Goal: Task Accomplishment & Management: Use online tool/utility

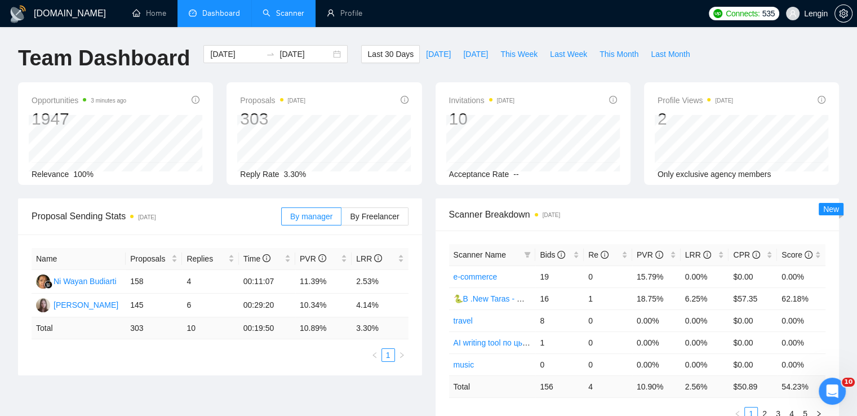
click at [304, 18] on link "Scanner" at bounding box center [284, 13] width 42 height 10
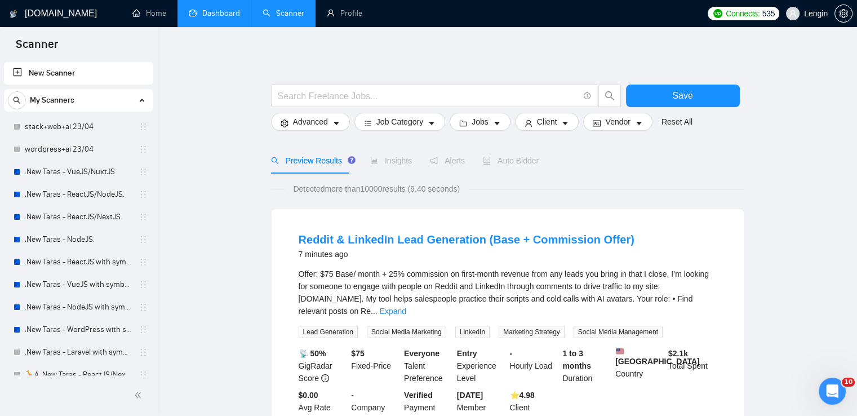
click at [207, 12] on link "Dashboard" at bounding box center [214, 13] width 51 height 10
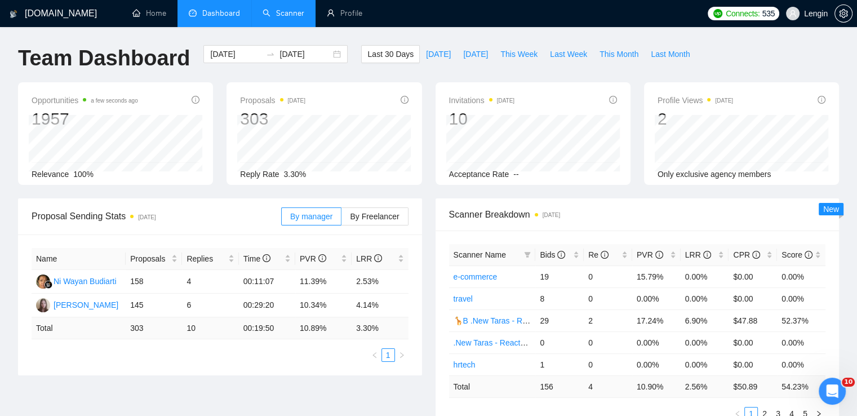
click at [290, 11] on link "Scanner" at bounding box center [284, 13] width 42 height 10
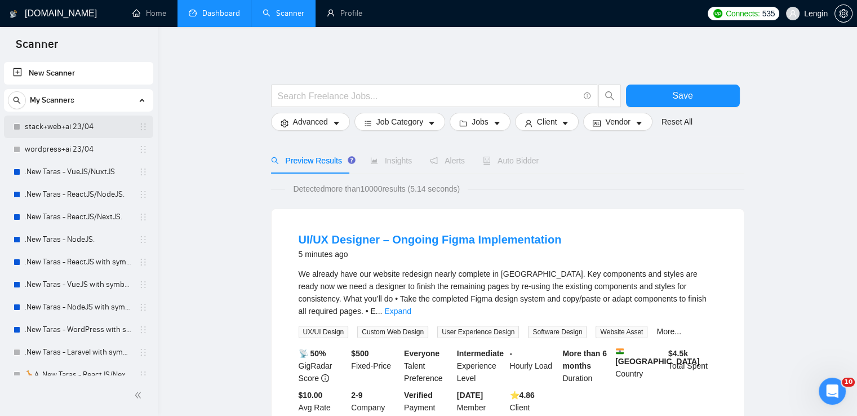
click at [79, 129] on link "stack+web+ai 23/04" at bounding box center [78, 127] width 107 height 23
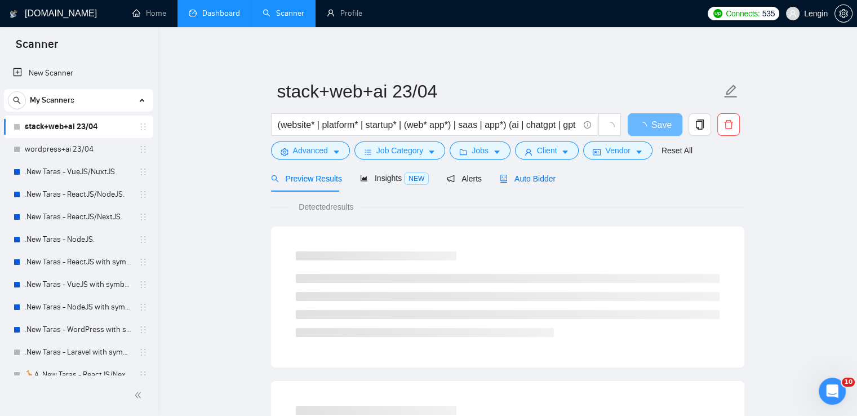
click at [522, 182] on span "Auto Bidder" at bounding box center [528, 178] width 56 height 9
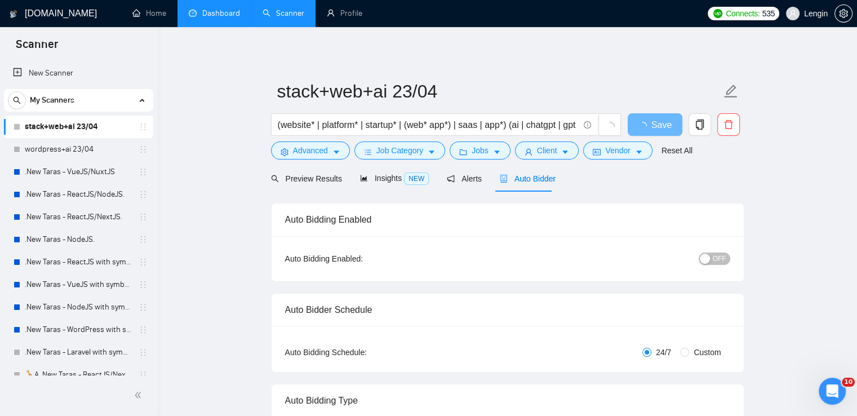
radio input "false"
radio input "true"
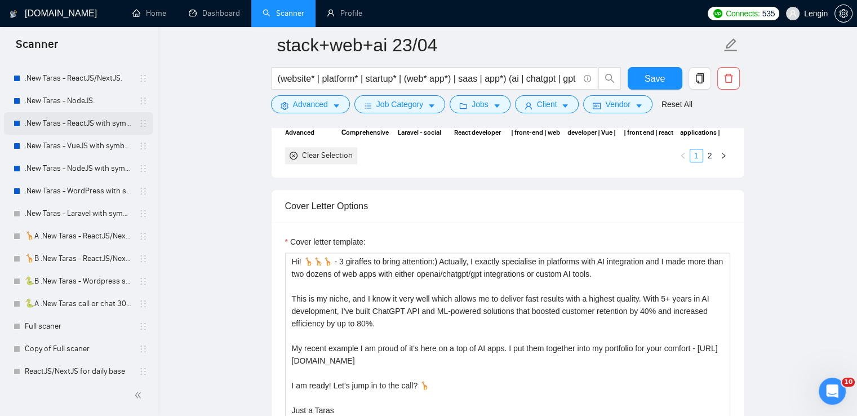
scroll to position [205, 0]
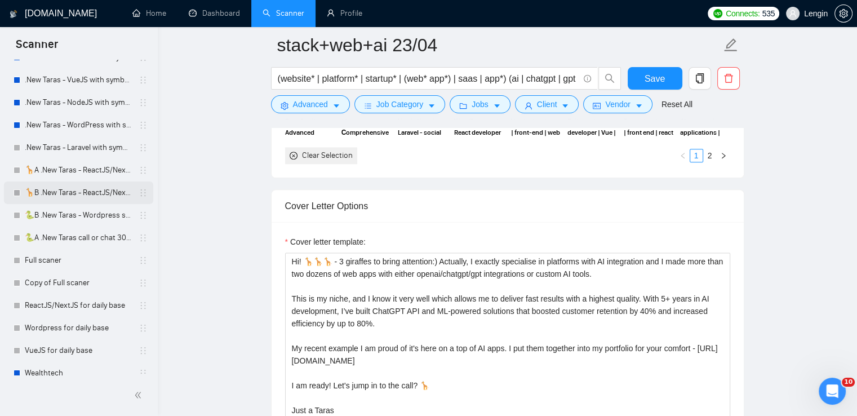
click at [51, 190] on link "🦒B .New Taras - ReactJS/NextJS rel exp 23/04" at bounding box center [78, 192] width 107 height 23
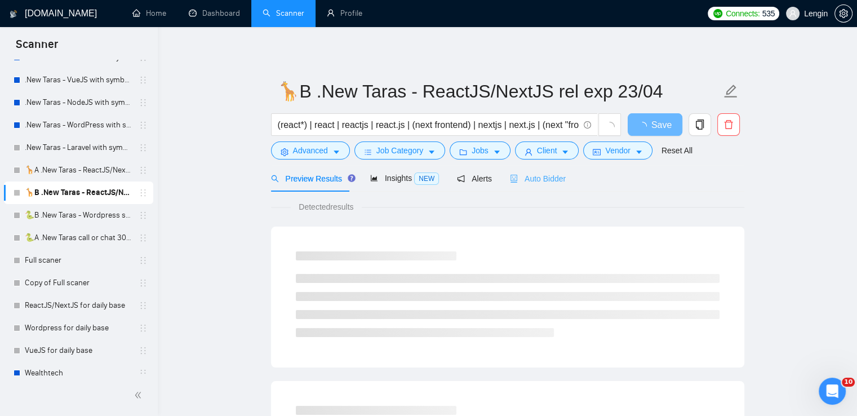
click at [531, 186] on div "Auto Bidder" at bounding box center [538, 178] width 56 height 26
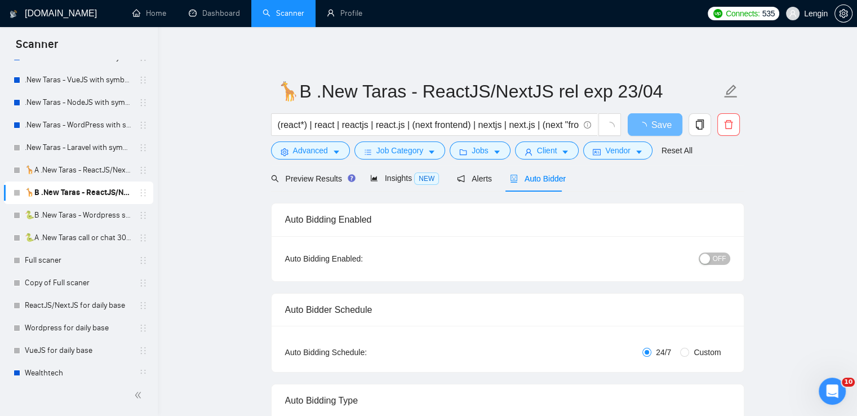
radio input "false"
radio input "true"
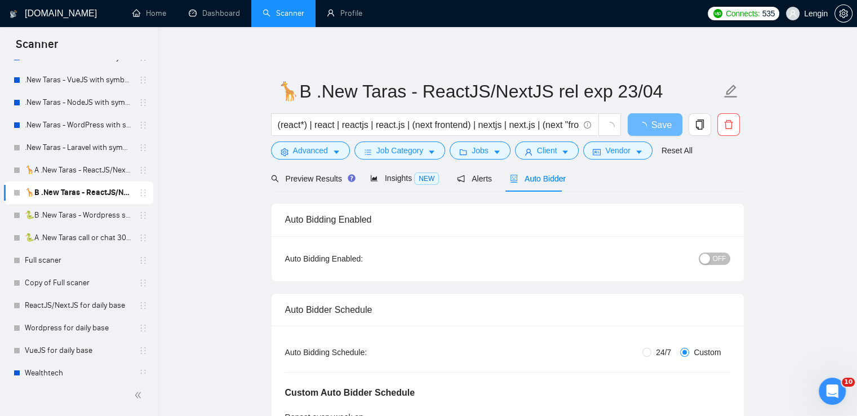
scroll to position [107, 0]
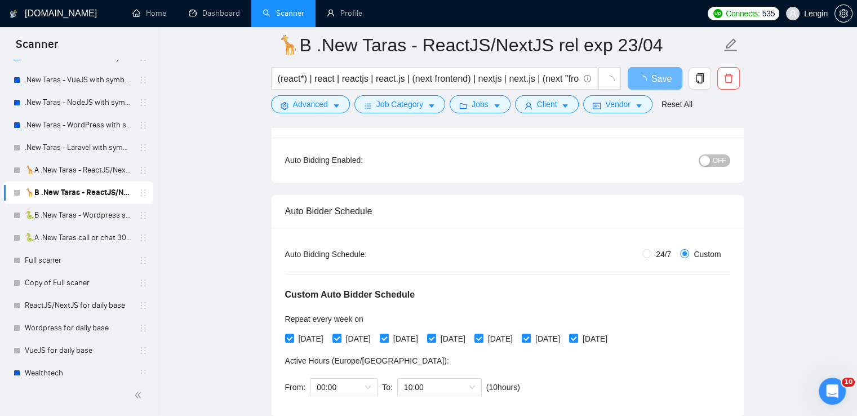
click at [716, 159] on span "OFF" at bounding box center [720, 160] width 14 height 12
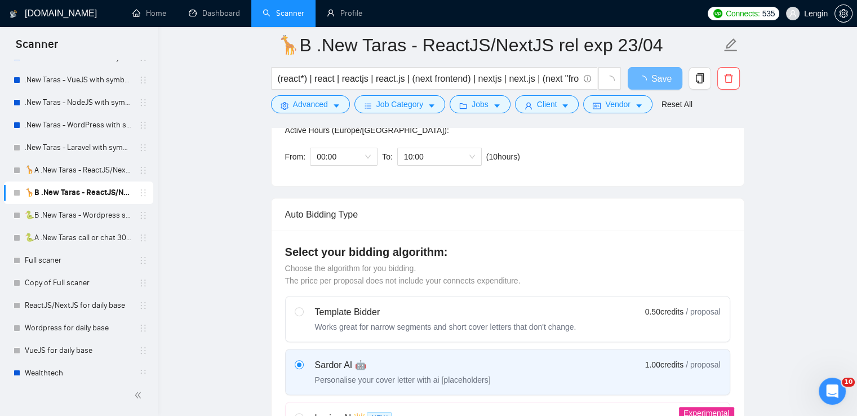
scroll to position [282, 0]
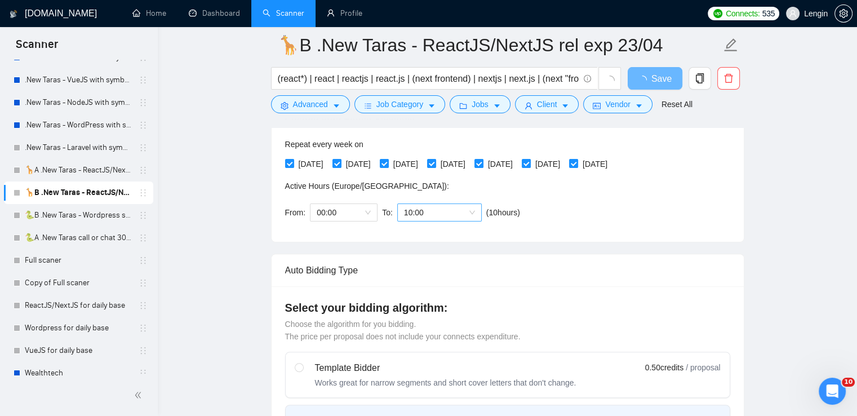
click at [467, 215] on span "10:00" at bounding box center [439, 212] width 71 height 17
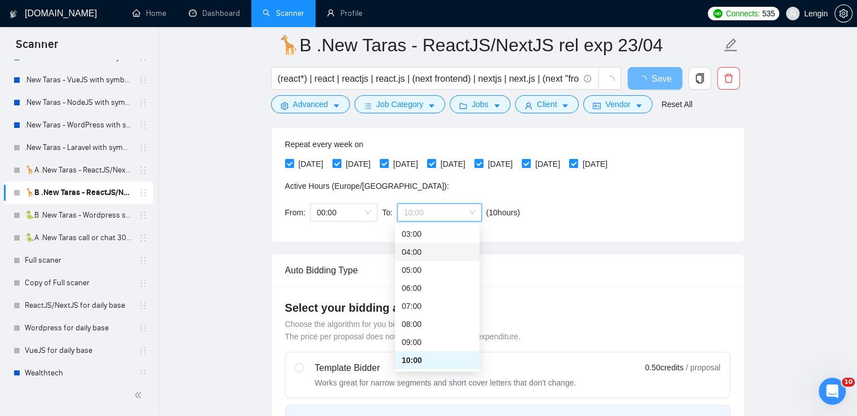
scroll to position [0, 0]
click at [410, 241] on div "00:00 (next day)" at bounding box center [437, 234] width 85 height 18
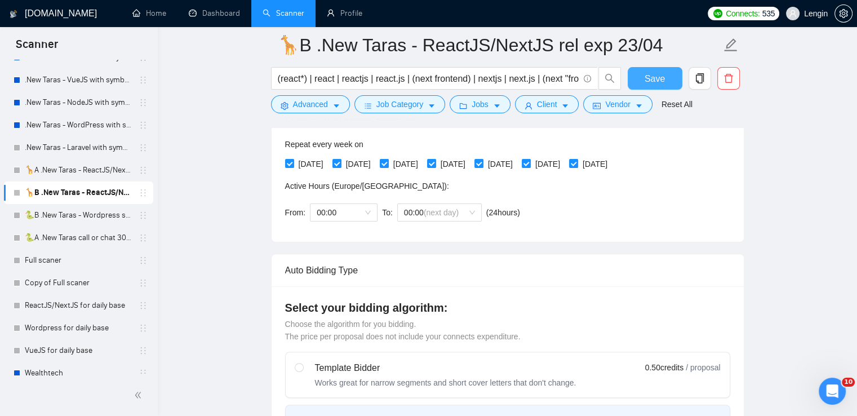
click at [667, 77] on button "Save" at bounding box center [655, 78] width 55 height 23
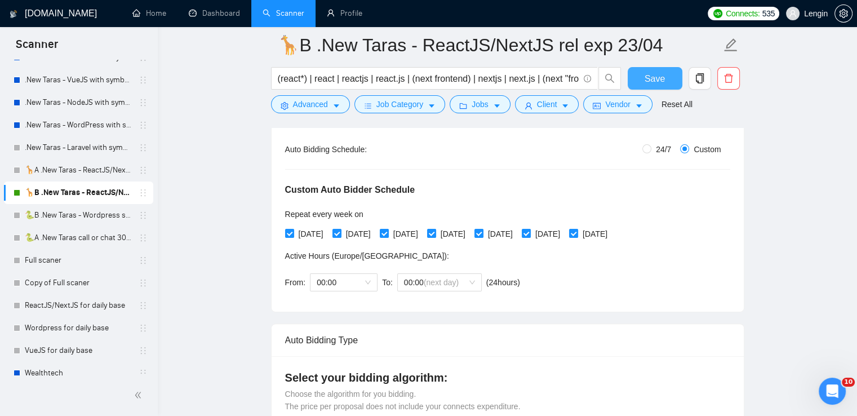
scroll to position [211, 0]
click at [669, 78] on button "Save" at bounding box center [655, 78] width 55 height 23
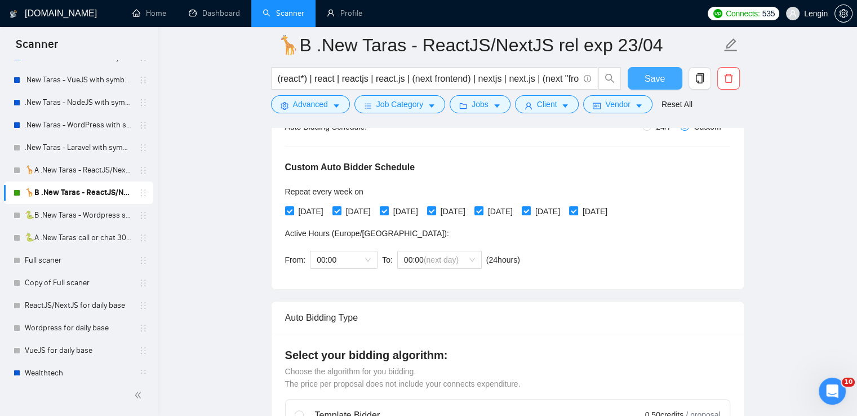
scroll to position [228, 0]
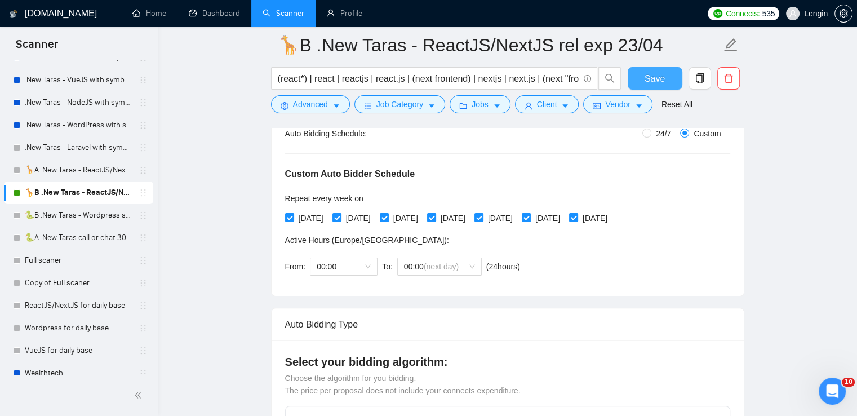
click at [645, 81] on span "Save" at bounding box center [655, 79] width 20 height 14
click at [85, 214] on link "🐍B .New Taras - Wordpress short 23/04" at bounding box center [78, 215] width 107 height 23
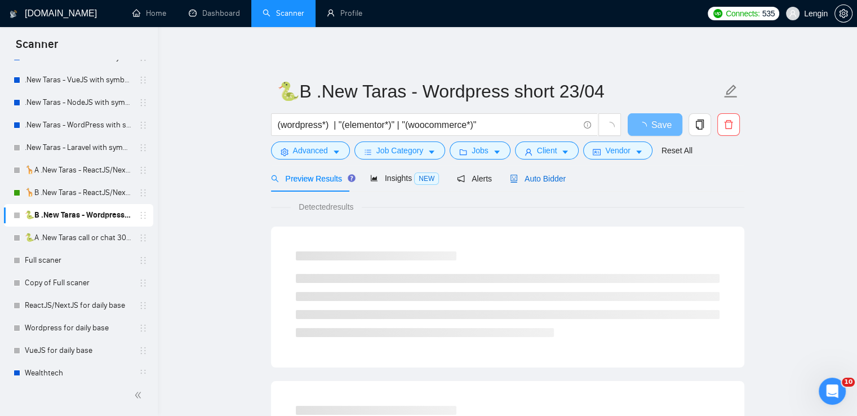
click at [542, 176] on span "Auto Bidder" at bounding box center [538, 178] width 56 height 9
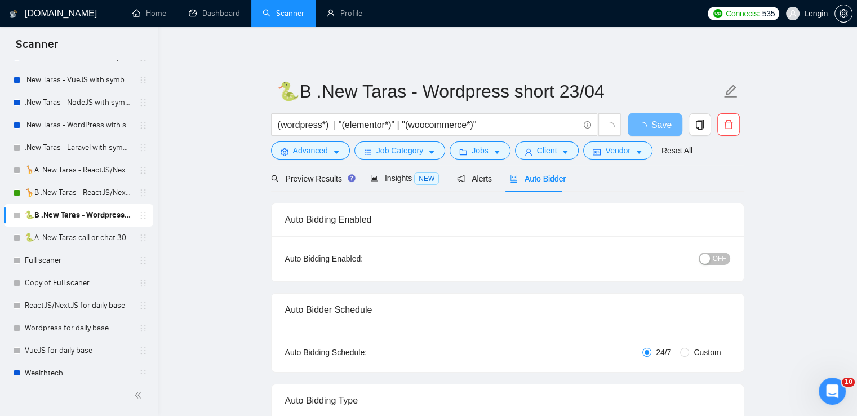
radio input "false"
radio input "true"
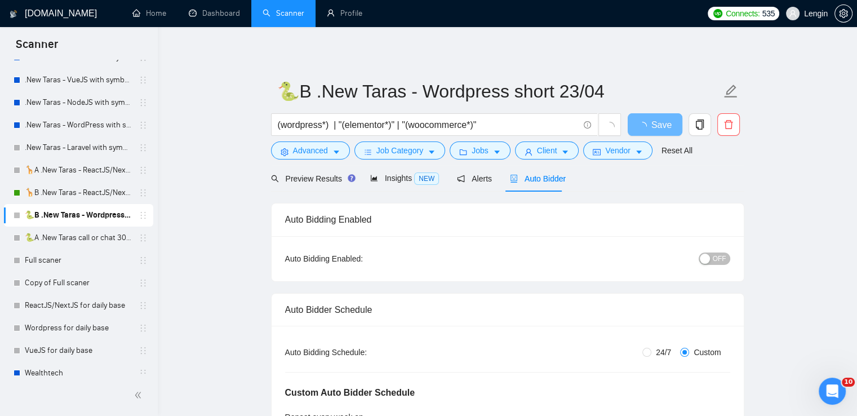
scroll to position [89, 0]
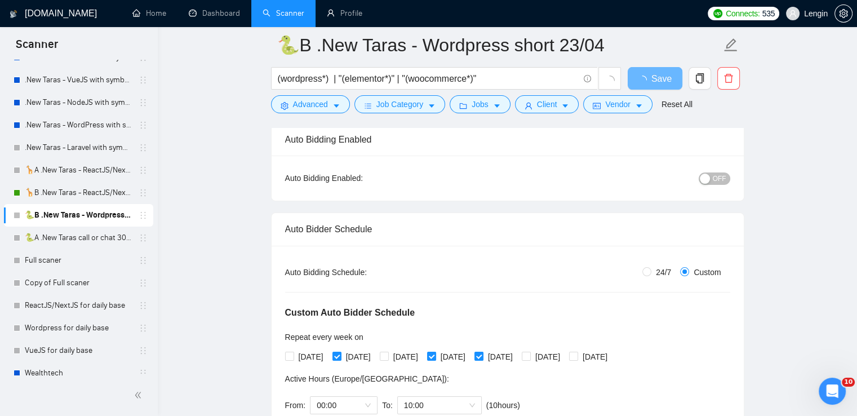
click at [707, 179] on div "button" at bounding box center [705, 179] width 10 height 10
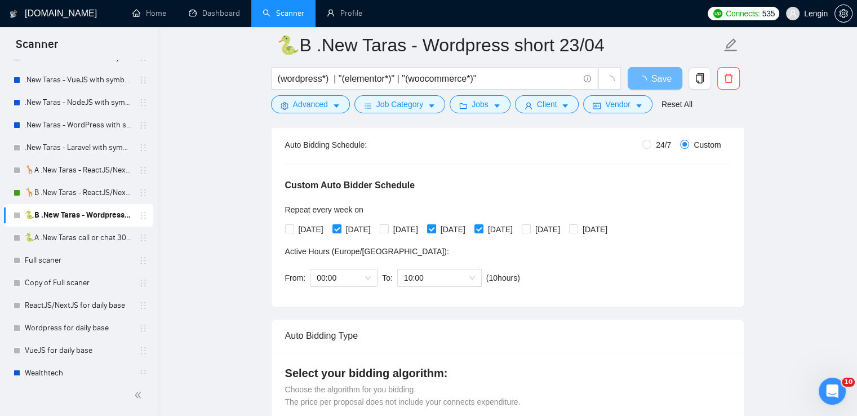
scroll to position [13, 0]
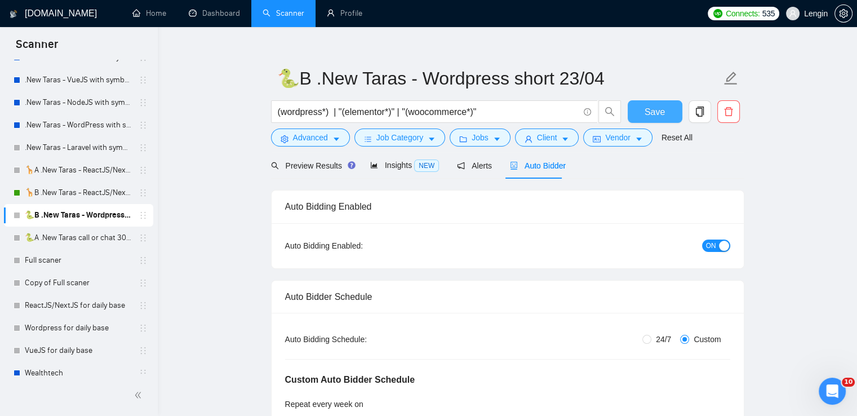
click at [654, 114] on span "Save" at bounding box center [655, 112] width 20 height 14
click at [88, 233] on link "🐍A .New Taras call or chat 30%view 0 reply 23/04" at bounding box center [78, 238] width 107 height 23
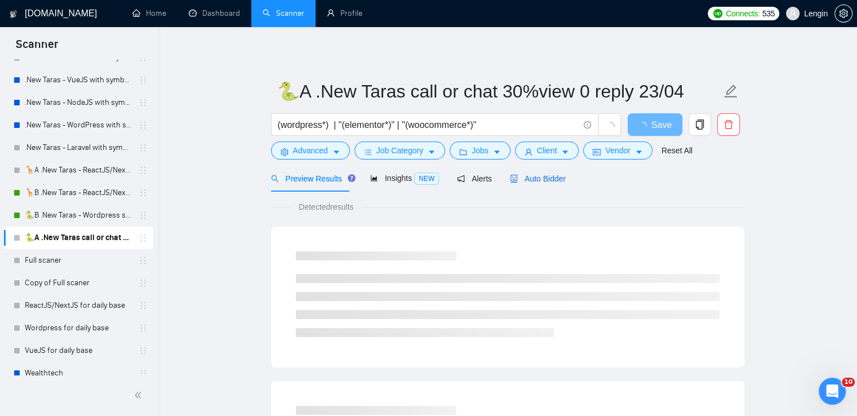
click at [552, 172] on div "Auto Bidder" at bounding box center [538, 178] width 56 height 12
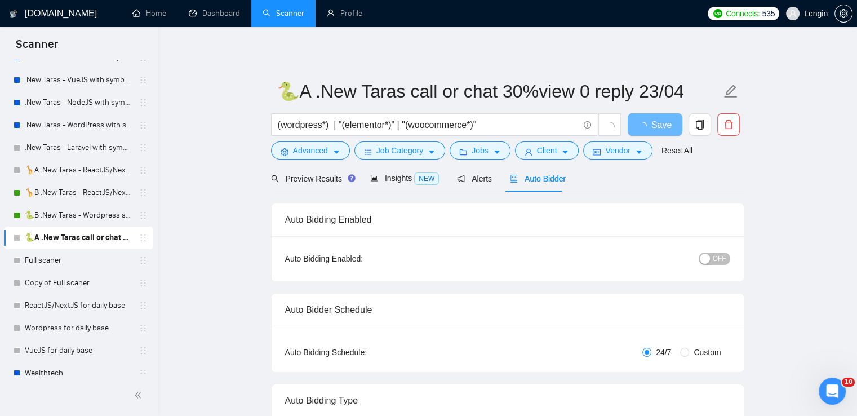
radio input "false"
radio input "true"
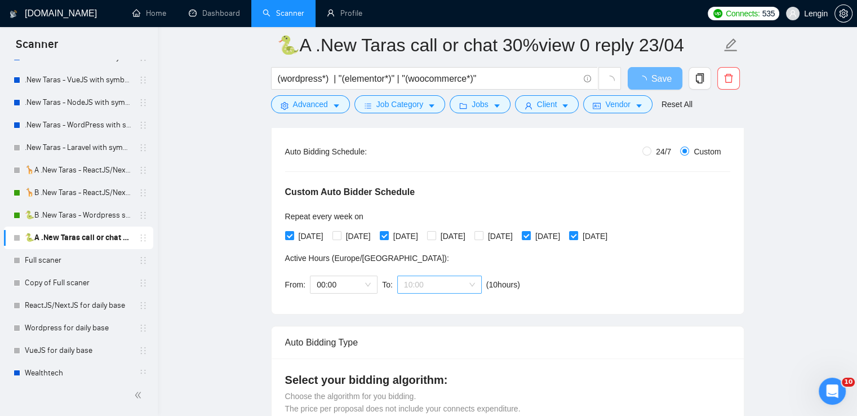
scroll to position [54, 0]
click at [473, 281] on div "10:00" at bounding box center [439, 285] width 85 height 18
click at [440, 308] on span "(next day)" at bounding box center [439, 305] width 35 height 9
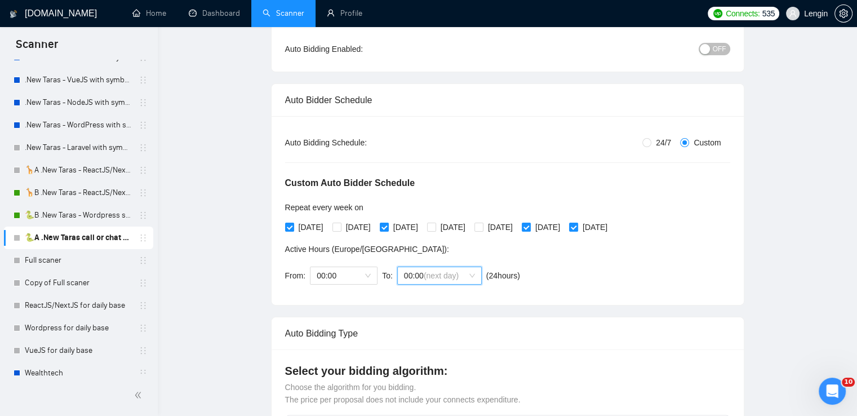
scroll to position [8, 0]
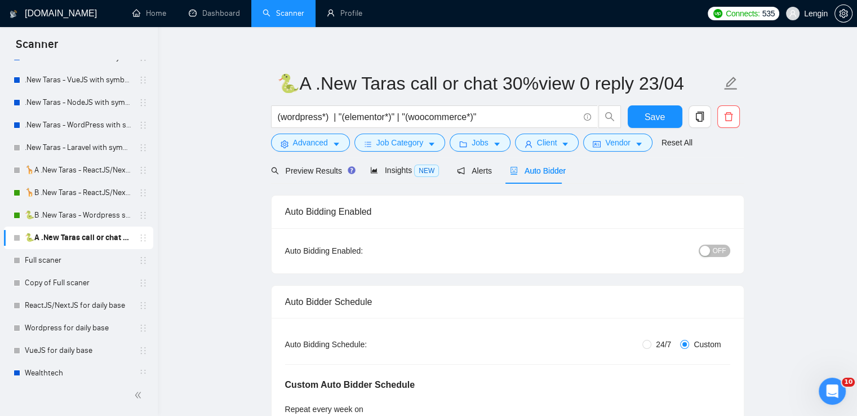
click at [712, 255] on button "OFF" at bounding box center [715, 251] width 32 height 12
click at [637, 114] on button "Save" at bounding box center [655, 116] width 55 height 23
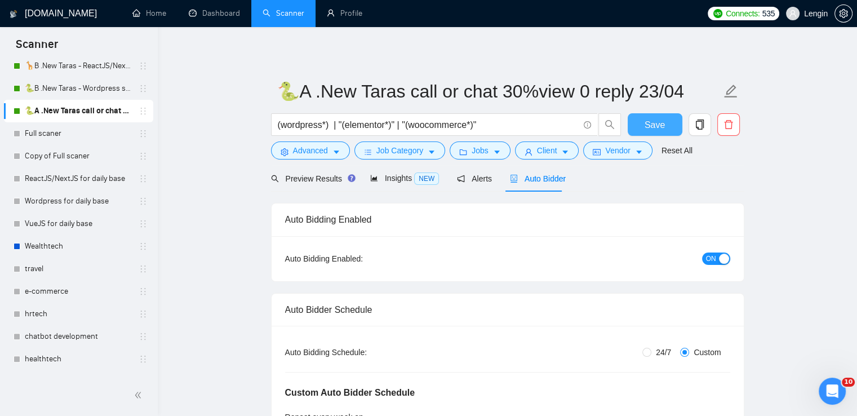
scroll to position [419, 0]
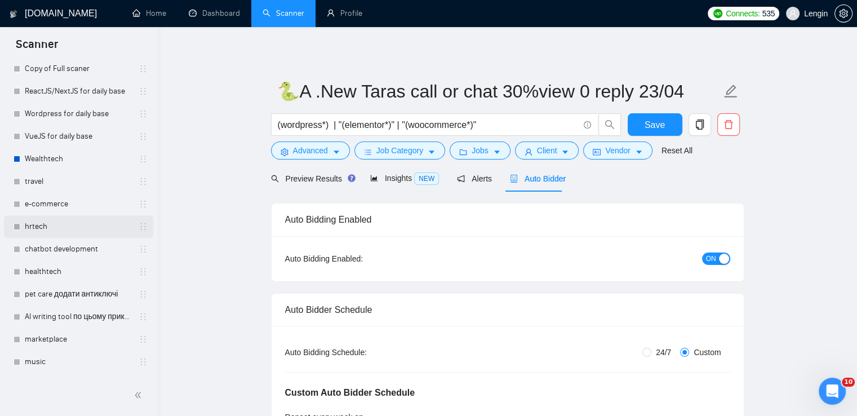
click at [78, 229] on link "hrtech" at bounding box center [78, 226] width 107 height 23
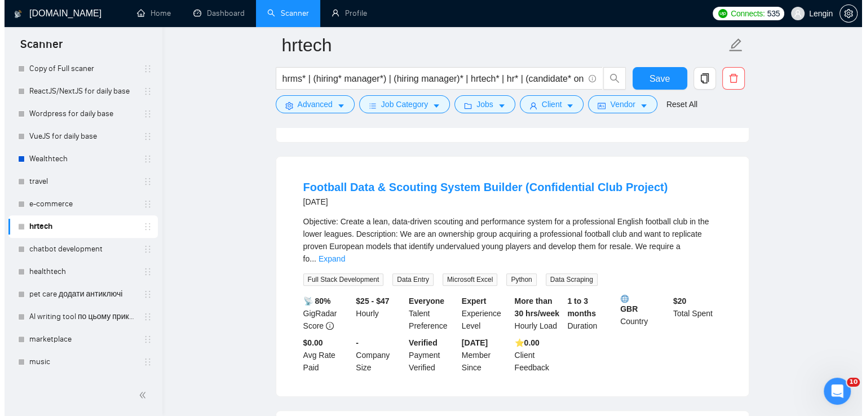
scroll to position [322, 0]
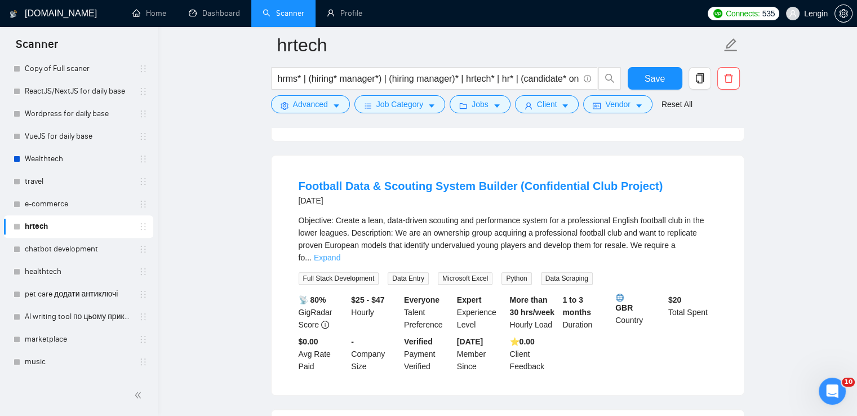
click at [340, 253] on link "Expand" at bounding box center [327, 257] width 26 height 9
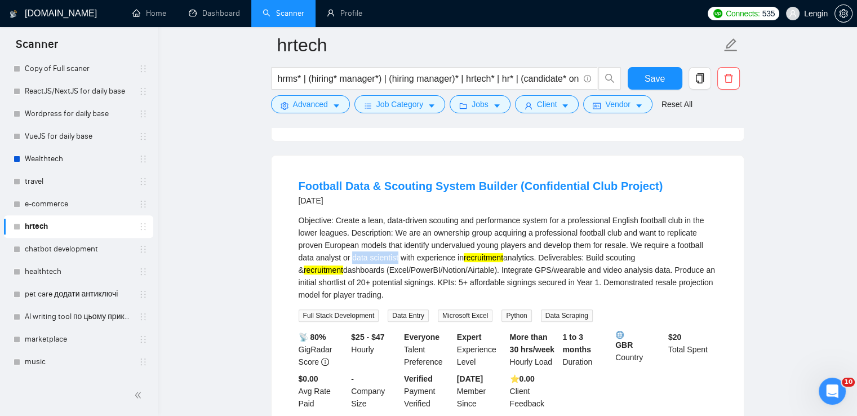
drag, startPoint x: 353, startPoint y: 254, endPoint x: 397, endPoint y: 252, distance: 43.4
click at [397, 252] on div "Objective: Create a lean, data-driven scouting and performance system for a pro…" at bounding box center [508, 257] width 418 height 87
copy div "data scientist"
click at [327, 103] on button "Advanced" at bounding box center [310, 104] width 79 height 18
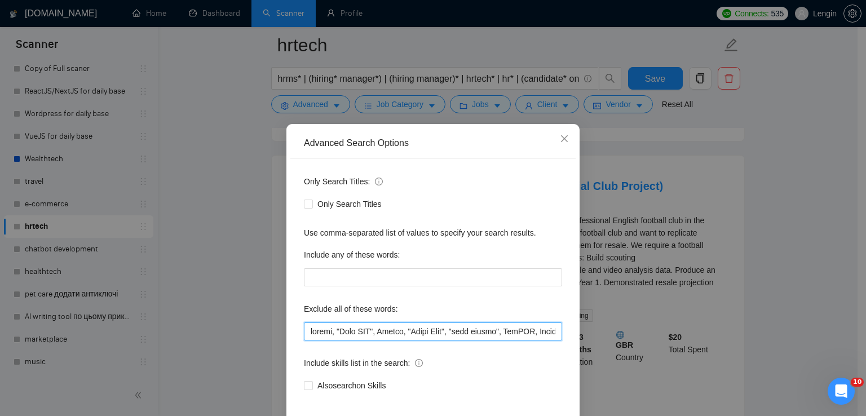
click at [305, 325] on input "text" at bounding box center [433, 331] width 258 height 18
paste input "data scientist"
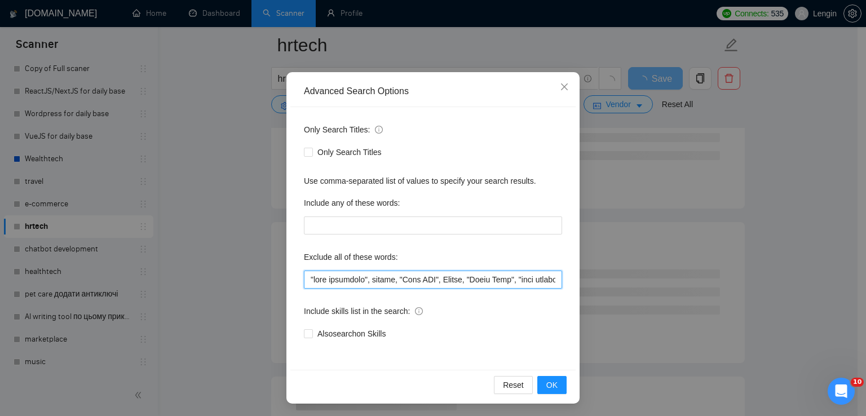
scroll to position [53, 0]
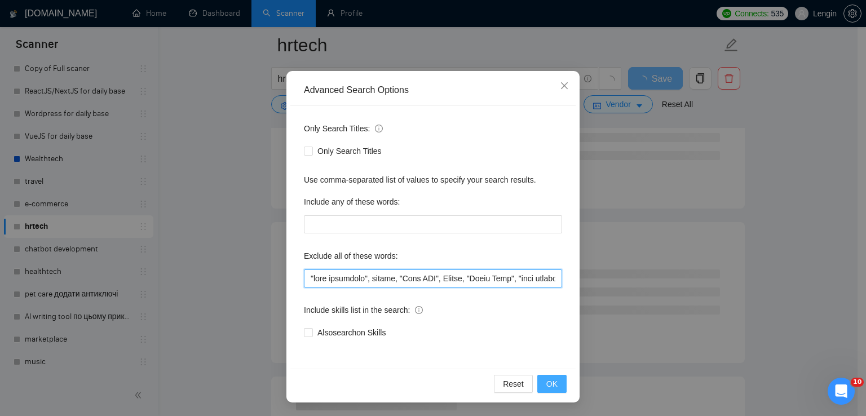
type input ""lore ipsumdolo", sitame, "Cons ADI", Elitse, "Doeiu Temp", "inci utlabo", EtdO…"
click at [542, 375] on button "OK" at bounding box center [551, 384] width 29 height 18
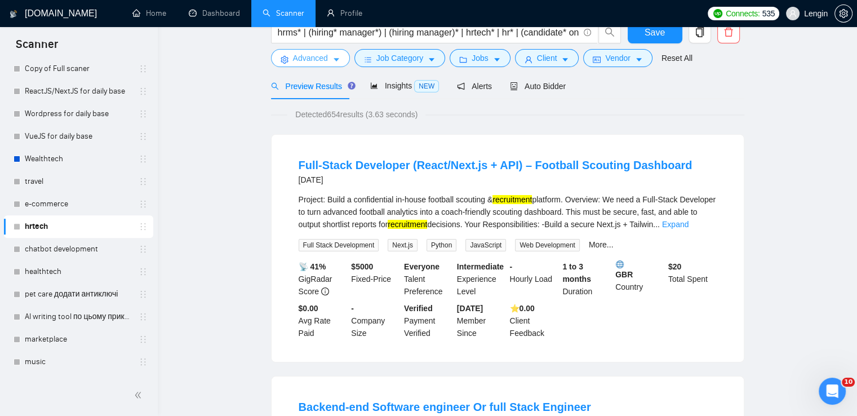
scroll to position [0, 0]
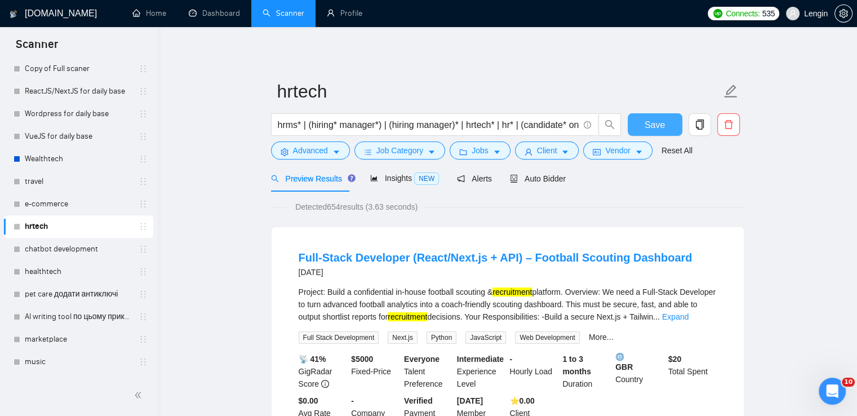
click at [657, 125] on span "Save" at bounding box center [655, 125] width 20 height 14
click at [388, 175] on span "Insights NEW" at bounding box center [404, 178] width 69 height 9
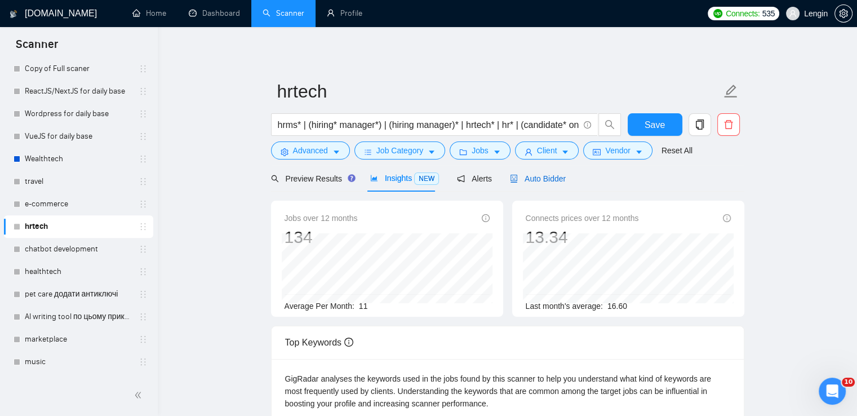
click at [542, 176] on span "Auto Bidder" at bounding box center [538, 178] width 56 height 9
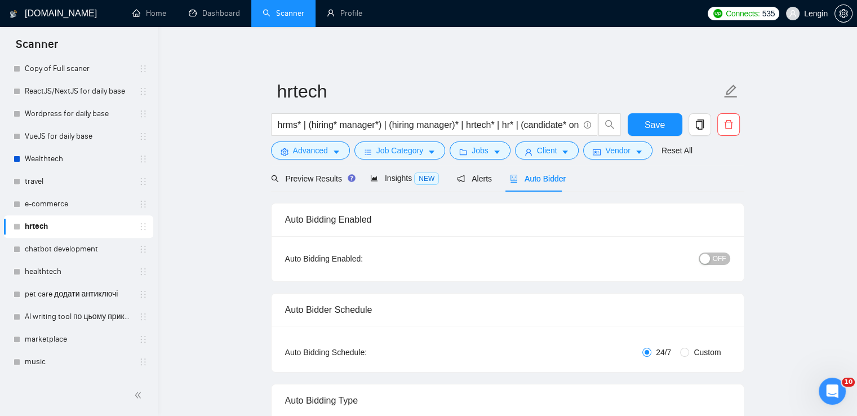
radio input "false"
radio input "true"
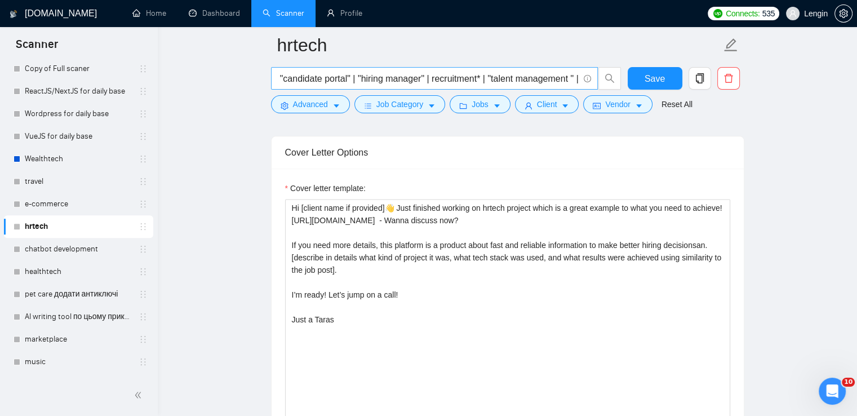
scroll to position [0, 602]
click at [92, 243] on link "chatbot development" at bounding box center [78, 249] width 107 height 23
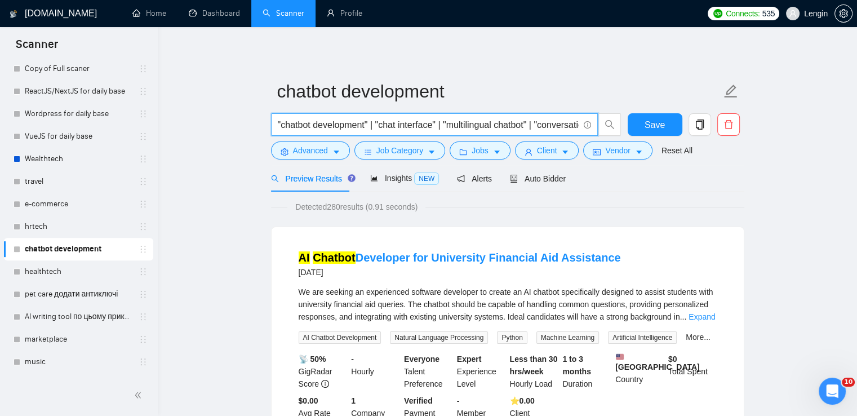
click at [278, 127] on input ""chatbot development" | "chat interface" | "multilingual chatbot" | "conversati…" at bounding box center [428, 125] width 301 height 14
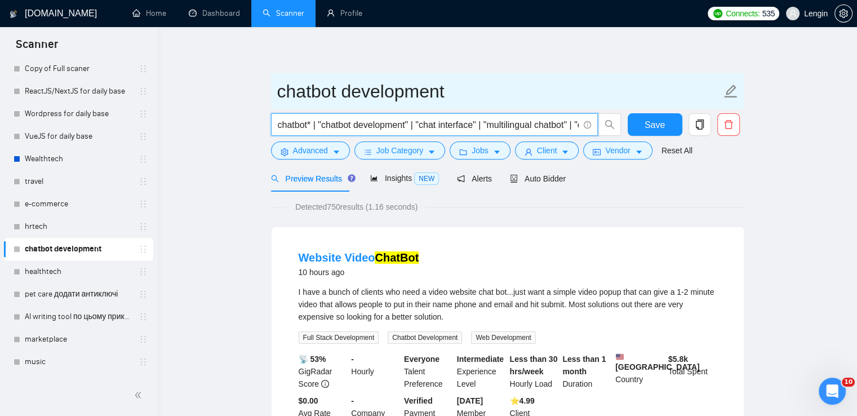
type input "chatbot* | "chatbot development" | "chat interface" | "multilingual chatbot" | …"
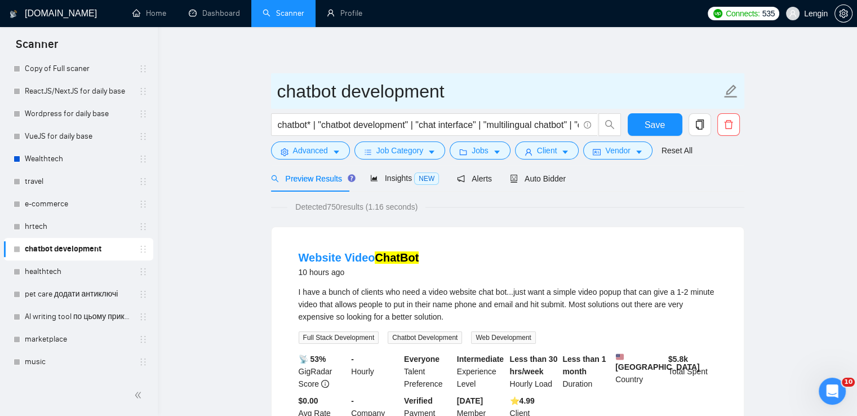
drag, startPoint x: 464, startPoint y: 93, endPoint x: 350, endPoint y: 83, distance: 114.2
click at [350, 83] on input "chatbot development" at bounding box center [499, 91] width 444 height 28
type input "chatbot"
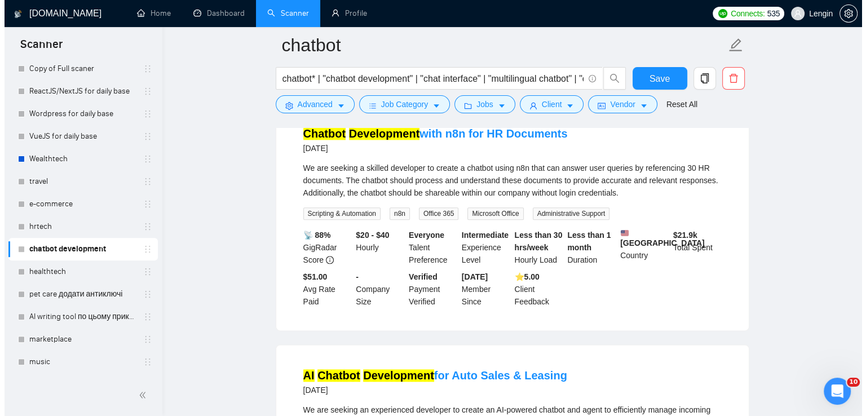
scroll to position [1346, 0]
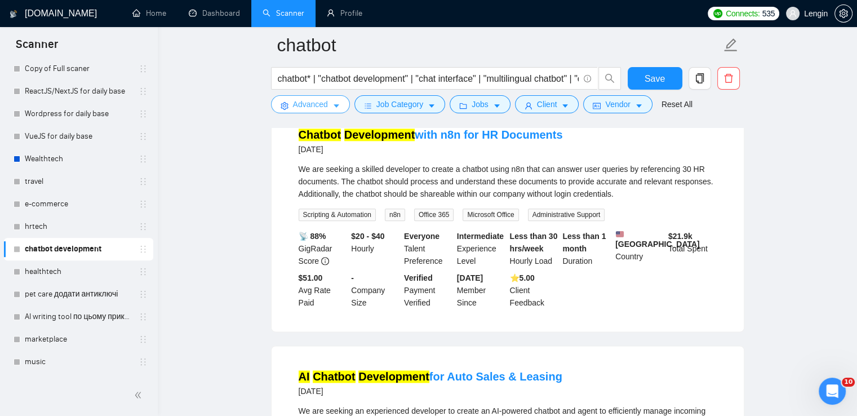
click at [328, 107] on button "Advanced" at bounding box center [310, 104] width 79 height 18
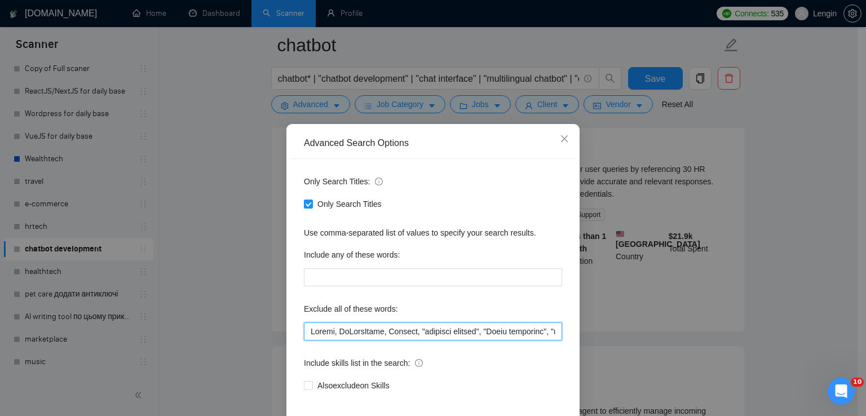
click at [307, 332] on input "text" at bounding box center [433, 331] width 258 height 18
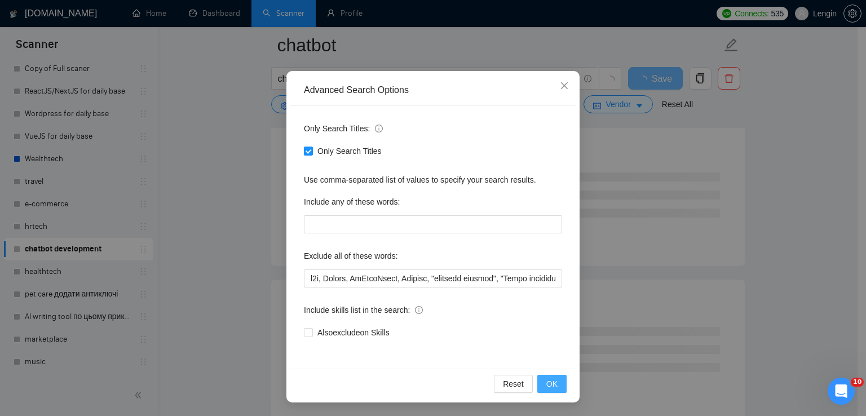
click at [550, 380] on span "OK" at bounding box center [551, 384] width 11 height 12
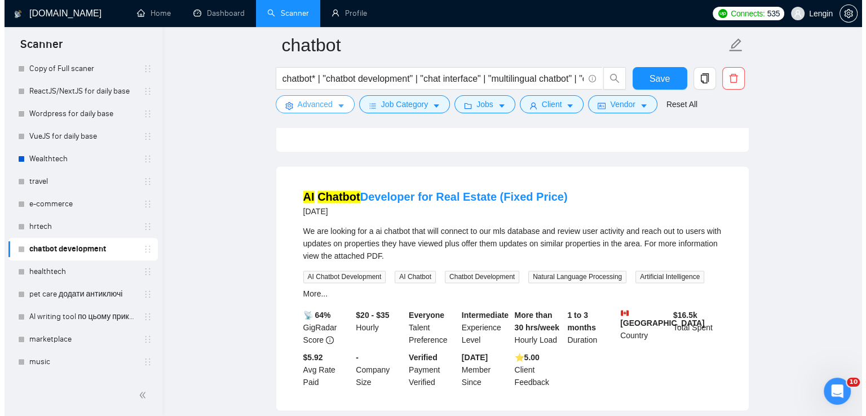
scroll to position [1790, 0]
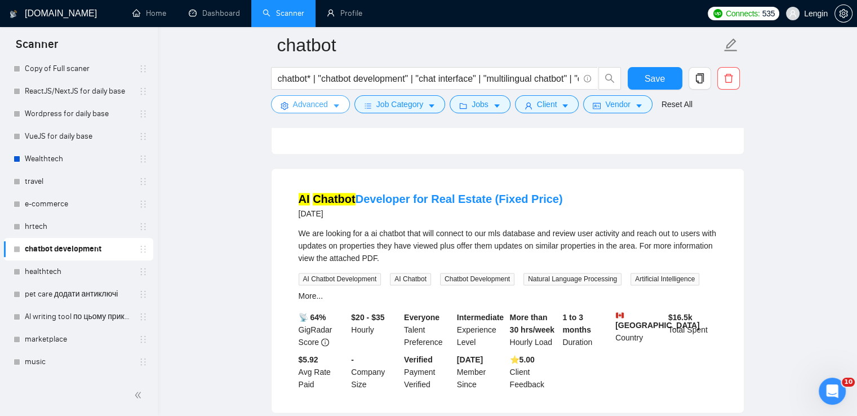
click at [327, 112] on button "Advanced" at bounding box center [310, 104] width 79 height 18
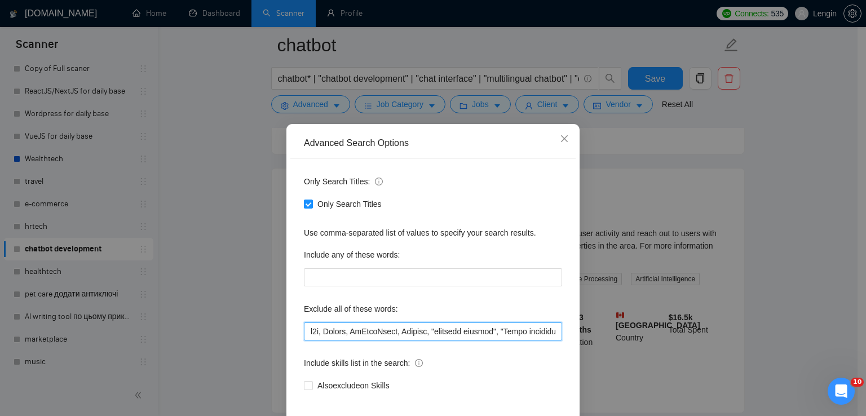
click at [305, 332] on input "text" at bounding box center [433, 331] width 258 height 18
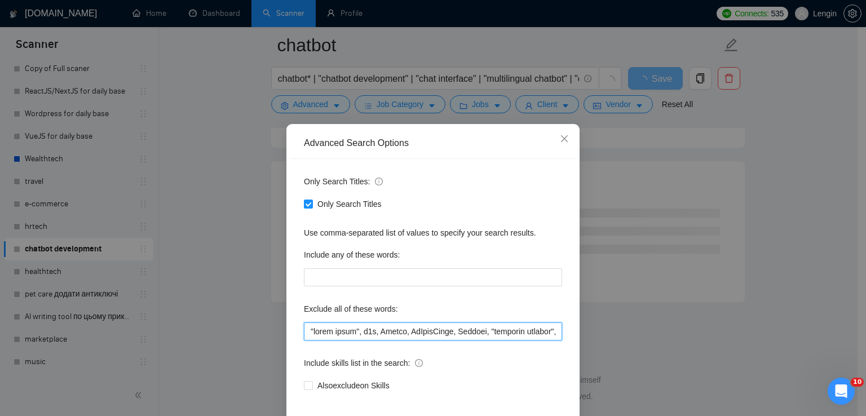
scroll to position [53, 0]
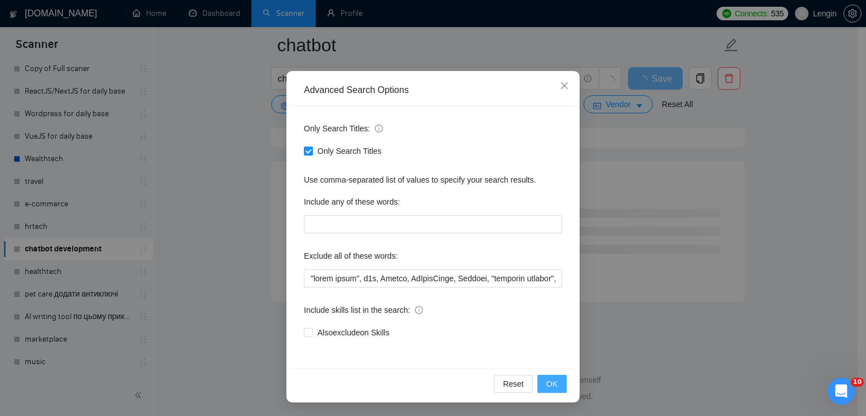
click at [546, 383] on span "OK" at bounding box center [551, 384] width 11 height 12
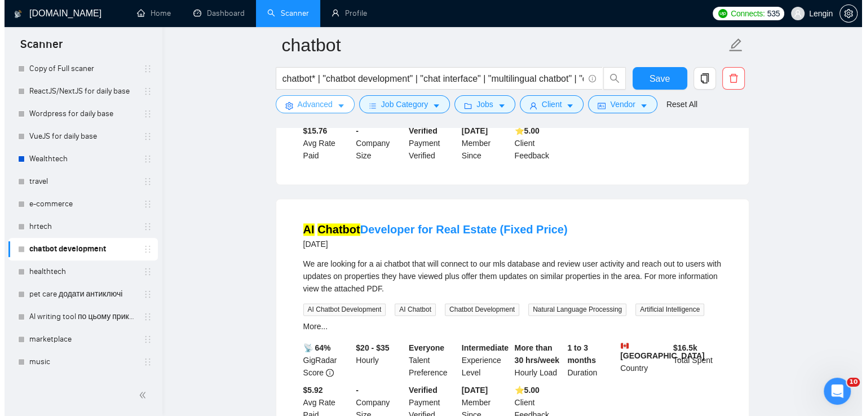
scroll to position [1751, 0]
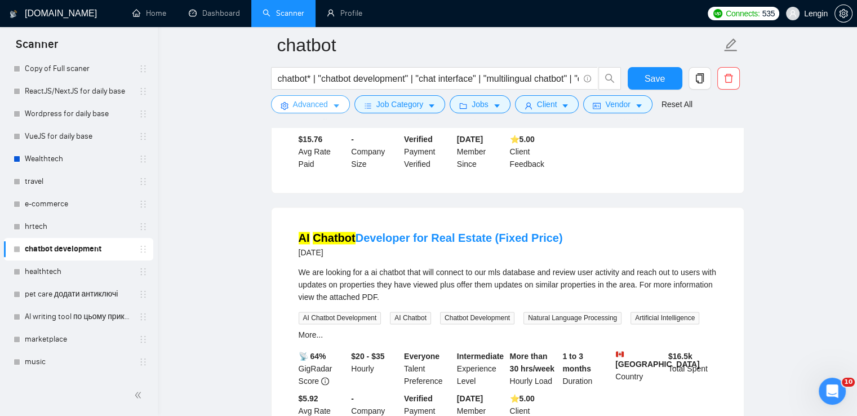
click at [299, 109] on span "Advanced" at bounding box center [310, 104] width 35 height 12
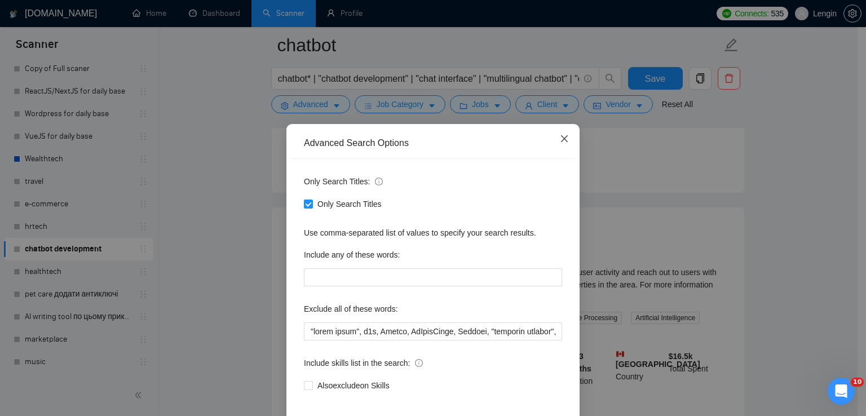
click at [558, 145] on span "Close" at bounding box center [564, 139] width 30 height 30
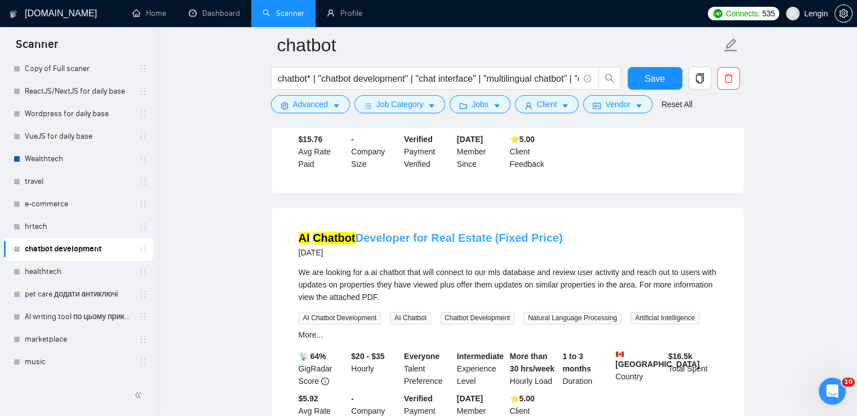
drag, startPoint x: 561, startPoint y: 236, endPoint x: 489, endPoint y: 229, distance: 72.5
click at [489, 230] on div "AI Chatbot Developer for Real Estate (Fixed Price) [DATE]" at bounding box center [508, 244] width 418 height 29
copy link "(Fixed Price)"
click at [308, 104] on span "Advanced" at bounding box center [310, 104] width 35 height 12
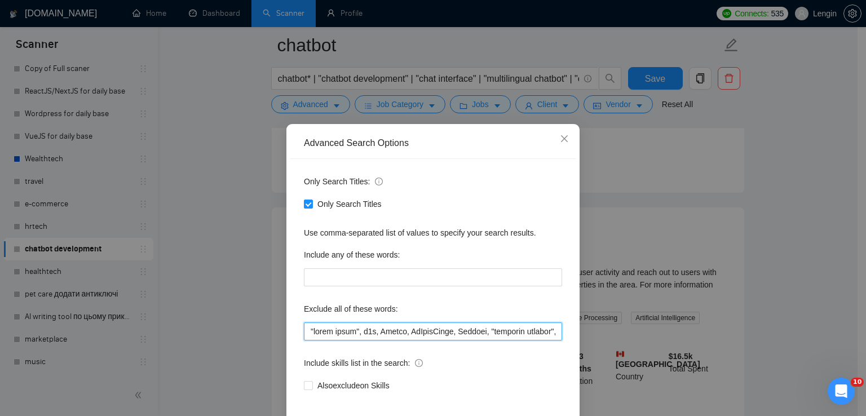
click at [346, 334] on input "text" at bounding box center [433, 331] width 258 height 18
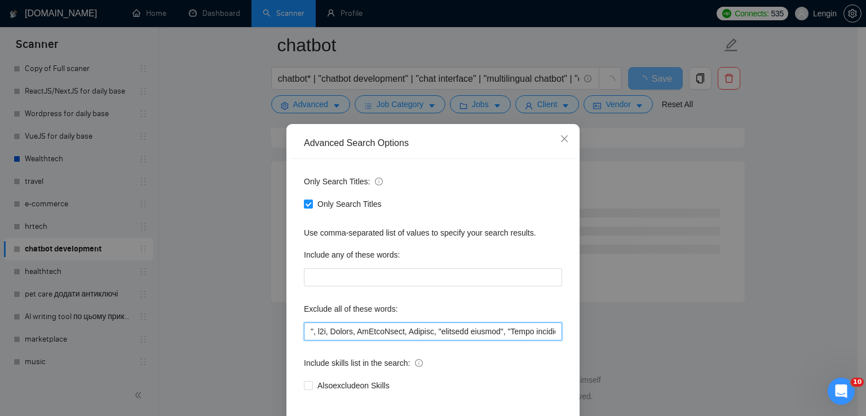
scroll to position [1465, 0]
paste input "(Fixed Price)"
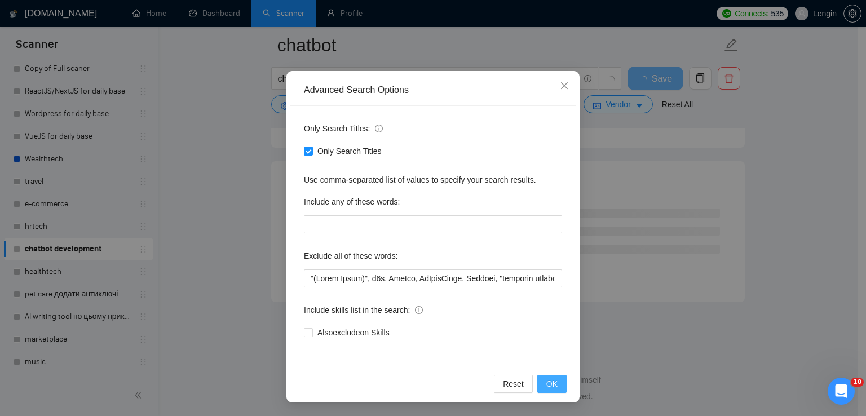
click at [553, 387] on button "OK" at bounding box center [551, 384] width 29 height 18
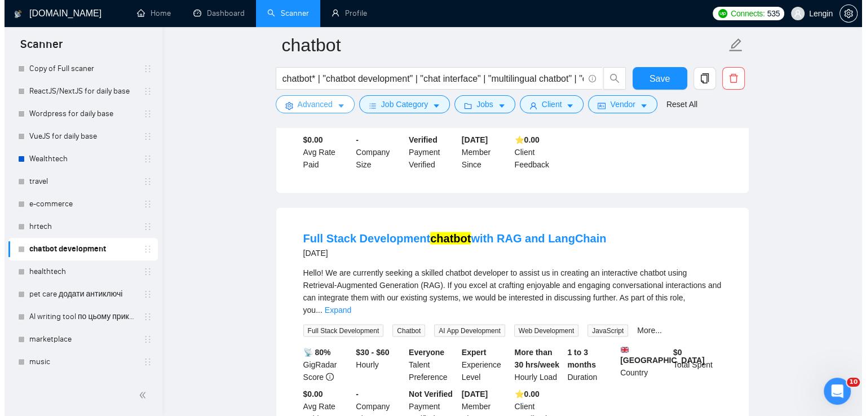
scroll to position [2246, 0]
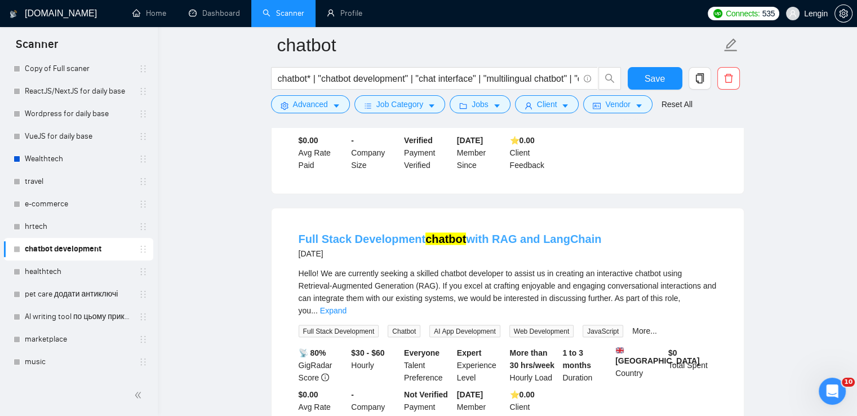
drag, startPoint x: 607, startPoint y: 224, endPoint x: 489, endPoint y: 228, distance: 118.4
click at [489, 231] on div "Full Stack Development chatbot with RAG and LangChain [DATE]" at bounding box center [508, 245] width 418 height 29
copy link "RAG and LangChain"
click at [332, 107] on icon "caret-down" at bounding box center [336, 106] width 8 height 8
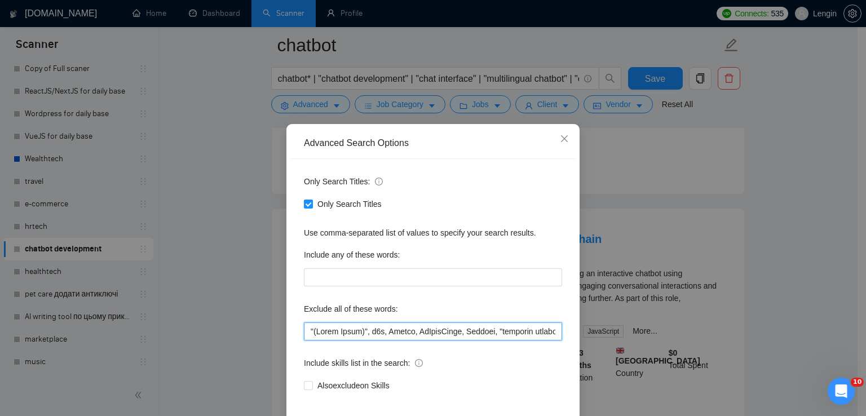
click at [307, 336] on input "text" at bounding box center [433, 331] width 258 height 18
paste input "RAG, [GEOGRAPHIC_DATA]"
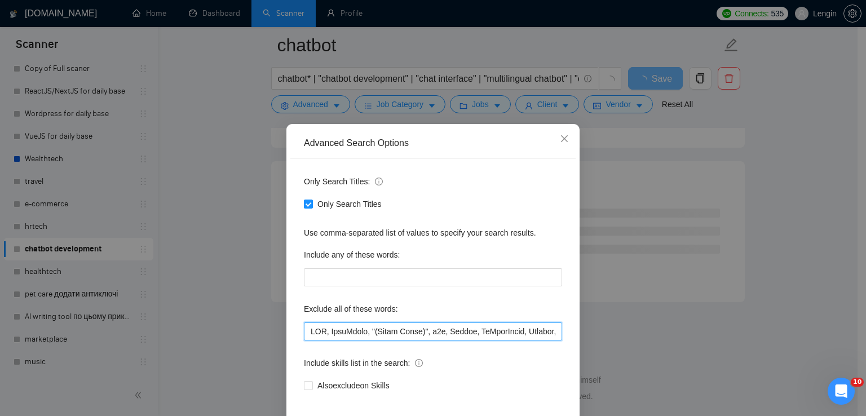
scroll to position [53, 0]
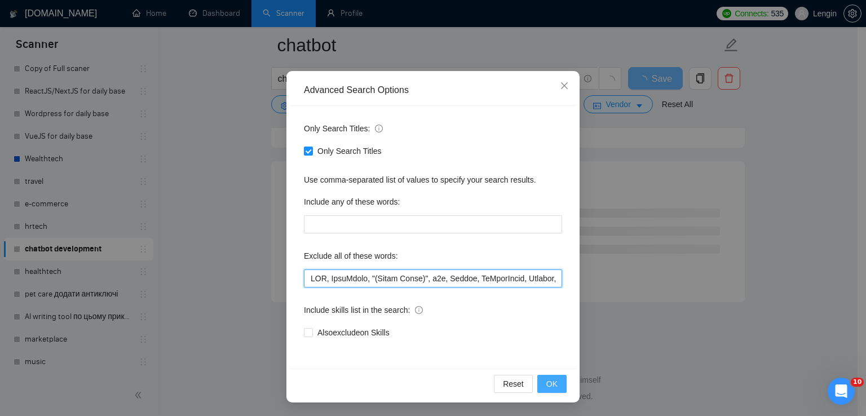
type input "LOR, IpsuMdolo, "(Sitam Conse)", a1e, Seddoe, TeMporIncid, Utlabor, "etdolore m…"
click at [547, 383] on span "OK" at bounding box center [551, 384] width 11 height 12
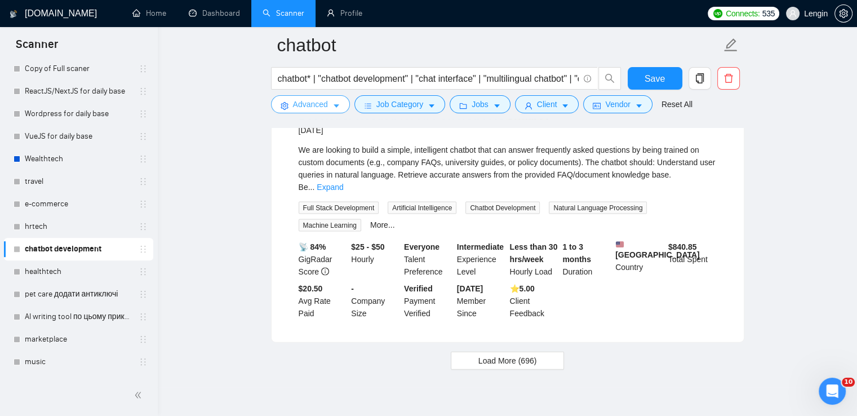
scroll to position [2391, 0]
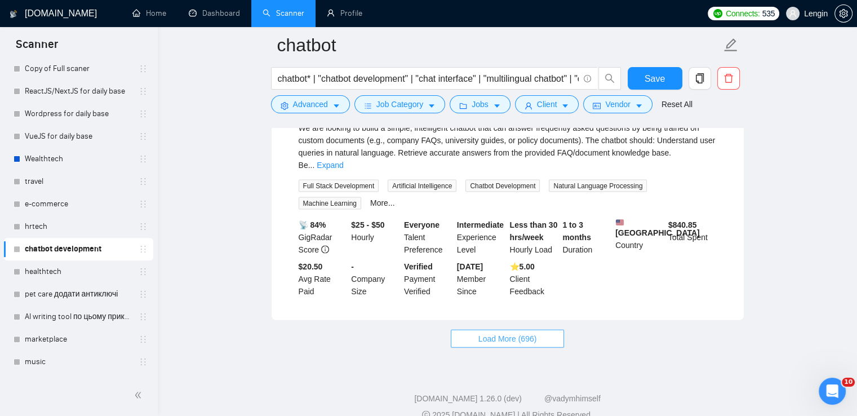
click at [521, 330] on button "Load More (696)" at bounding box center [508, 339] width 114 height 18
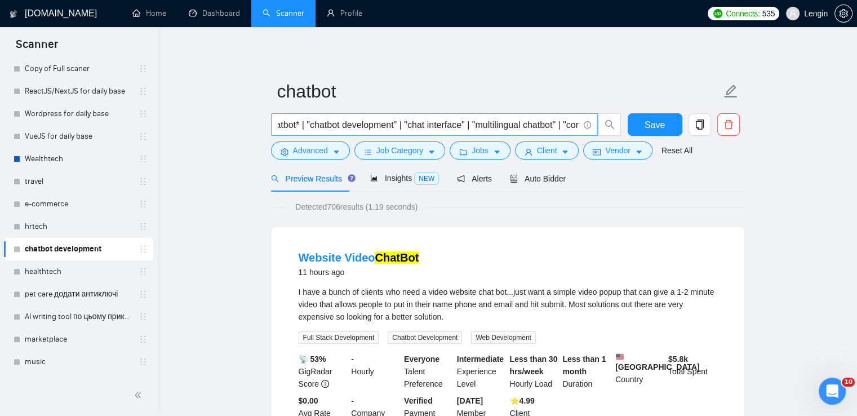
scroll to position [0, 29]
drag, startPoint x: 454, startPoint y: 123, endPoint x: 390, endPoint y: 122, distance: 63.7
click at [390, 122] on input "chatbot* | "chatbot development" | "chat interface" | "multilingual chatbot" | …" at bounding box center [428, 125] width 301 height 14
click at [365, 118] on input "chatbot* | "chatbot development" | "chat interface" | "multilingual chatbot" | …" at bounding box center [428, 125] width 301 height 14
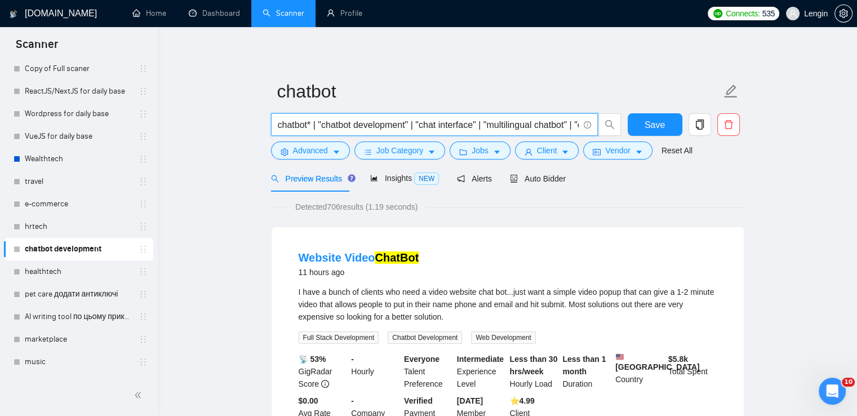
click at [322, 128] on input "chatbot* | "chatbot development" | "chat interface" | "multilingual chatbot" | …" at bounding box center [428, 125] width 301 height 14
paste input "interface" "chat"
type input "chatbot* | (chat* interface*) | "chatbot development" | "chat interface" | "mul…"
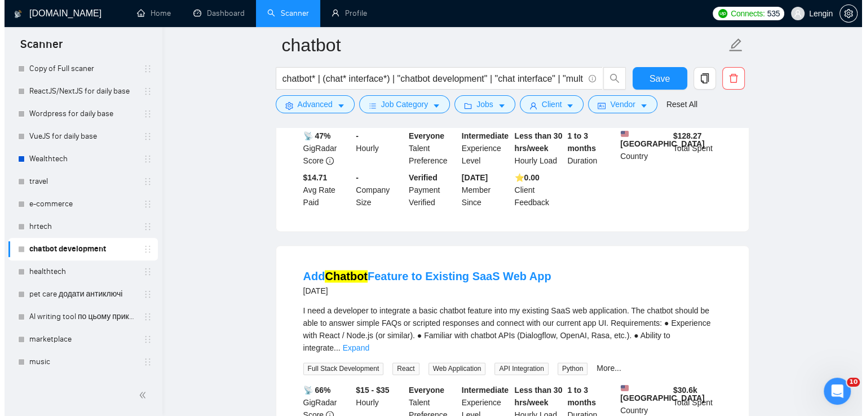
scroll to position [1465, 0]
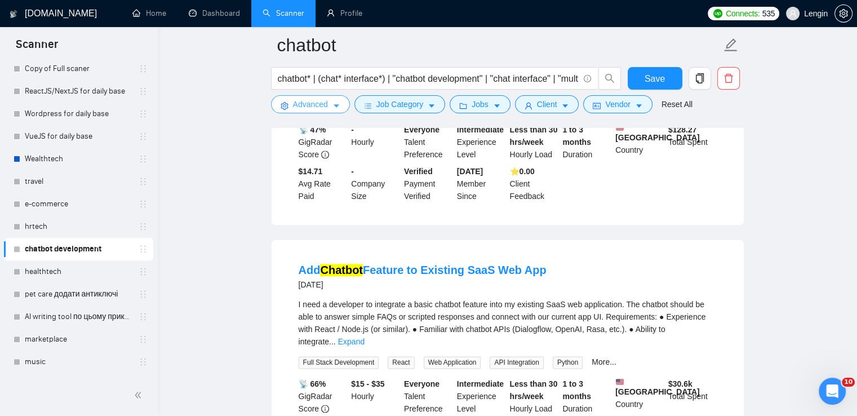
click at [304, 103] on span "Advanced" at bounding box center [310, 104] width 35 height 12
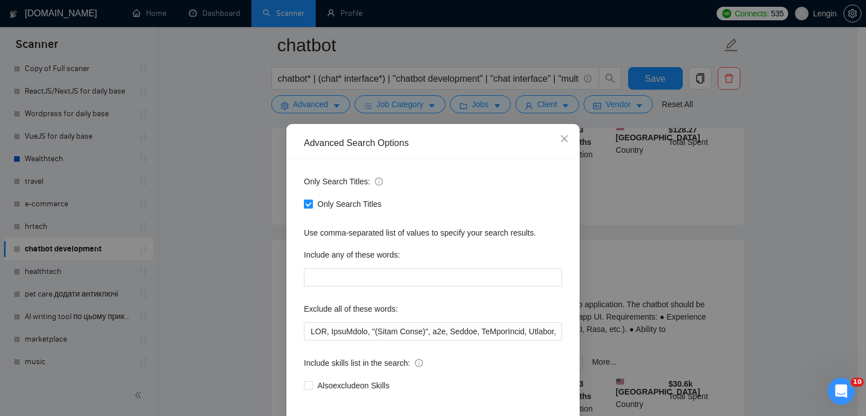
click at [314, 201] on span "Only Search Titles" at bounding box center [349, 204] width 73 height 12
click at [312, 201] on input "Only Search Titles" at bounding box center [308, 203] width 8 height 8
checkbox input "false"
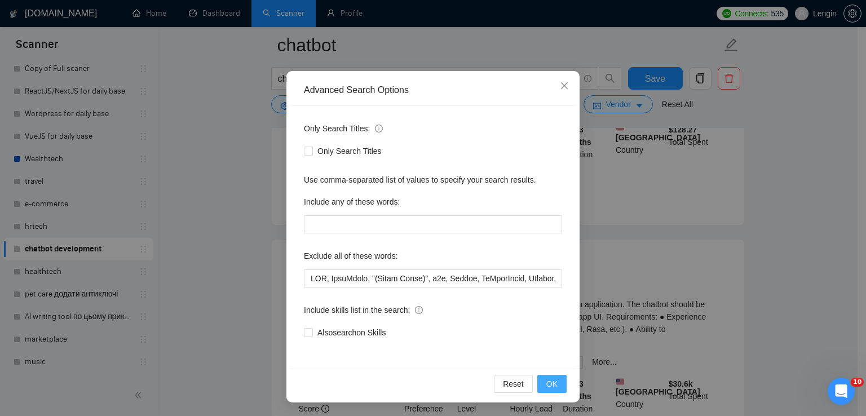
click at [552, 391] on button "OK" at bounding box center [551, 384] width 29 height 18
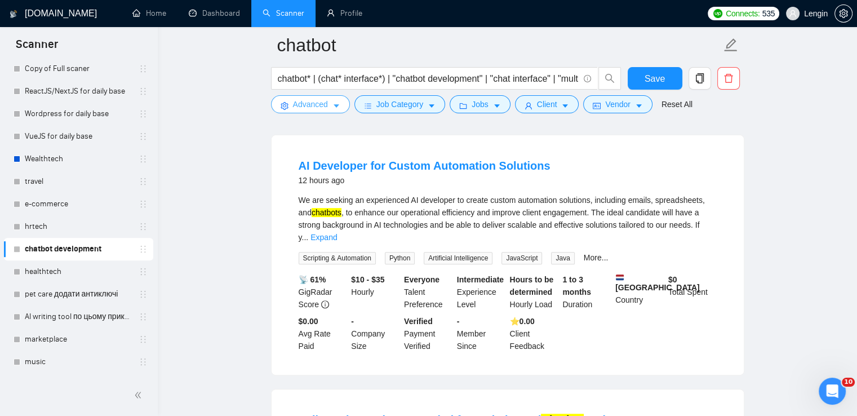
scroll to position [344, 0]
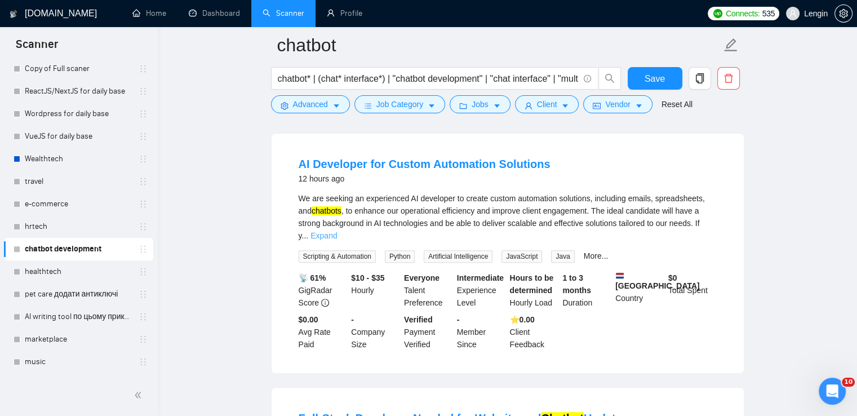
click at [337, 232] on link "Expand" at bounding box center [324, 235] width 26 height 9
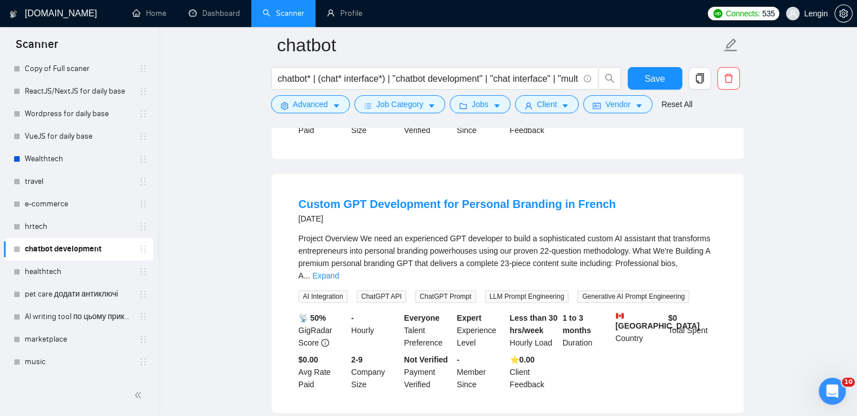
scroll to position [824, 0]
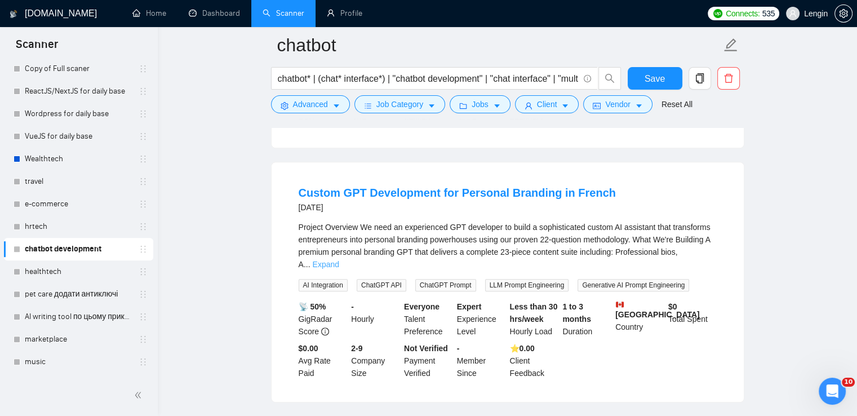
click at [339, 260] on link "Expand" at bounding box center [326, 264] width 26 height 9
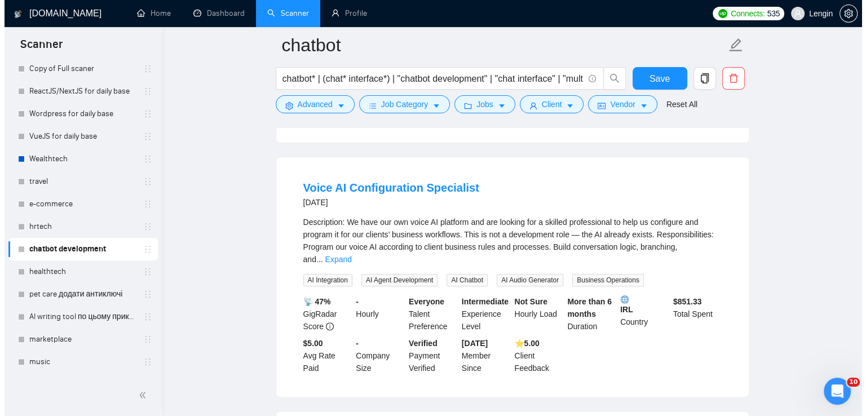
scroll to position [1224, 0]
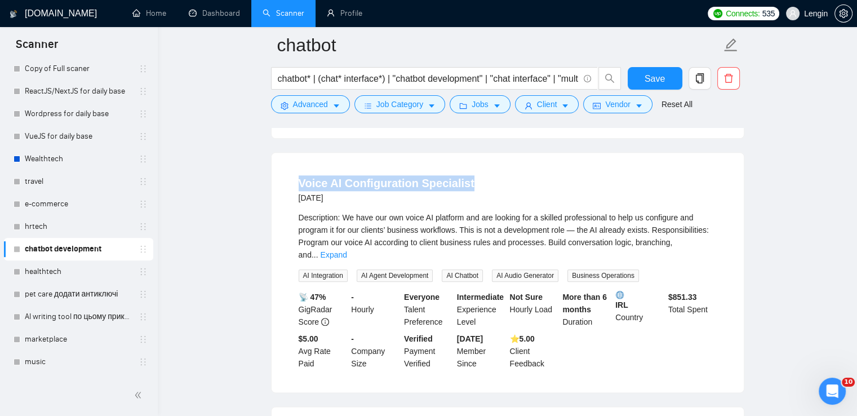
drag, startPoint x: 292, startPoint y: 168, endPoint x: 481, endPoint y: 171, distance: 189.4
click at [481, 171] on li "Voice AI Configuration Specialist [DATE] Description: We have our own voice AI …" at bounding box center [507, 272] width 445 height 212
copy link "Voice AI Configuration Specialist"
click at [309, 102] on span "Advanced" at bounding box center [310, 104] width 35 height 12
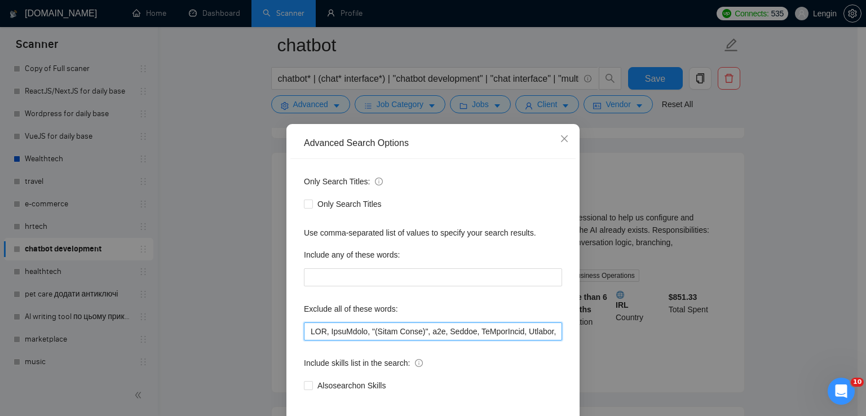
click at [304, 330] on input "text" at bounding box center [433, 331] width 258 height 18
paste input ""Configuration Specialist""
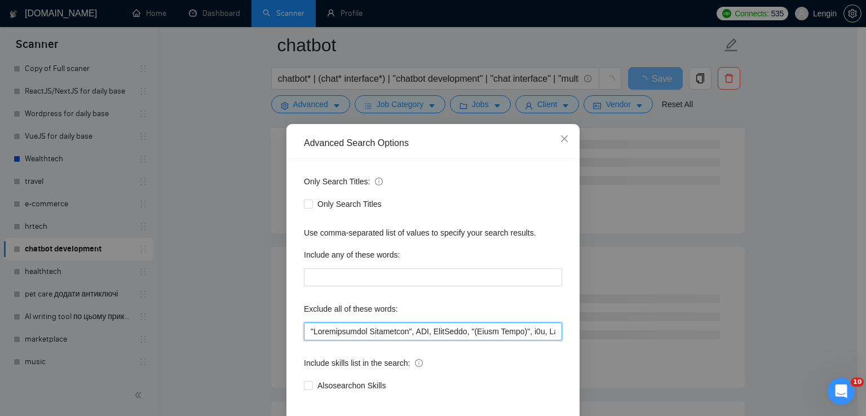
scroll to position [53, 0]
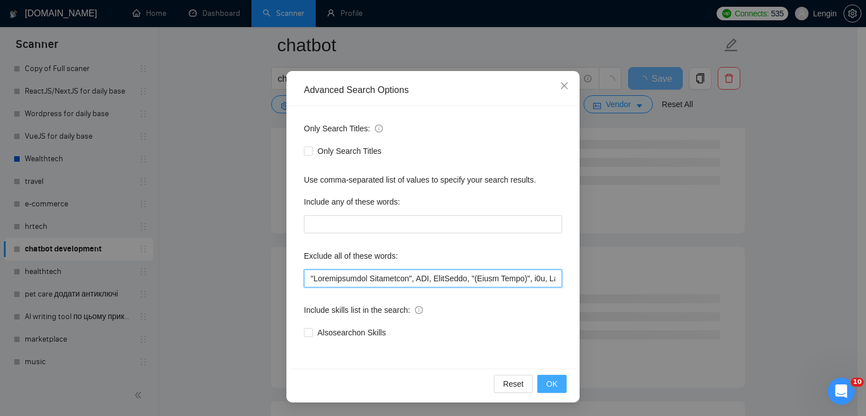
type input ""Loremipsumdol Sitametcon", ADI, ElitSeddo, "(Eiusm Tempo)", i6u, Labore, EtDol…"
click at [546, 386] on span "OK" at bounding box center [551, 384] width 11 height 12
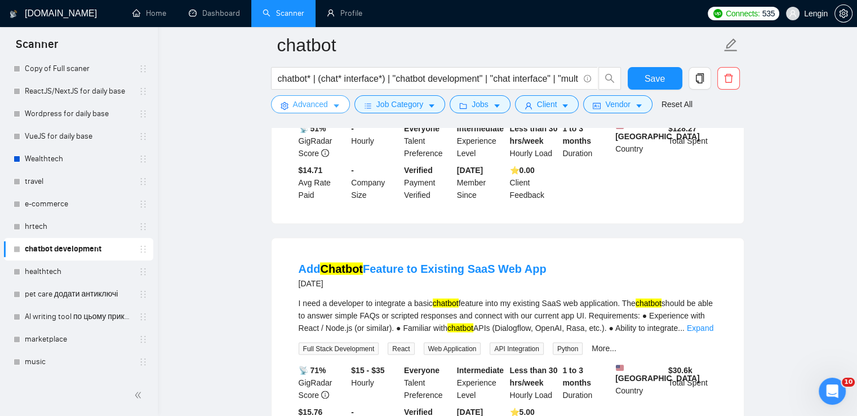
scroll to position [2353, 0]
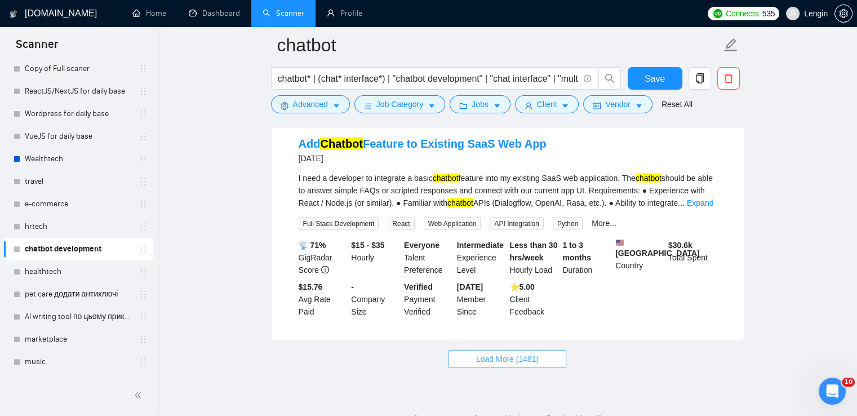
click at [499, 353] on span "Load More (1481)" at bounding box center [507, 359] width 63 height 12
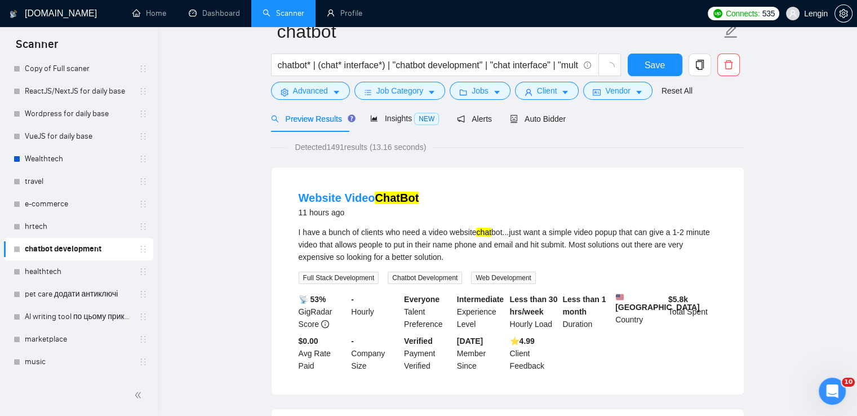
scroll to position [0, 0]
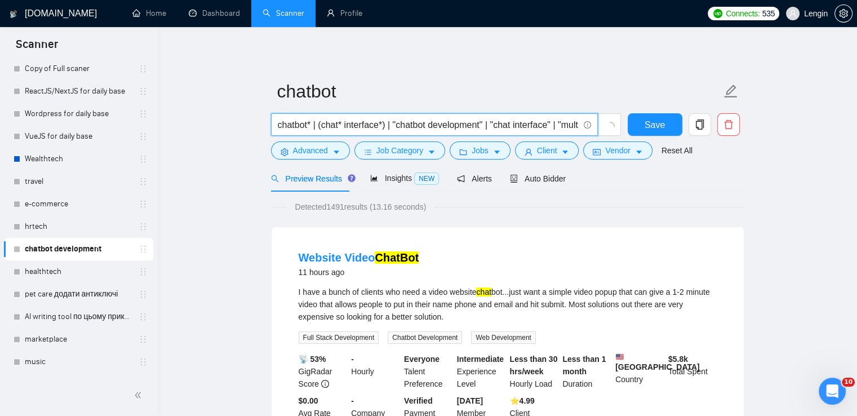
click at [558, 123] on input "chatbot* | (chat* interface*) | "chatbot development" | "chat interface" | "mul…" at bounding box center [428, 125] width 301 height 14
click at [409, 126] on input "chatbot* | (chat* interface*) | "chatbot development" | "multilingual chatbot" …" at bounding box center [428, 125] width 301 height 14
click at [394, 123] on input "chatbot* | (chat* interface*) | "chatbot development" | "multilingual chatbot" …" at bounding box center [428, 125] width 301 height 14
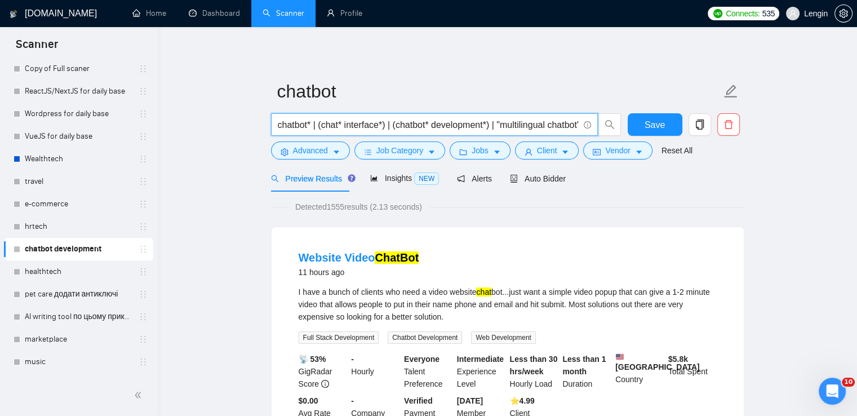
scroll to position [0, 81]
click at [425, 127] on input "chatbot* | (chat* interface*) | (chatbot* development*) | "multilingual chatbot…" at bounding box center [428, 125] width 301 height 14
click at [440, 128] on input "chatbot* | (chat* interface*) | (chatbot* development*) | (multilingual* chatbo…" at bounding box center [428, 125] width 301 height 14
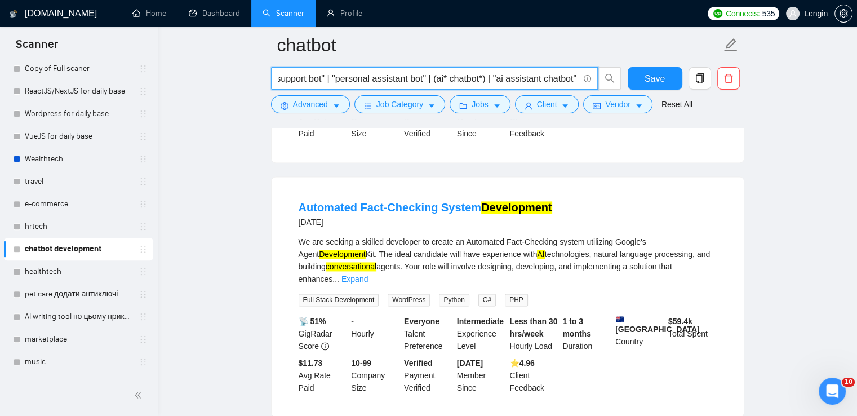
scroll to position [1536, 0]
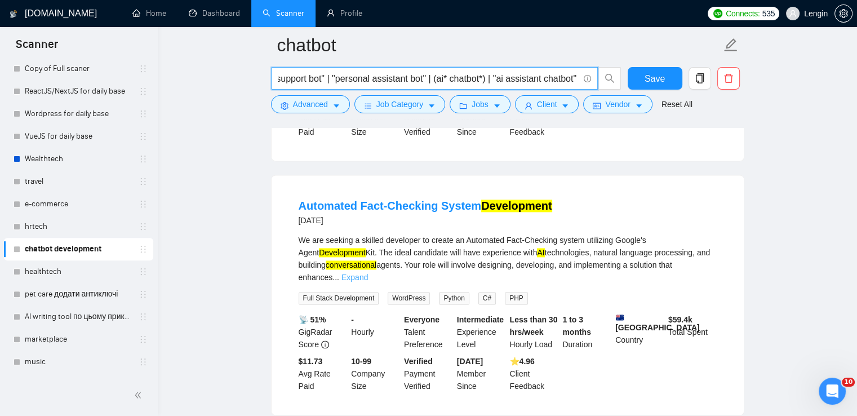
type input "chatbot* | (chat* interface*) | (chatbot* development*) | (multilingual* chatbo…"
click at [368, 273] on link "Expand" at bounding box center [355, 277] width 26 height 9
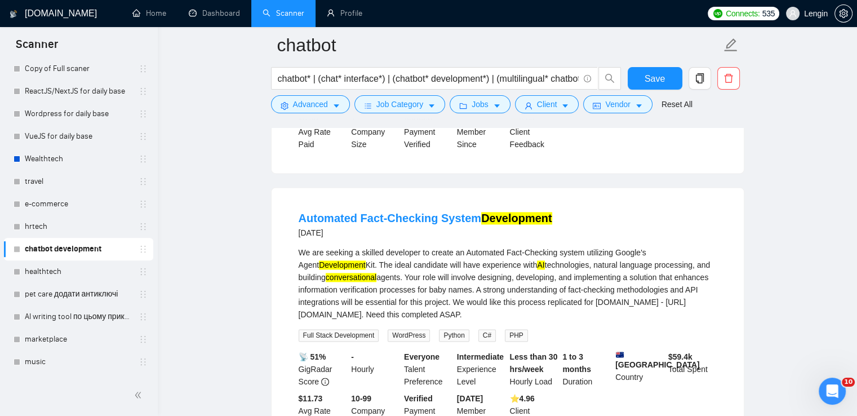
scroll to position [1523, 0]
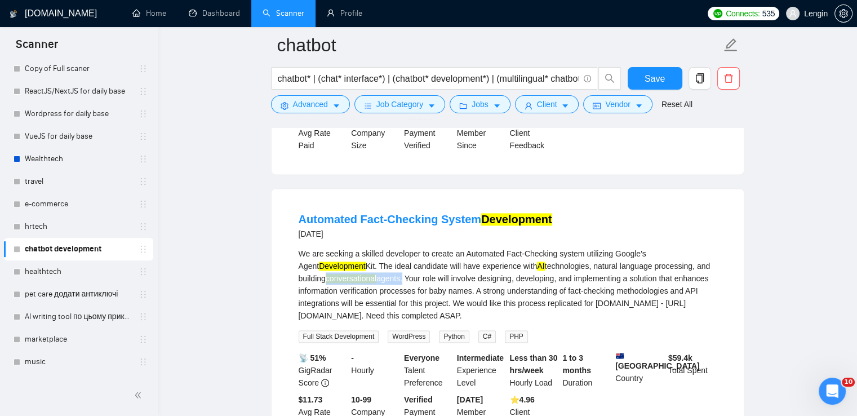
drag, startPoint x: 374, startPoint y: 258, endPoint x: 296, endPoint y: 258, distance: 78.3
click at [296, 258] on li "Automated Fact-Checking System Development [DATE] We are seeking a skilled deve…" at bounding box center [507, 320] width 445 height 237
copy div "conversational agents"
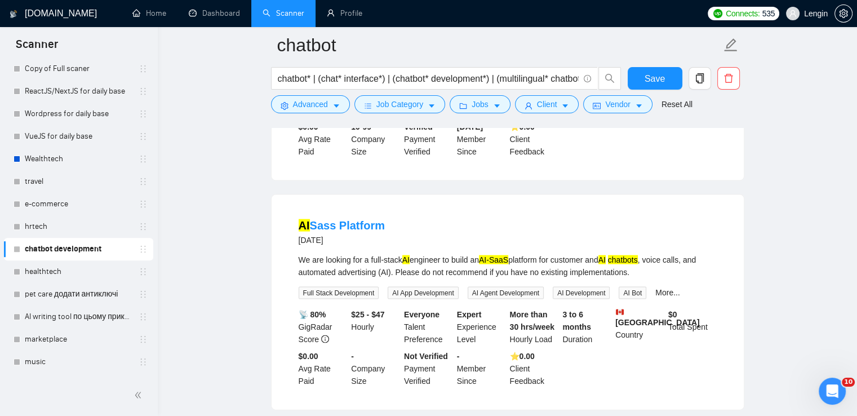
scroll to position [2395, 0]
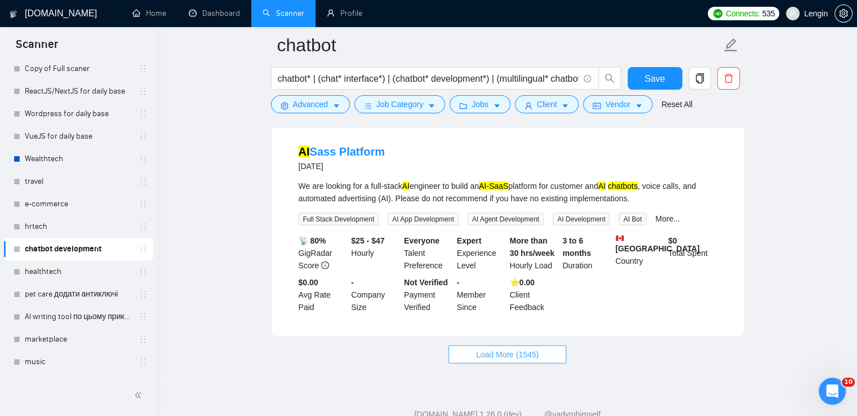
click at [498, 348] on span "Load More (1545)" at bounding box center [507, 354] width 63 height 12
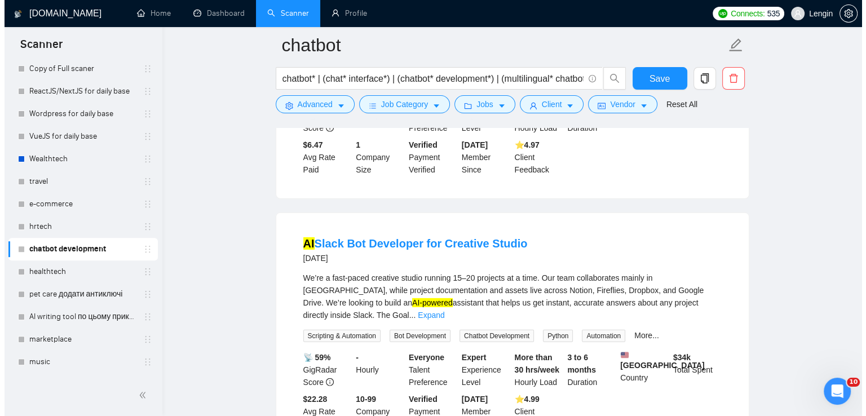
scroll to position [3271, 0]
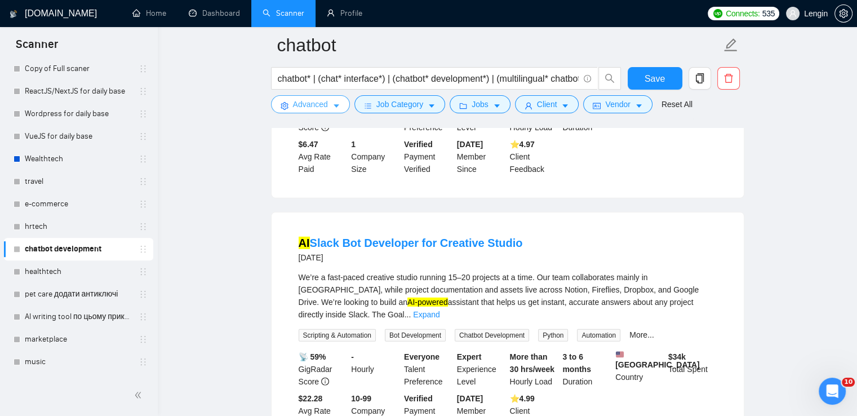
click at [304, 105] on span "Advanced" at bounding box center [310, 104] width 35 height 12
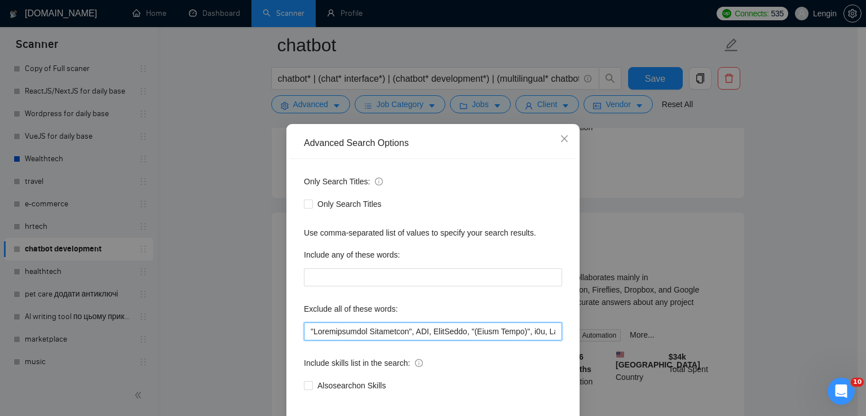
click at [304, 330] on input "text" at bounding box center [433, 331] width 258 height 18
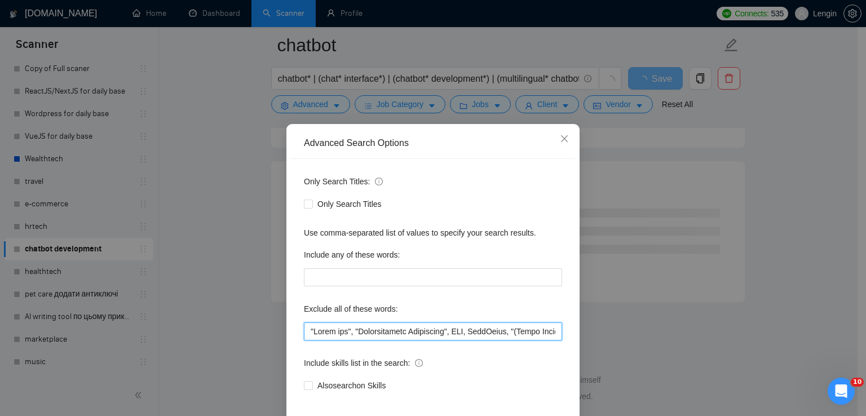
scroll to position [53, 0]
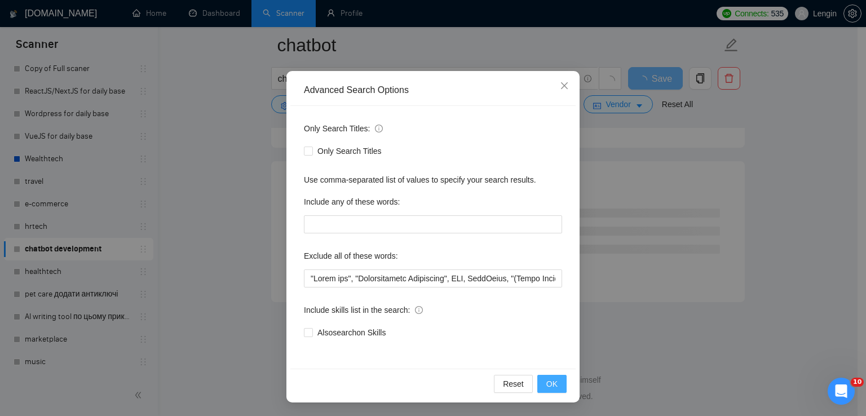
click at [546, 385] on span "OK" at bounding box center [551, 384] width 11 height 12
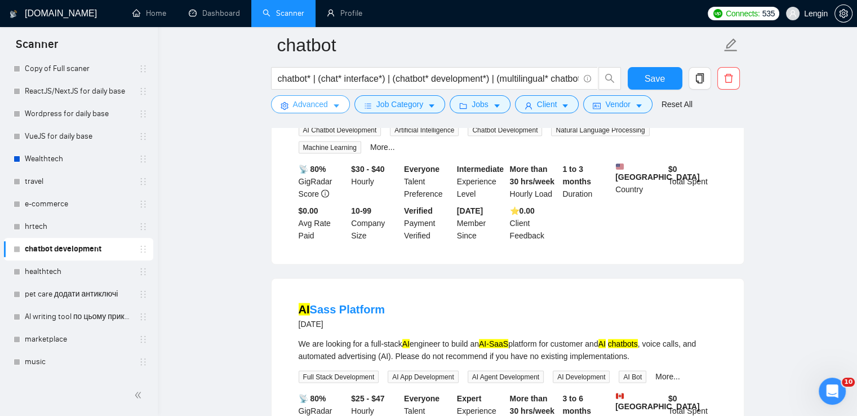
scroll to position [2345, 0]
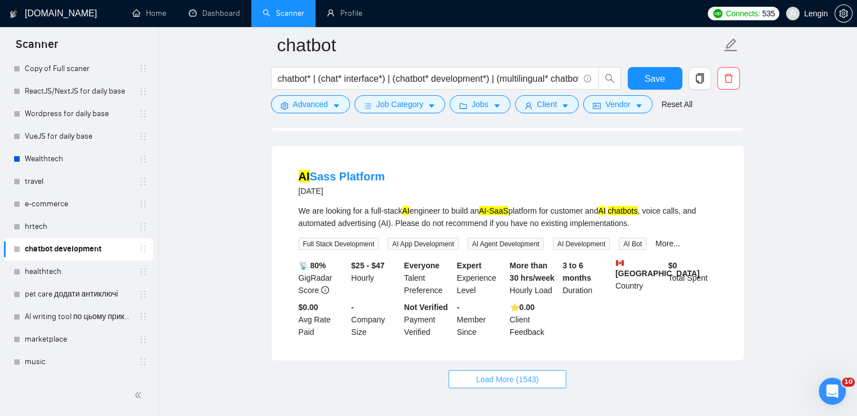
click at [507, 370] on button "Load More (1543)" at bounding box center [508, 379] width 118 height 18
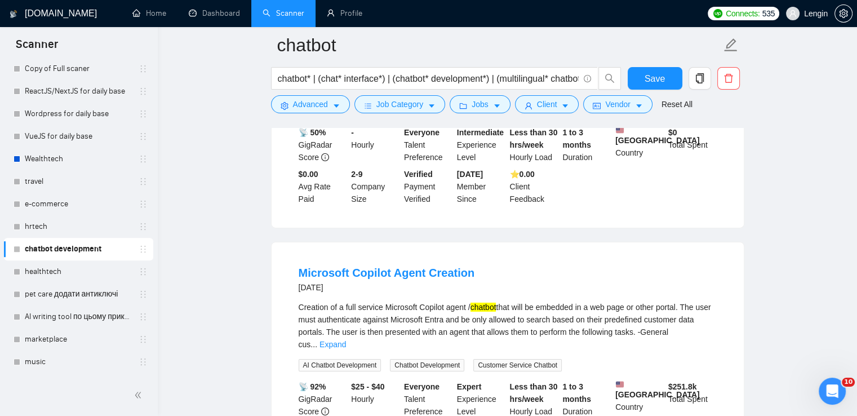
scroll to position [3728, 0]
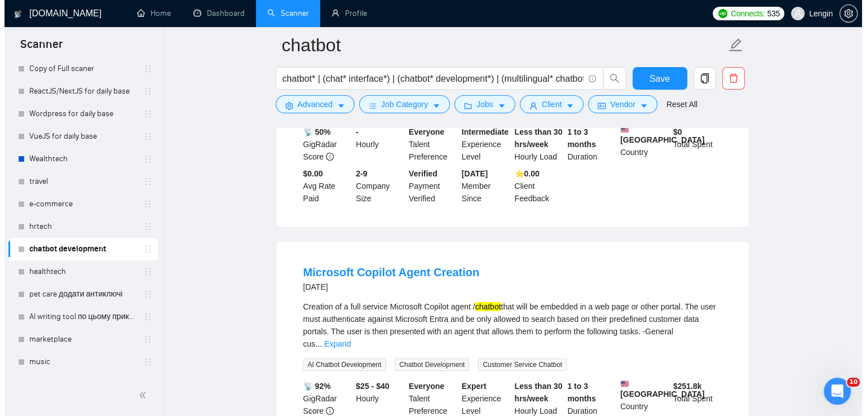
scroll to position [3750, 0]
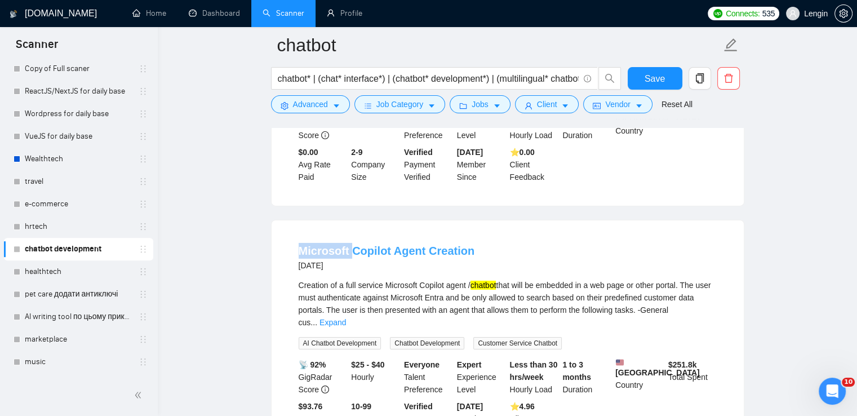
drag, startPoint x: 286, startPoint y: 181, endPoint x: 351, endPoint y: 183, distance: 64.3
click at [351, 234] on li "Microsoft Copilot Agent Creation [DATE] Creation of a full service Microsoft Co…" at bounding box center [507, 340] width 445 height 212
copy link "Microsoft"
click at [322, 105] on span "Advanced" at bounding box center [310, 104] width 35 height 12
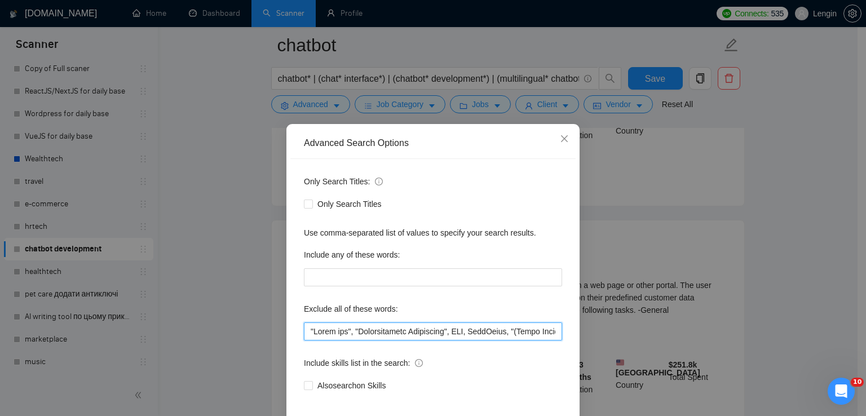
click at [308, 329] on input "text" at bounding box center [433, 331] width 258 height 18
paste input "Microsoft"
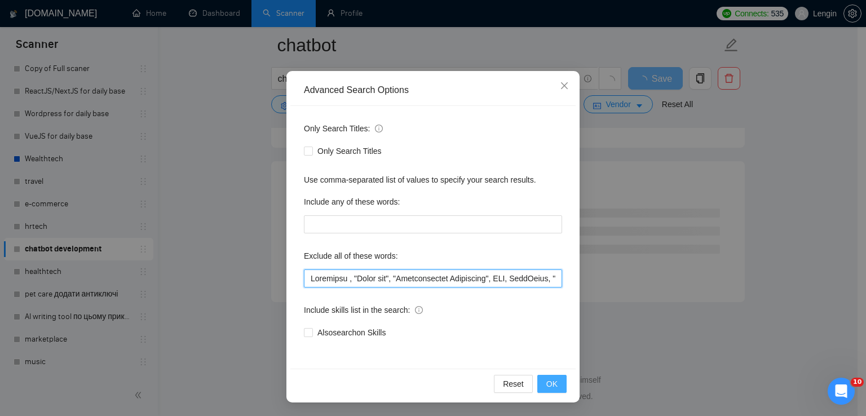
scroll to position [3009, 0]
click at [551, 388] on span "OK" at bounding box center [551, 384] width 11 height 12
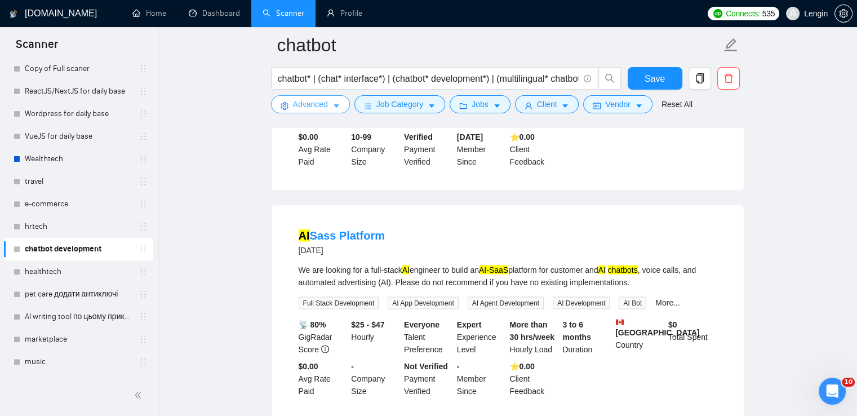
scroll to position [2345, 0]
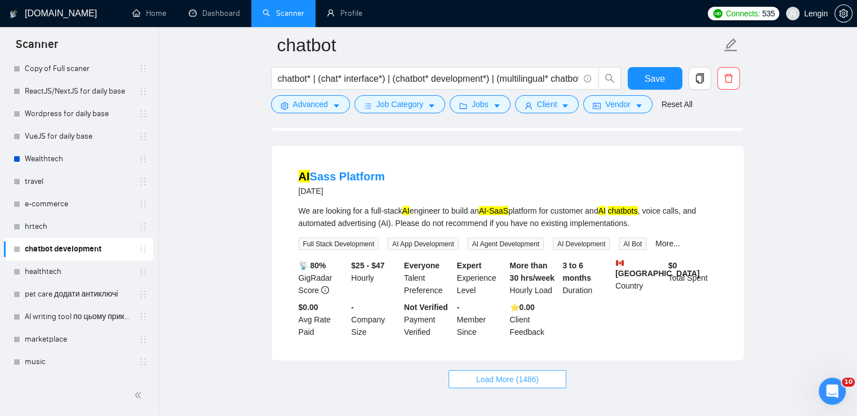
click at [527, 373] on span "Load More (1486)" at bounding box center [507, 379] width 63 height 12
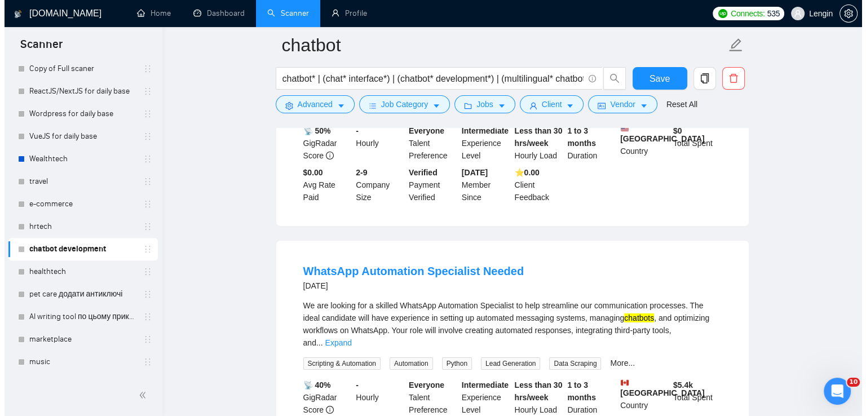
scroll to position [3730, 0]
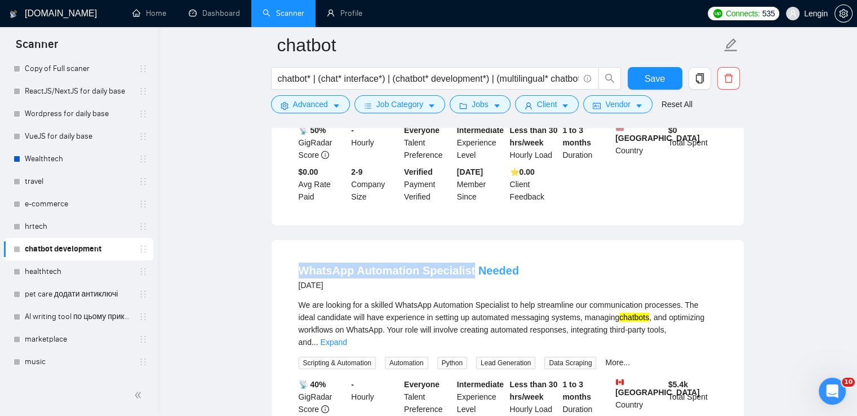
drag, startPoint x: 282, startPoint y: 208, endPoint x: 467, endPoint y: 206, distance: 184.9
click at [467, 240] on div "WhatsApp Automation Specialist Needed [DATE] We are looking for a skilled Whats…" at bounding box center [508, 360] width 472 height 240
copy link "WhatsApp Automation Specialist"
click at [329, 113] on button "Advanced" at bounding box center [310, 104] width 79 height 18
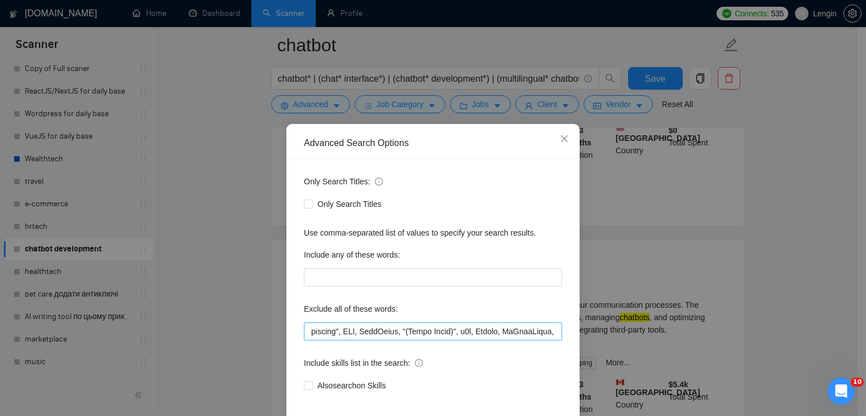
scroll to position [0, 0]
click at [304, 332] on input "text" at bounding box center [433, 331] width 258 height 18
paste input ""Automation Specialist""
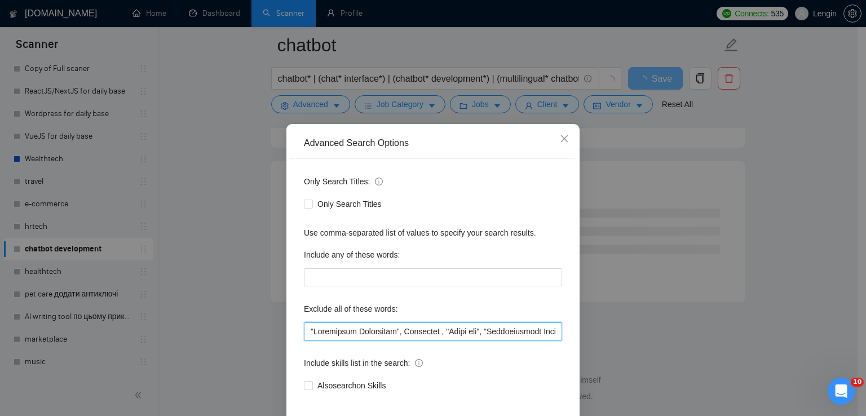
scroll to position [53, 0]
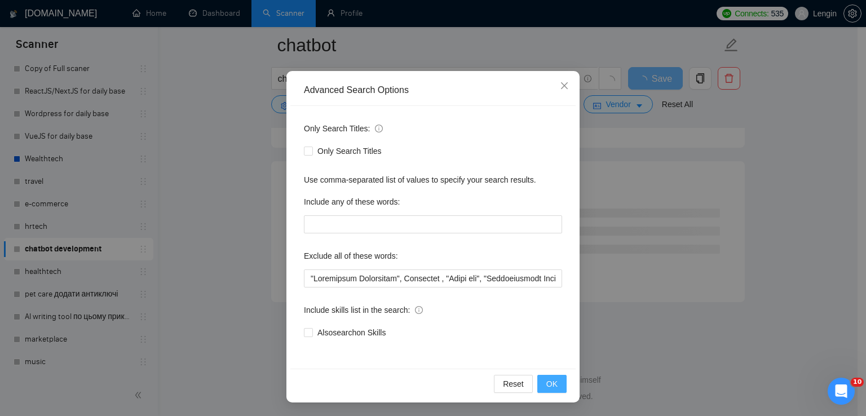
click at [546, 387] on span "OK" at bounding box center [551, 384] width 11 height 12
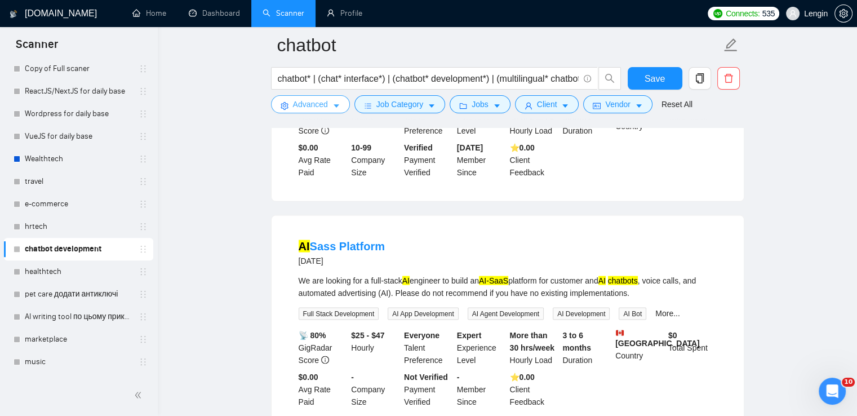
scroll to position [2345, 0]
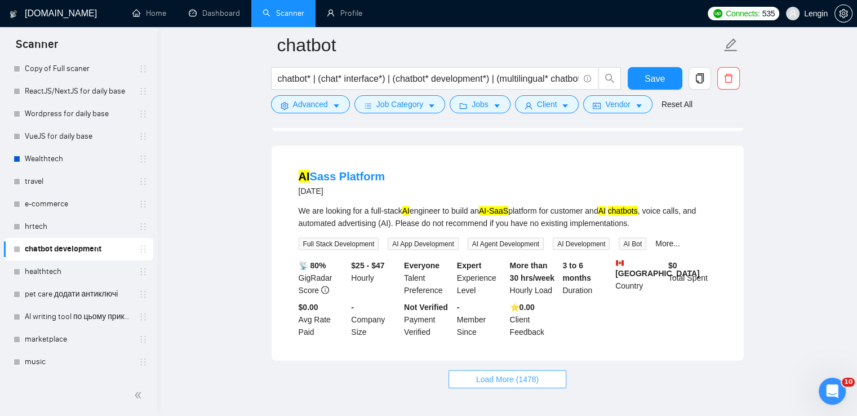
click at [524, 373] on span "Load More (1478)" at bounding box center [507, 379] width 63 height 12
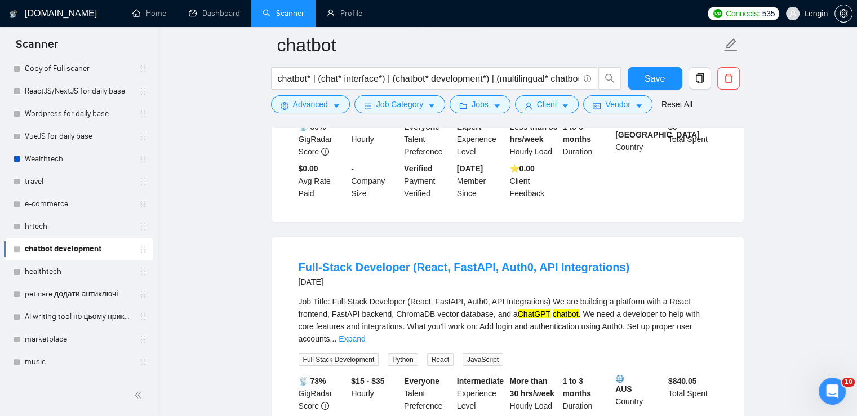
scroll to position [4217, 0]
click at [365, 334] on link "Expand" at bounding box center [352, 338] width 26 height 9
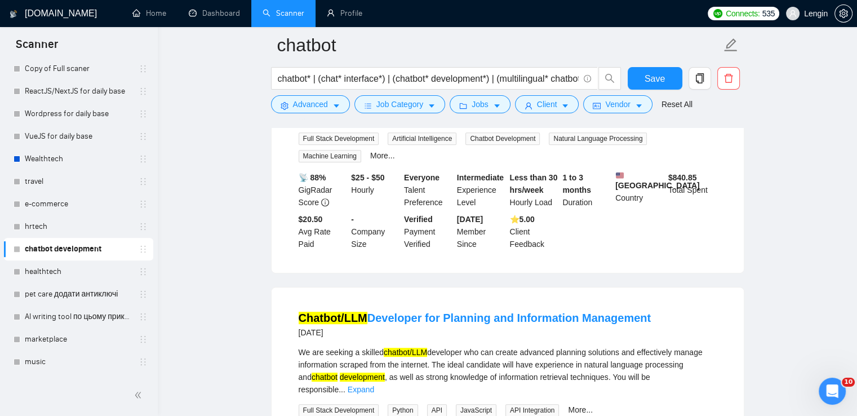
scroll to position [4868, 0]
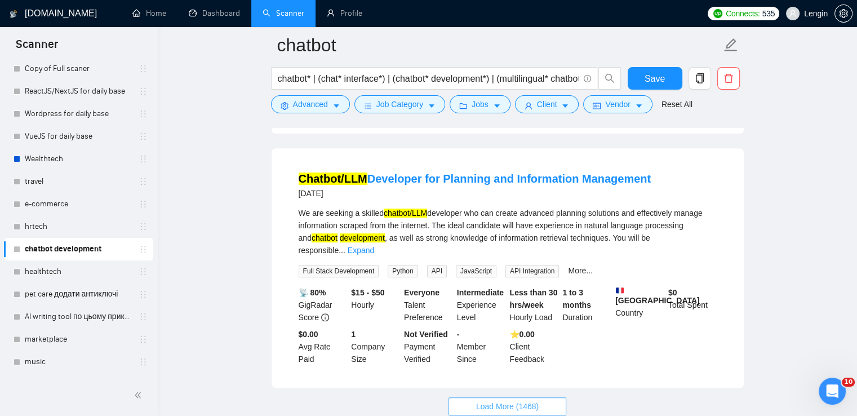
click at [503, 400] on span "Load More (1468)" at bounding box center [507, 406] width 63 height 12
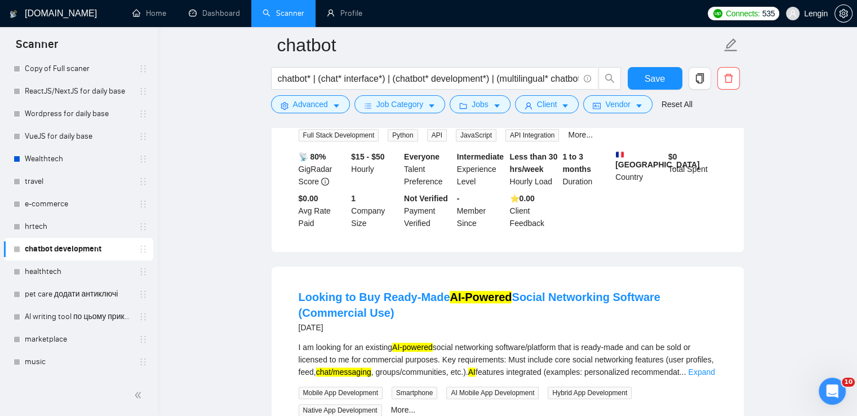
scroll to position [5022, 0]
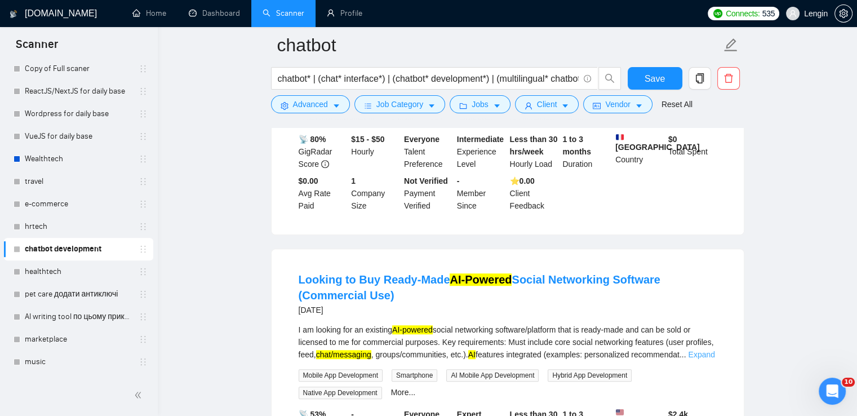
click at [711, 350] on link "Expand" at bounding box center [701, 354] width 26 height 9
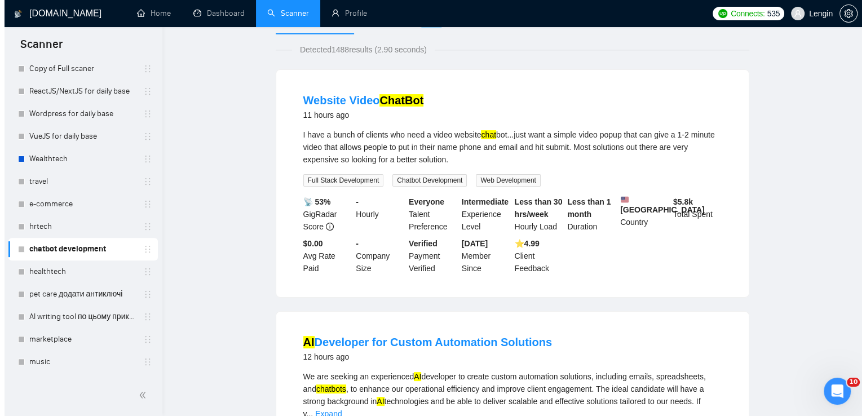
scroll to position [0, 0]
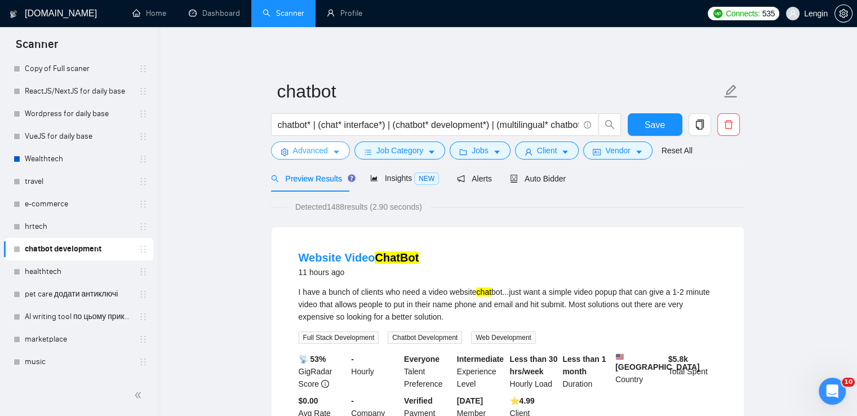
click at [332, 155] on icon "caret-down" at bounding box center [336, 152] width 8 height 8
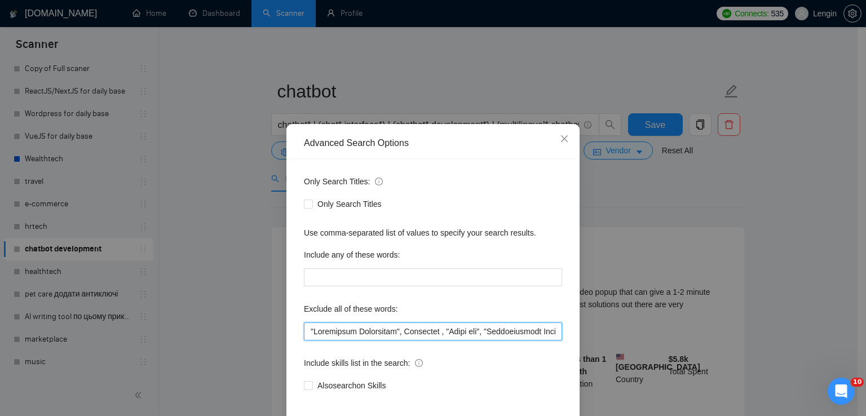
click at [306, 327] on input "text" at bounding box center [433, 331] width 258 height 18
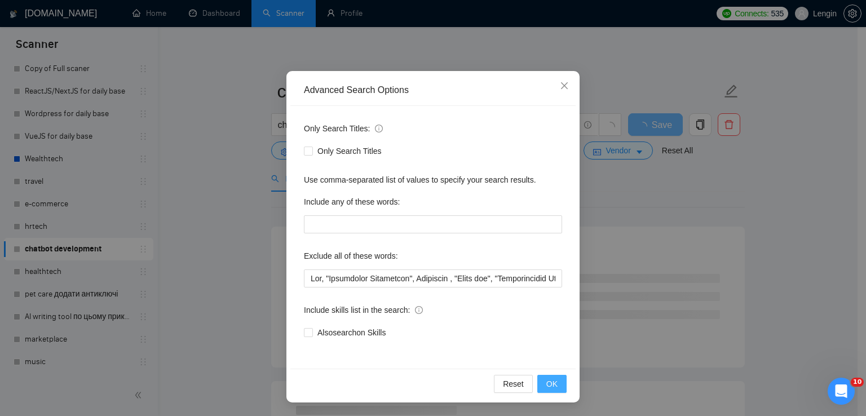
click at [543, 376] on button "OK" at bounding box center [551, 384] width 29 height 18
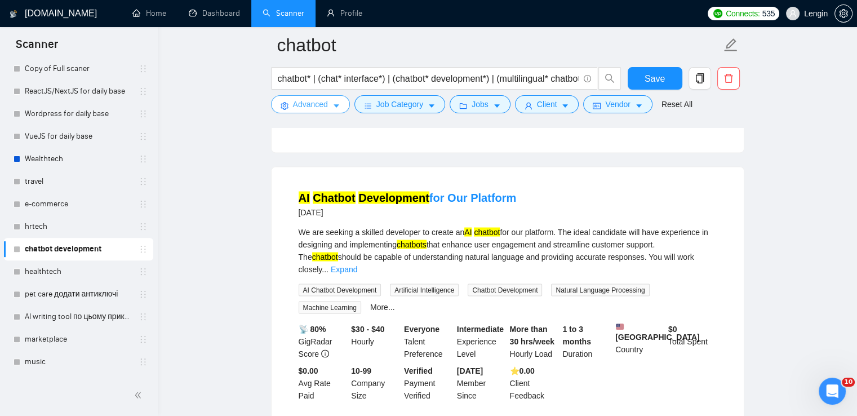
scroll to position [2345, 0]
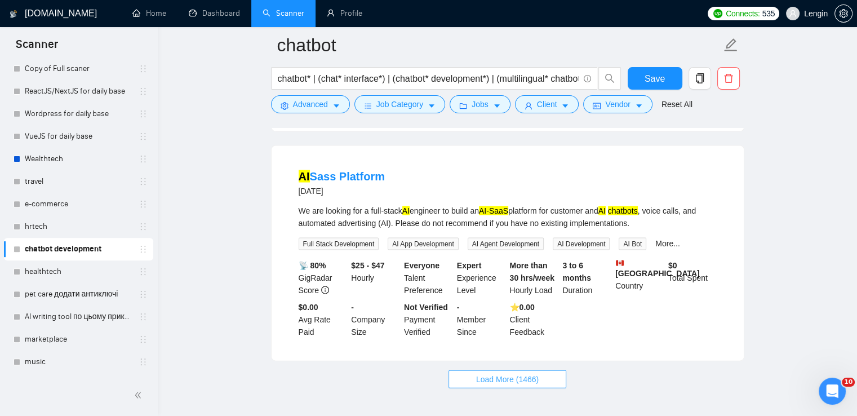
click at [525, 370] on button "Load More (1466)" at bounding box center [508, 379] width 118 height 18
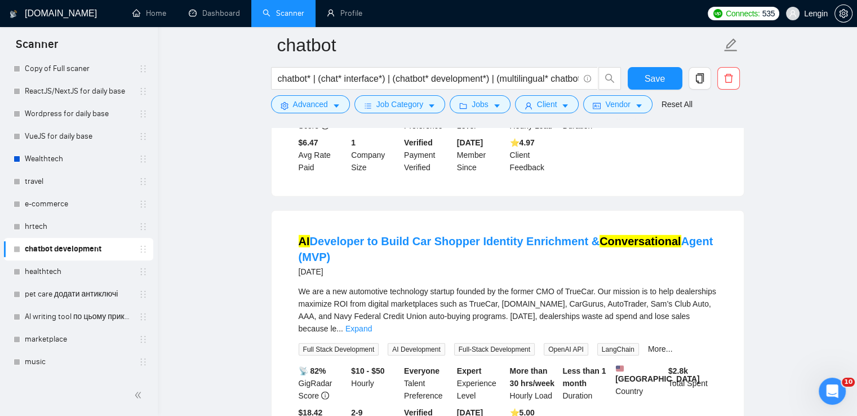
scroll to position [3251, 0]
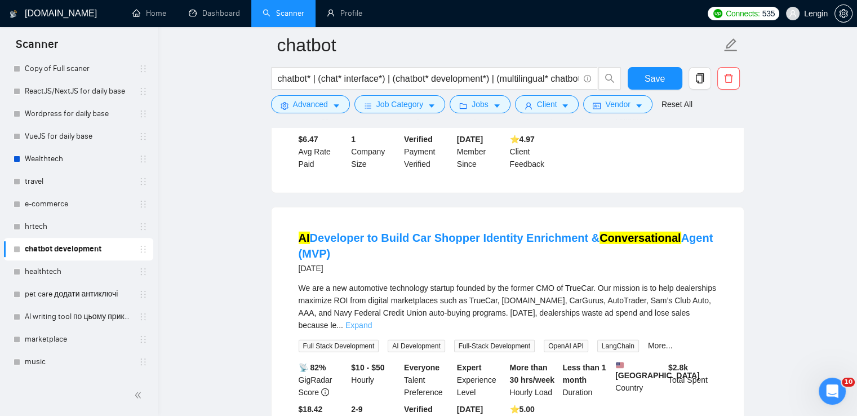
click at [372, 321] on link "Expand" at bounding box center [358, 325] width 26 height 9
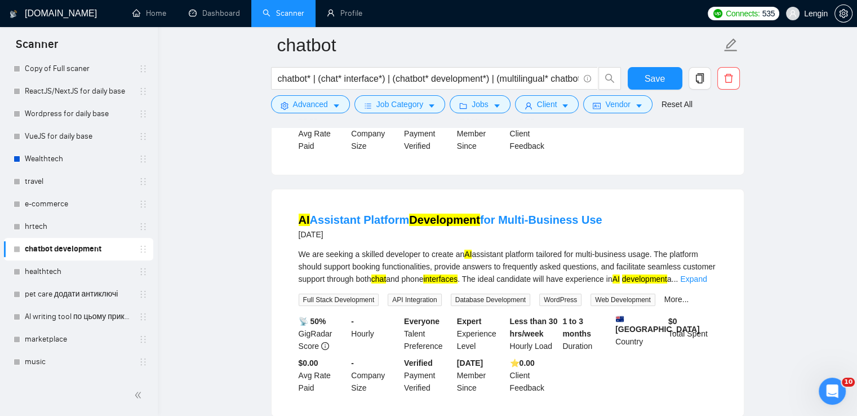
scroll to position [4073, 0]
click at [703, 274] on link "Expand" at bounding box center [693, 278] width 26 height 9
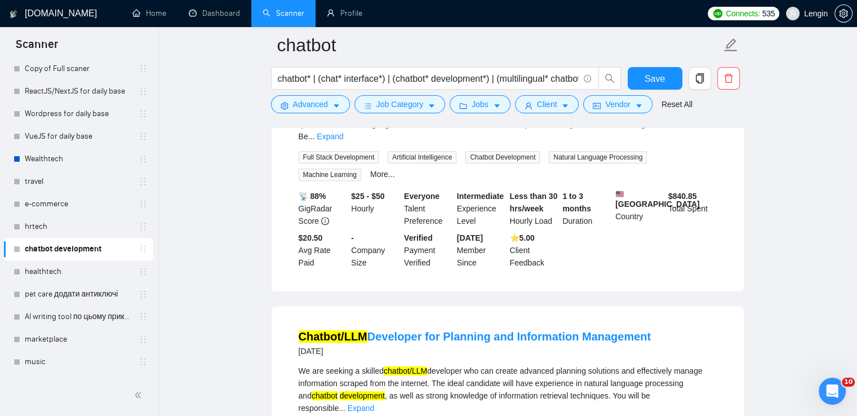
scroll to position [4906, 0]
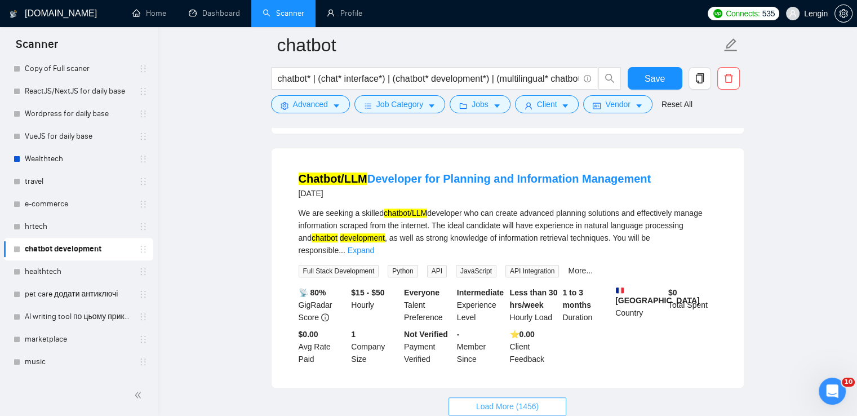
click at [493, 400] on span "Load More (1456)" at bounding box center [507, 406] width 63 height 12
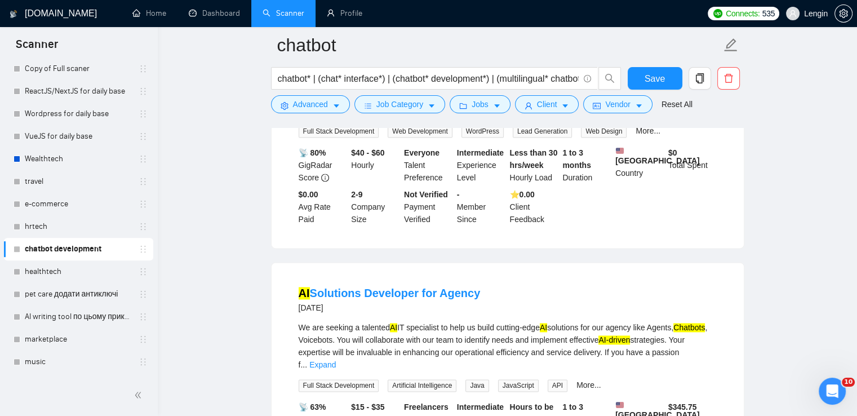
scroll to position [5800, 0]
click at [336, 360] on link "Expand" at bounding box center [322, 364] width 26 height 9
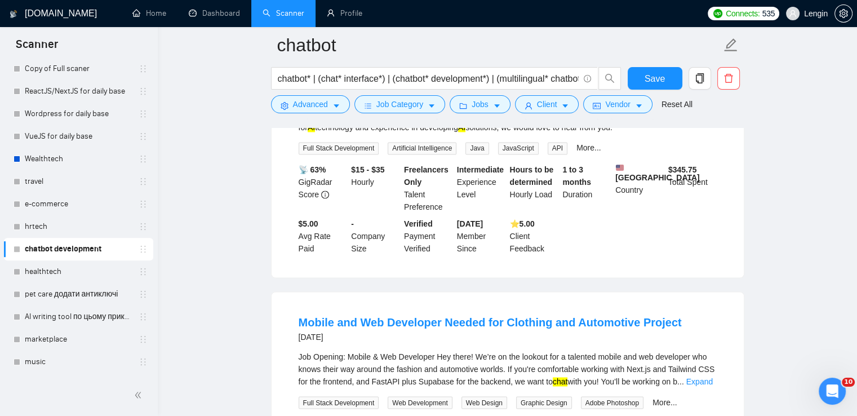
scroll to position [6076, 0]
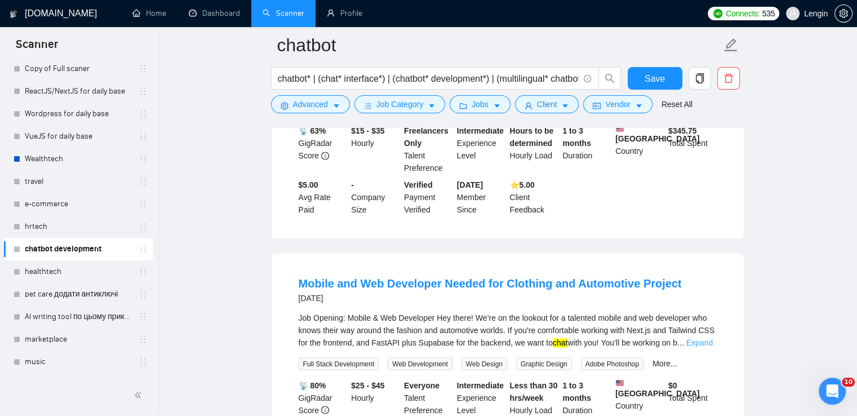
click at [697, 338] on link "Expand" at bounding box center [699, 342] width 26 height 9
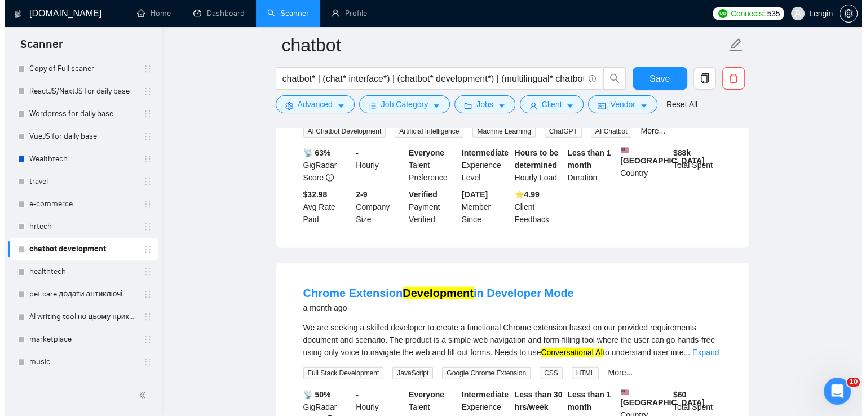
scroll to position [7101, 0]
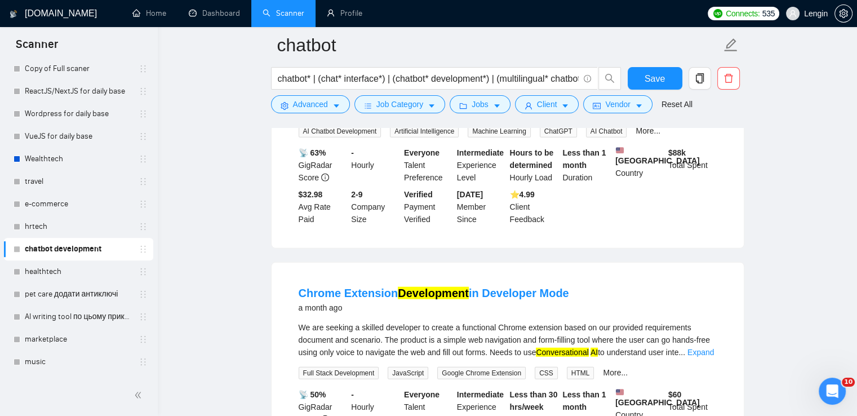
drag, startPoint x: 293, startPoint y: 197, endPoint x: 393, endPoint y: 196, distance: 99.7
click at [393, 276] on li "Chrome Extension Development in Developer Mode a month ago We are seeking a ski…" at bounding box center [507, 376] width 445 height 200
copy link "Chrome Extension"
click at [318, 103] on span "Advanced" at bounding box center [310, 104] width 35 height 12
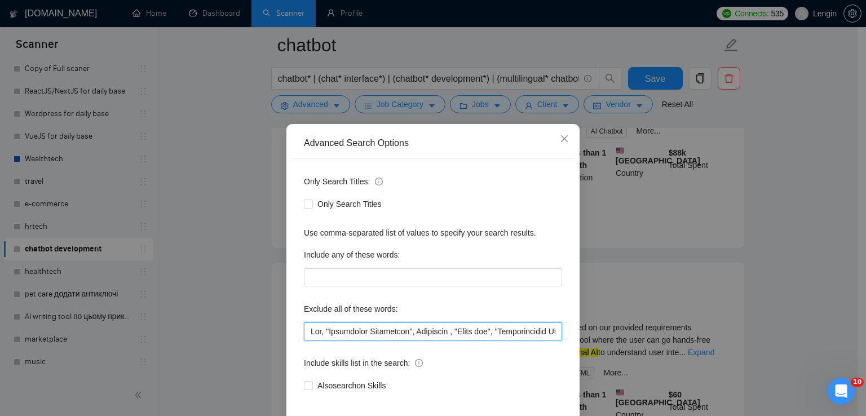
click at [304, 336] on input "text" at bounding box center [433, 331] width 258 height 18
paste input "Chrome Extension"
click at [312, 336] on input "text" at bounding box center [433, 331] width 258 height 18
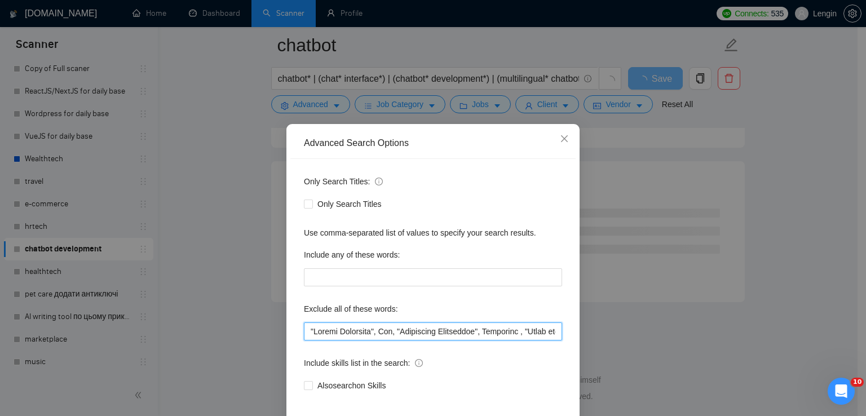
scroll to position [53, 0]
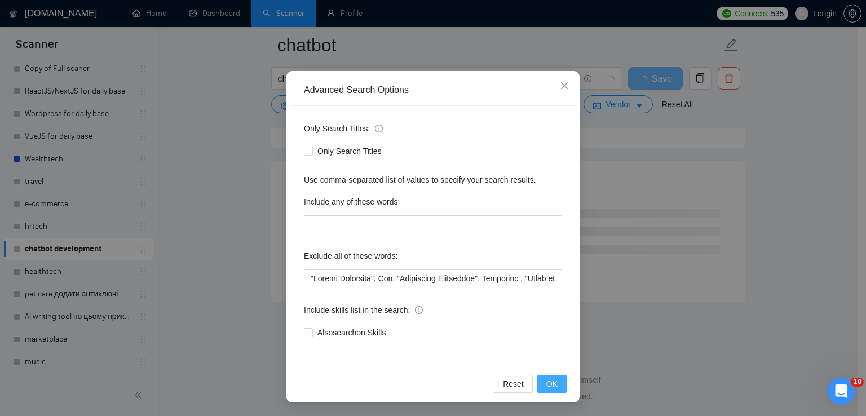
click at [555, 378] on button "OK" at bounding box center [551, 384] width 29 height 18
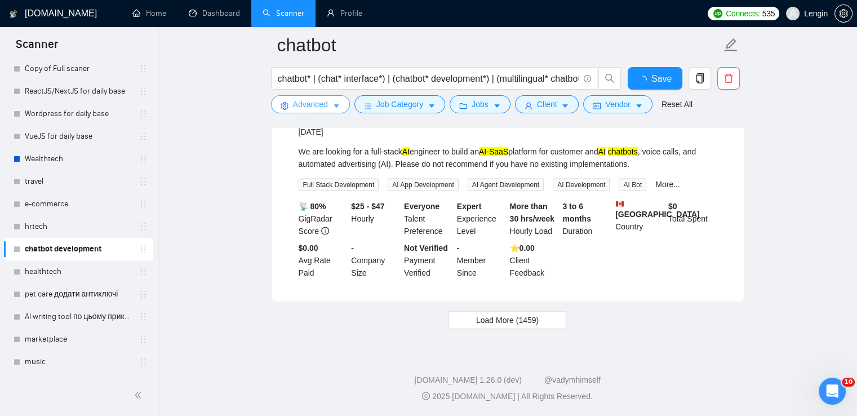
scroll to position [2345, 0]
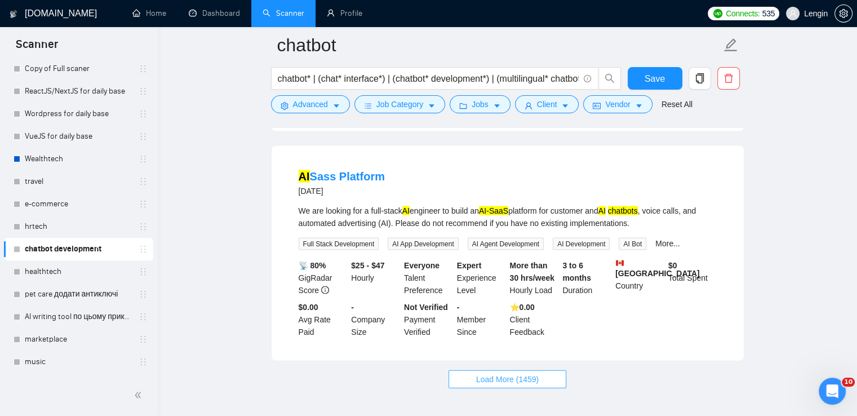
click at [503, 373] on span "Load More (1459)" at bounding box center [507, 379] width 63 height 12
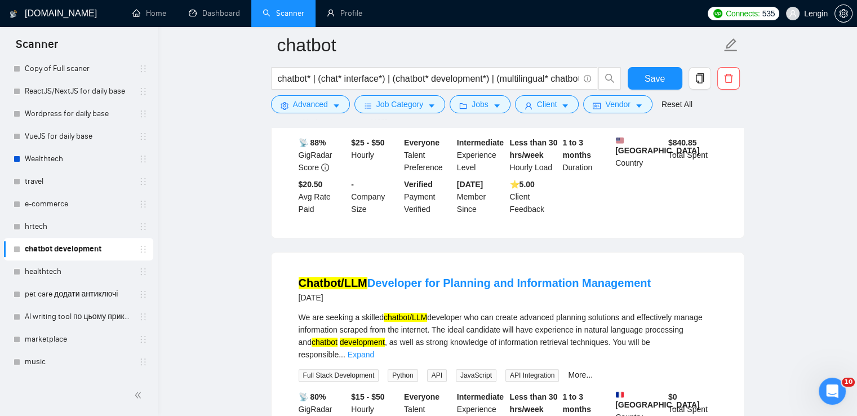
scroll to position [4819, 0]
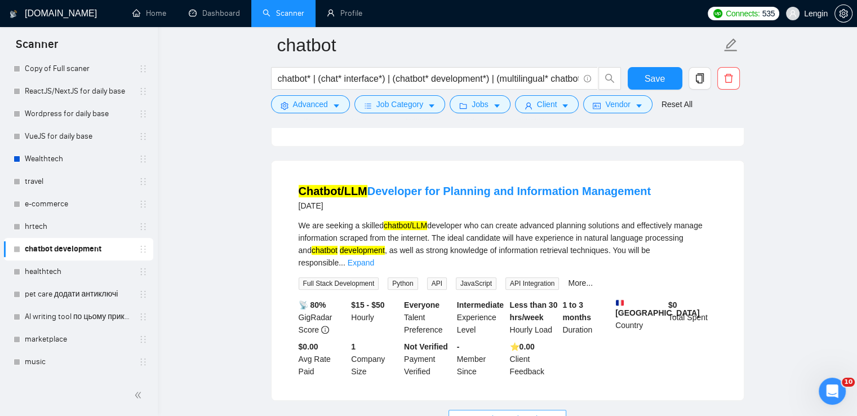
click at [564, 410] on button "Load More (1449)" at bounding box center [508, 419] width 118 height 18
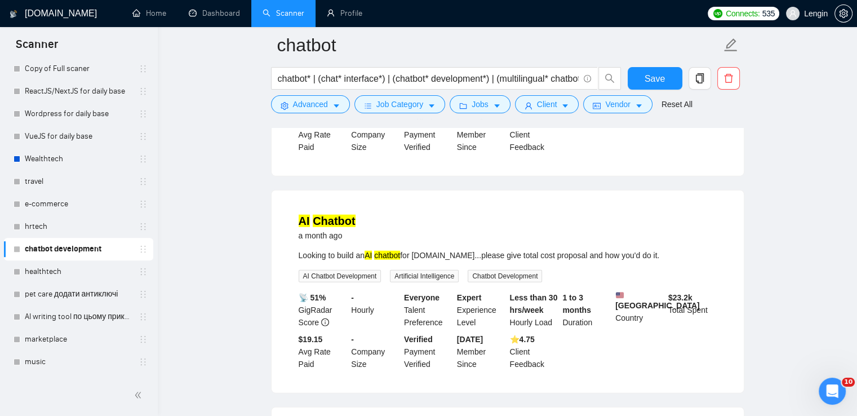
scroll to position [7289, 0]
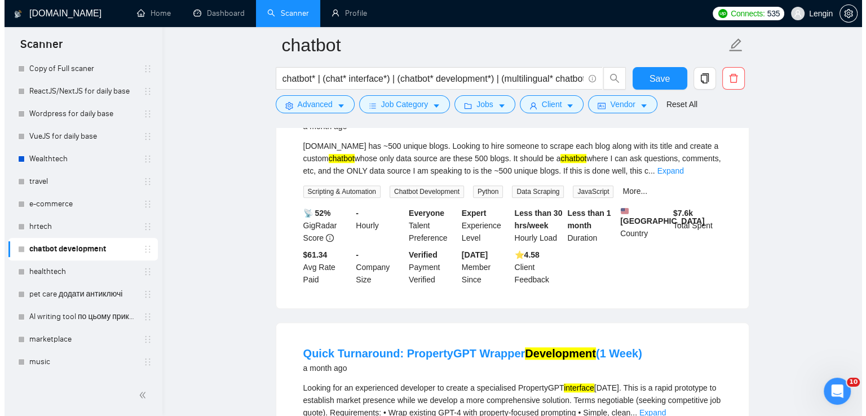
scroll to position [9652, 0]
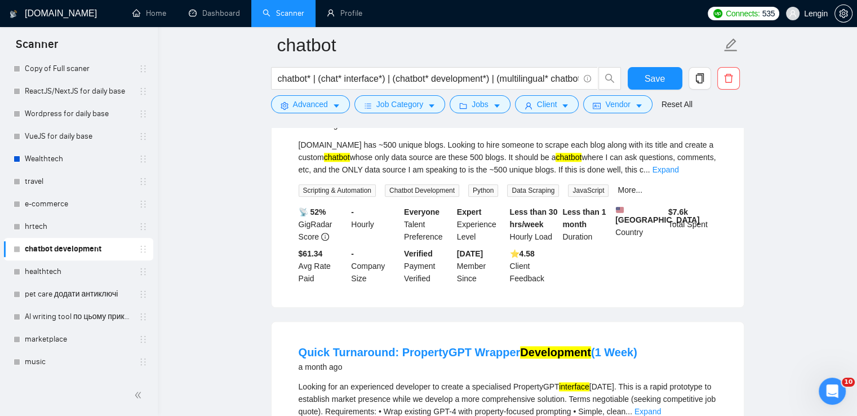
drag, startPoint x: 287, startPoint y: 212, endPoint x: 655, endPoint y: 217, distance: 367.5
copy link "Quick Turnaround: PropertyGPT Wrapper Development (1 Week)"
click at [311, 107] on span "Advanced" at bounding box center [310, 104] width 35 height 12
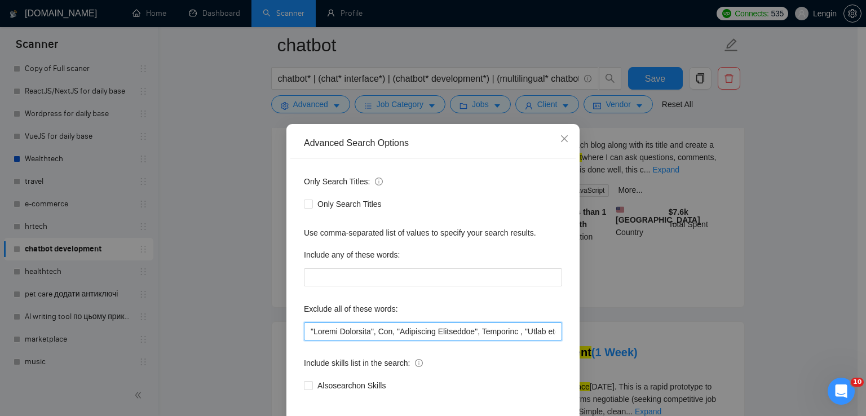
click at [305, 330] on input "text" at bounding box center [433, 331] width 258 height 18
paste input ""Quick Turnaround""
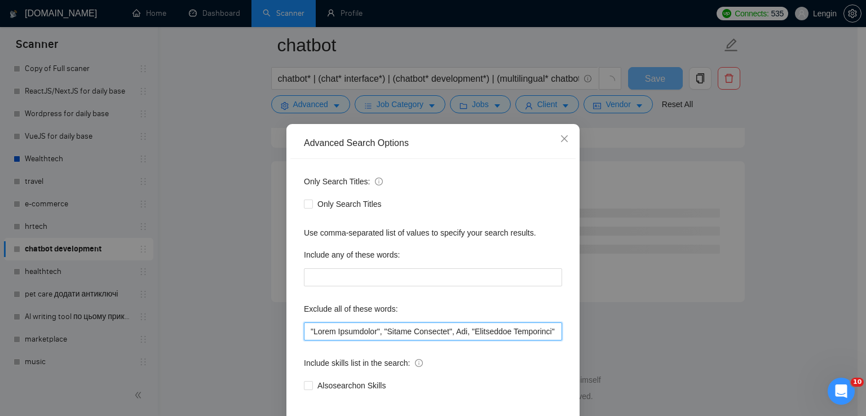
scroll to position [6097, 0]
click at [309, 329] on input "text" at bounding box center [433, 331] width 258 height 18
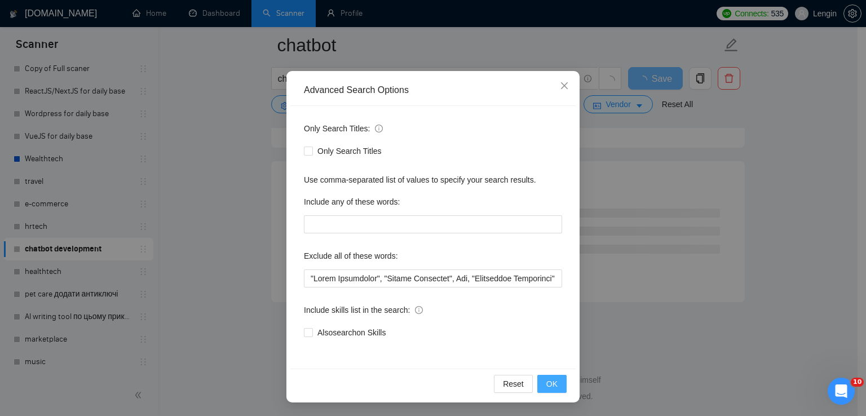
click at [550, 379] on span "OK" at bounding box center [551, 384] width 11 height 12
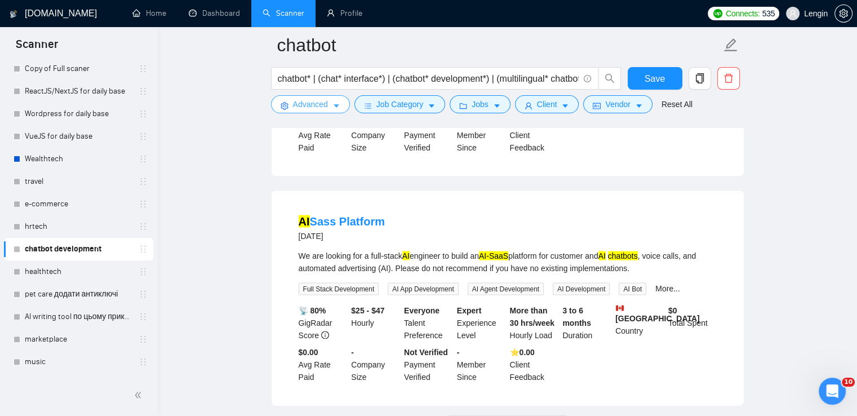
scroll to position [2345, 0]
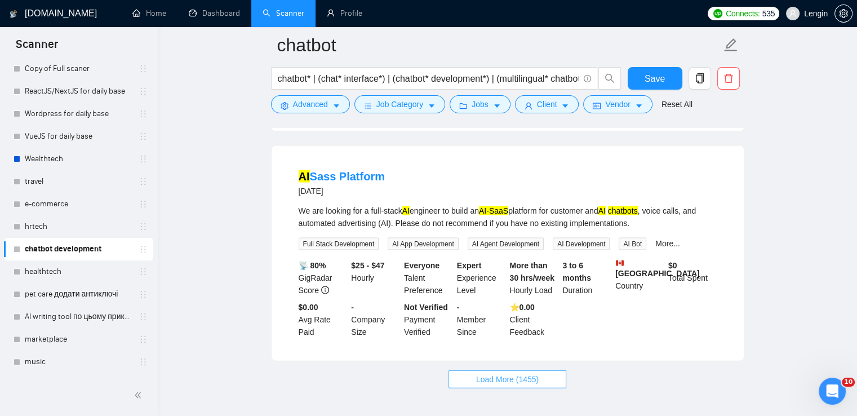
click at [516, 373] on span "Load More (1455)" at bounding box center [507, 379] width 63 height 12
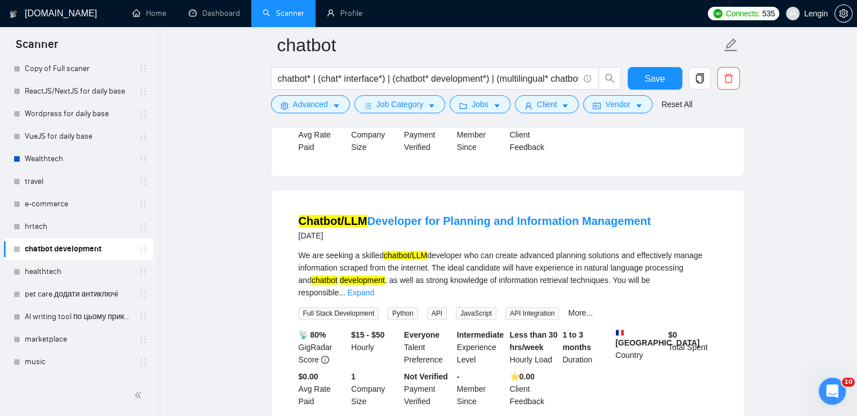
scroll to position [4819, 0]
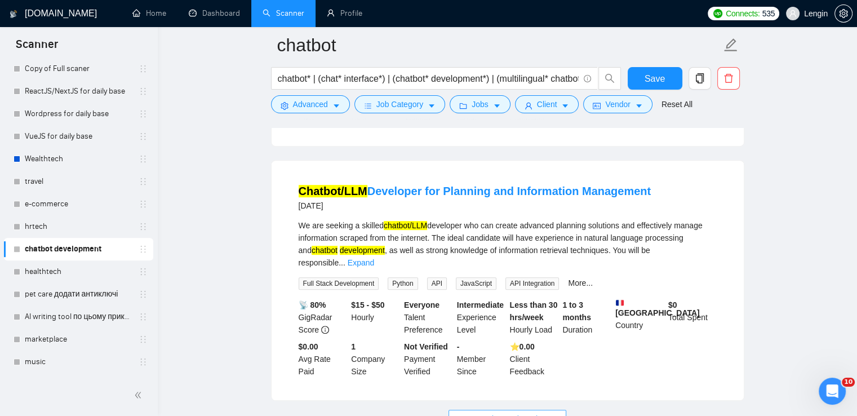
click at [459, 410] on button "Load More (1445)" at bounding box center [508, 419] width 118 height 18
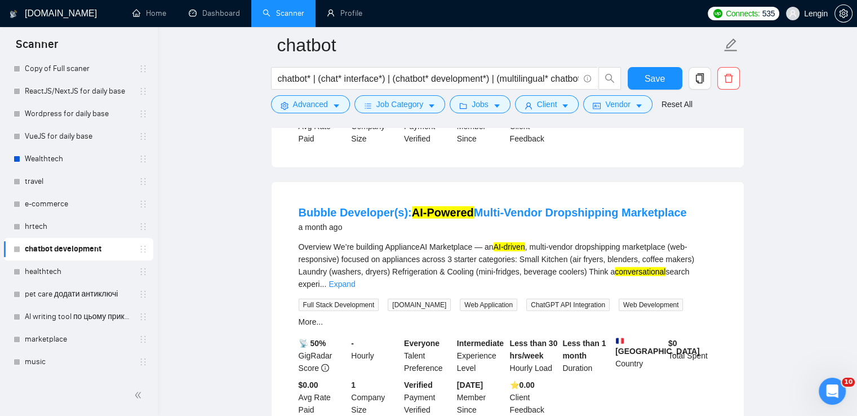
scroll to position [7289, 0]
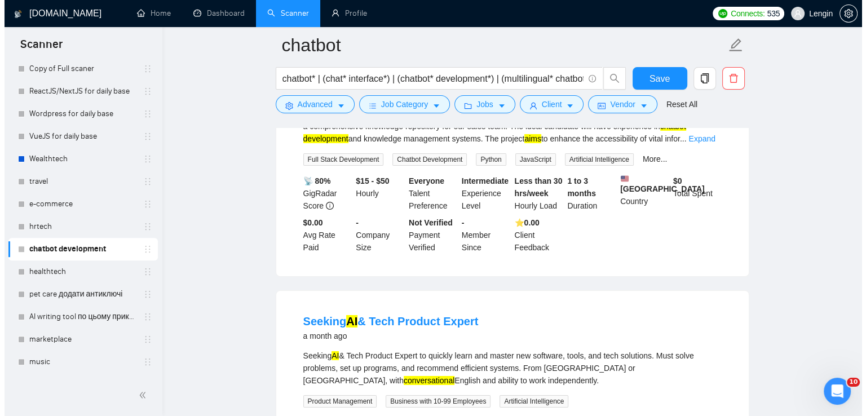
scroll to position [8195, 0]
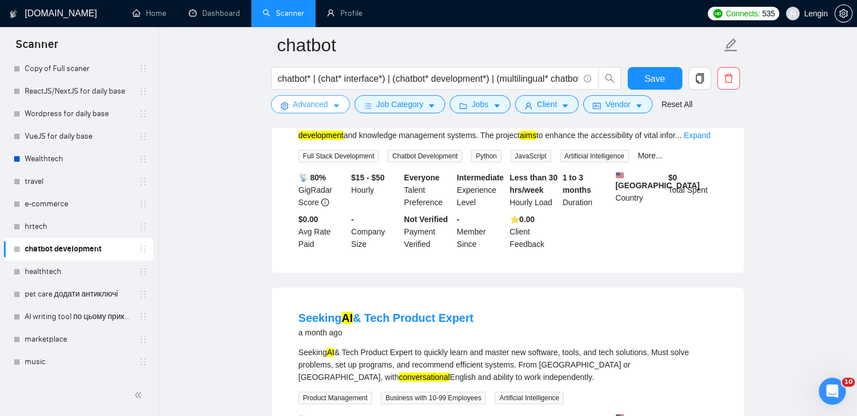
click at [327, 109] on span "Advanced" at bounding box center [310, 104] width 35 height 12
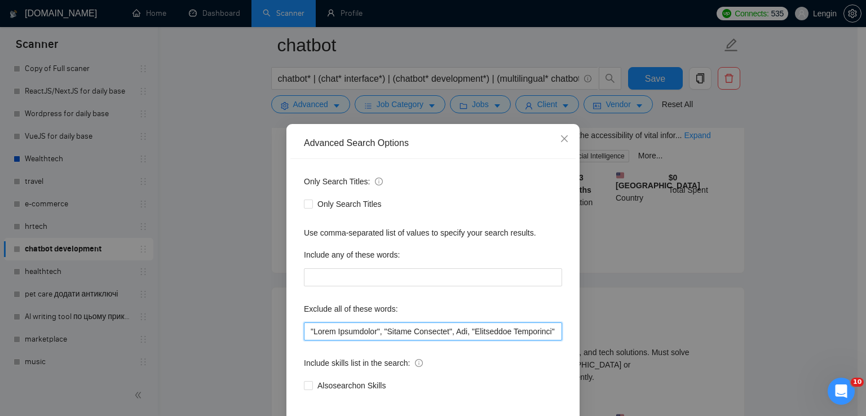
click at [304, 332] on input "text" at bounding box center [433, 331] width 258 height 18
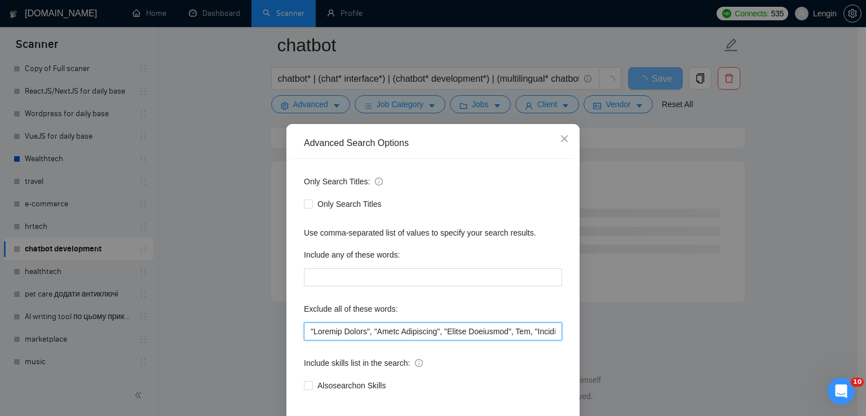
scroll to position [53, 0]
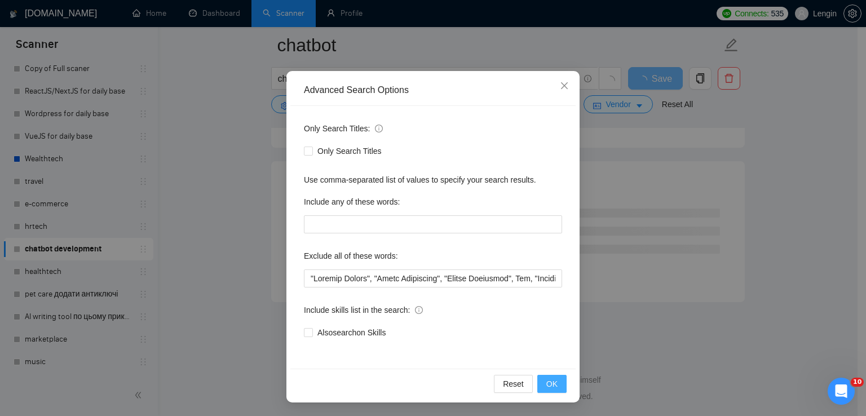
click at [546, 383] on span "OK" at bounding box center [551, 384] width 11 height 12
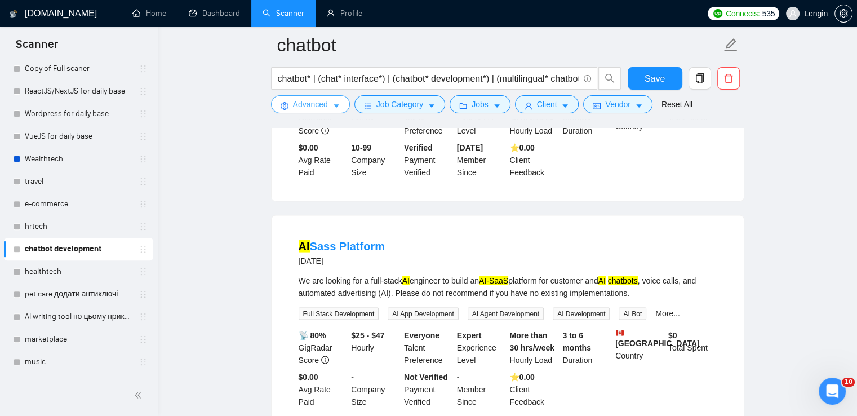
scroll to position [2345, 0]
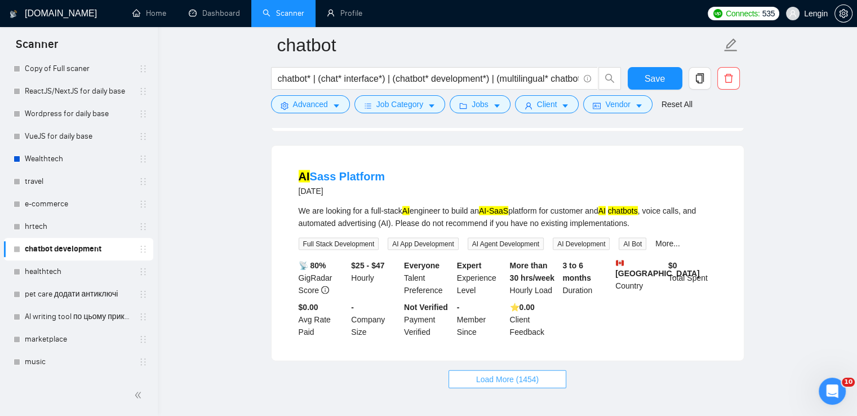
click at [530, 373] on span "Load More (1454)" at bounding box center [507, 379] width 63 height 12
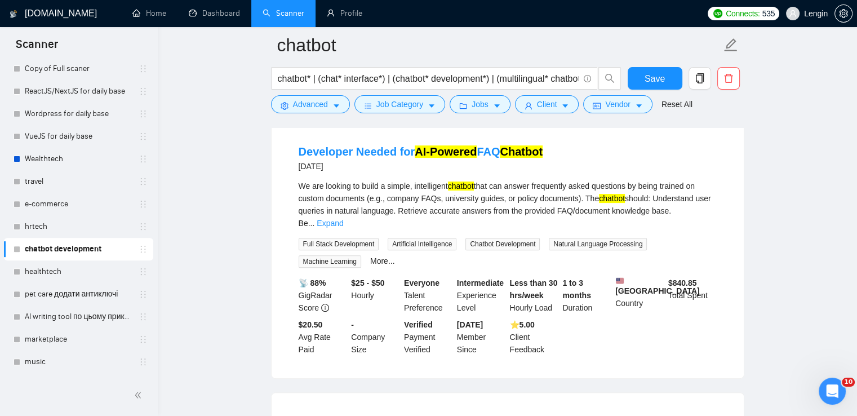
scroll to position [4819, 0]
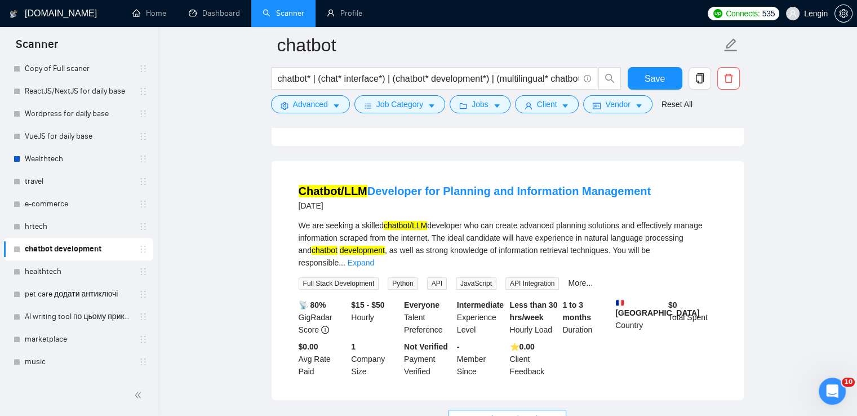
click at [531, 413] on span "Load More (1444)" at bounding box center [507, 419] width 63 height 12
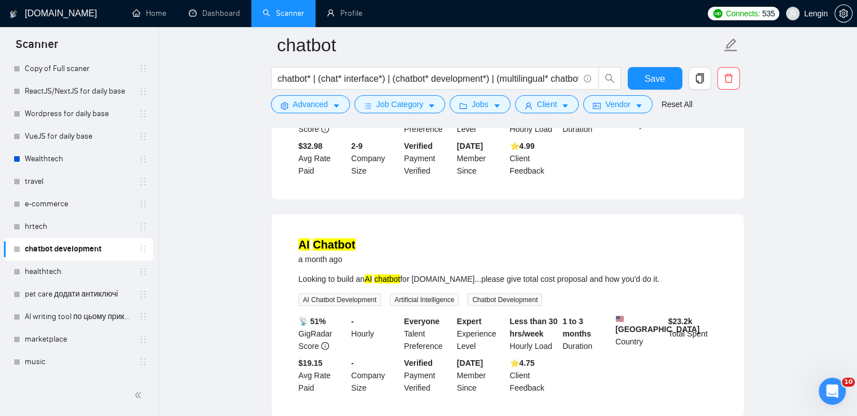
scroll to position [7289, 0]
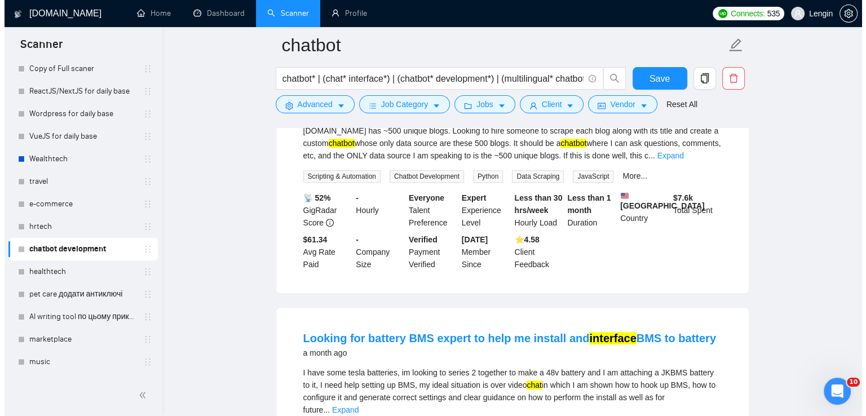
scroll to position [9379, 0]
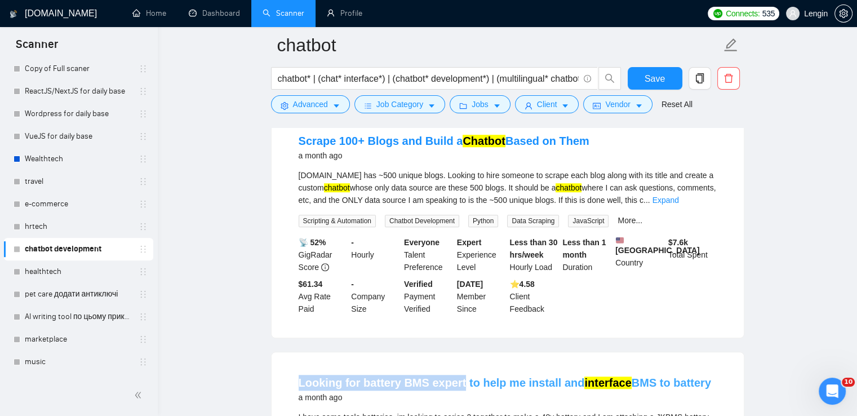
drag, startPoint x: 285, startPoint y: 242, endPoint x: 458, endPoint y: 245, distance: 173.0
copy link "Looking for battery BMS expert"
click at [311, 110] on span "Advanced" at bounding box center [310, 104] width 35 height 12
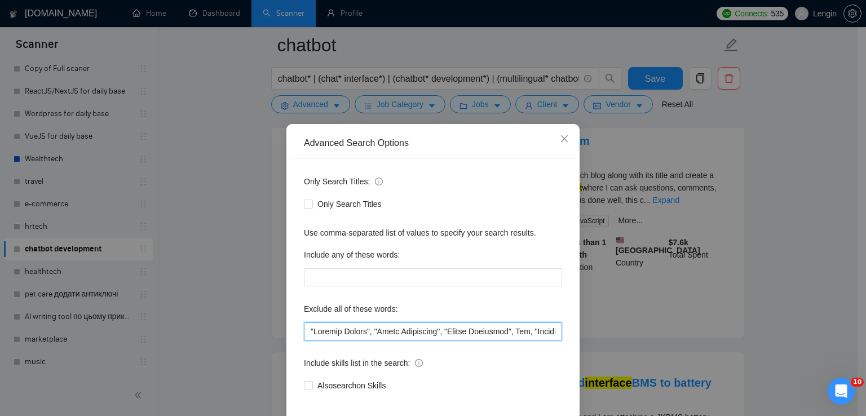
click at [309, 330] on input "text" at bounding box center [433, 331] width 258 height 18
paste input "BMS expert"
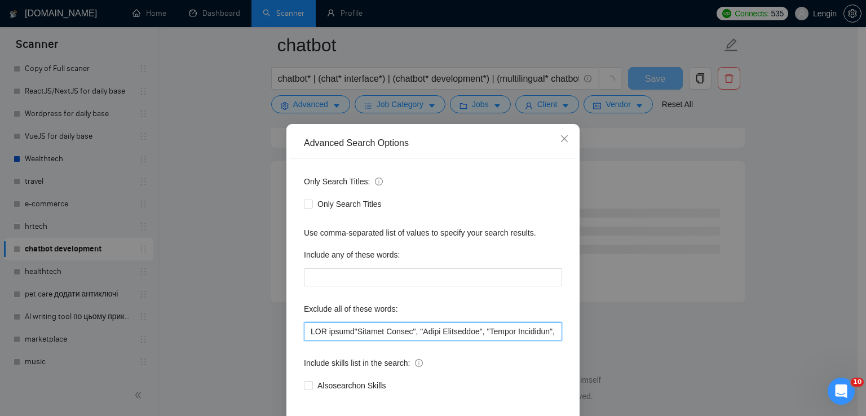
scroll to position [6097, 0]
type input ""LOR ipsumd", "Sitamet Consec", "Adipi Elitseddoe", "Tempor Incididun", Utl, "E…"
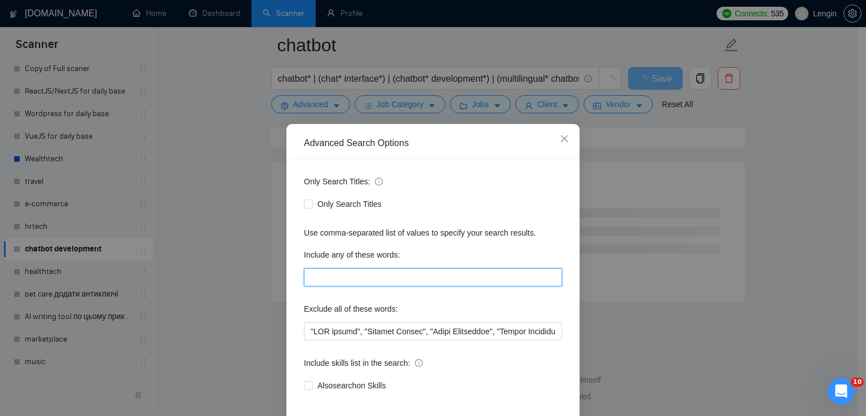
click at [374, 274] on input "text" at bounding box center [433, 277] width 258 height 18
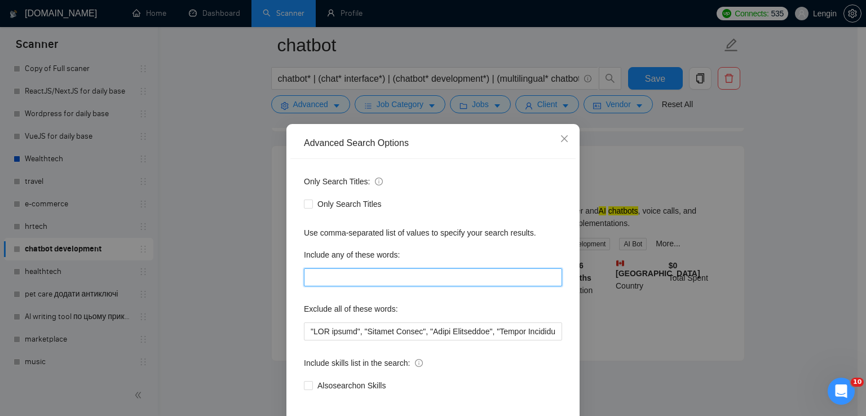
scroll to position [53, 0]
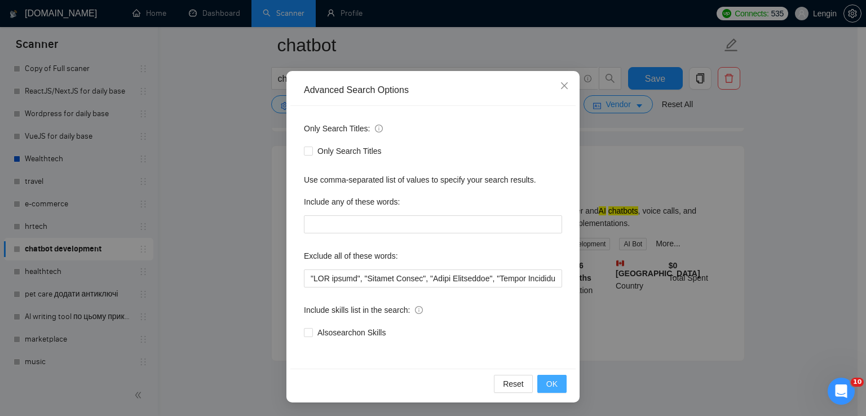
click at [554, 382] on button "OK" at bounding box center [551, 384] width 29 height 18
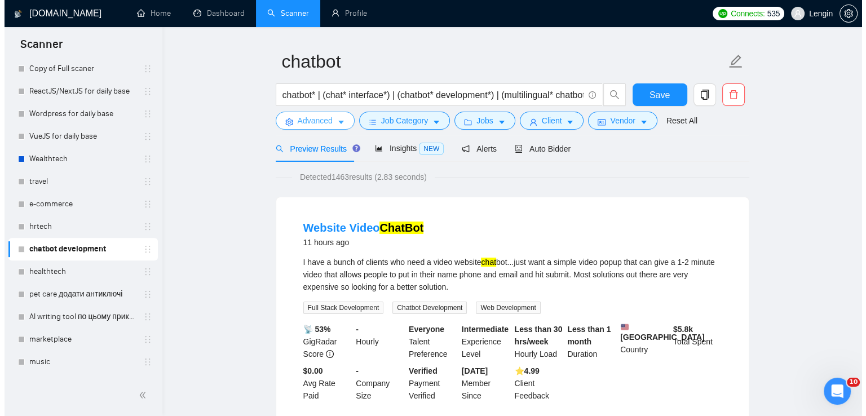
scroll to position [0, 0]
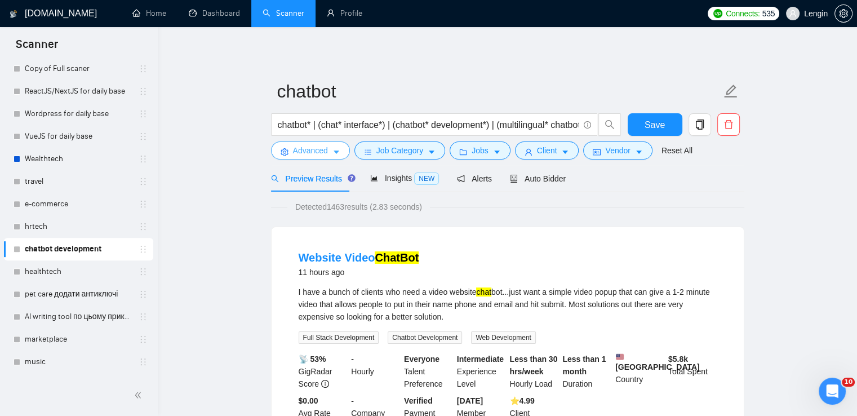
click at [325, 158] on button "Advanced" at bounding box center [310, 150] width 79 height 18
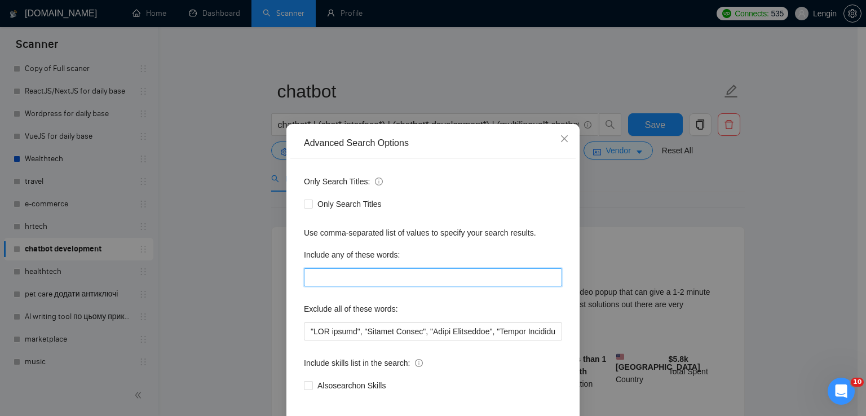
click at [331, 275] on input "text" at bounding box center [433, 277] width 258 height 18
type input "website*, "web app", "web application", saas, developer*, developers, programme…"
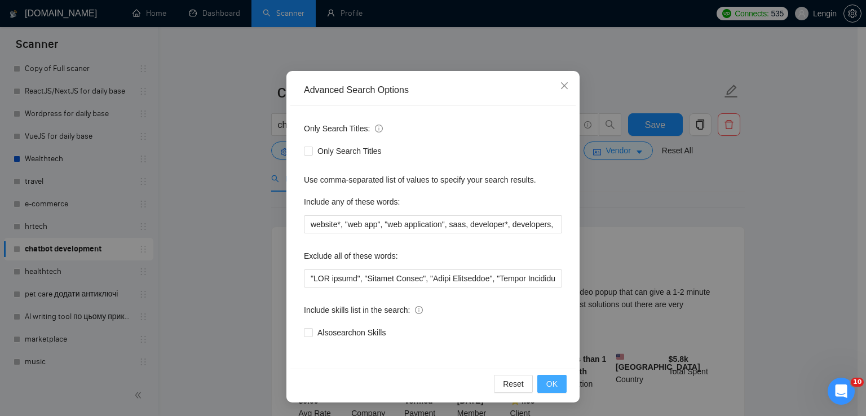
click at [547, 382] on span "OK" at bounding box center [551, 384] width 11 height 12
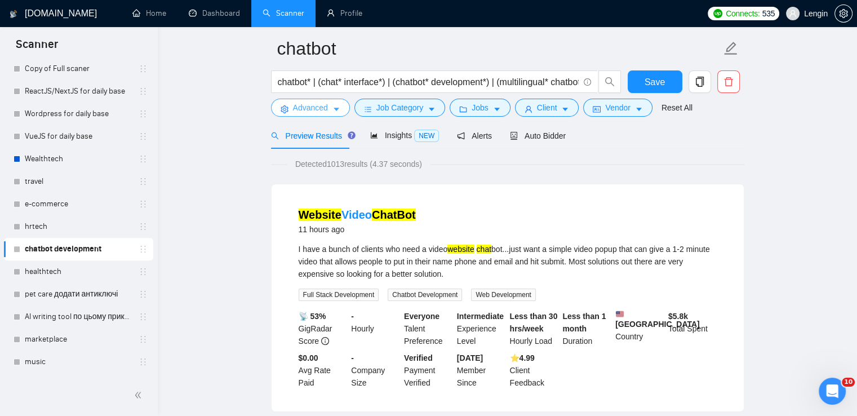
scroll to position [0, 0]
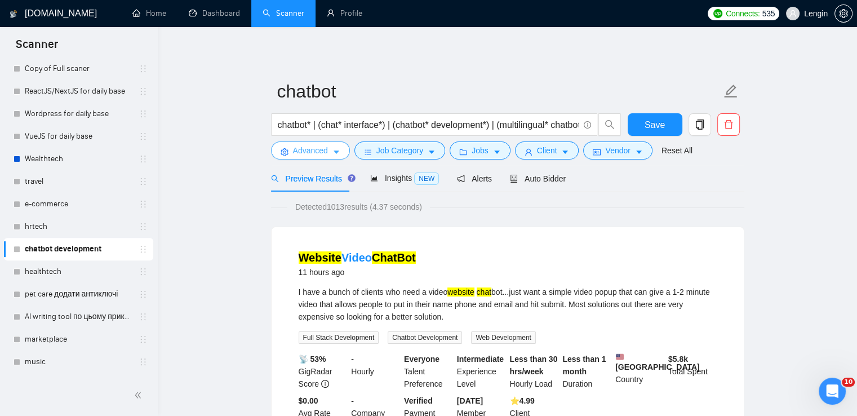
click at [325, 148] on span "Advanced" at bounding box center [310, 150] width 35 height 12
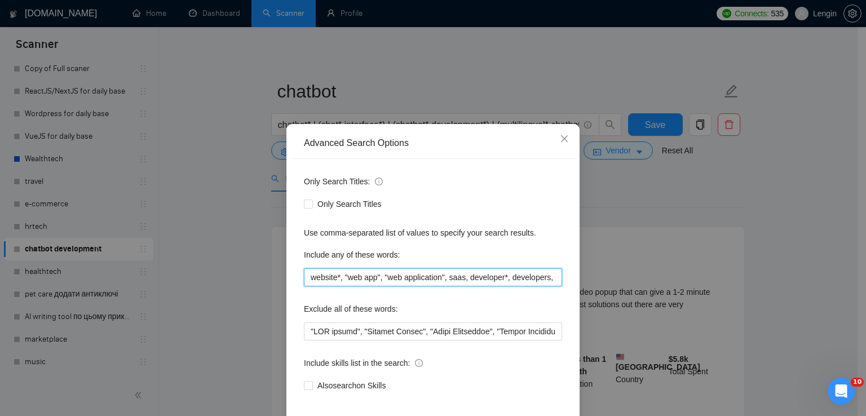
click at [385, 280] on input "website*, "web app", "web application", saas, developer*, developers, programme…" at bounding box center [433, 277] width 258 height 18
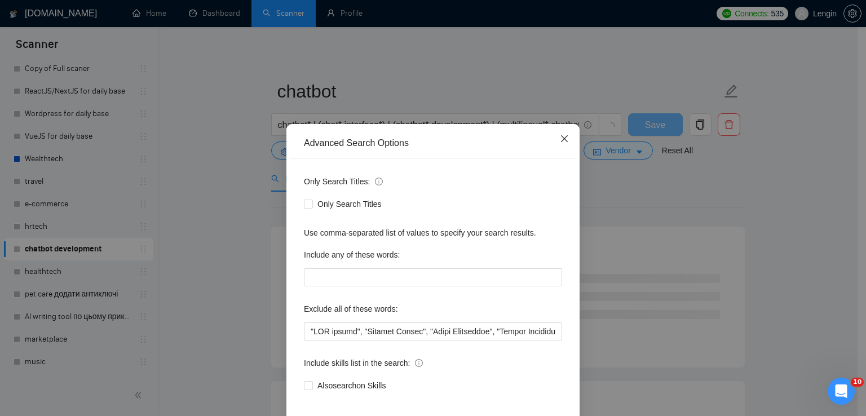
click at [561, 136] on icon "close" at bounding box center [564, 138] width 7 height 7
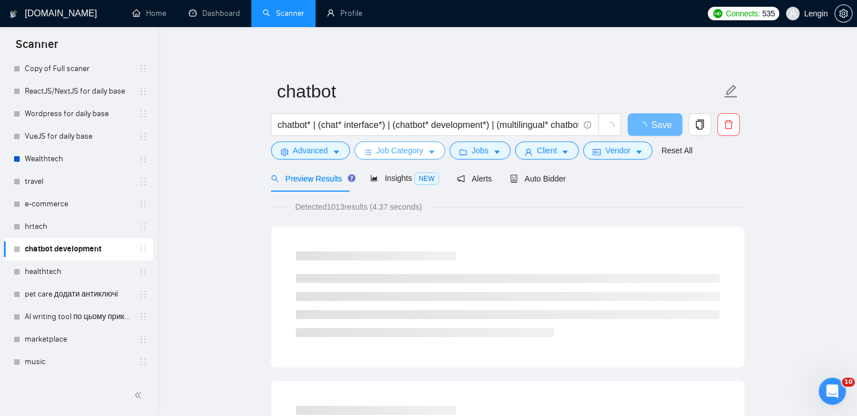
click at [431, 145] on button "Job Category" at bounding box center [399, 150] width 91 height 18
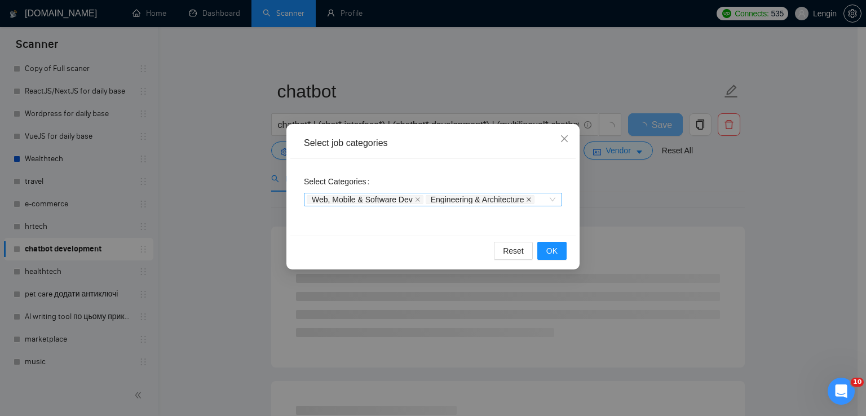
click at [530, 199] on icon "close" at bounding box center [529, 200] width 6 height 6
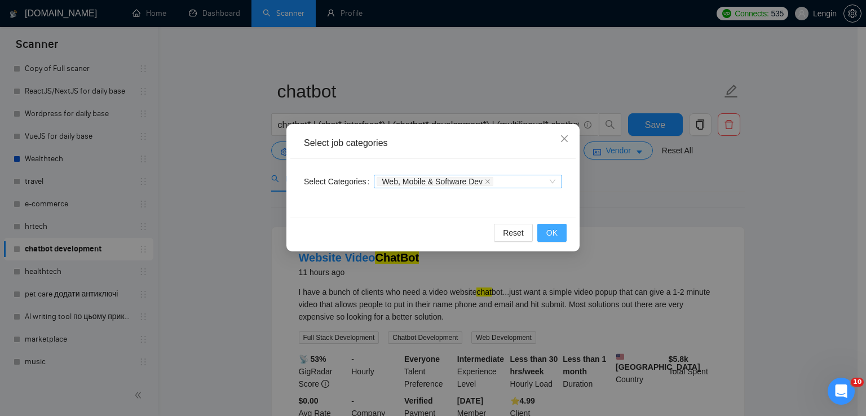
click at [554, 227] on span "OK" at bounding box center [551, 233] width 11 height 12
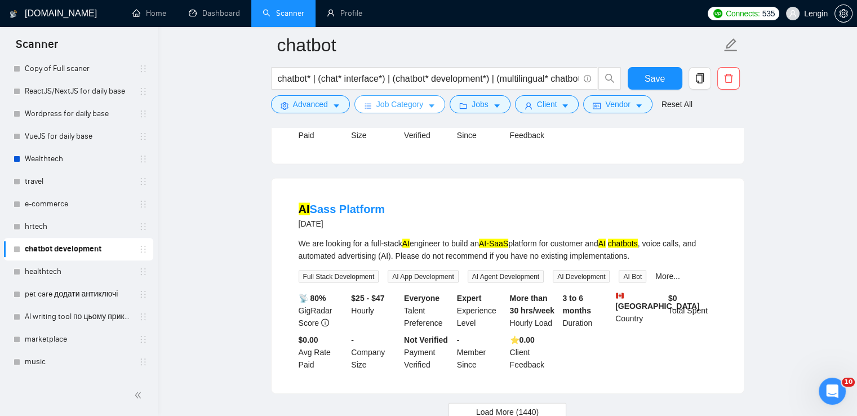
scroll to position [2345, 0]
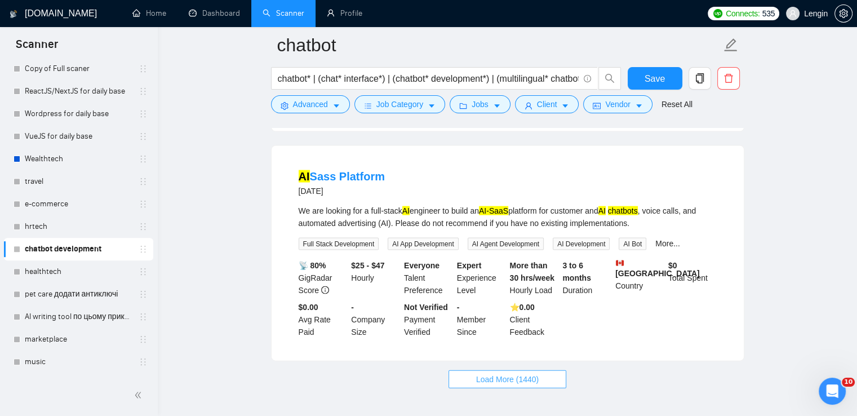
click at [510, 373] on span "Load More (1440)" at bounding box center [507, 379] width 63 height 12
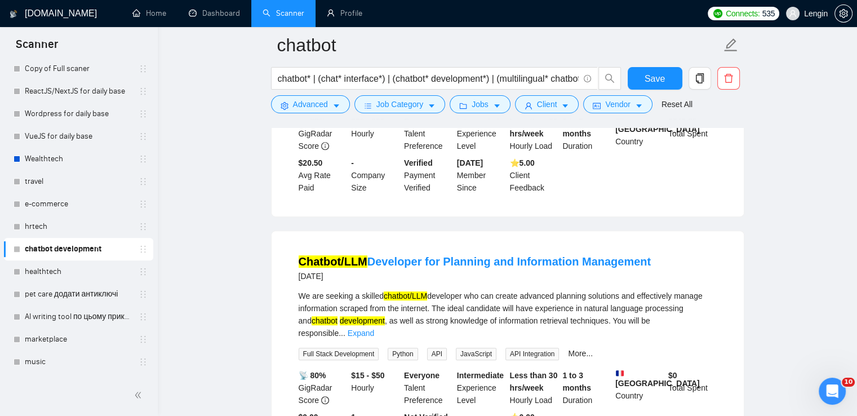
scroll to position [4819, 0]
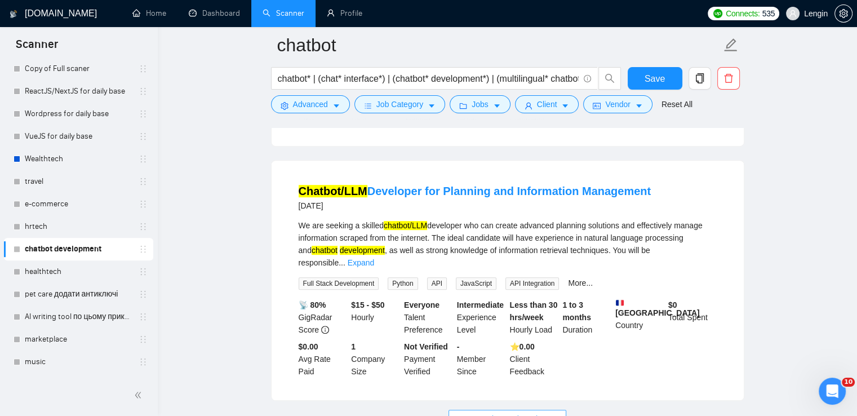
click at [509, 413] on span "Load More (1430)" at bounding box center [507, 419] width 63 height 12
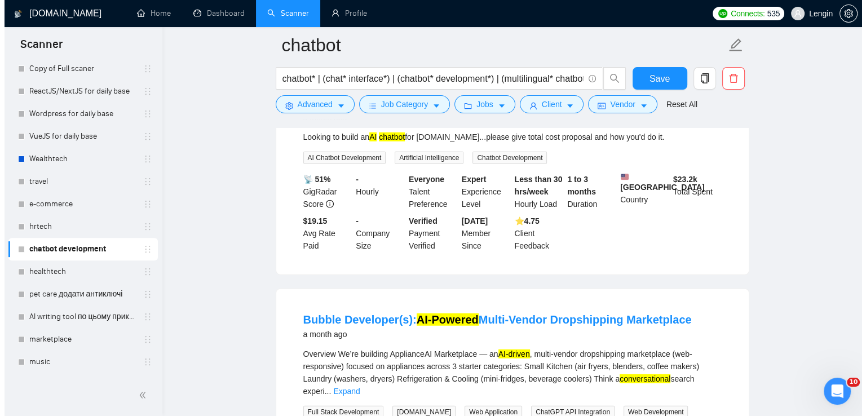
scroll to position [7202, 0]
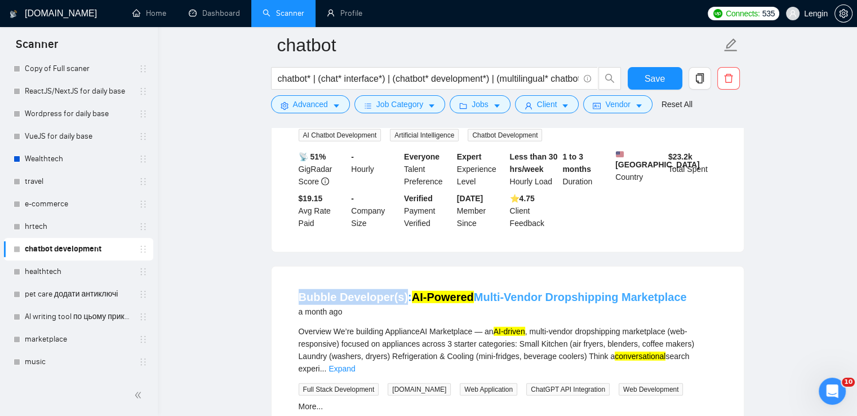
drag, startPoint x: 291, startPoint y: 198, endPoint x: 402, endPoint y: 198, distance: 111.0
click at [402, 280] on li "Bubble Developer(s): AI-Powered Multi-Vendor Dropshipping Marketplace a month a…" at bounding box center [507, 394] width 445 height 229
click at [332, 109] on icon "caret-down" at bounding box center [336, 106] width 8 height 8
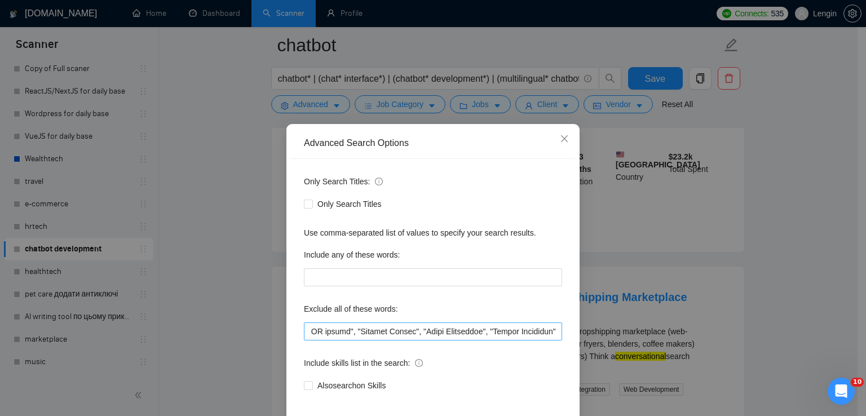
scroll to position [0, 0]
click at [305, 332] on input "text" at bounding box center [433, 331] width 258 height 18
paste input "Bubble Developer(s)"
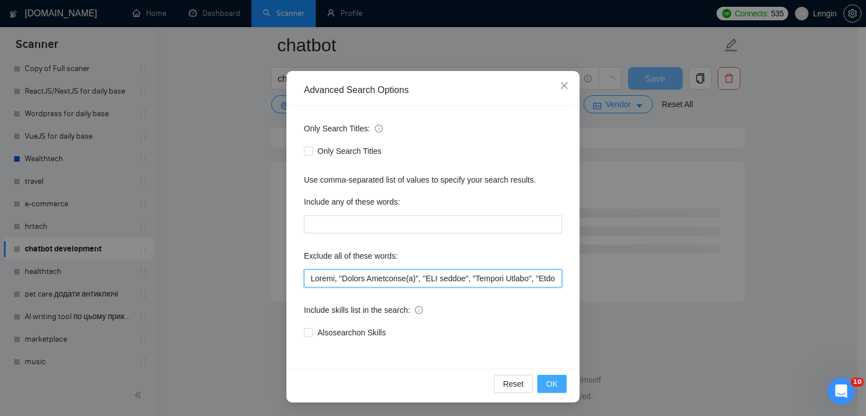
scroll to position [1465, 0]
click at [546, 378] on span "OK" at bounding box center [551, 384] width 11 height 12
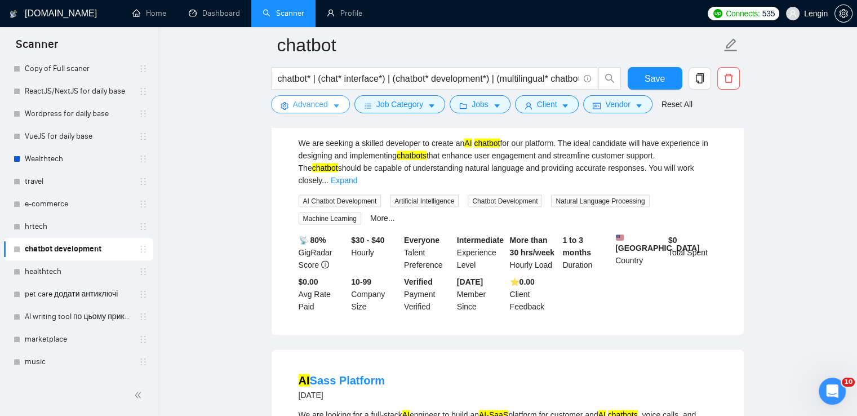
scroll to position [2345, 0]
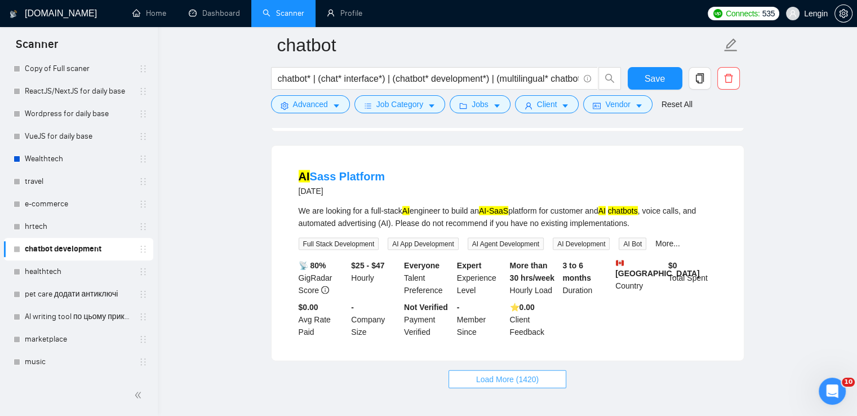
click at [503, 373] on span "Load More (1420)" at bounding box center [507, 379] width 63 height 12
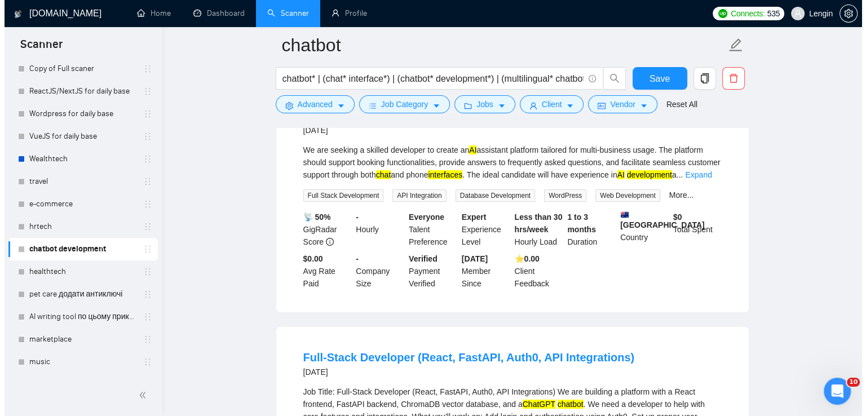
scroll to position [4131, 0]
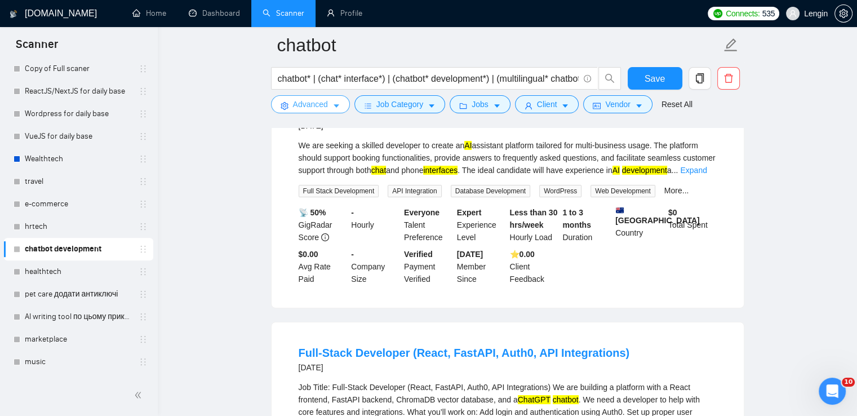
click at [325, 110] on span "Advanced" at bounding box center [310, 104] width 35 height 12
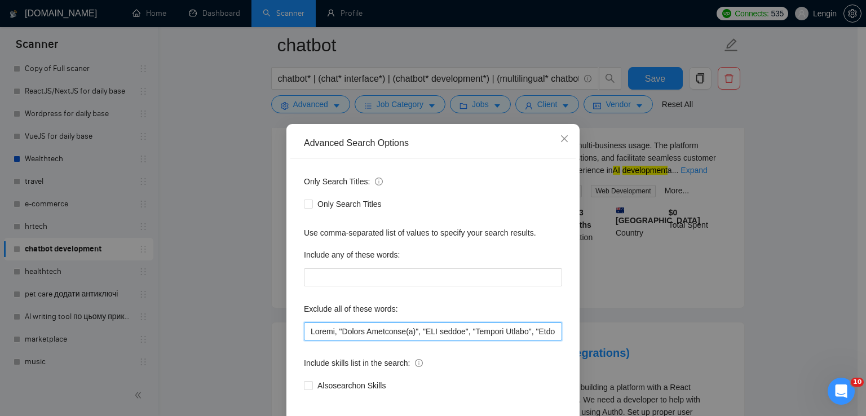
click at [304, 328] on input "text" at bounding box center [433, 331] width 258 height 18
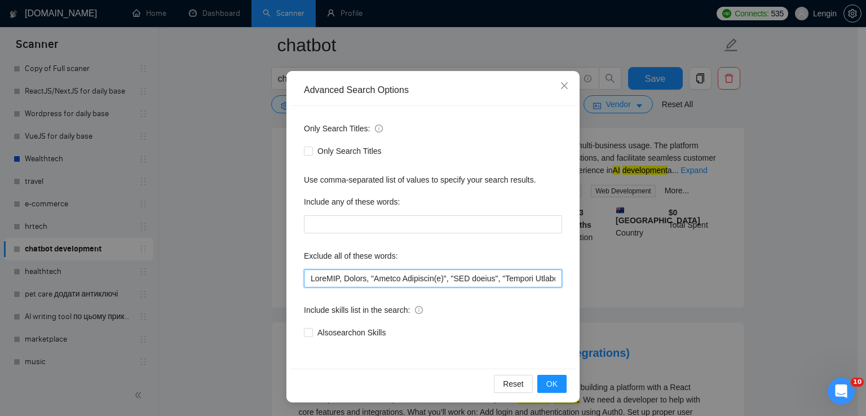
scroll to position [3009, 0]
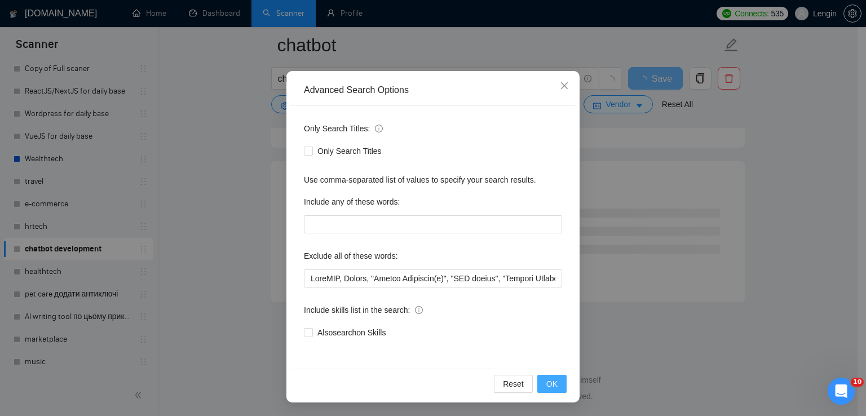
click at [548, 384] on span "OK" at bounding box center [551, 384] width 11 height 12
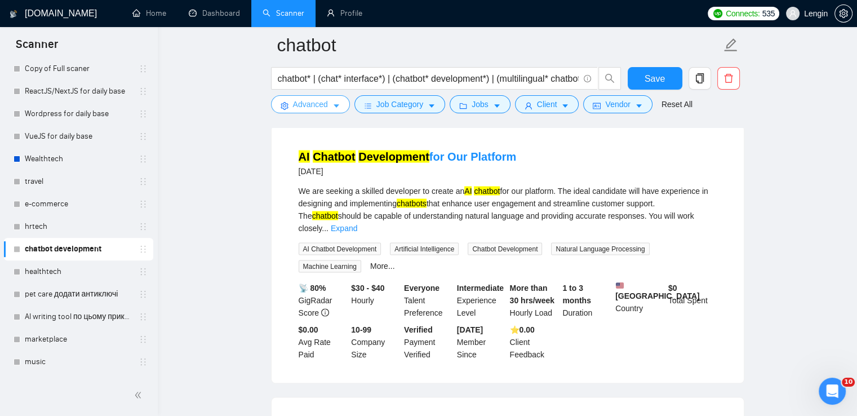
scroll to position [2345, 0]
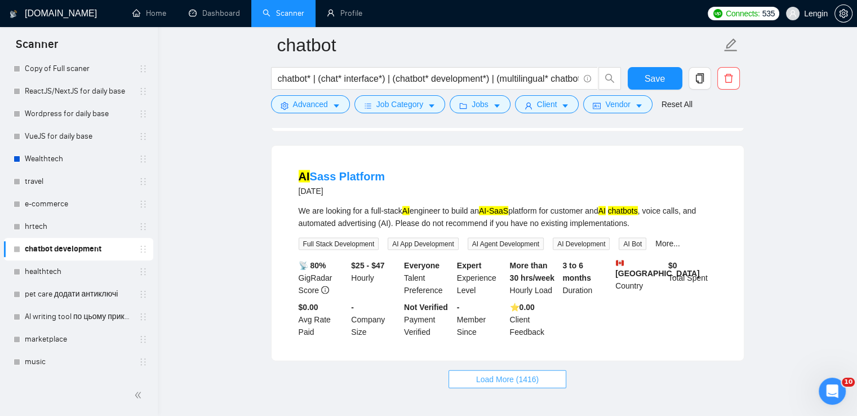
click at [485, 373] on span "Load More (1416)" at bounding box center [507, 379] width 63 height 12
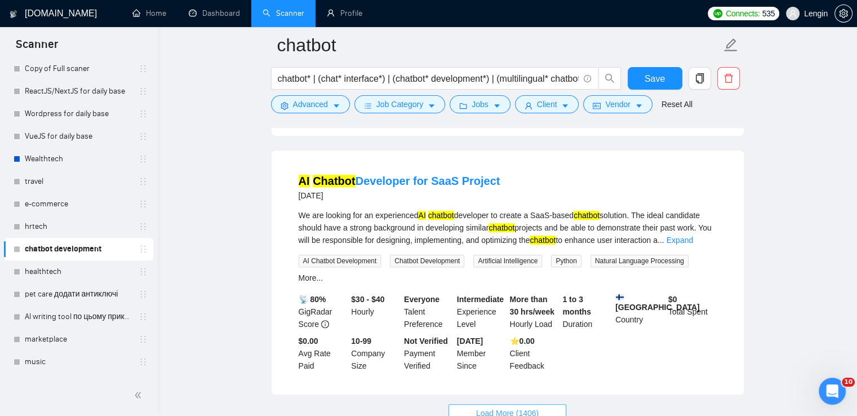
scroll to position [4836, 0]
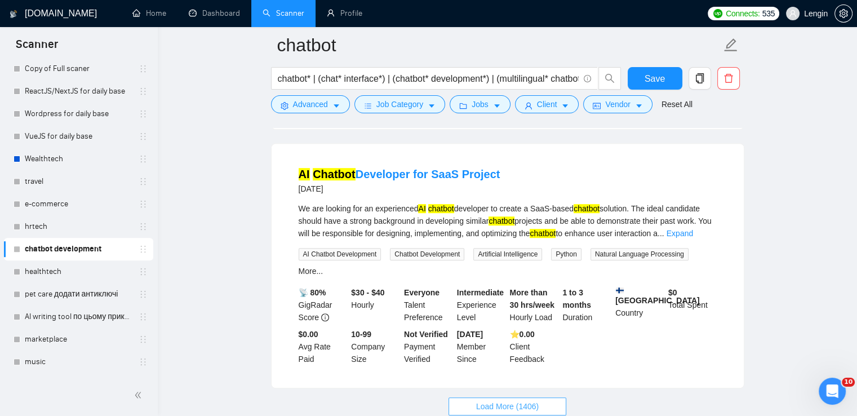
click at [515, 400] on span "Load More (1406)" at bounding box center [507, 406] width 63 height 12
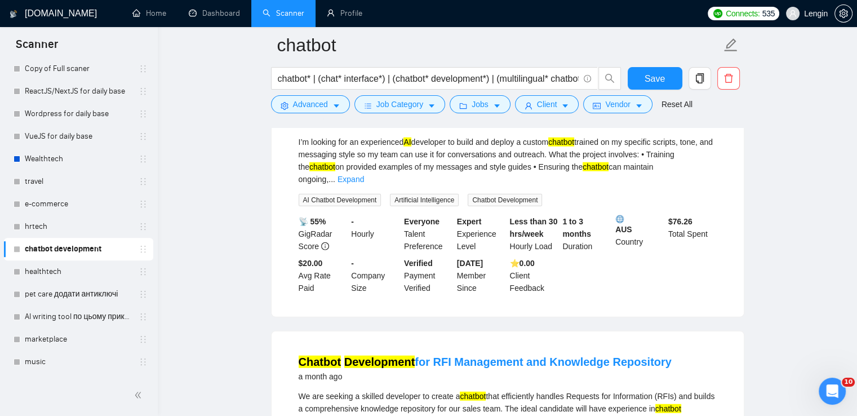
scroll to position [7301, 0]
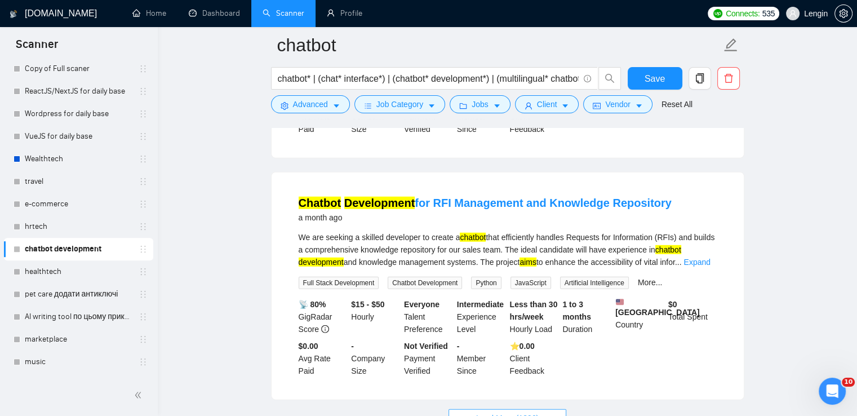
click at [496, 412] on span "Load More (1396)" at bounding box center [507, 418] width 63 height 12
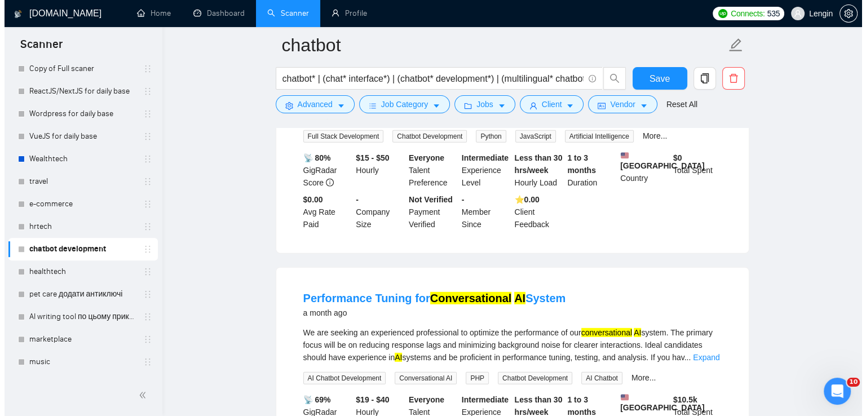
scroll to position [7448, 0]
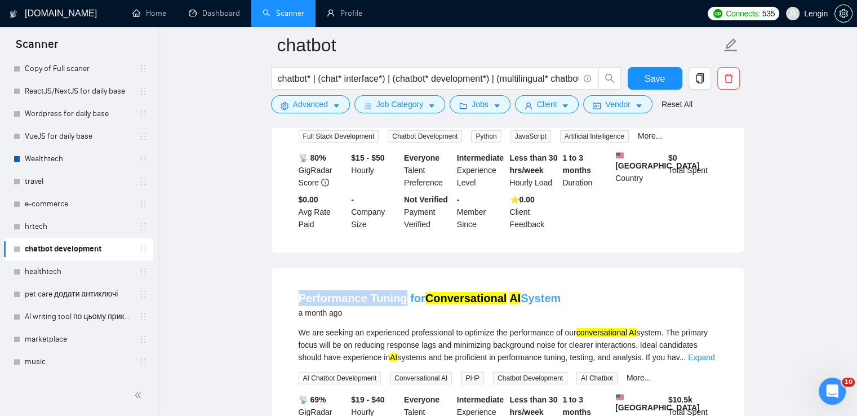
drag, startPoint x: 294, startPoint y: 199, endPoint x: 401, endPoint y: 206, distance: 107.3
click at [401, 281] on li "Performance Tuning for Conversational AI System a month ago We are seeking an e…" at bounding box center [507, 381] width 445 height 200
click at [326, 109] on span "Advanced" at bounding box center [310, 104] width 35 height 12
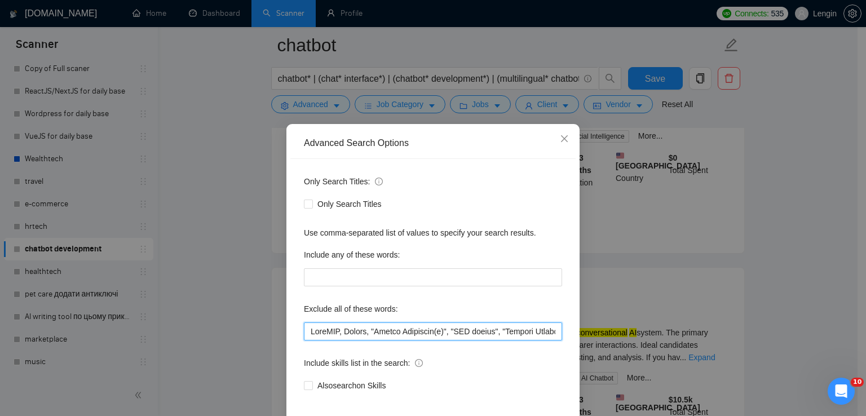
click at [304, 331] on input "text" at bounding box center [433, 331] width 258 height 18
paste input "Performance Tuning"
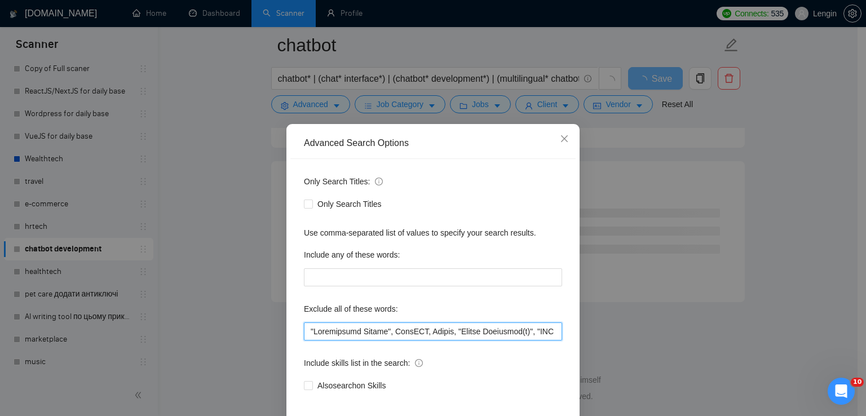
scroll to position [53, 0]
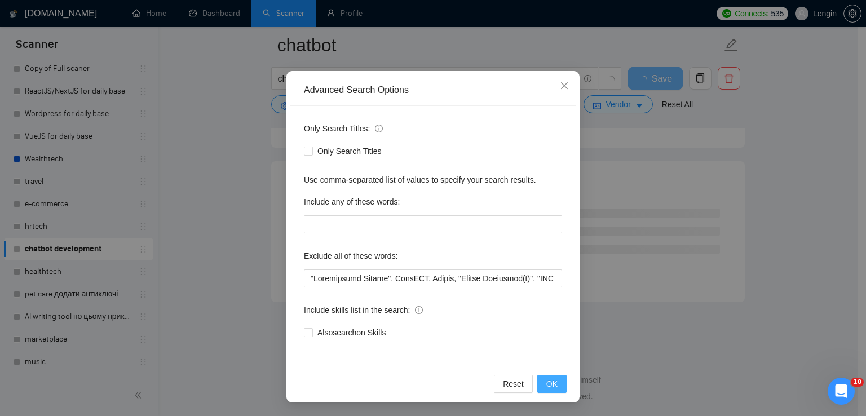
click at [547, 385] on span "OK" at bounding box center [551, 384] width 11 height 12
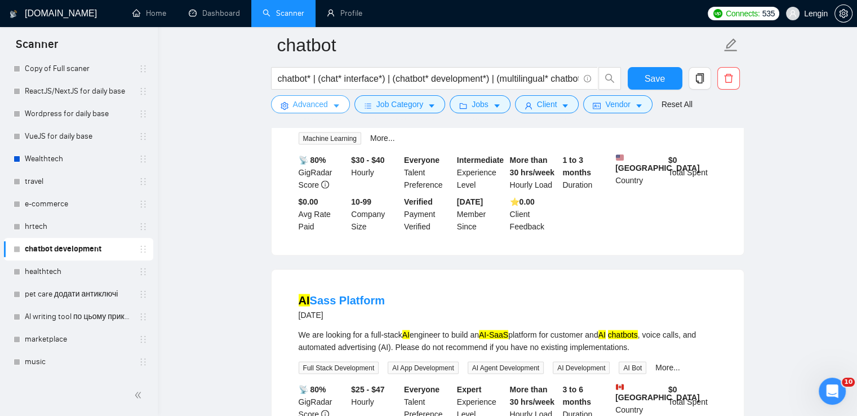
scroll to position [2345, 0]
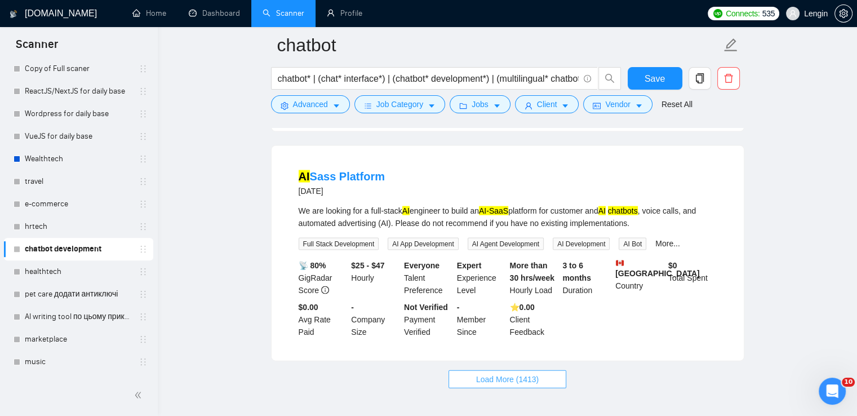
click at [514, 370] on button "Load More (1413)" at bounding box center [508, 379] width 118 height 18
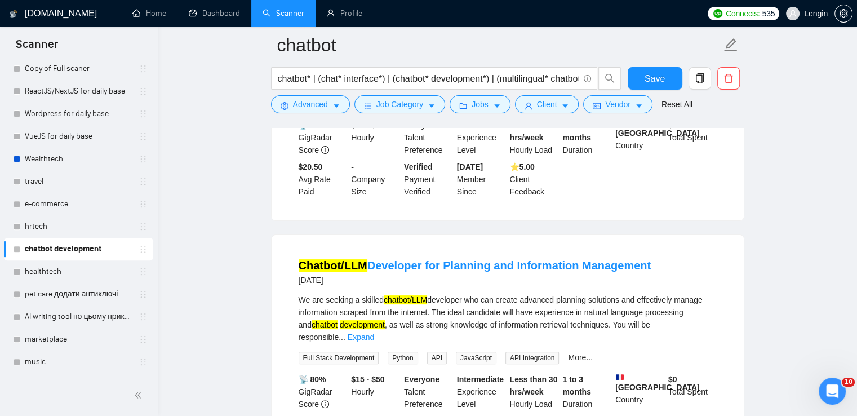
scroll to position [4836, 0]
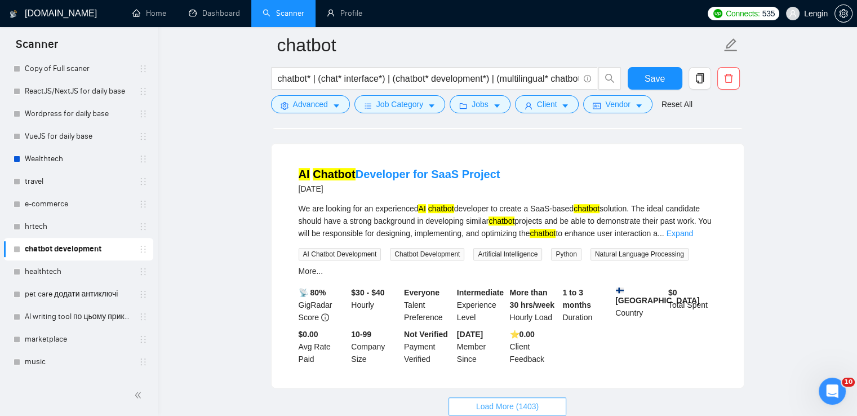
click at [515, 400] on span "Load More (1403)" at bounding box center [507, 406] width 63 height 12
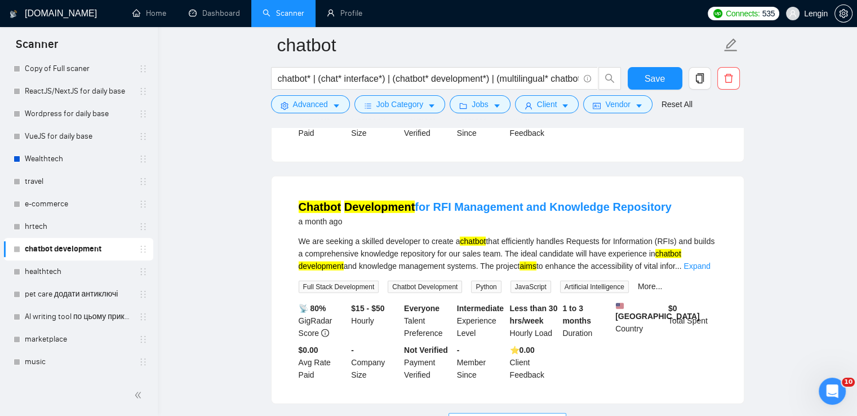
scroll to position [7301, 0]
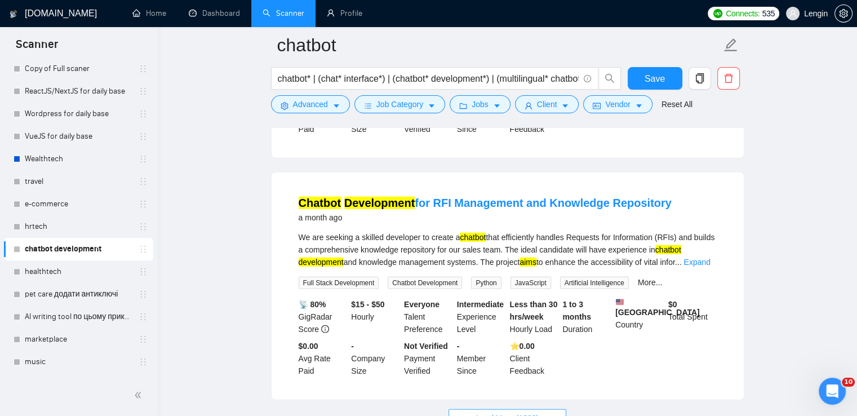
click at [489, 409] on button "Load More (1393)" at bounding box center [508, 418] width 118 height 18
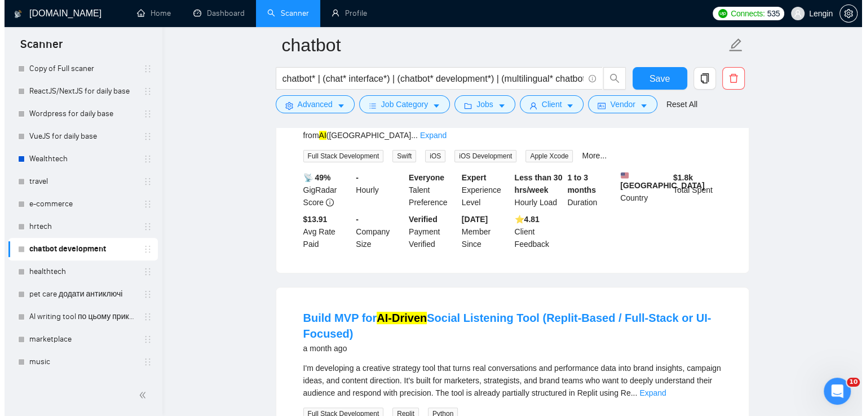
scroll to position [8933, 0]
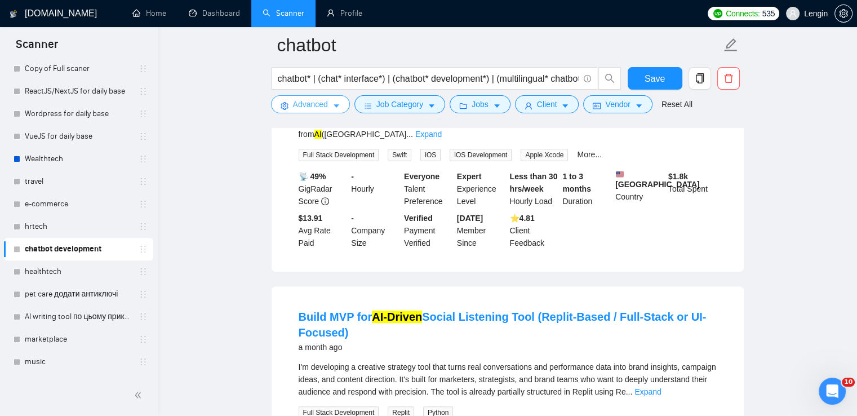
click at [326, 111] on button "Advanced" at bounding box center [310, 104] width 79 height 18
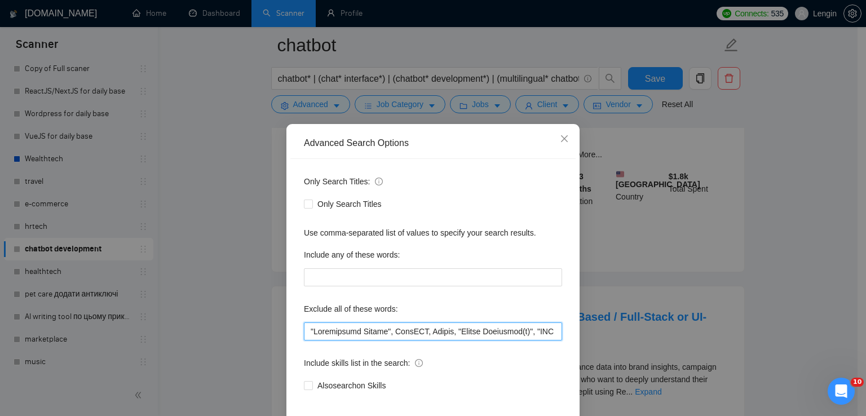
click at [307, 330] on input "text" at bounding box center [433, 331] width 258 height 18
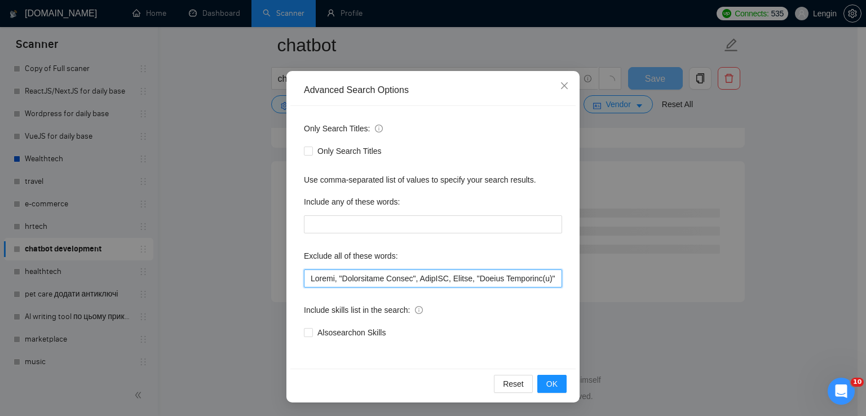
scroll to position [6097, 0]
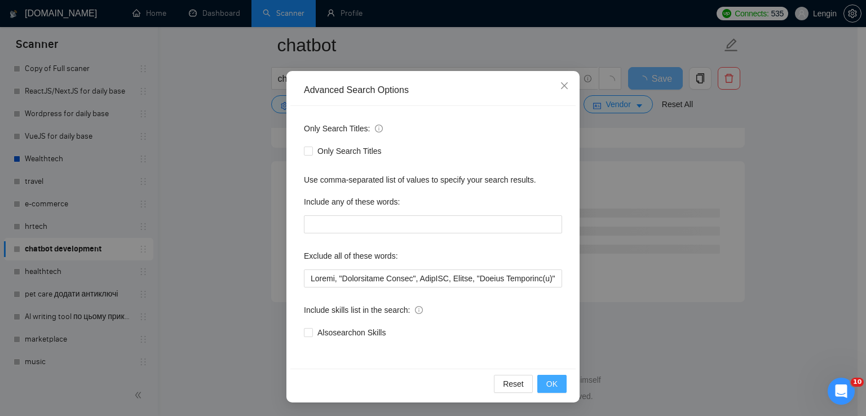
click at [544, 376] on button "OK" at bounding box center [551, 384] width 29 height 18
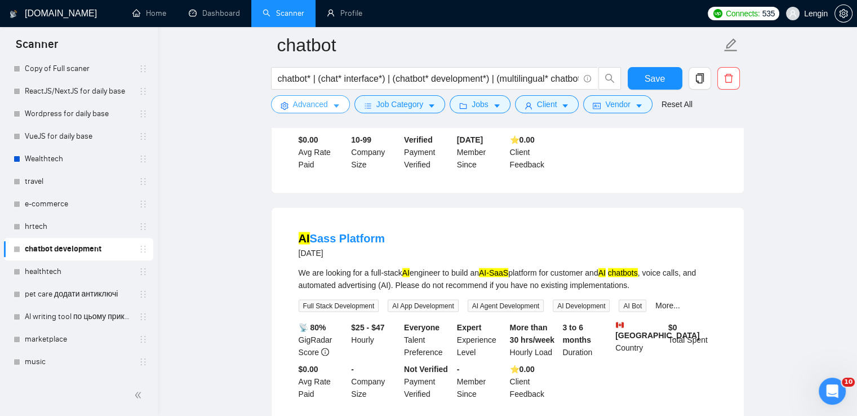
scroll to position [2345, 0]
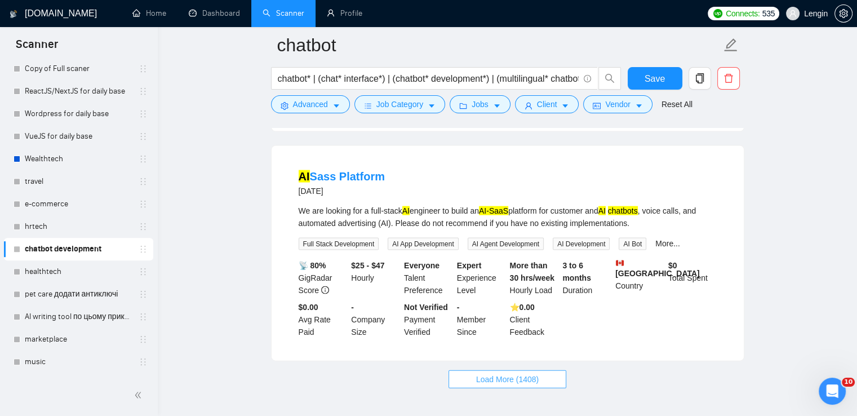
click at [508, 373] on span "Load More (1408)" at bounding box center [507, 379] width 63 height 12
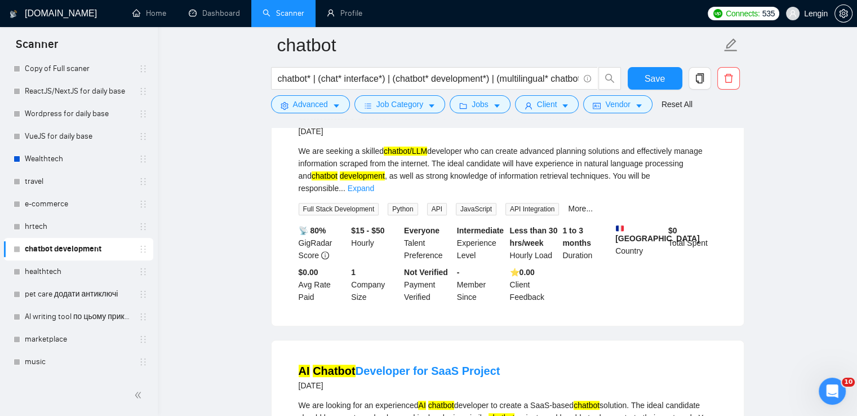
scroll to position [4836, 0]
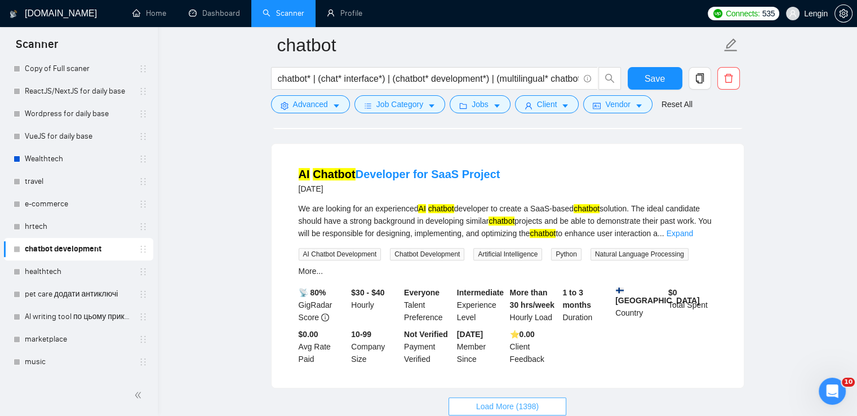
click at [518, 400] on span "Load More (1398)" at bounding box center [507, 406] width 63 height 12
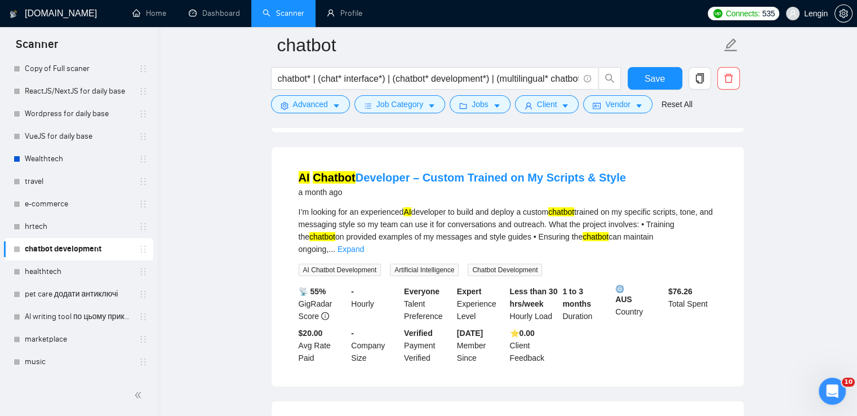
scroll to position [7301, 0]
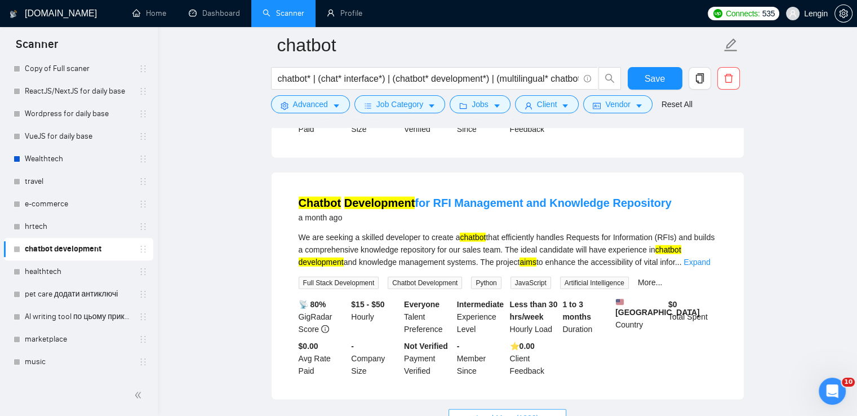
click at [499, 412] on span "Load More (1388)" at bounding box center [507, 418] width 63 height 12
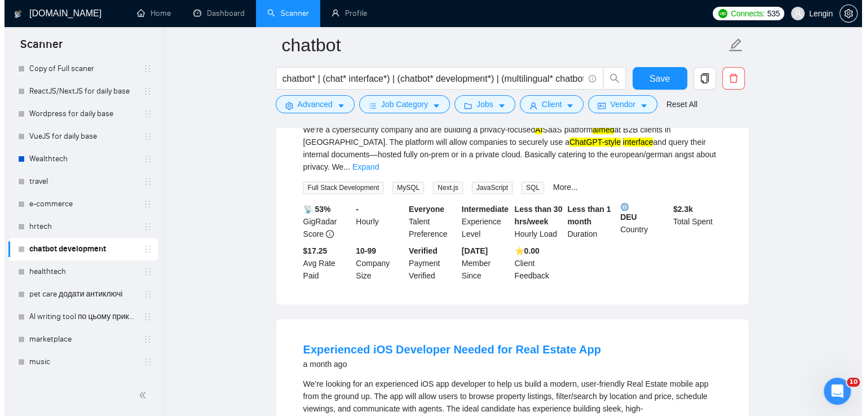
scroll to position [9397, 0]
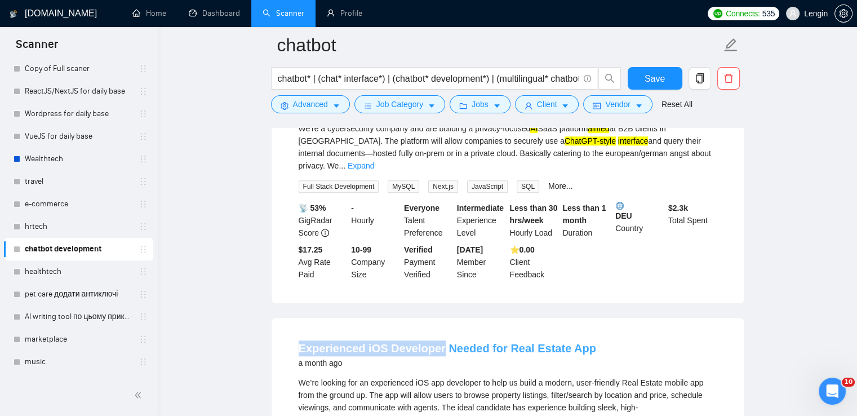
drag, startPoint x: 290, startPoint y: 219, endPoint x: 436, endPoint y: 219, distance: 146.5
click at [329, 104] on button "Advanced" at bounding box center [310, 104] width 79 height 18
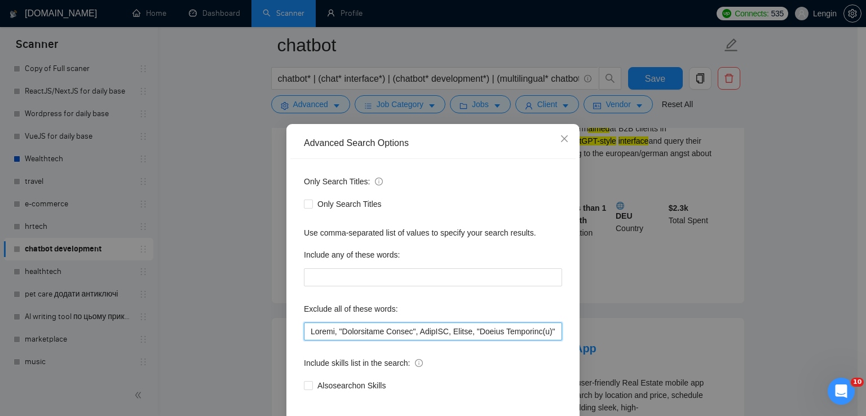
click at [307, 329] on input "text" at bounding box center [433, 331] width 258 height 18
paste input "iOS"
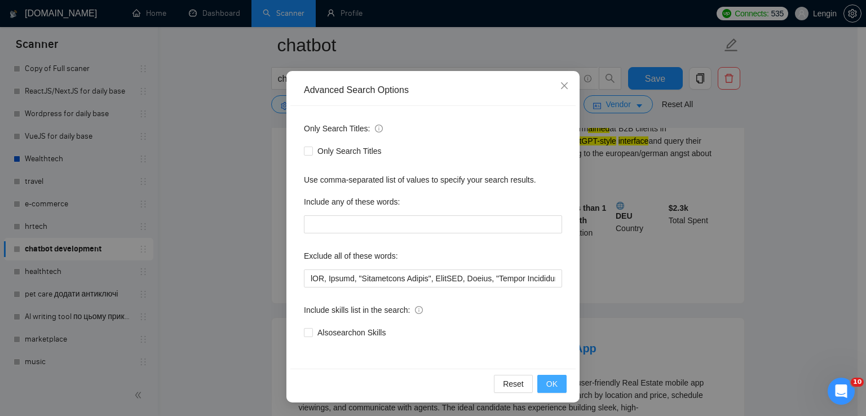
click at [546, 385] on span "OK" at bounding box center [551, 384] width 11 height 12
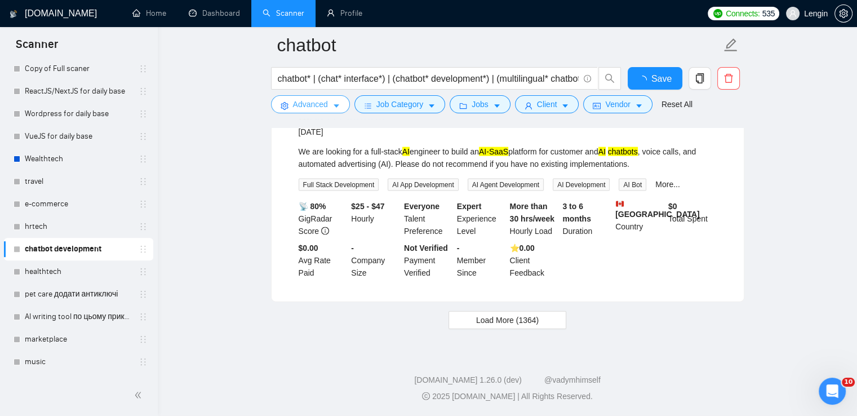
scroll to position [2345, 0]
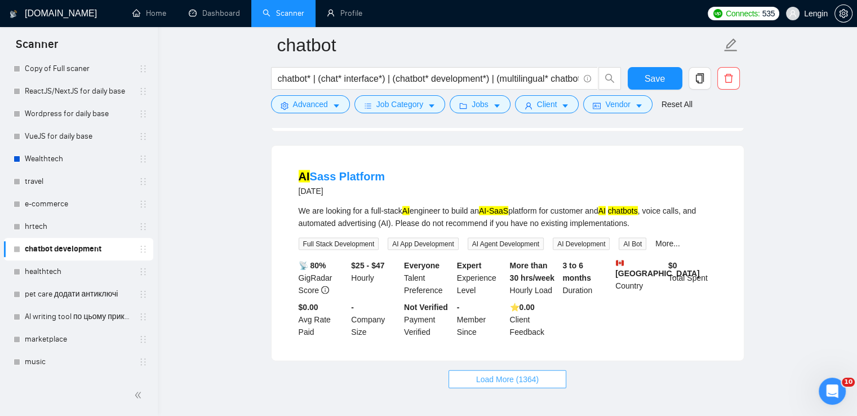
click at [538, 370] on button "Load More (1364)" at bounding box center [508, 379] width 118 height 18
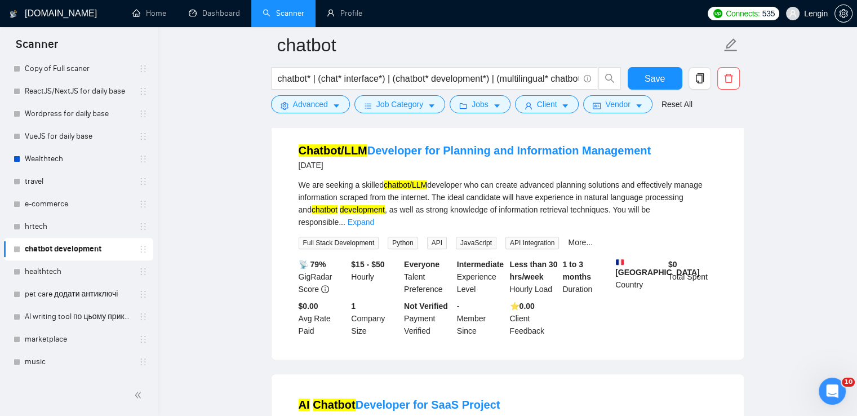
scroll to position [4836, 0]
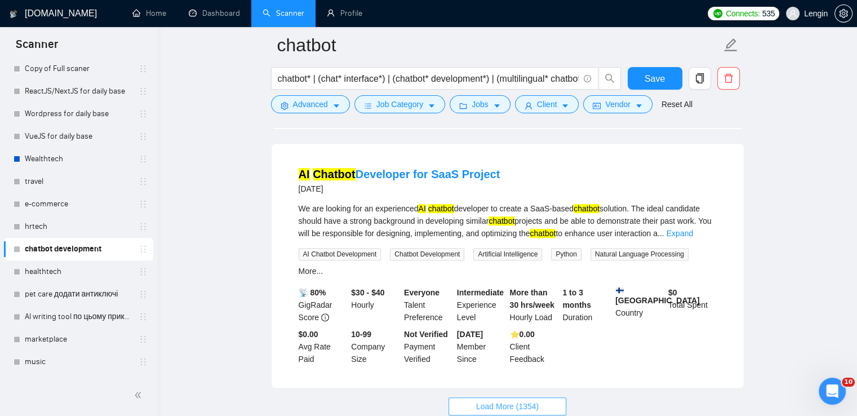
click at [516, 400] on span "Load More (1354)" at bounding box center [507, 406] width 63 height 12
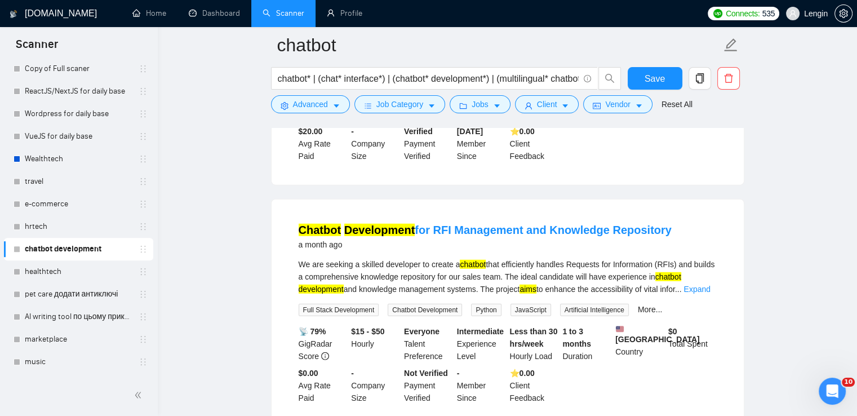
scroll to position [7301, 0]
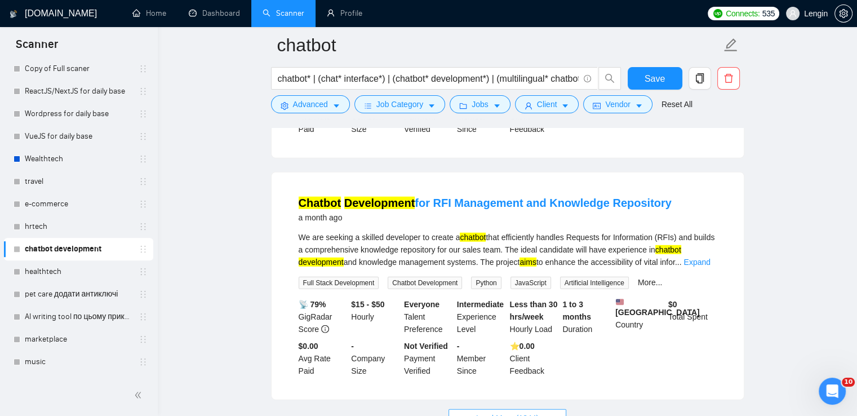
click at [500, 412] on span "Load More (1344)" at bounding box center [507, 418] width 63 height 12
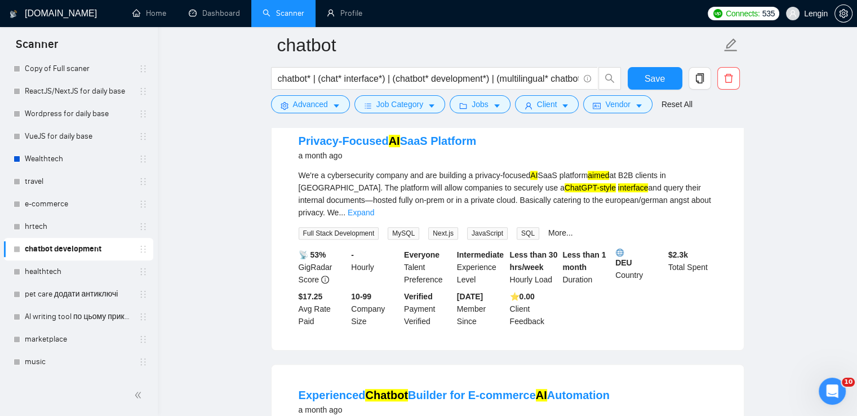
scroll to position [9765, 0]
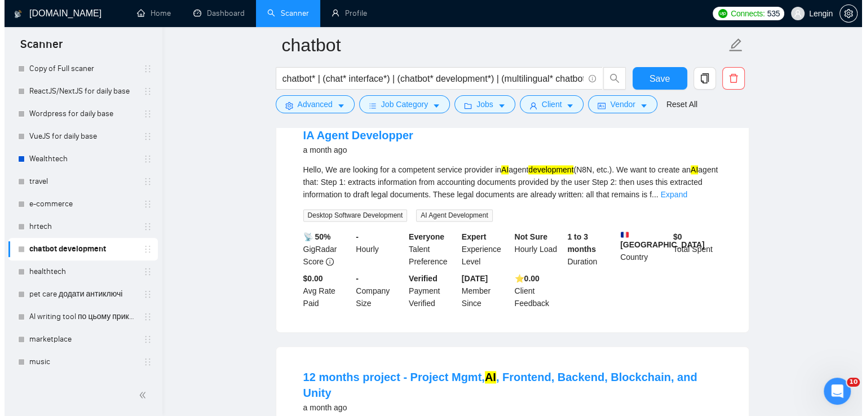
scroll to position [10110, 0]
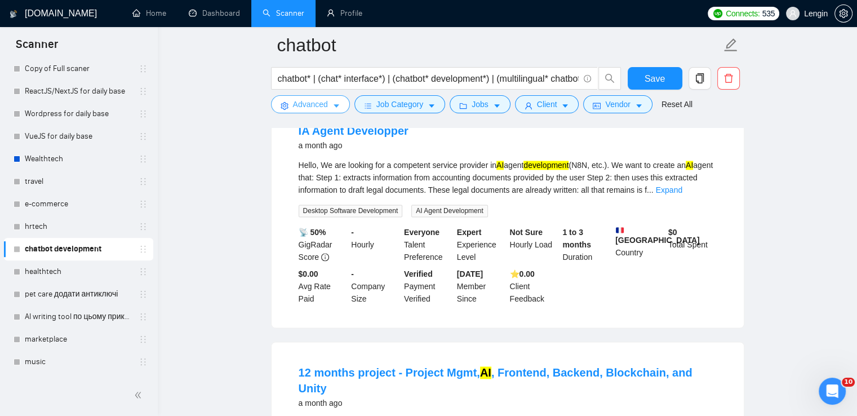
click at [314, 98] on span "Advanced" at bounding box center [310, 104] width 35 height 12
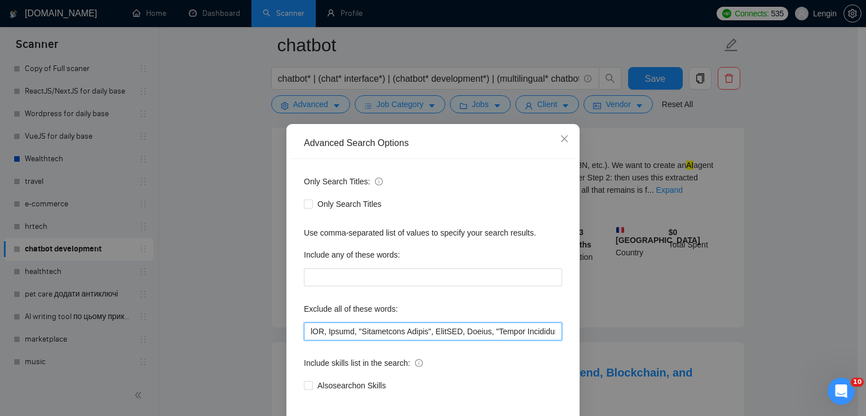
click at [304, 324] on input "text" at bounding box center [433, 331] width 258 height 18
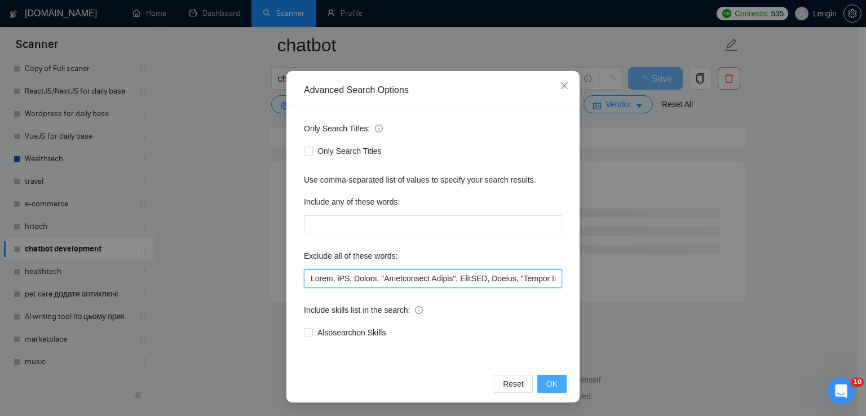
scroll to position [7641, 0]
type input "Lorem, iPS, Dolors, "Ametconsect Adipis", ElitSED, Doeius, "Tempor Incididun(u)…"
click at [546, 380] on span "OK" at bounding box center [551, 384] width 11 height 12
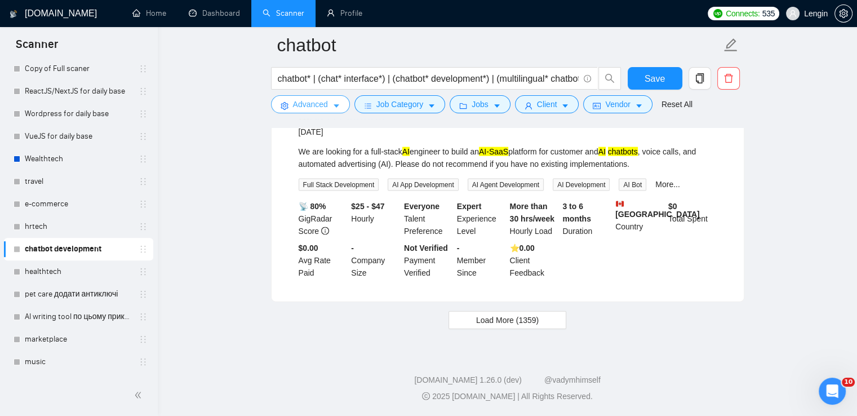
scroll to position [2345, 0]
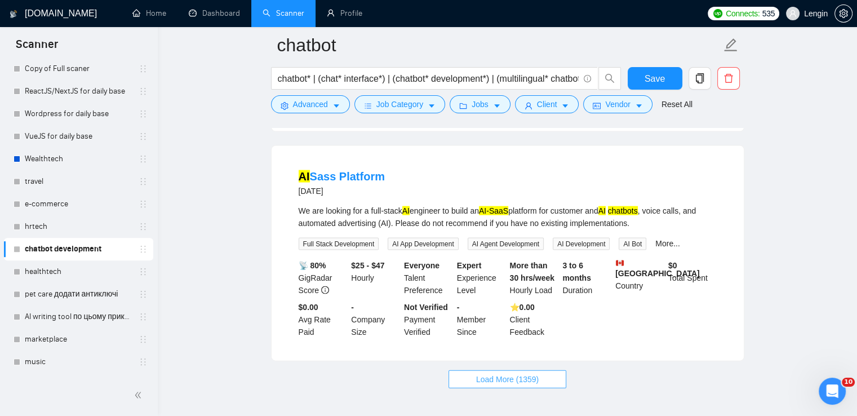
click at [548, 370] on button "Load More (1359)" at bounding box center [508, 379] width 118 height 18
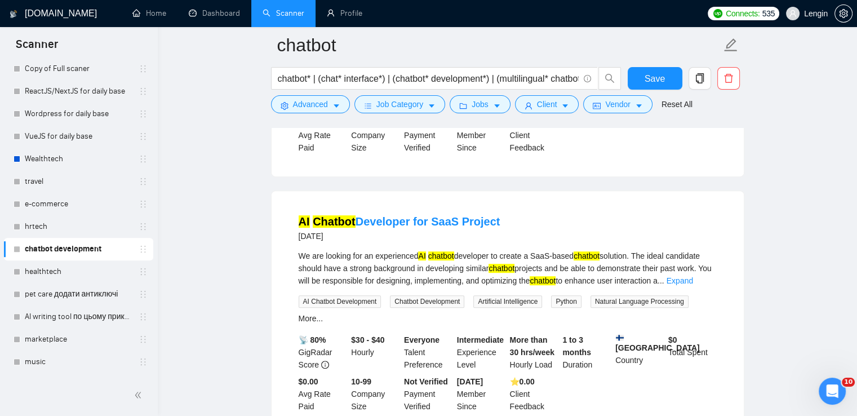
scroll to position [4836, 0]
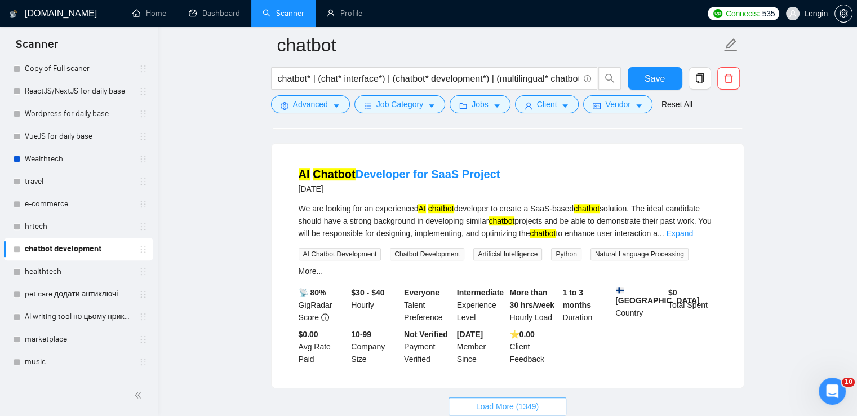
click at [531, 400] on span "Load More (1349)" at bounding box center [507, 406] width 63 height 12
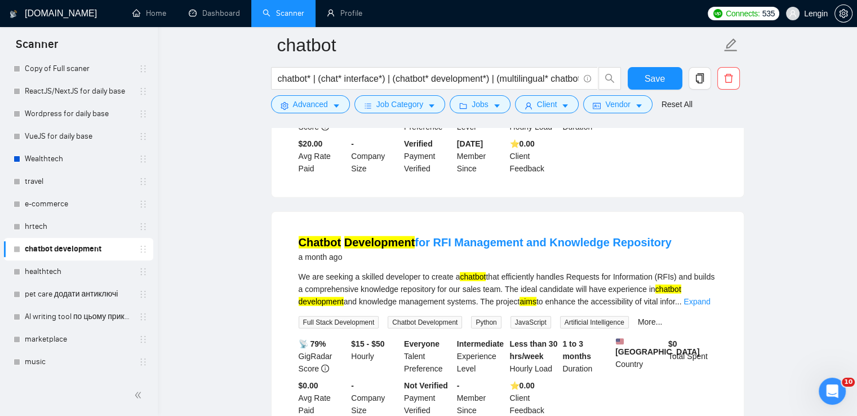
scroll to position [7301, 0]
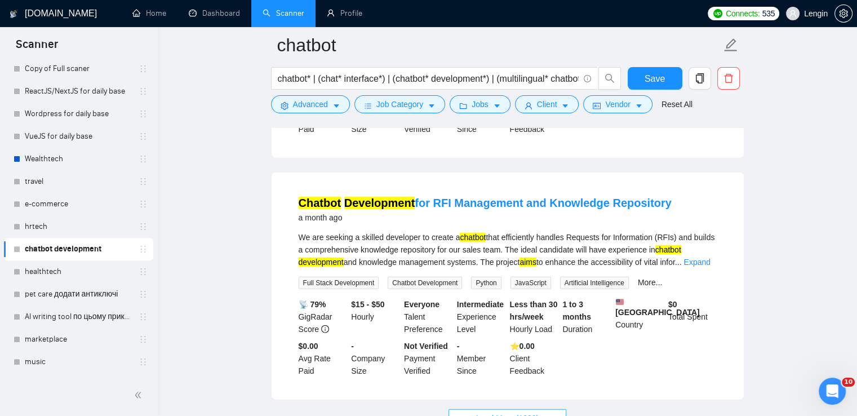
click at [491, 412] on span "Load More (1339)" at bounding box center [507, 418] width 63 height 12
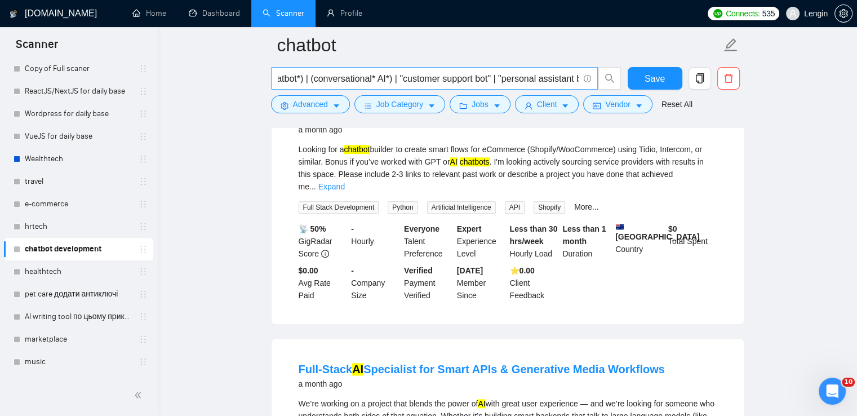
scroll to position [0, 282]
click at [394, 79] on input "chatbot* | (chat* interface*) | (chatbot* development*) | (multilingual* chatbo…" at bounding box center [428, 79] width 301 height 14
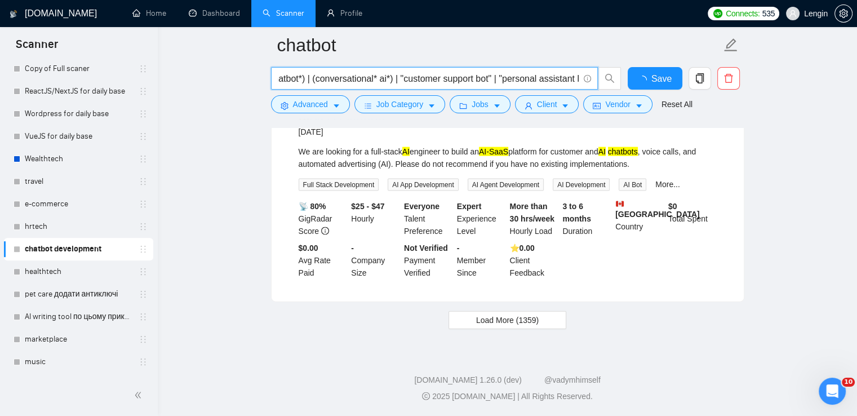
scroll to position [2345, 0]
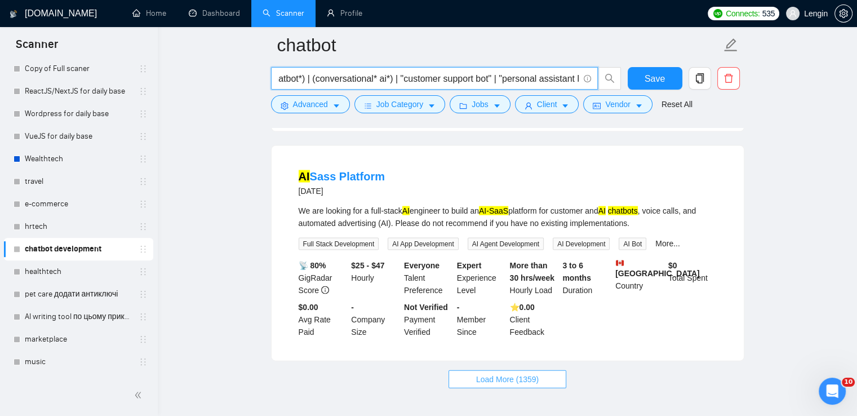
type input "chatbot* | (chat* interface*) | (chatbot* development*) | (multilingual* chatbo…"
click at [530, 373] on span "Load More (1359)" at bounding box center [507, 379] width 63 height 12
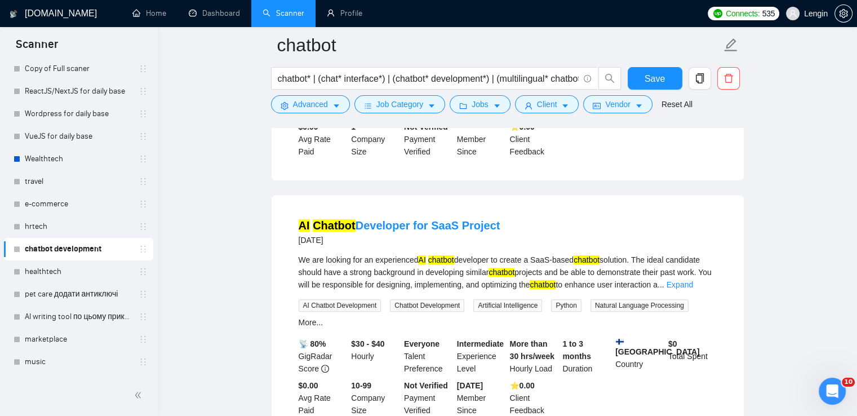
scroll to position [4836, 0]
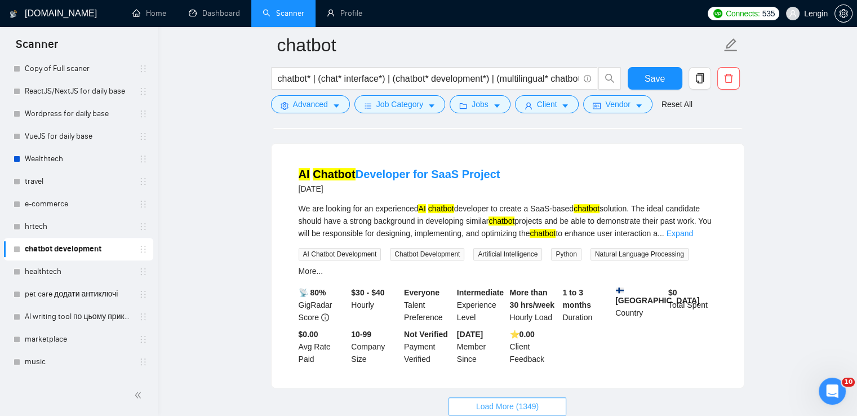
click at [525, 400] on span "Load More (1349)" at bounding box center [507, 406] width 63 height 12
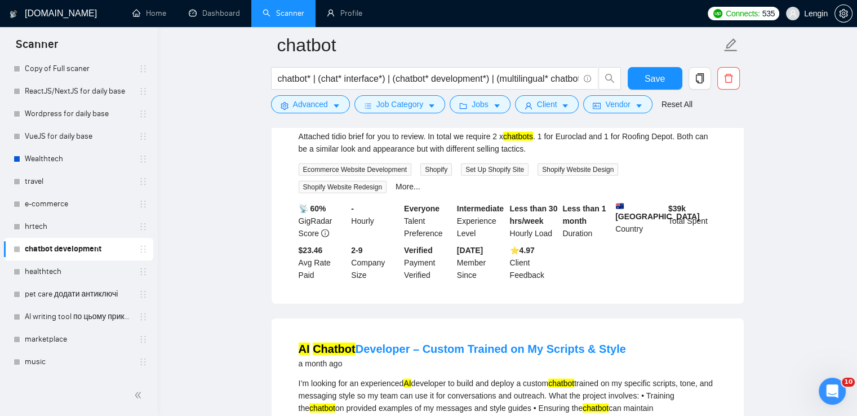
scroll to position [7301, 0]
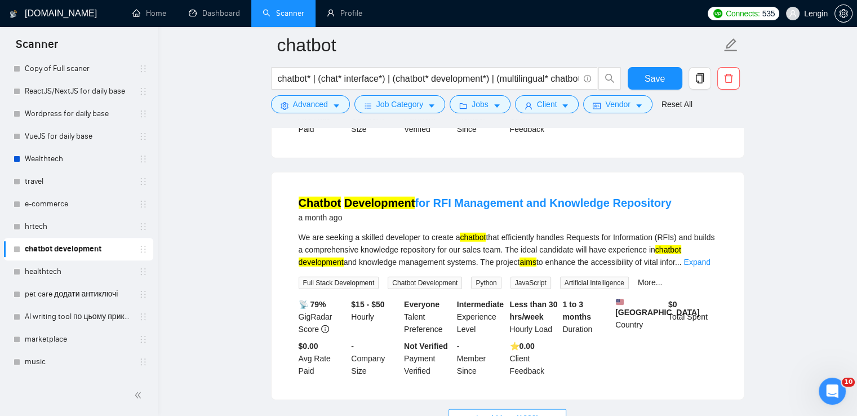
click at [515, 412] on span "Load More (1339)" at bounding box center [507, 418] width 63 height 12
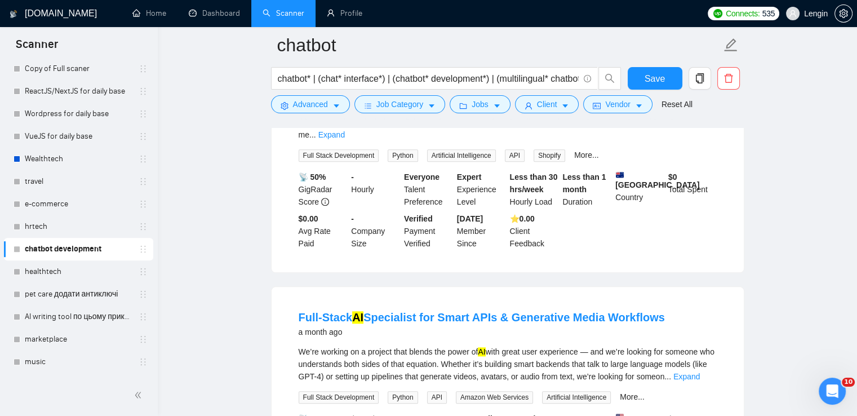
scroll to position [9765, 0]
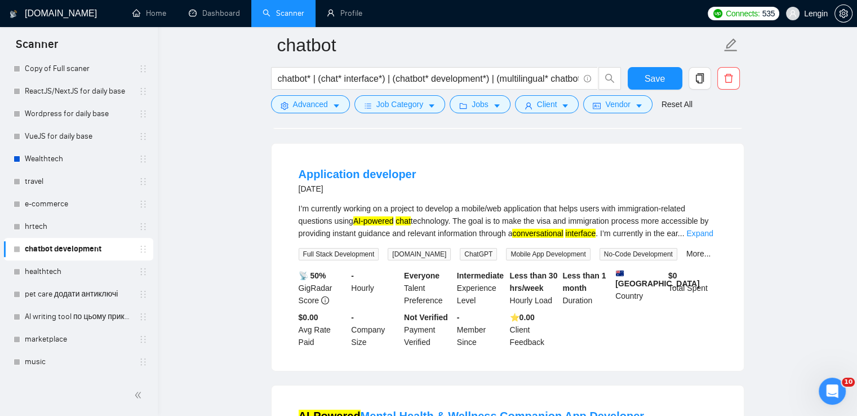
scroll to position [12256, 0]
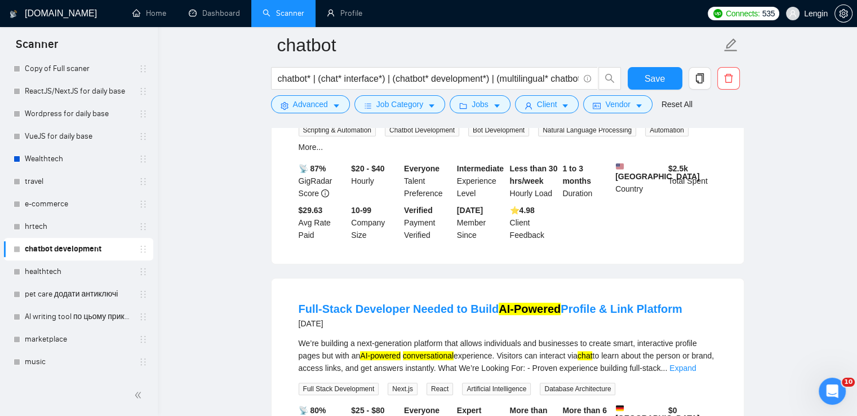
scroll to position [13201, 0]
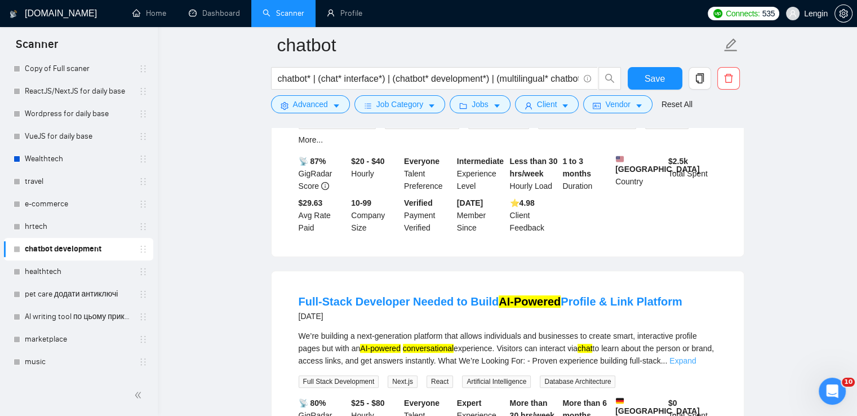
click at [696, 356] on link "Expand" at bounding box center [682, 360] width 26 height 9
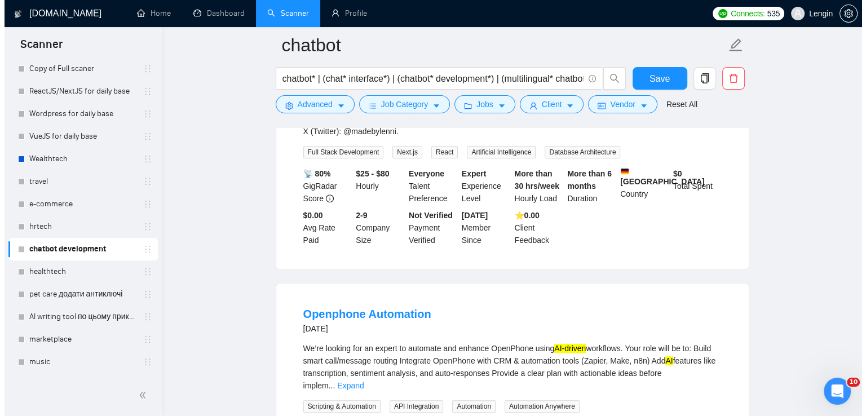
scroll to position [13480, 0]
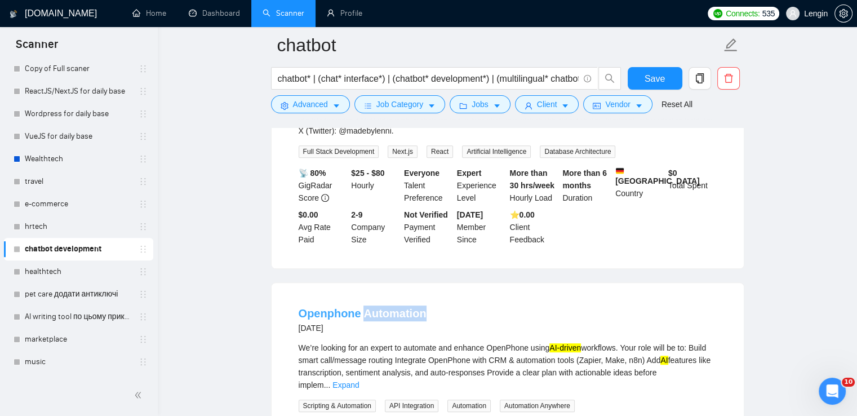
drag, startPoint x: 426, startPoint y: 189, endPoint x: 364, endPoint y: 183, distance: 62.2
click at [364, 305] on div "Openphone Automation [DATE]" at bounding box center [508, 319] width 418 height 29
click at [359, 380] on link "Expand" at bounding box center [345, 384] width 26 height 9
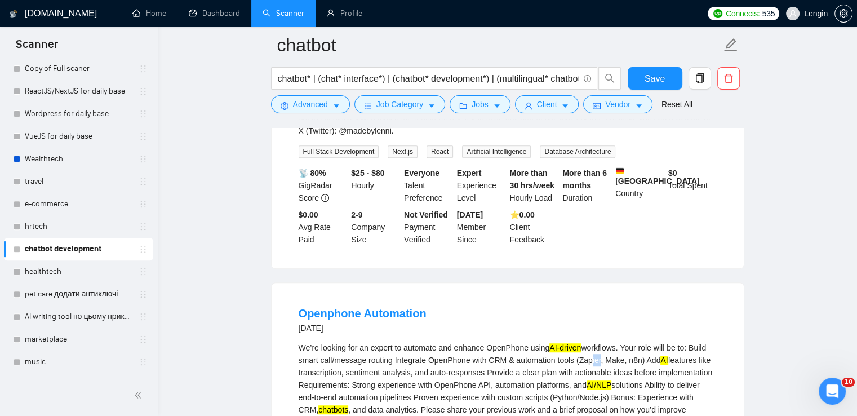
drag, startPoint x: 600, startPoint y: 233, endPoint x: 587, endPoint y: 233, distance: 13.0
click at [587, 342] on div "We’re looking for an expert to automate and enhance OpenPhone using AI-driven w…" at bounding box center [508, 385] width 418 height 87
click at [602, 342] on div "We’re looking for an expert to automate and enhance OpenPhone using AI-driven w…" at bounding box center [508, 385] width 418 height 87
drag, startPoint x: 645, startPoint y: 236, endPoint x: 577, endPoint y: 235, distance: 67.6
click at [577, 342] on div "We’re looking for an expert to automate and enhance OpenPhone using AI-driven w…" at bounding box center [508, 385] width 418 height 87
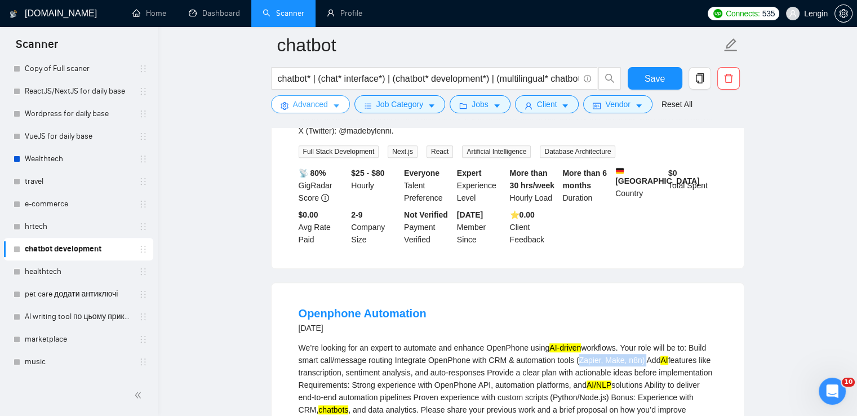
click at [338, 108] on icon "caret-down" at bounding box center [336, 106] width 8 height 8
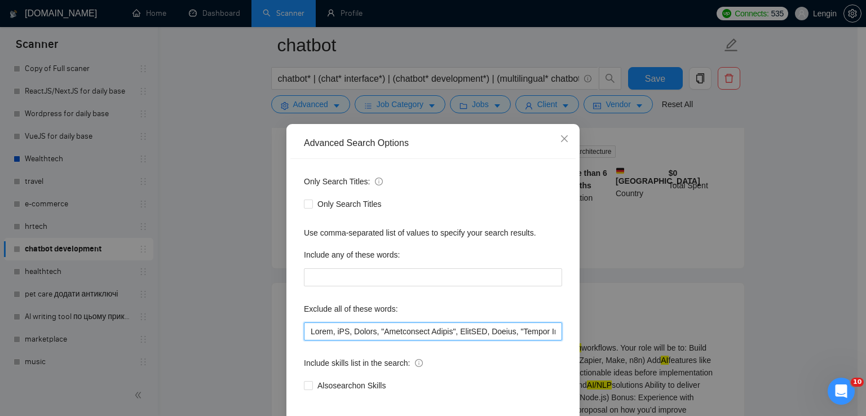
click at [307, 333] on input "text" at bounding box center [433, 331] width 258 height 18
paste input "(Zapier, Make, n8n)"
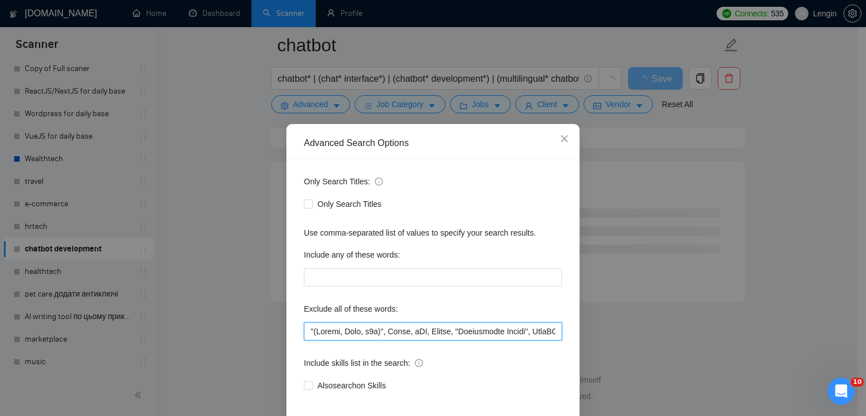
scroll to position [53, 0]
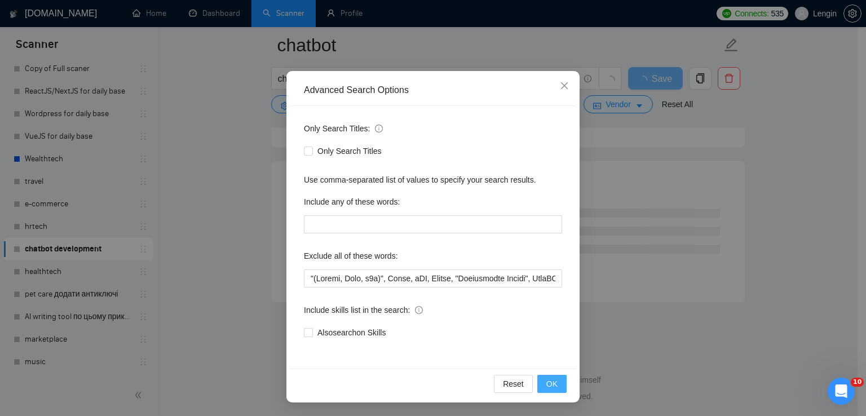
click at [539, 384] on button "OK" at bounding box center [551, 384] width 29 height 18
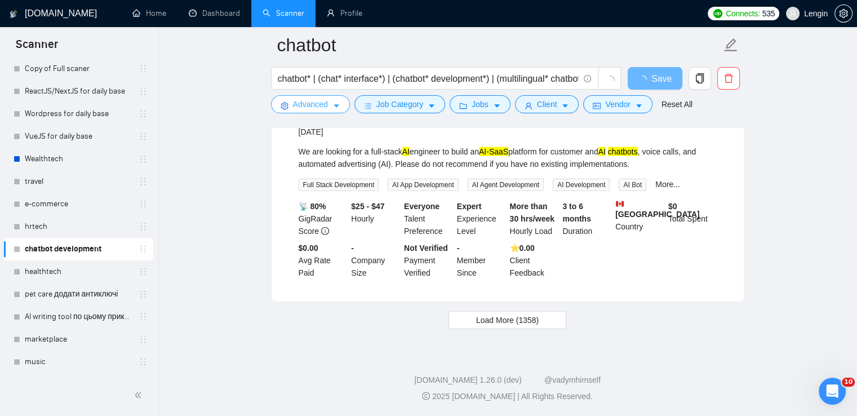
scroll to position [2345, 0]
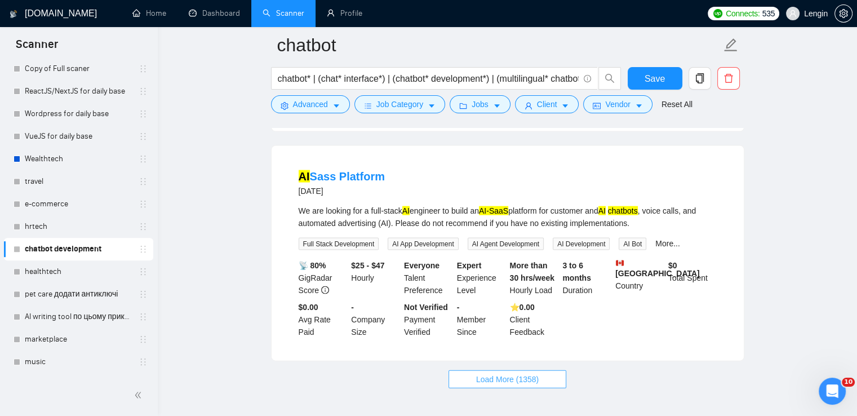
click at [524, 373] on span "Load More (1358)" at bounding box center [507, 379] width 63 height 12
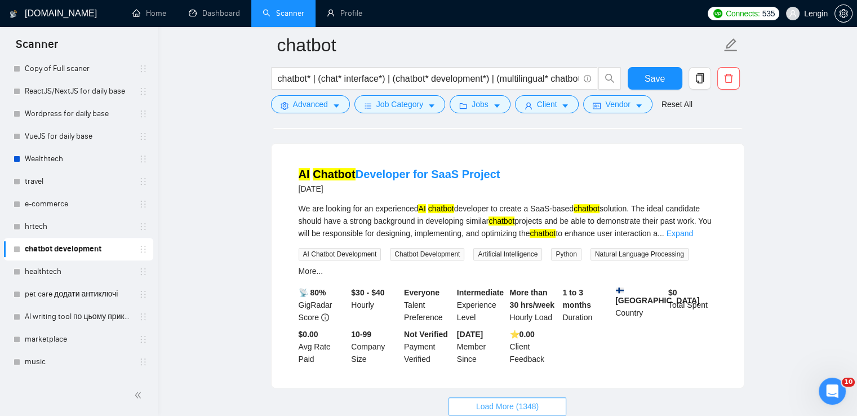
scroll to position [4835, 0]
click at [513, 401] on span "Load More (1348)" at bounding box center [507, 407] width 63 height 12
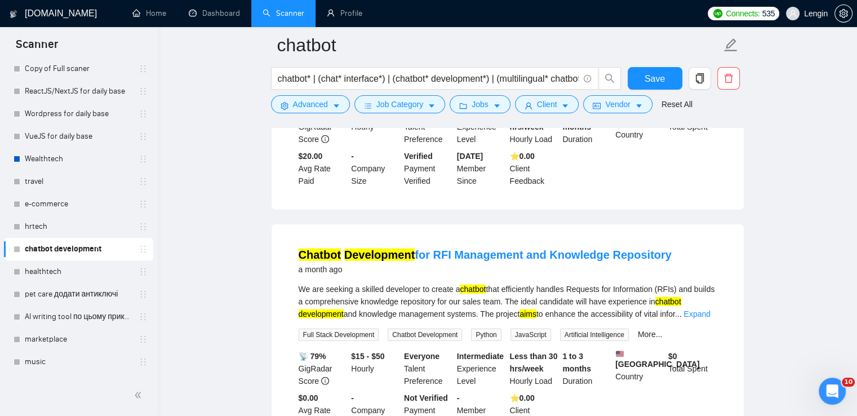
scroll to position [7288, 0]
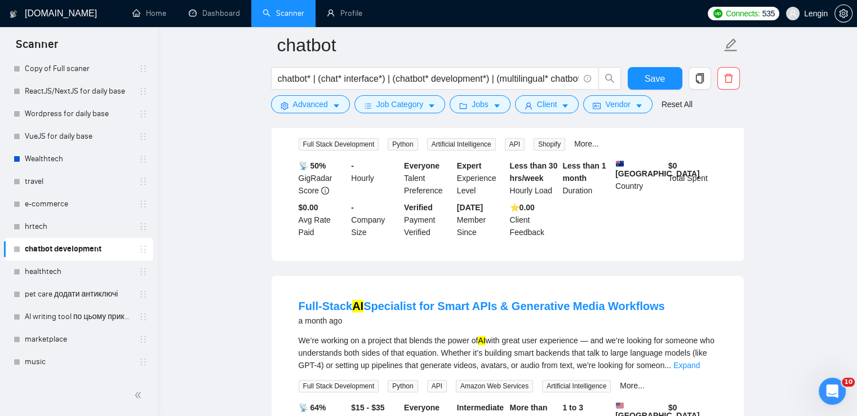
scroll to position [9765, 0]
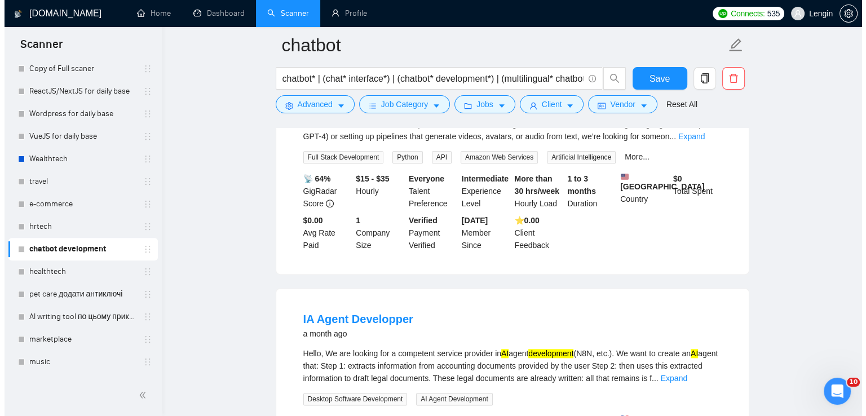
scroll to position [9923, 0]
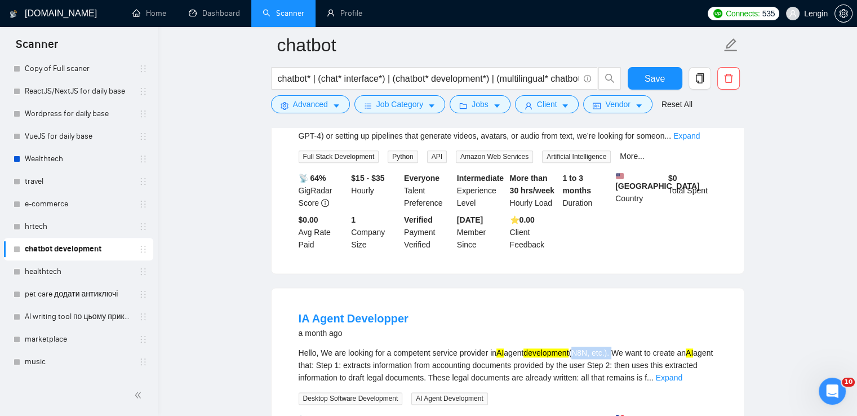
drag, startPoint x: 618, startPoint y: 224, endPoint x: 579, endPoint y: 223, distance: 38.3
click at [579, 347] on div "Hello, We are looking for a competent service provider in AI agent development …" at bounding box center [508, 365] width 418 height 37
click at [336, 103] on icon "caret-down" at bounding box center [336, 106] width 8 height 8
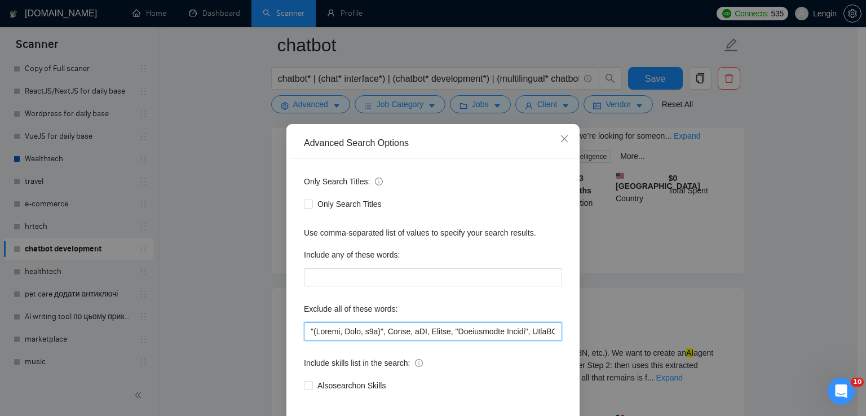
click at [306, 336] on input "text" at bounding box center [433, 331] width 258 height 18
paste input "(N8N, etc.)."
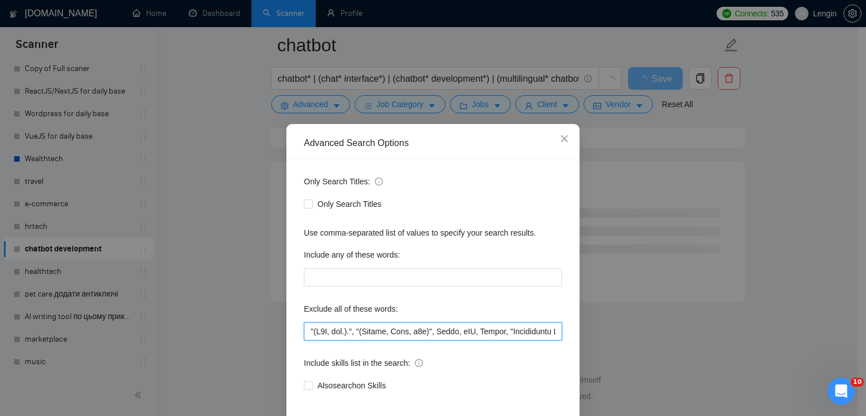
scroll to position [53, 0]
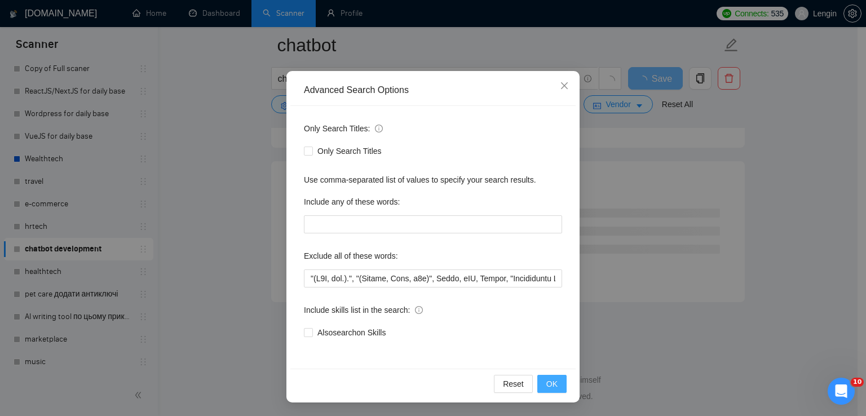
click at [556, 388] on button "OK" at bounding box center [551, 384] width 29 height 18
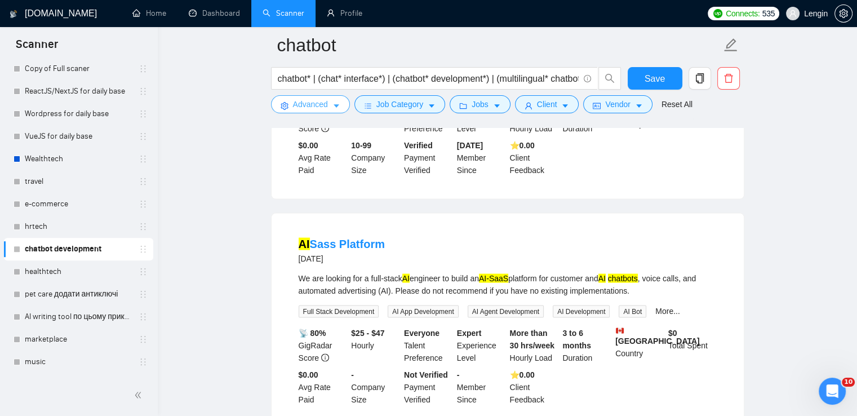
scroll to position [2345, 0]
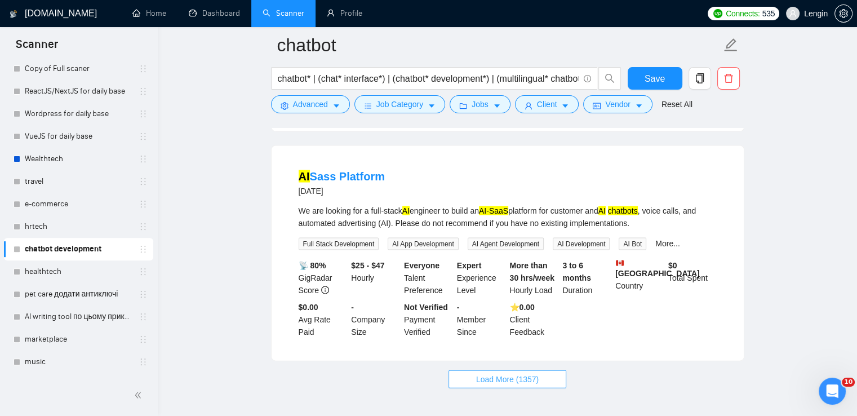
click at [518, 373] on span "Load More (1357)" at bounding box center [507, 379] width 63 height 12
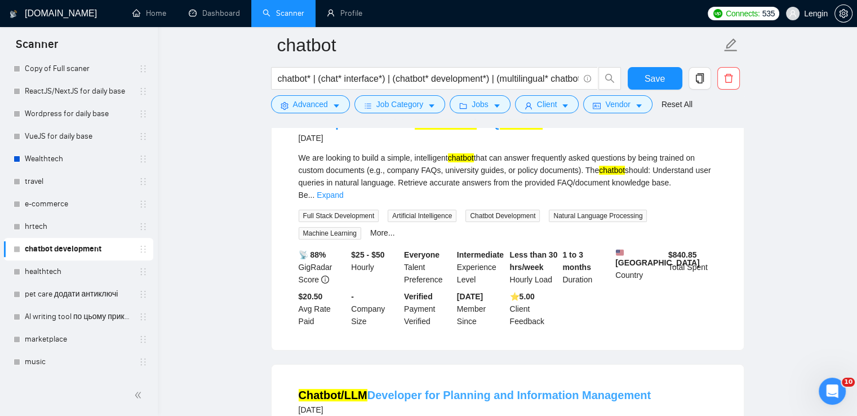
scroll to position [4836, 0]
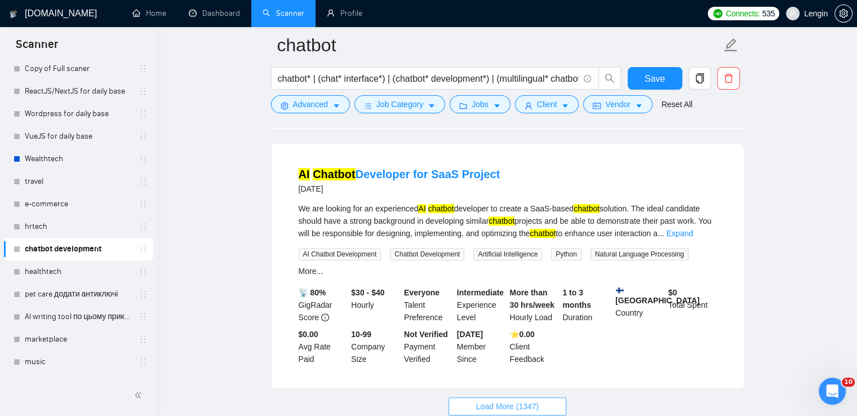
click at [513, 400] on span "Load More (1347)" at bounding box center [507, 406] width 63 height 12
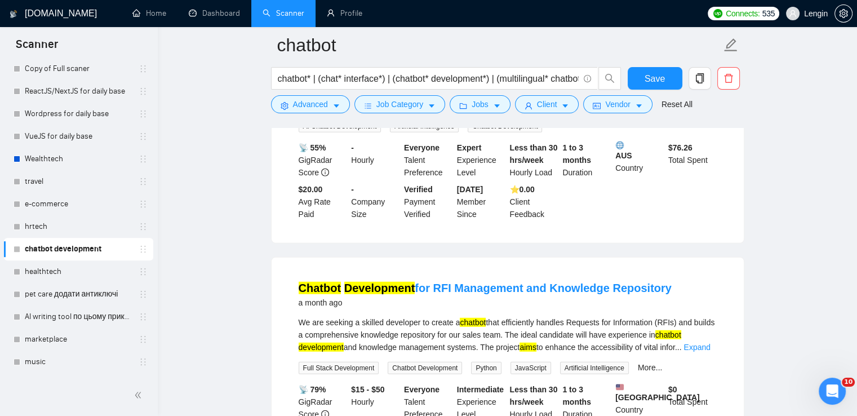
scroll to position [7301, 0]
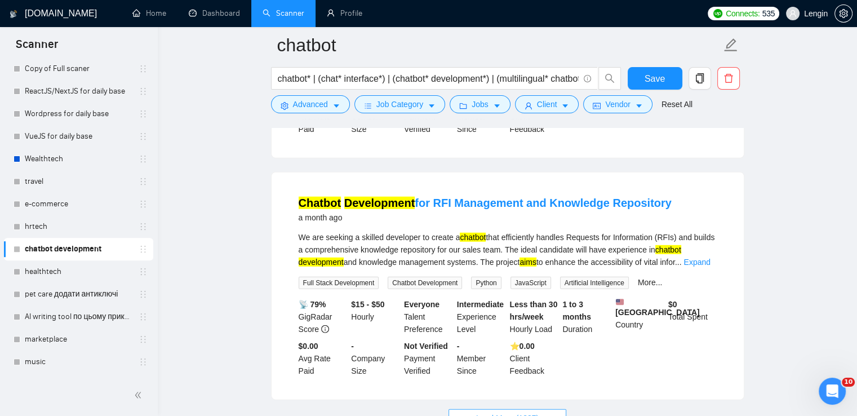
click at [493, 412] on span "Load More (1337)" at bounding box center [507, 418] width 63 height 12
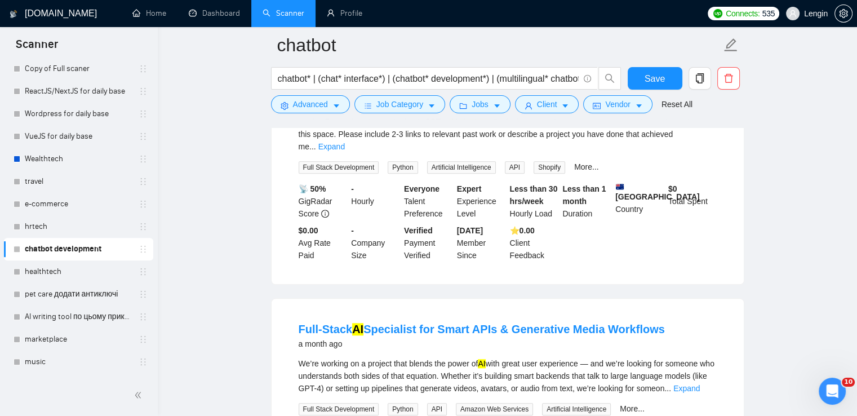
scroll to position [9670, 0]
click at [639, 75] on button "Save" at bounding box center [655, 78] width 55 height 23
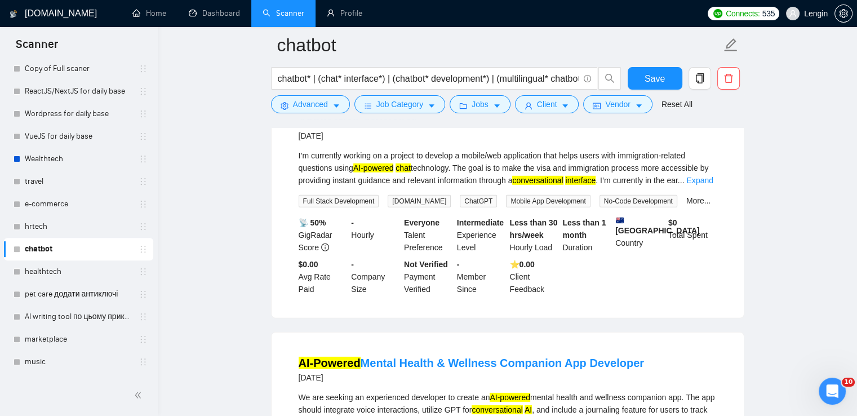
scroll to position [12256, 0]
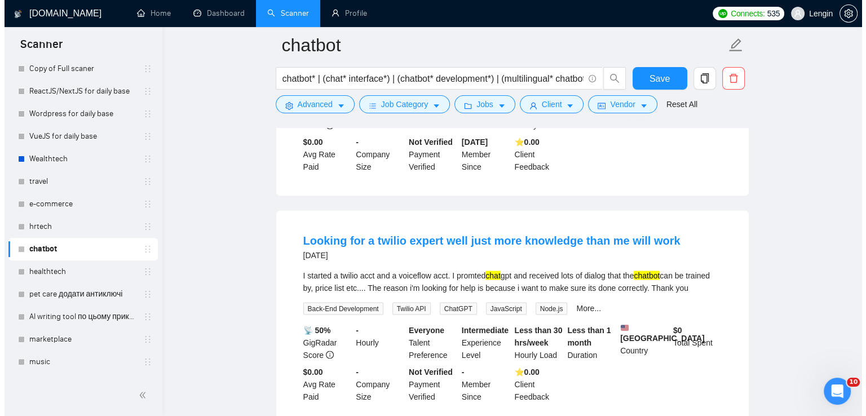
scroll to position [14670, 0]
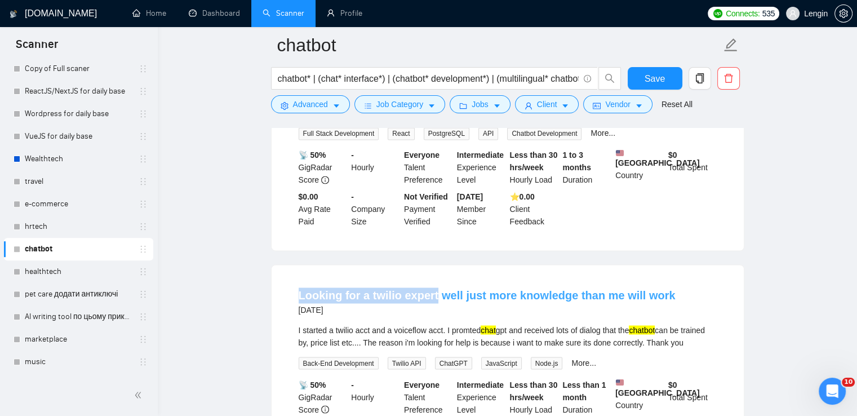
drag, startPoint x: 287, startPoint y: 178, endPoint x: 433, endPoint y: 175, distance: 146.0
click at [433, 278] on li "Looking for a twilio expert well just more knowledge than me will work [DATE] I…" at bounding box center [507, 372] width 445 height 188
click at [311, 97] on button "Advanced" at bounding box center [310, 104] width 79 height 18
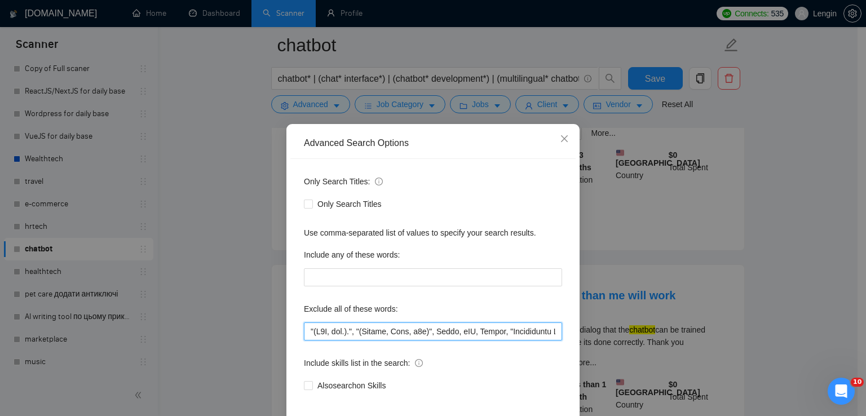
click at [306, 335] on input "text" at bounding box center [433, 331] width 258 height 18
paste input "twilio expert"
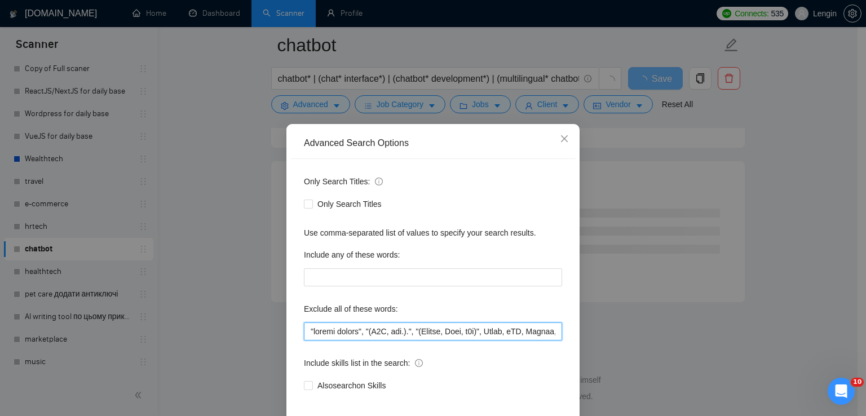
scroll to position [53, 0]
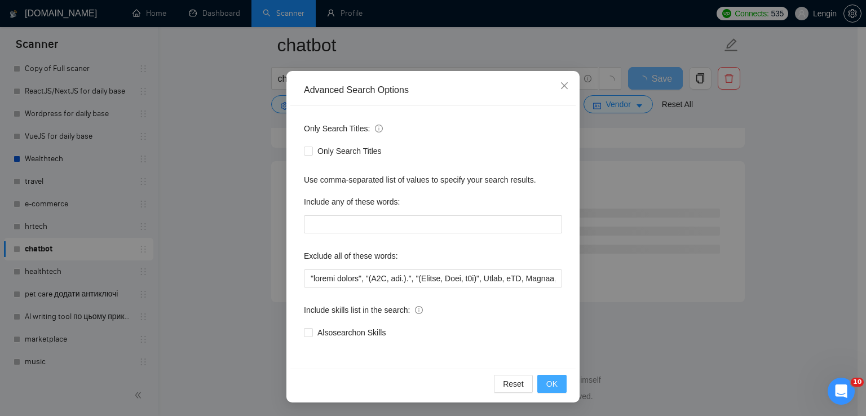
click at [552, 389] on span "OK" at bounding box center [551, 384] width 11 height 12
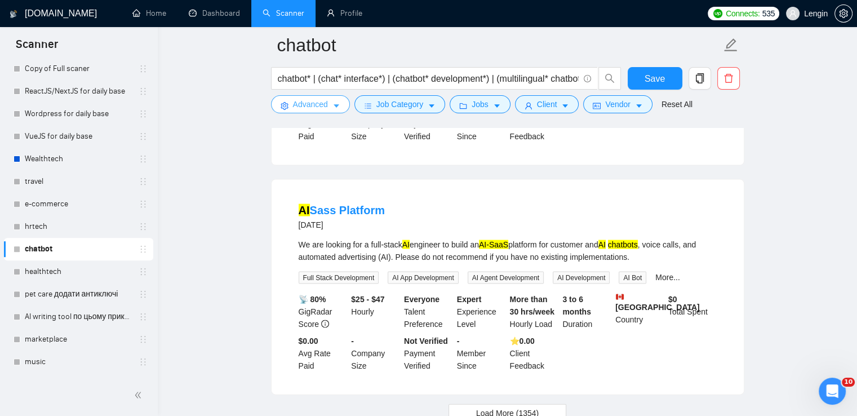
scroll to position [2345, 0]
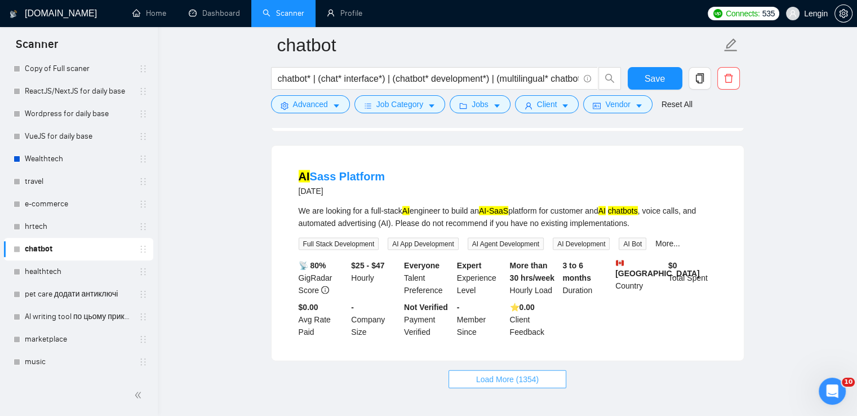
click at [489, 373] on span "Load More (1354)" at bounding box center [507, 379] width 63 height 12
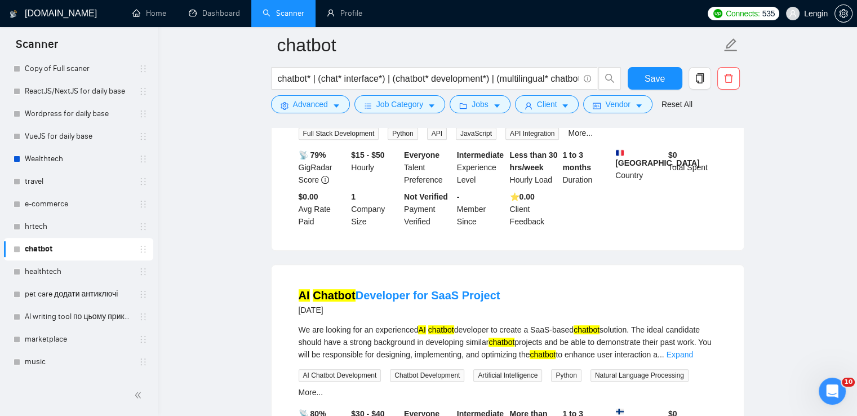
scroll to position [4836, 0]
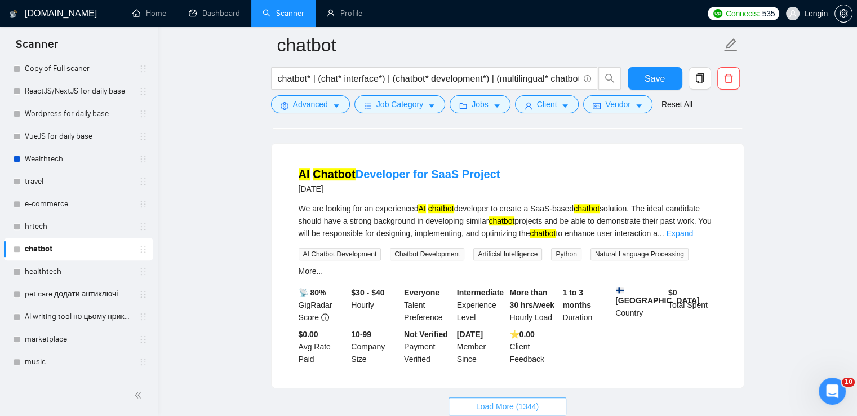
click at [500, 400] on span "Load More (1344)" at bounding box center [507, 406] width 63 height 12
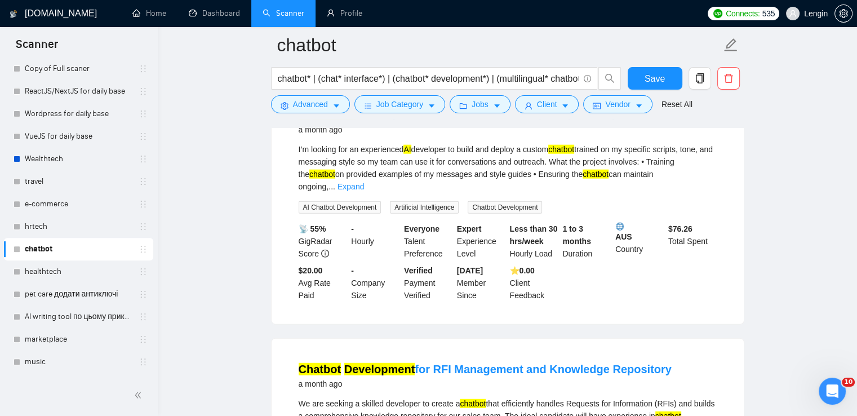
scroll to position [7301, 0]
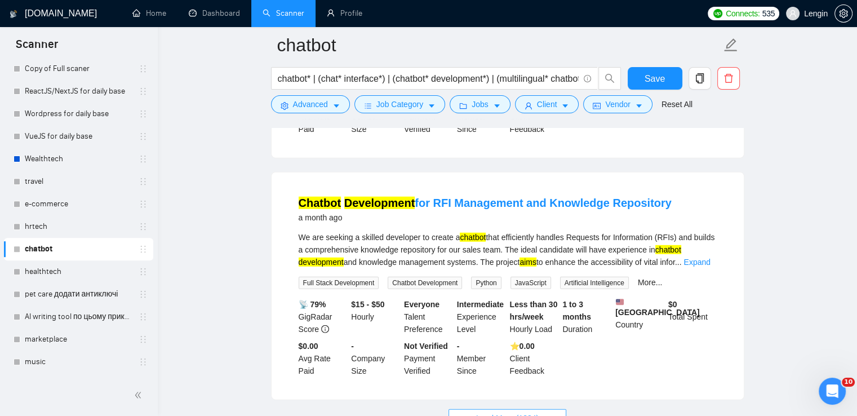
click at [505, 412] on span "Load More (1334)" at bounding box center [507, 418] width 63 height 12
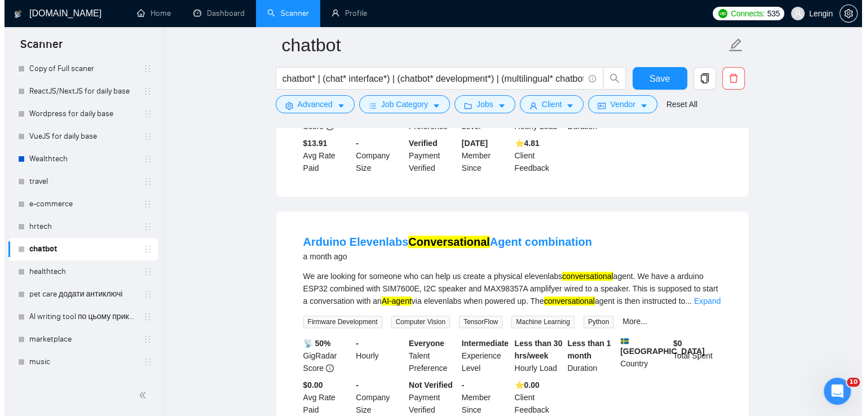
scroll to position [8951, 0]
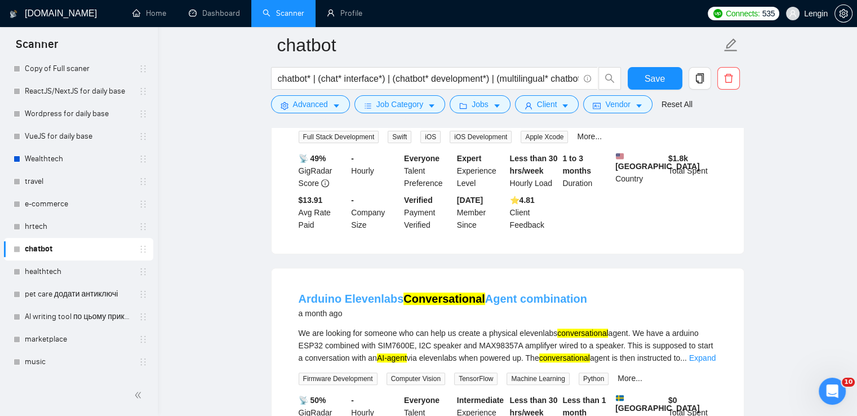
drag, startPoint x: 293, startPoint y: 177, endPoint x: 397, endPoint y: 193, distance: 105.5
click at [397, 282] on li "Arduino Elevenlabs Conversational Agent combination a month ago We are looking …" at bounding box center [507, 382] width 445 height 200
click at [308, 102] on span "Advanced" at bounding box center [310, 104] width 35 height 12
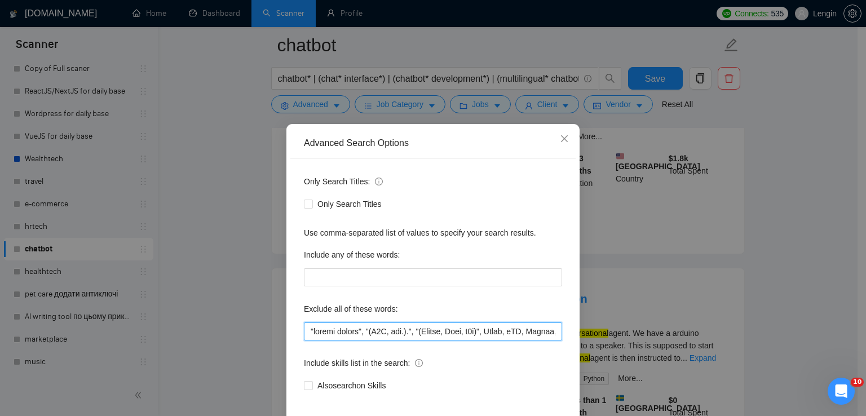
click at [304, 335] on input "text" at bounding box center [433, 331] width 258 height 18
paste input "Arduino Elevenlabs"
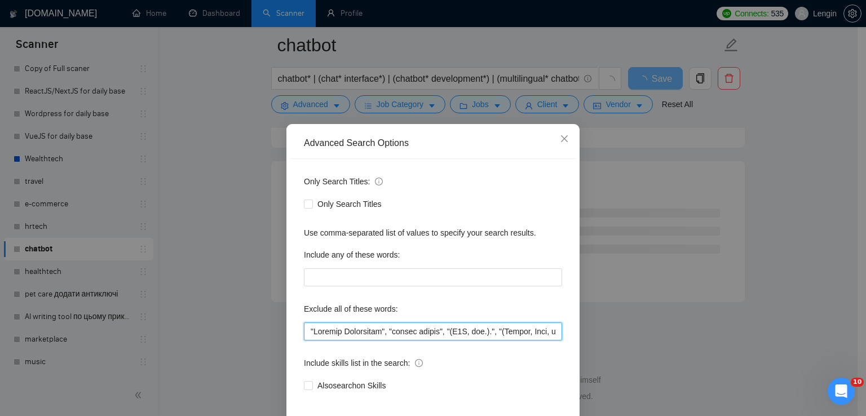
scroll to position [53, 0]
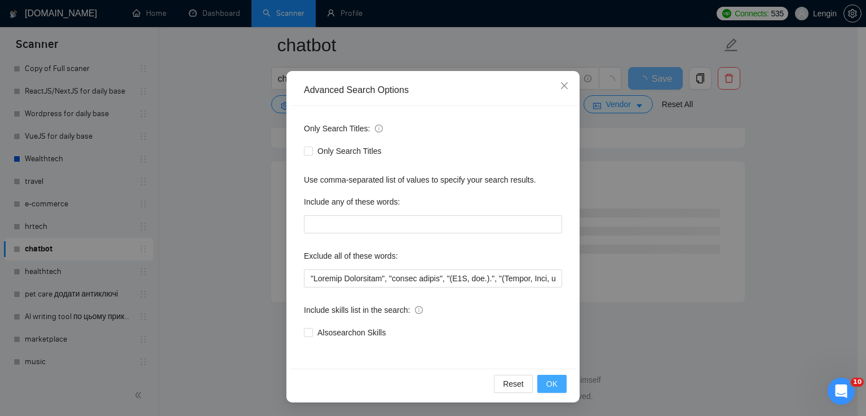
click at [550, 386] on span "OK" at bounding box center [551, 384] width 11 height 12
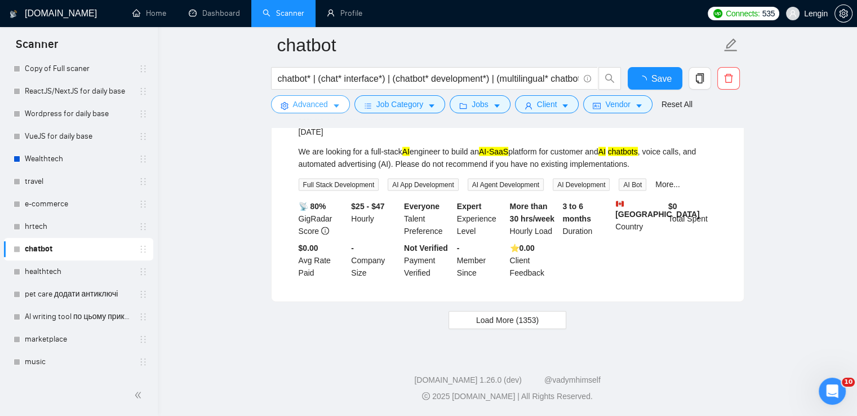
scroll to position [2345, 0]
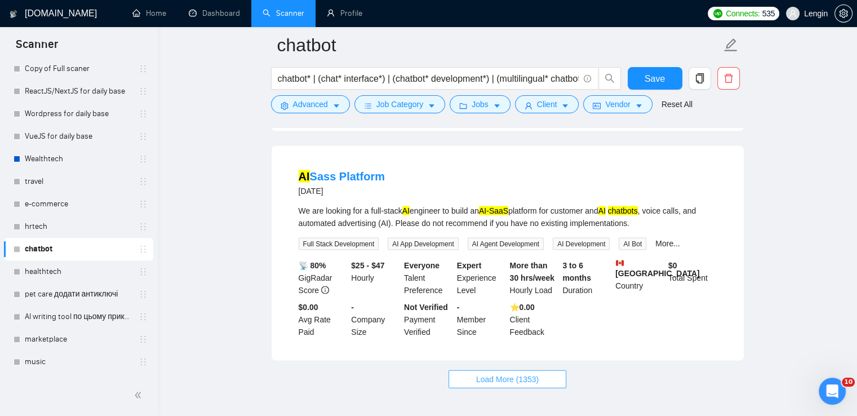
click at [519, 373] on span "Load More (1353)" at bounding box center [507, 379] width 63 height 12
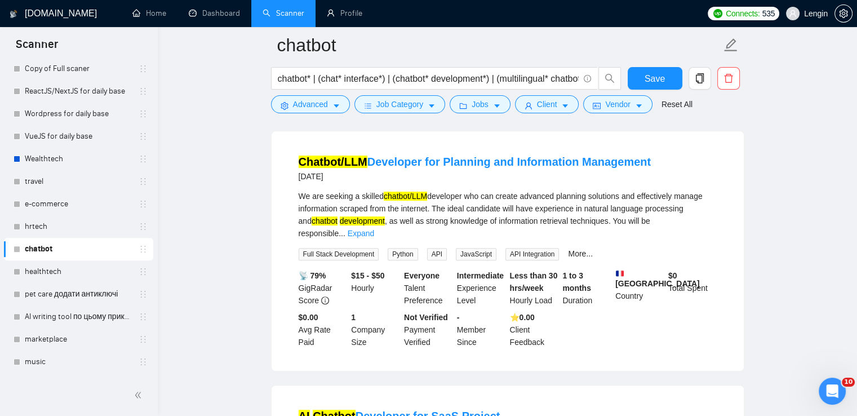
scroll to position [4836, 0]
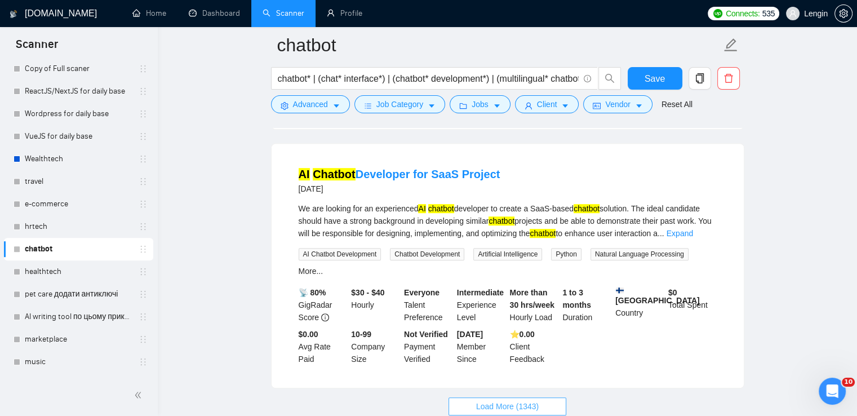
click at [492, 400] on span "Load More (1343)" at bounding box center [507, 406] width 63 height 12
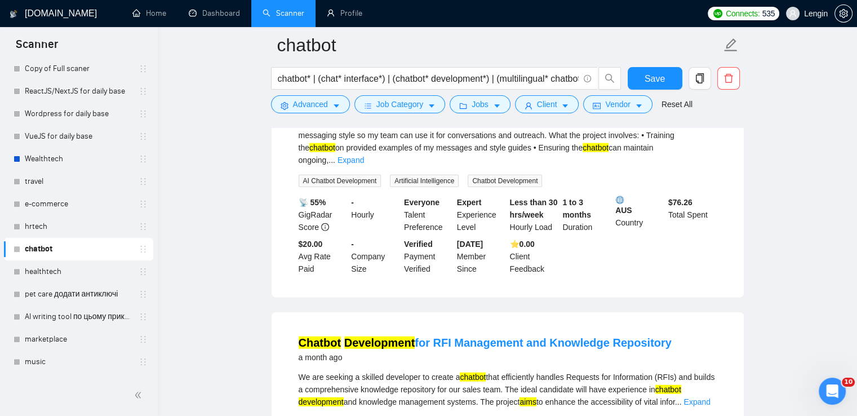
scroll to position [7301, 0]
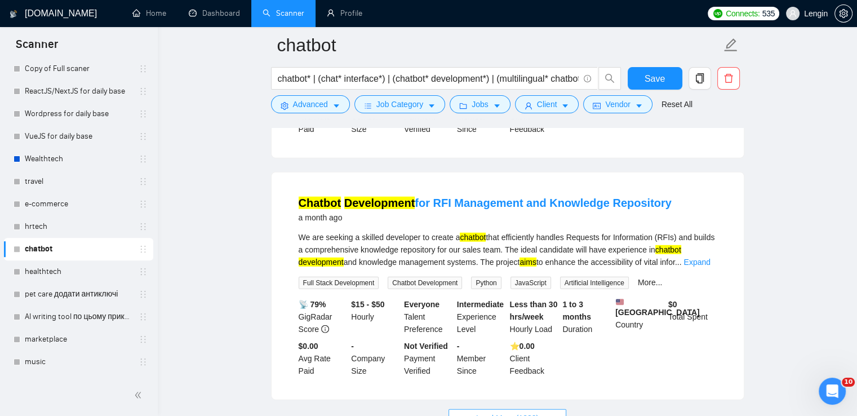
click at [530, 412] on span "Load More (1333)" at bounding box center [507, 418] width 63 height 12
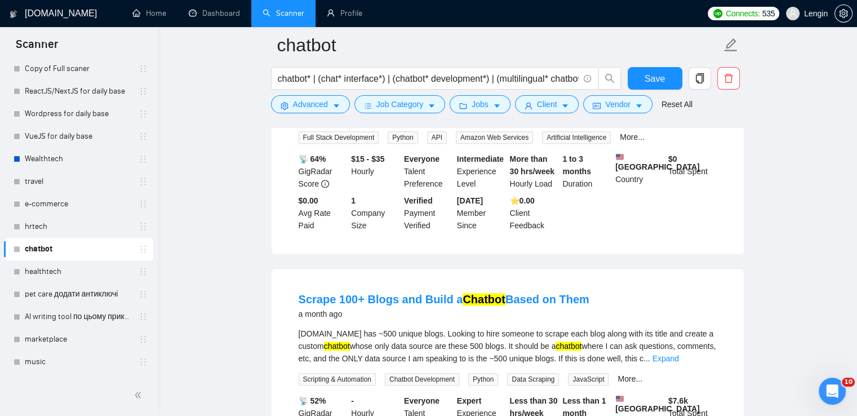
scroll to position [9773, 0]
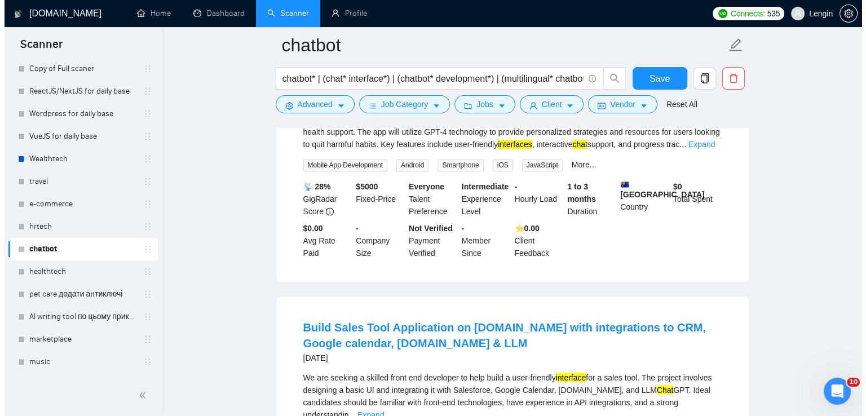
scroll to position [10386, 0]
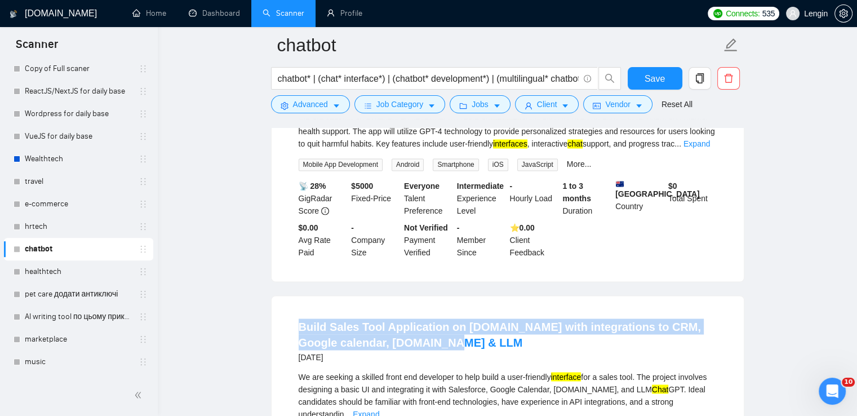
drag, startPoint x: 430, startPoint y: 230, endPoint x: 284, endPoint y: 215, distance: 146.7
click at [284, 296] on div "Build Sales Tool Application on [DOMAIN_NAME] with integrations to CRM, Google …" at bounding box center [508, 423] width 472 height 255
click at [318, 107] on span "Advanced" at bounding box center [310, 104] width 35 height 12
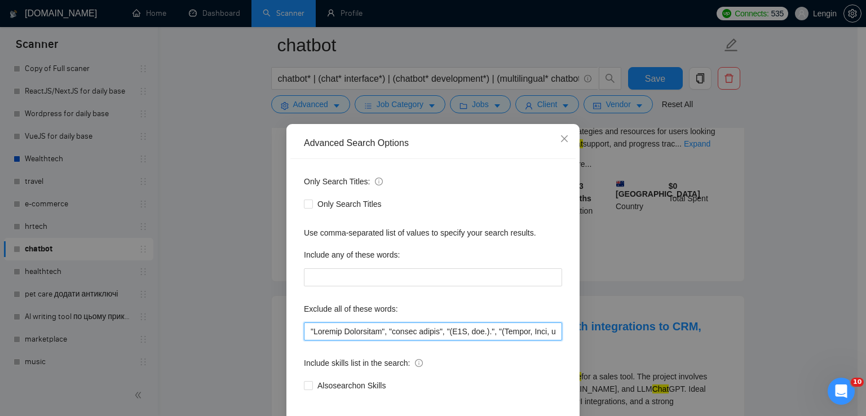
click at [304, 332] on input "text" at bounding box center [433, 331] width 258 height 18
paste input ""[DOMAIN_NAME]""
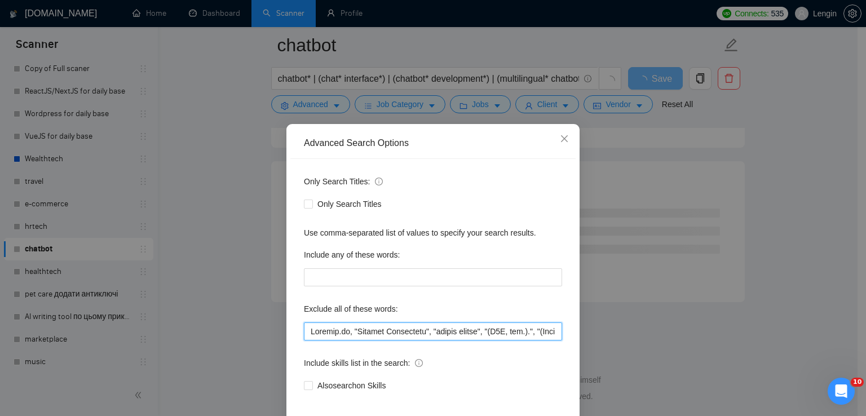
scroll to position [53, 0]
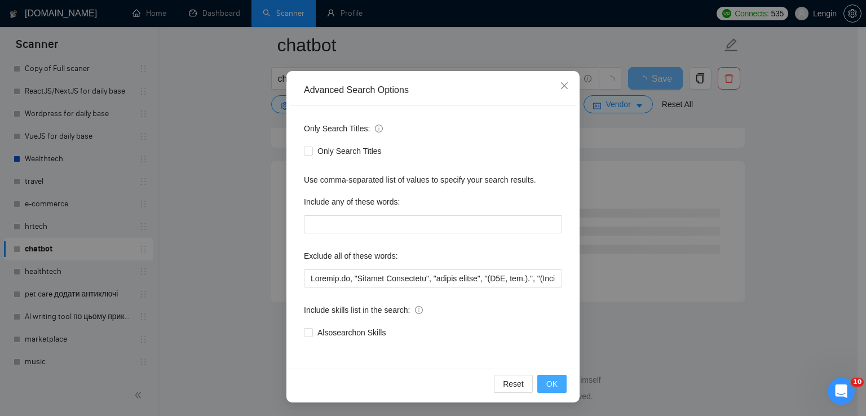
click at [548, 386] on span "OK" at bounding box center [551, 384] width 11 height 12
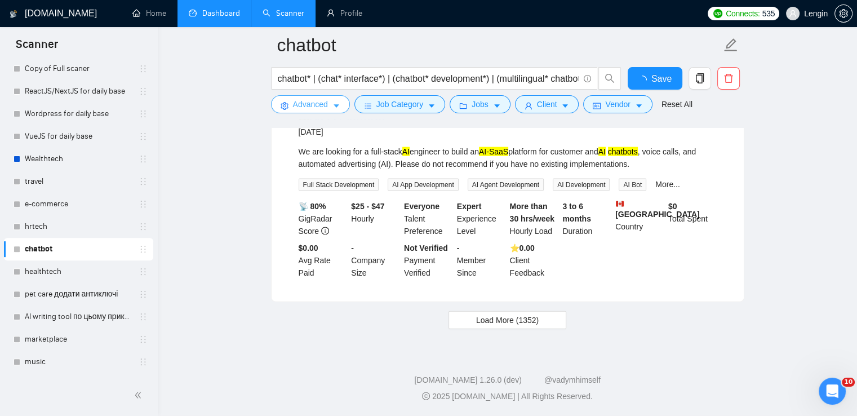
scroll to position [2345, 0]
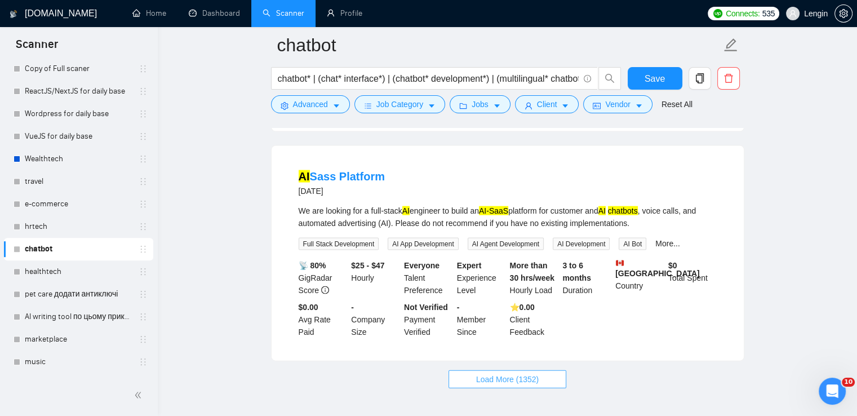
click at [509, 370] on button "Load More (1352)" at bounding box center [508, 379] width 118 height 18
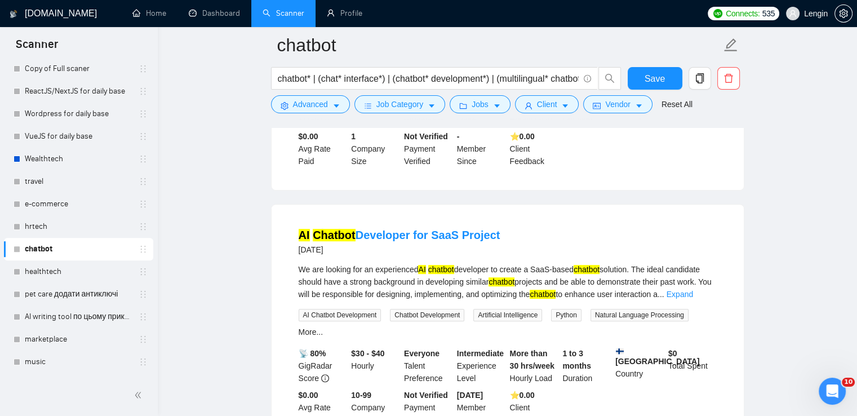
scroll to position [4836, 0]
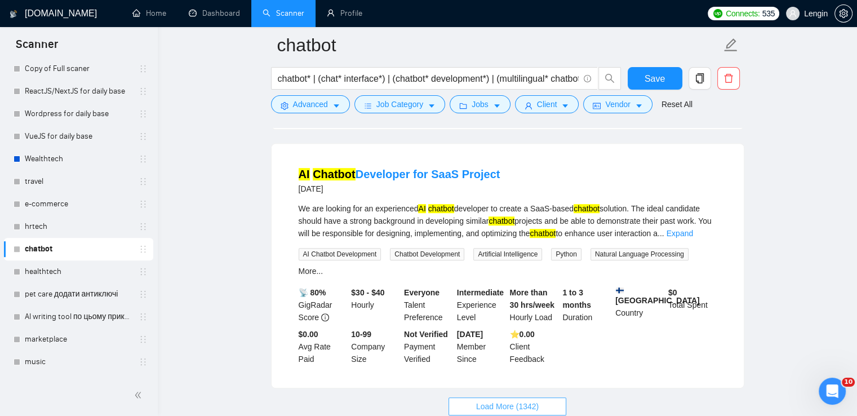
click at [509, 400] on span "Load More (1342)" at bounding box center [507, 406] width 63 height 12
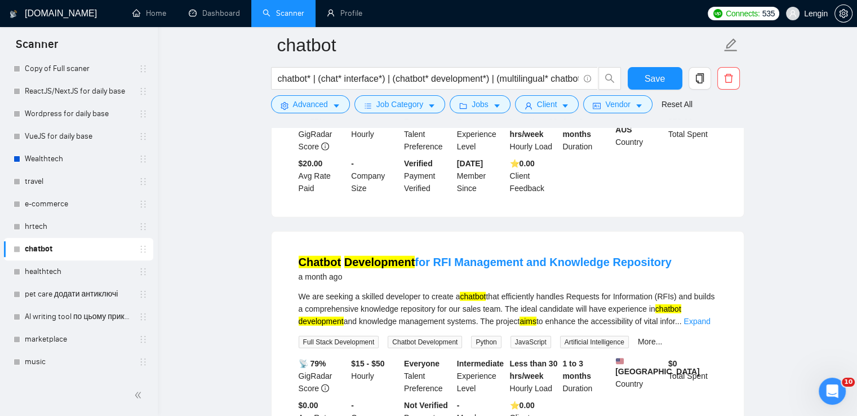
scroll to position [7301, 0]
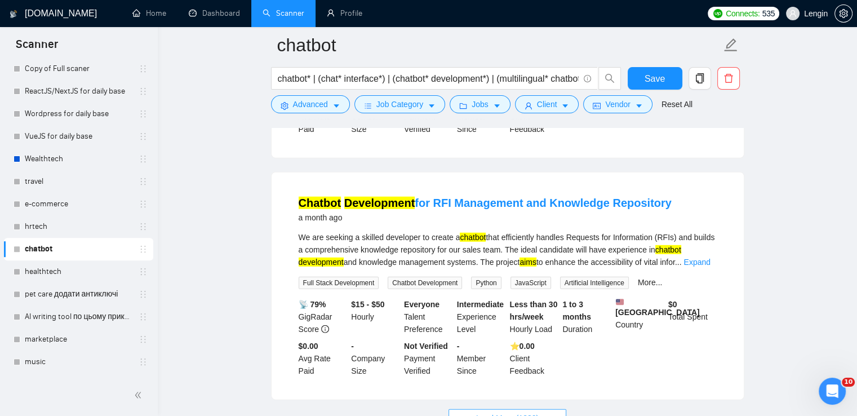
click at [540, 409] on button "Load More (1332)" at bounding box center [508, 418] width 118 height 18
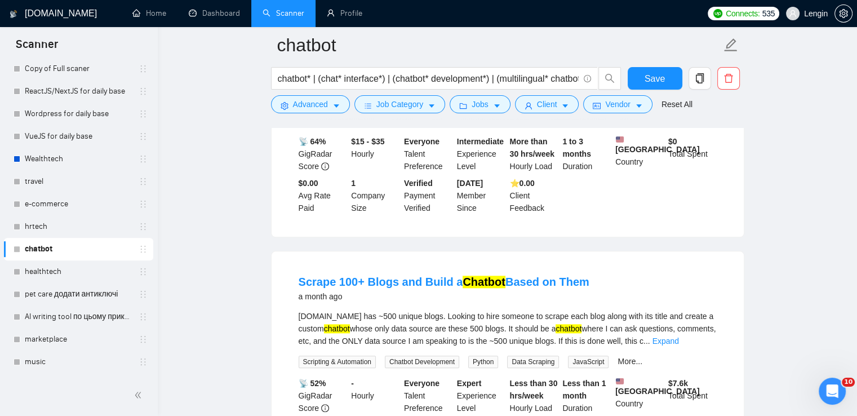
scroll to position [9773, 0]
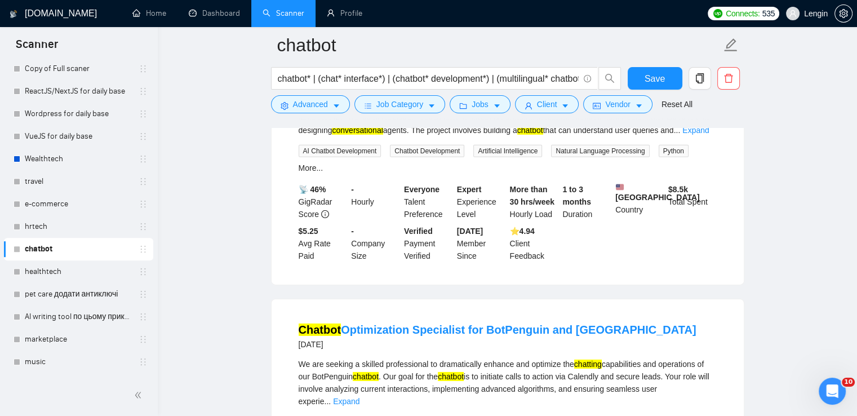
scroll to position [12290, 0]
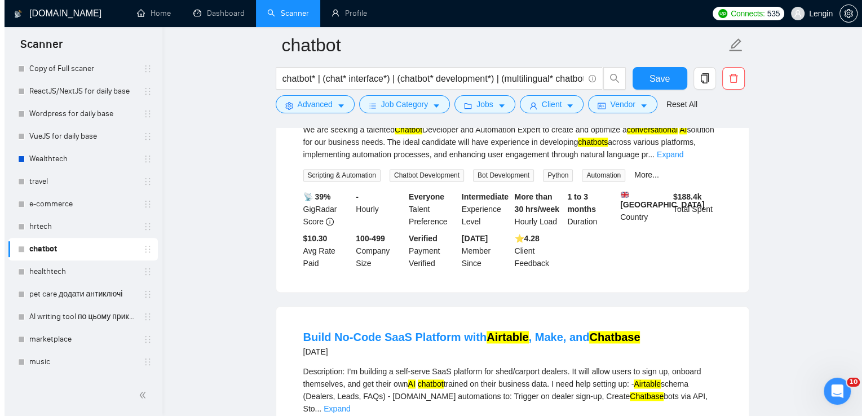
scroll to position [14359, 0]
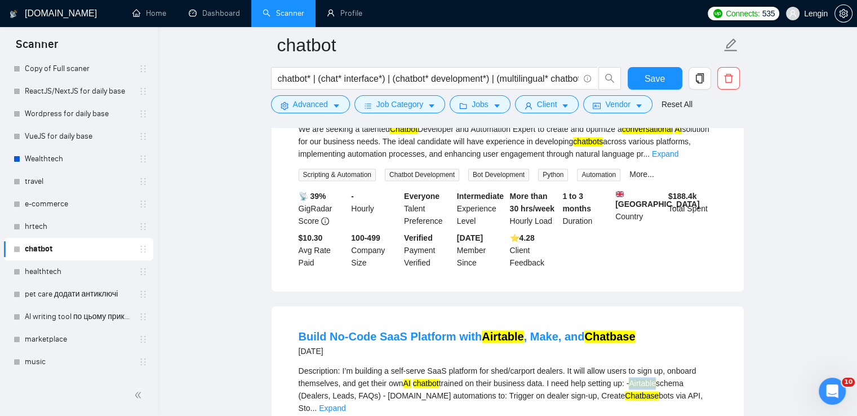
drag, startPoint x: 637, startPoint y: 286, endPoint x: 663, endPoint y: 287, distance: 26.5
click at [663, 365] on div "Description: I’m building a self-serve SaaS platform for shed/carport dealers. …" at bounding box center [508, 390] width 418 height 50
click at [300, 97] on button "Advanced" at bounding box center [310, 104] width 79 height 18
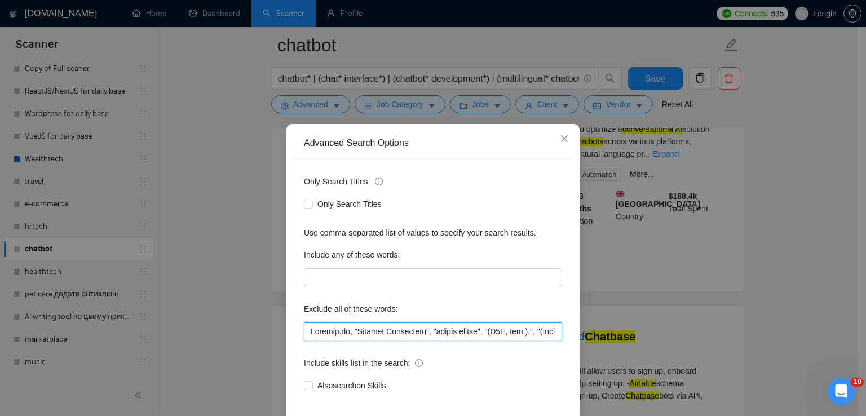
click at [304, 330] on input "text" at bounding box center [433, 331] width 258 height 18
paste input "Airtable"
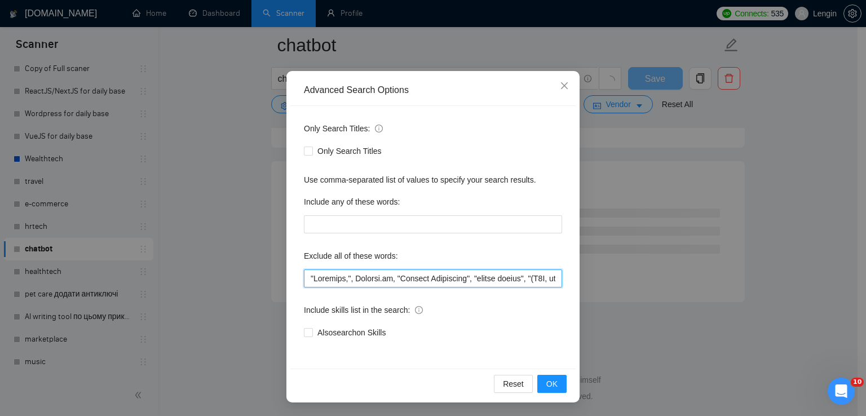
scroll to position [1465, 0]
click at [312, 280] on input "text" at bounding box center [433, 278] width 258 height 18
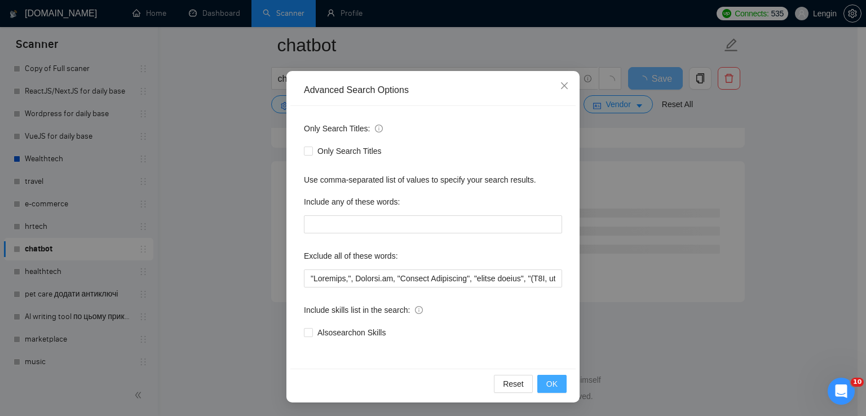
click at [546, 384] on span "OK" at bounding box center [551, 384] width 11 height 12
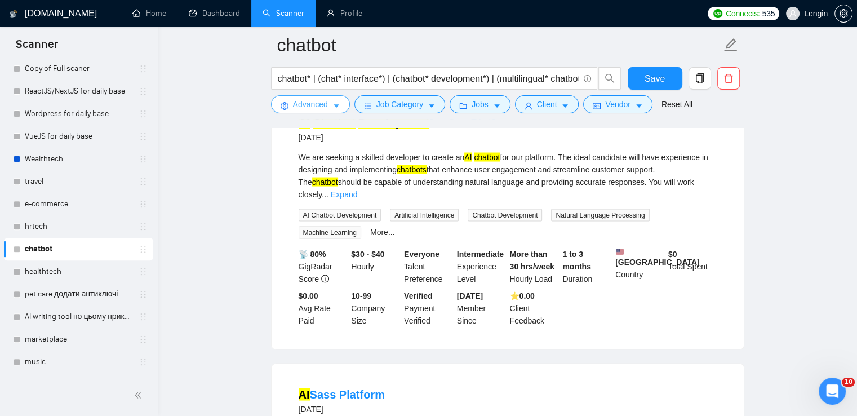
scroll to position [2345, 0]
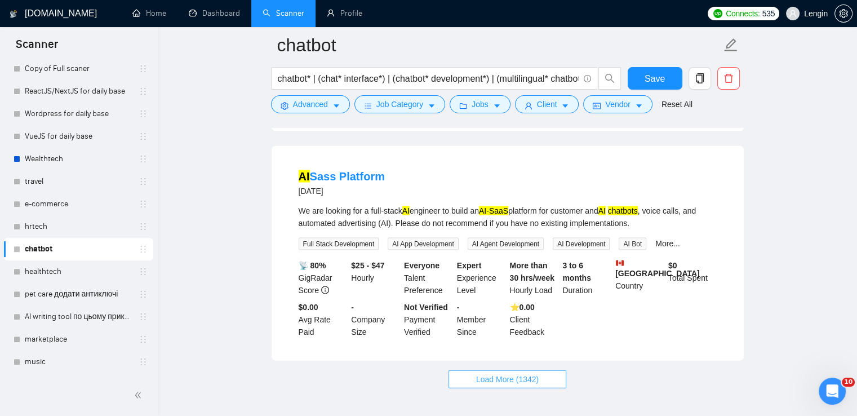
click at [533, 370] on button "Load More (1342)" at bounding box center [508, 379] width 118 height 18
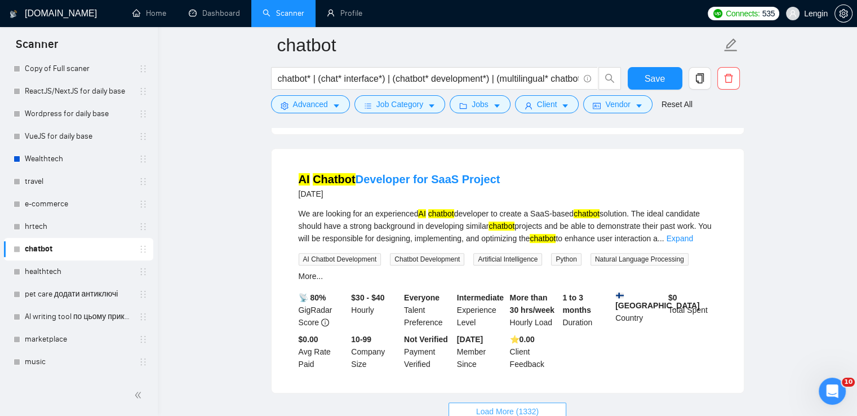
scroll to position [4836, 0]
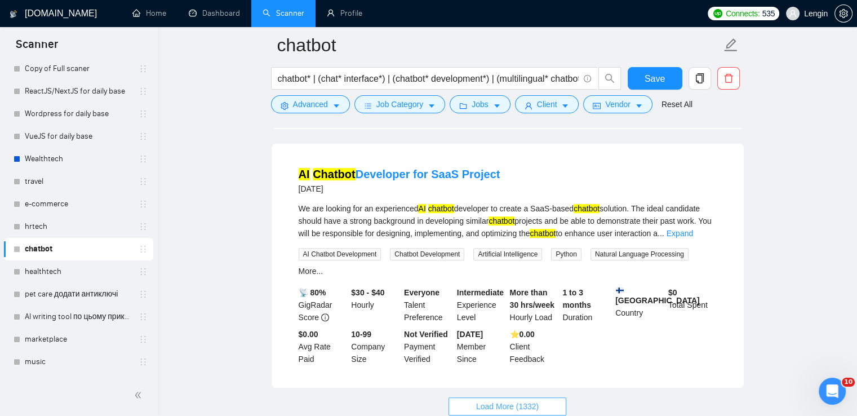
click at [495, 400] on span "Load More (1332)" at bounding box center [507, 406] width 63 height 12
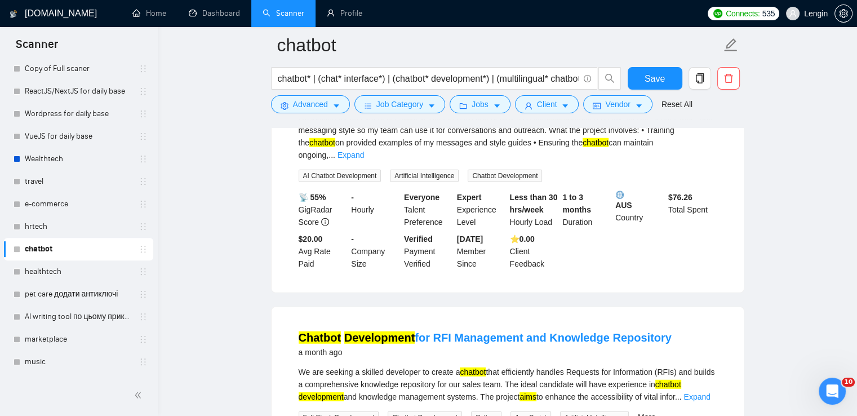
scroll to position [7301, 0]
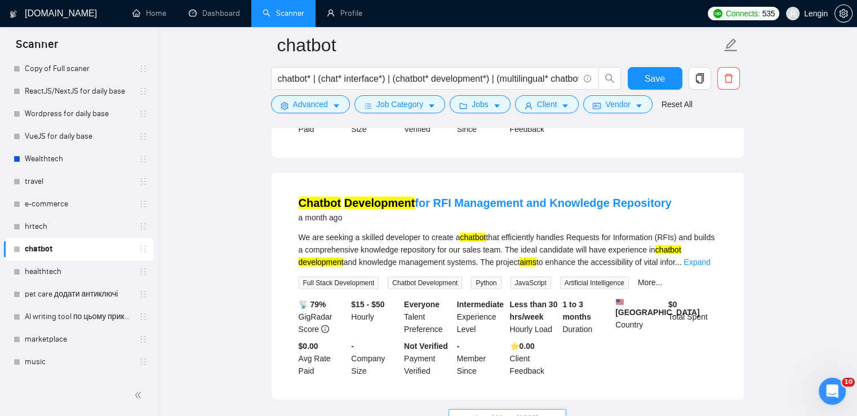
click at [476, 409] on button "Load More (1322)" at bounding box center [508, 418] width 118 height 18
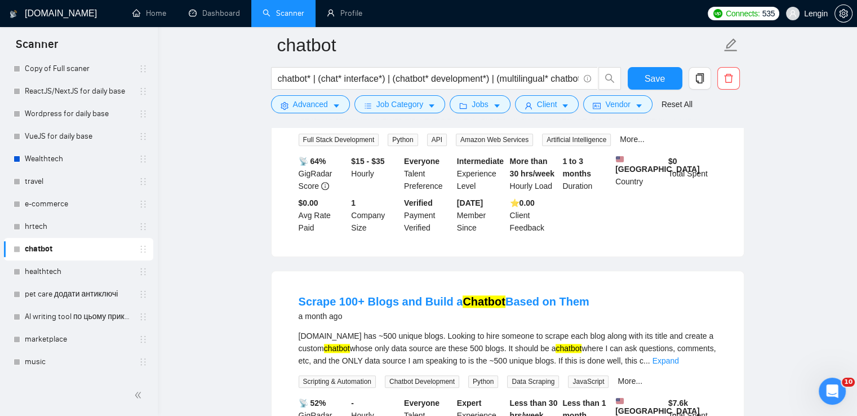
scroll to position [9773, 0]
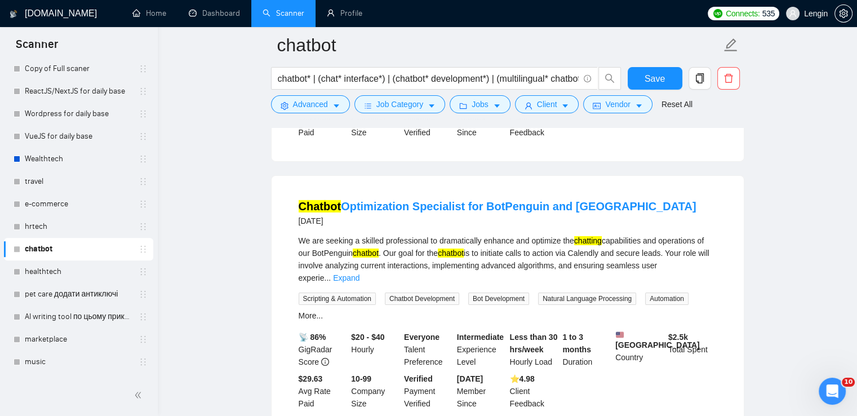
scroll to position [12290, 0]
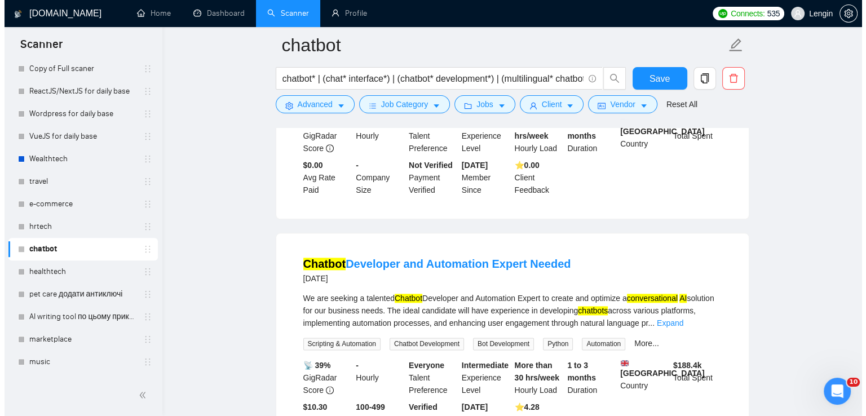
scroll to position [14188, 0]
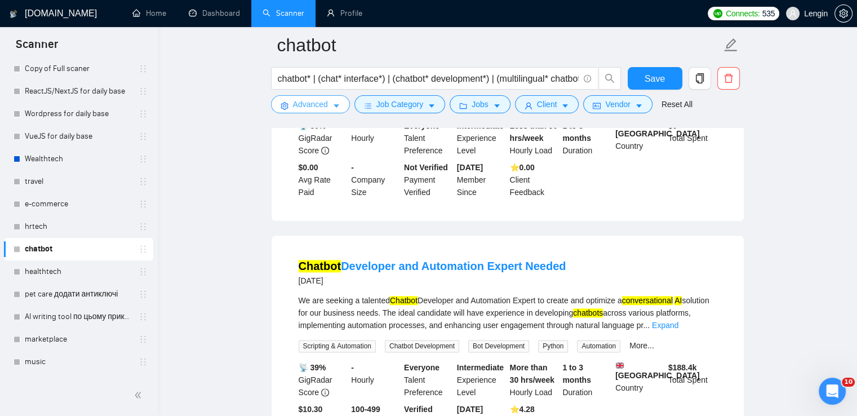
click at [282, 103] on icon "setting" at bounding box center [285, 106] width 8 height 8
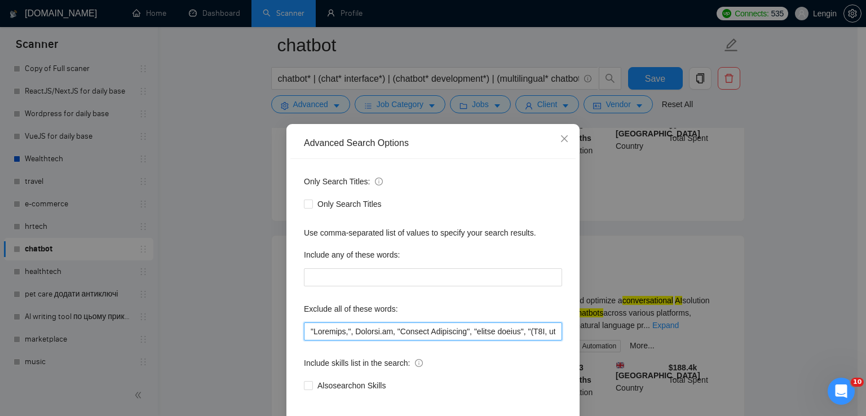
click at [455, 338] on input "text" at bounding box center [433, 331] width 258 height 18
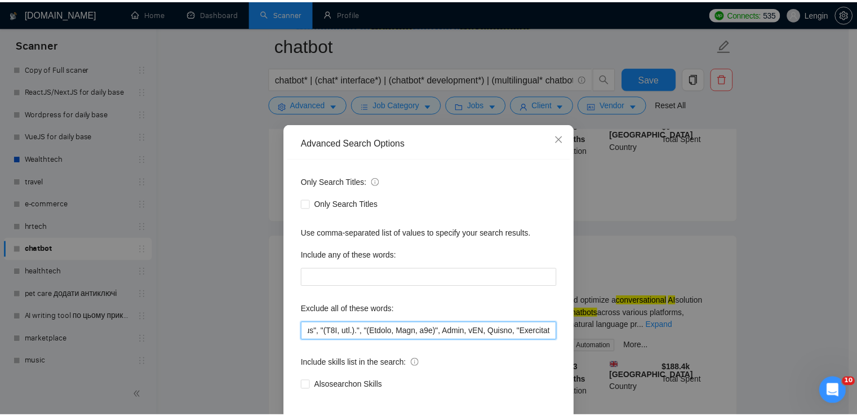
scroll to position [0, 0]
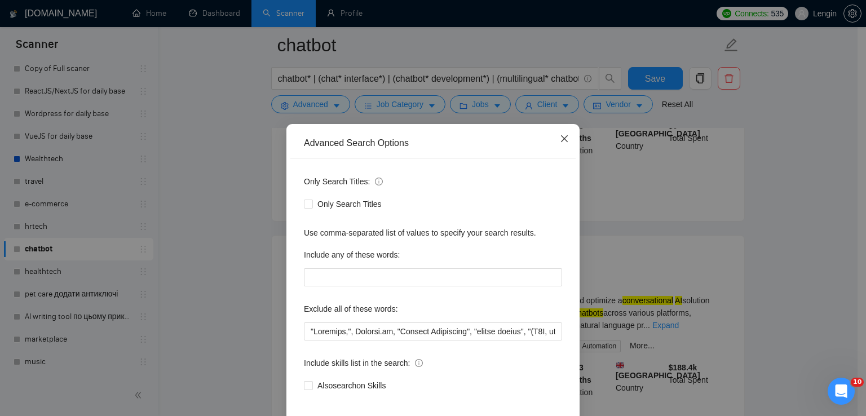
click at [563, 142] on icon "close" at bounding box center [564, 138] width 9 height 9
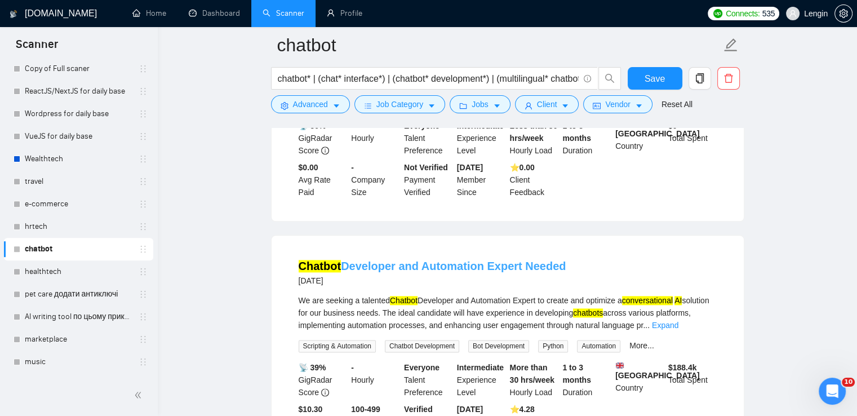
drag, startPoint x: 576, startPoint y: 162, endPoint x: 421, endPoint y: 158, distance: 155.0
click at [421, 258] on div "Chatbot Developer and Automation Expert Needed [DATE]" at bounding box center [508, 272] width 418 height 29
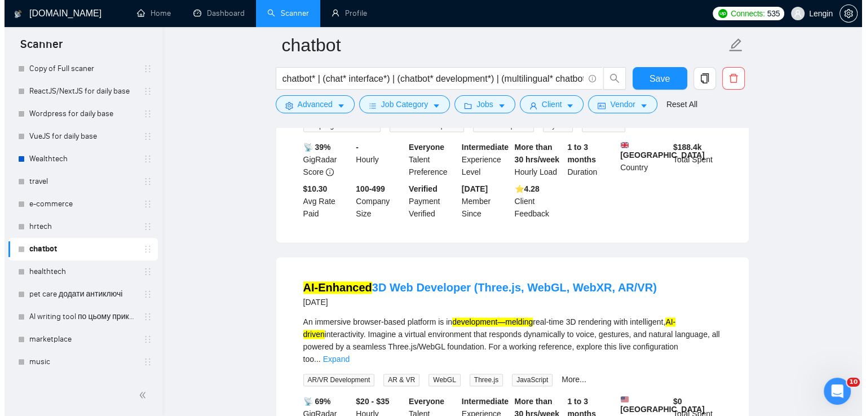
scroll to position [14408, 0]
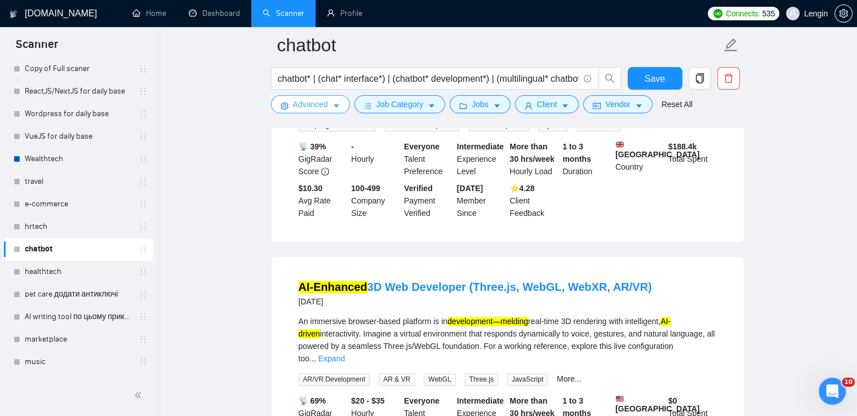
click at [300, 104] on span "Advanced" at bounding box center [310, 104] width 35 height 12
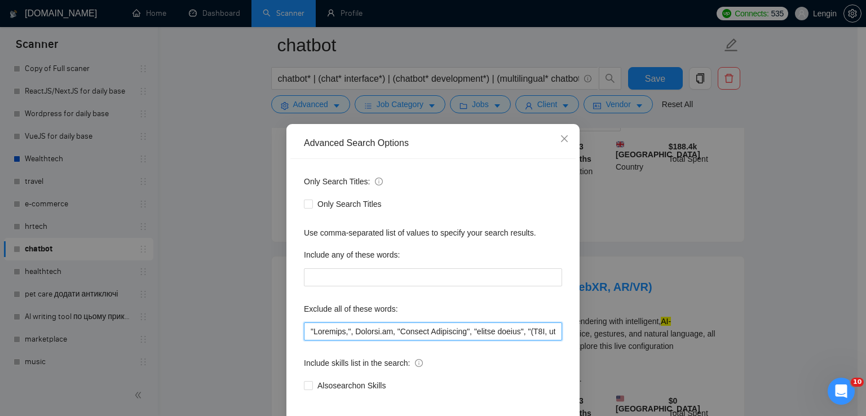
click at [304, 331] on input "text" at bounding box center [433, 331] width 258 height 18
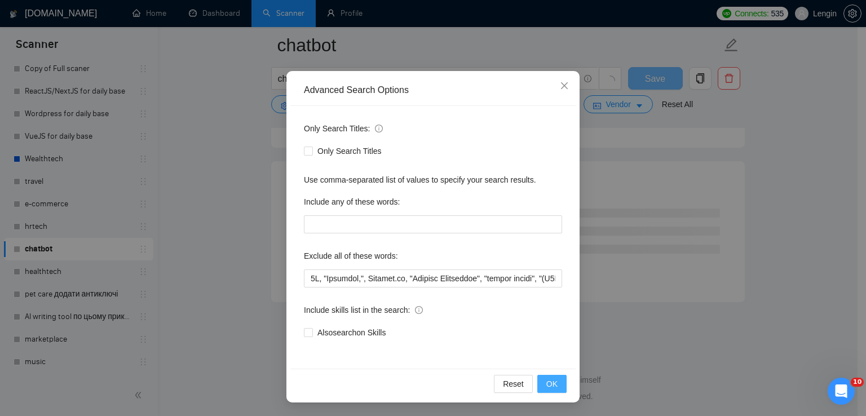
click at [548, 379] on span "OK" at bounding box center [551, 384] width 11 height 12
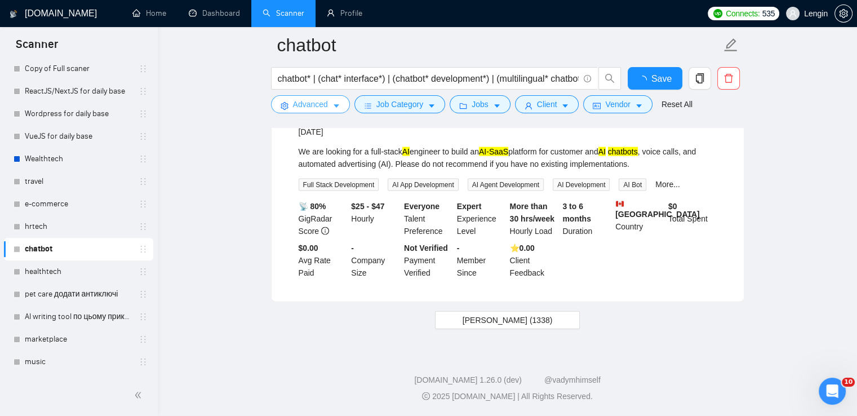
scroll to position [2345, 0]
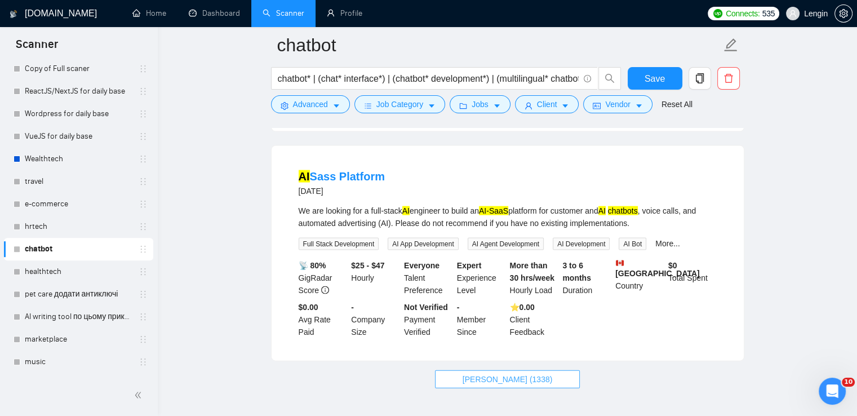
click at [482, 373] on span "[PERSON_NAME] (1338)" at bounding box center [508, 379] width 90 height 12
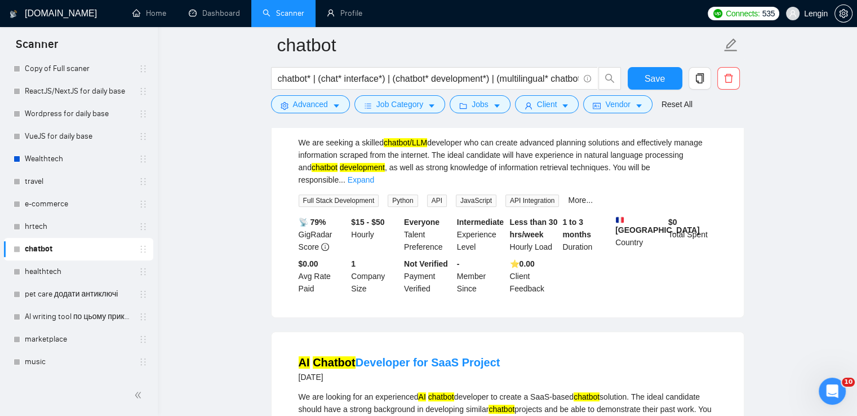
scroll to position [4836, 0]
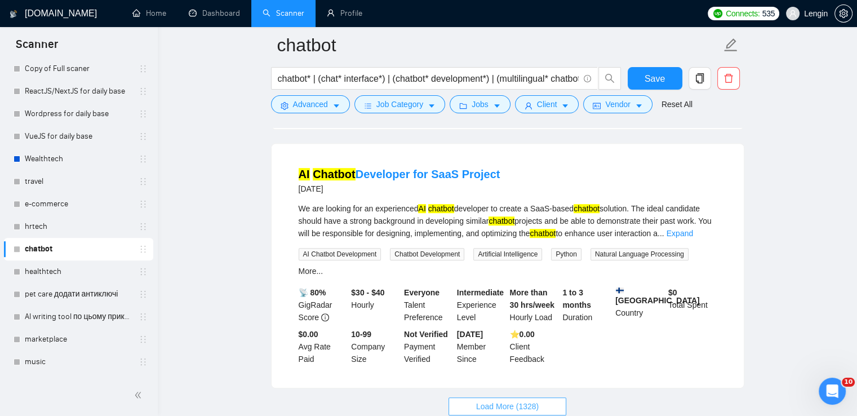
click at [529, 400] on span "Load More (1328)" at bounding box center [507, 406] width 63 height 12
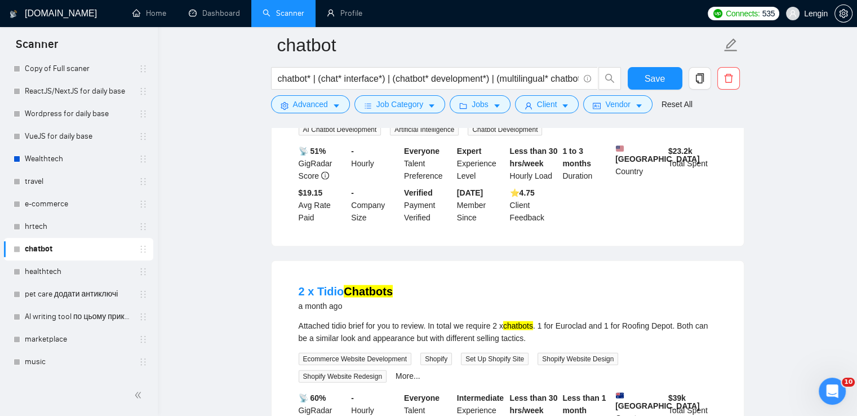
scroll to position [7301, 0]
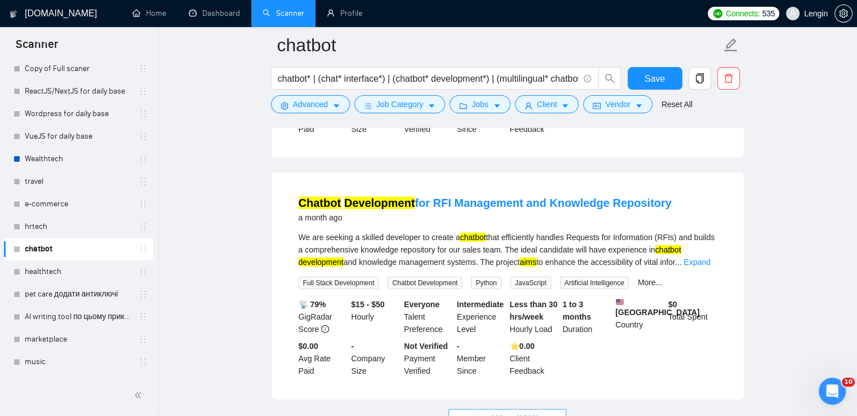
click at [521, 412] on span "Load More (1318)" at bounding box center [507, 418] width 63 height 12
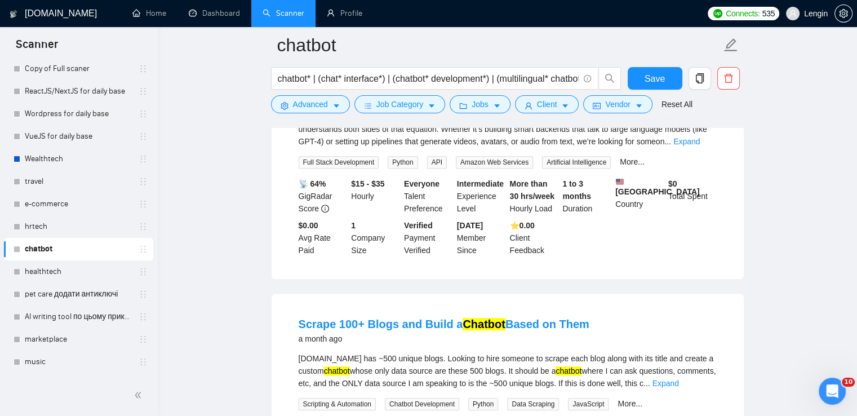
scroll to position [9773, 0]
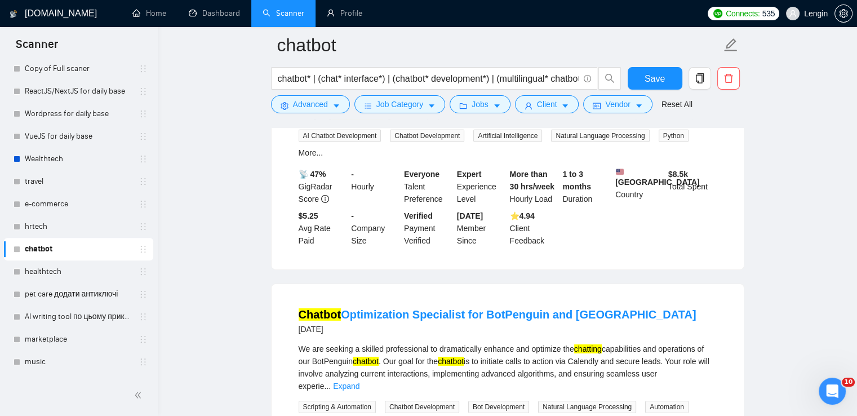
scroll to position [12290, 0]
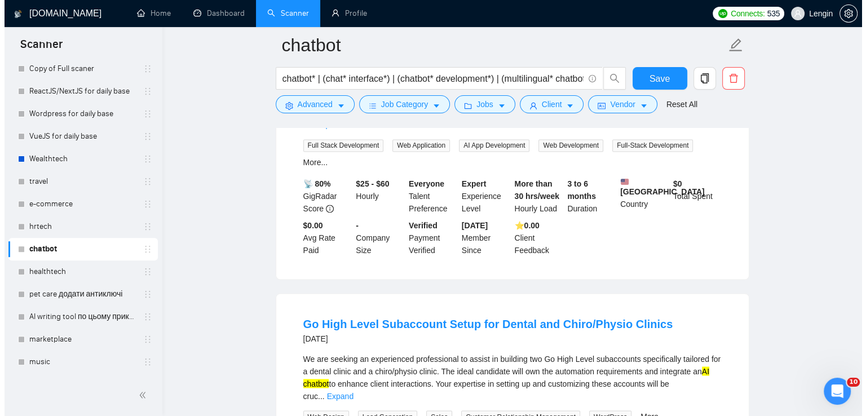
scroll to position [14643, 0]
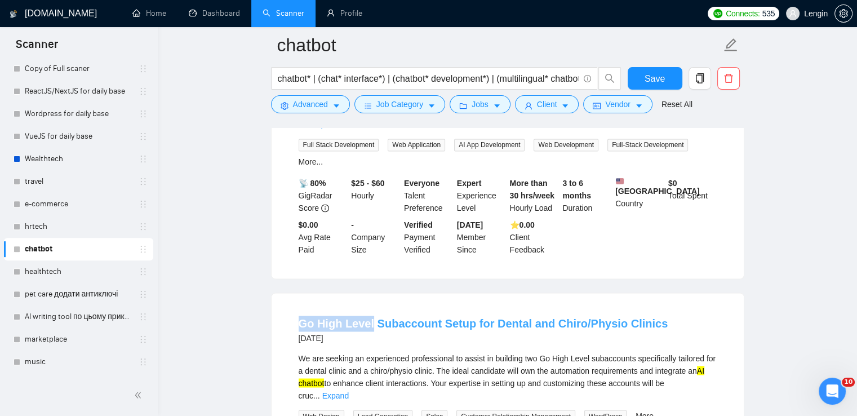
drag, startPoint x: 283, startPoint y: 223, endPoint x: 371, endPoint y: 217, distance: 87.5
click at [371, 293] on div "Go High Level Subaccount Setup for Dental and Chiro/Physio Clinics [DATE] We ar…" at bounding box center [508, 413] width 472 height 240
click at [307, 99] on span "Advanced" at bounding box center [310, 104] width 35 height 12
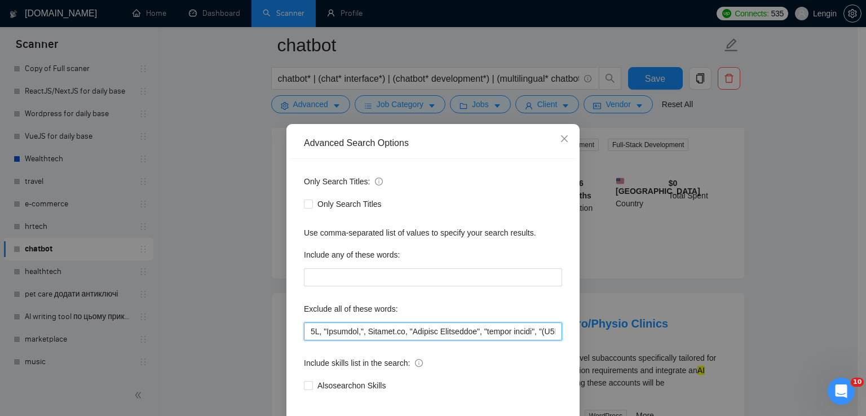
click at [305, 334] on input "text" at bounding box center [433, 331] width 258 height 18
paste input "Go High Level"
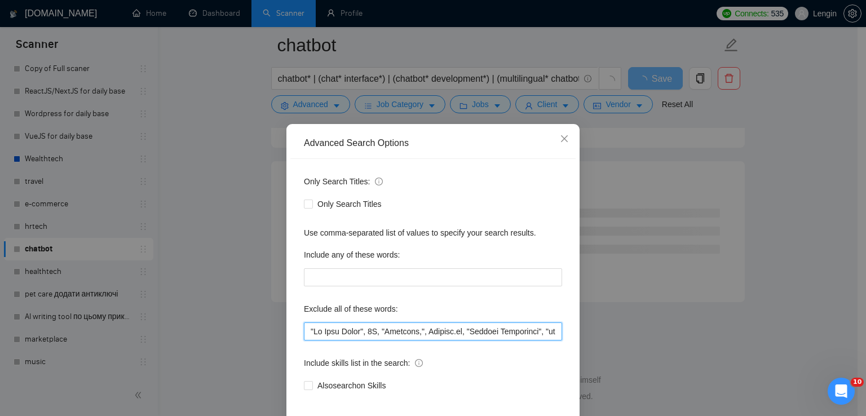
scroll to position [53, 0]
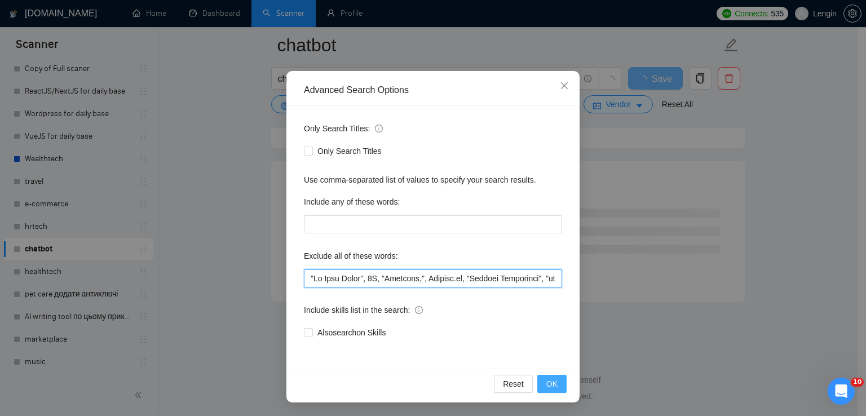
type input ""Lo Ipsu Dolor", 5S, "Ametcons,", Adipisc.el, "Seddoei Temporinci", "utlabo etd…"
click at [537, 388] on button "OK" at bounding box center [551, 384] width 29 height 18
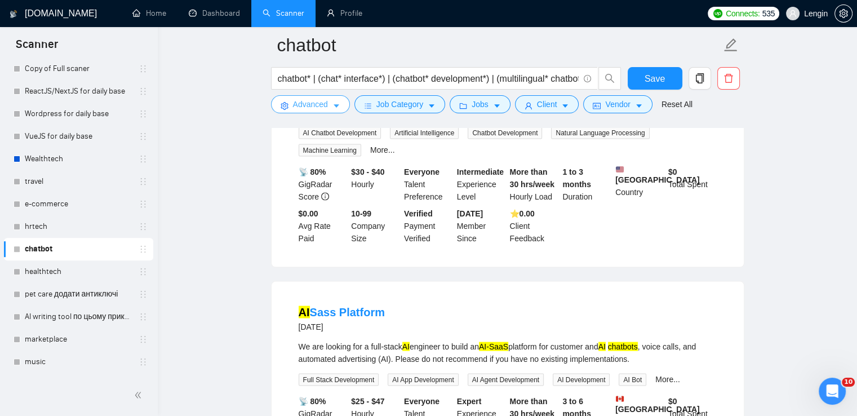
scroll to position [2345, 0]
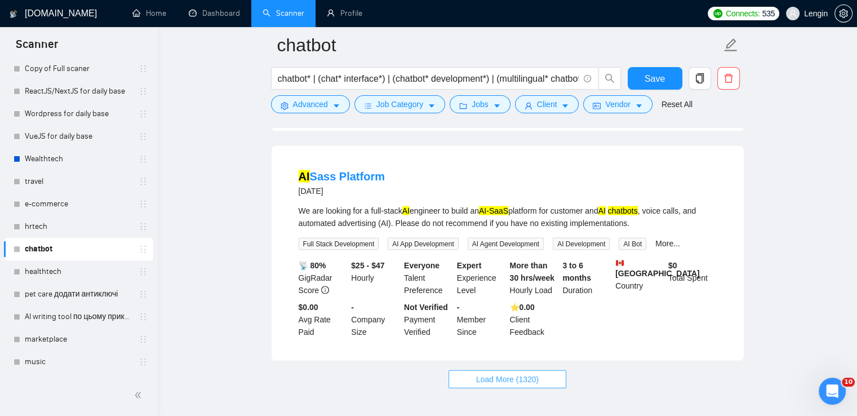
click at [520, 373] on span "Load More (1320)" at bounding box center [507, 379] width 63 height 12
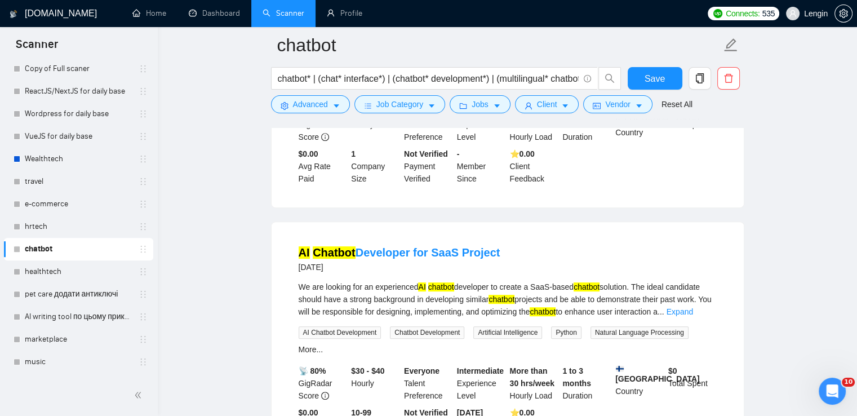
scroll to position [4836, 0]
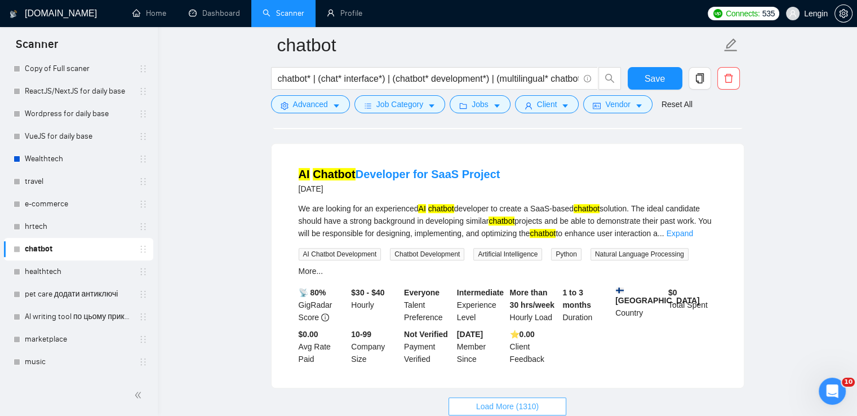
click at [478, 400] on span "Load More (1310)" at bounding box center [507, 406] width 63 height 12
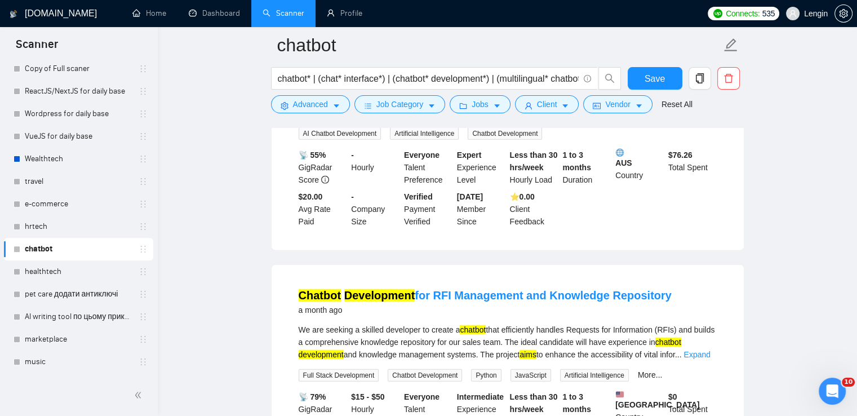
scroll to position [7301, 0]
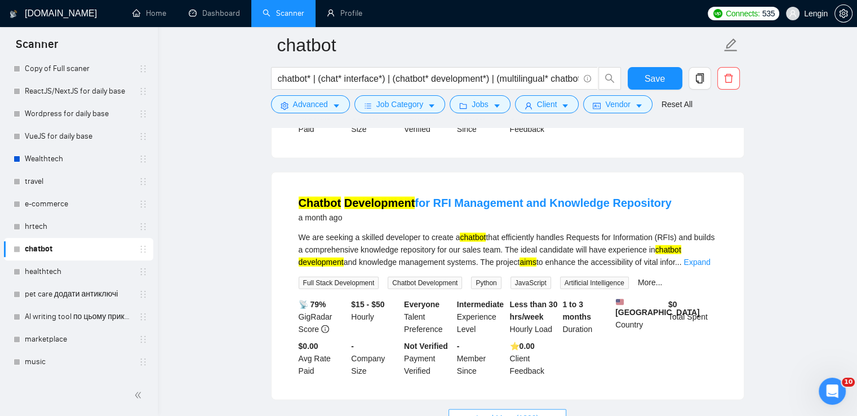
click at [496, 409] on button "Load More (1300)" at bounding box center [508, 418] width 118 height 18
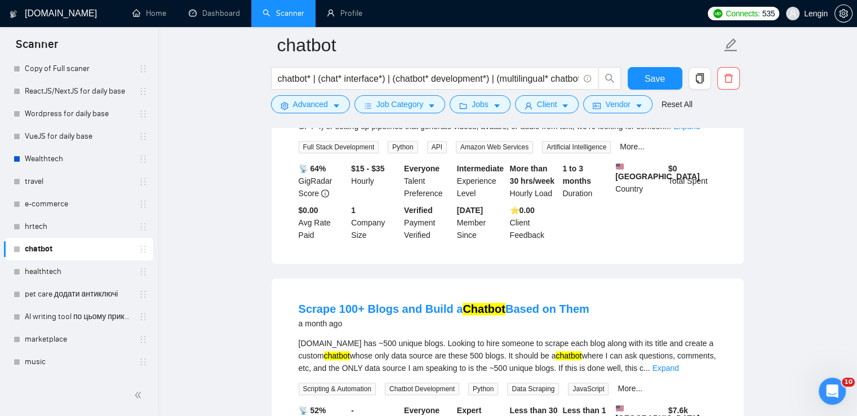
scroll to position [9773, 0]
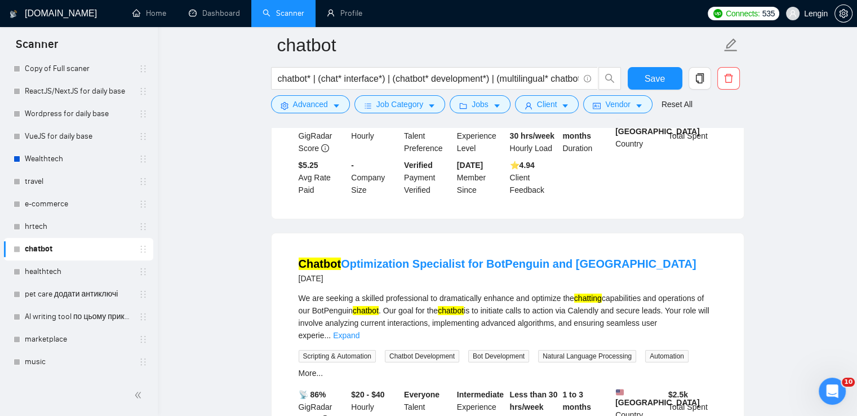
scroll to position [12290, 0]
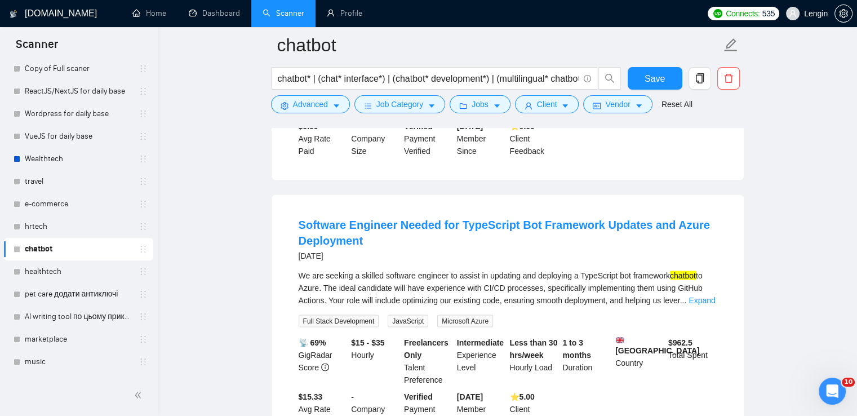
scroll to position [14786, 0]
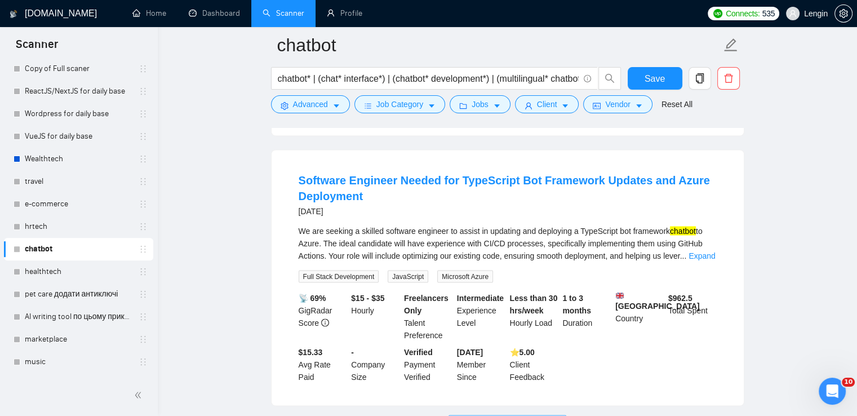
click at [516, 415] on button "Load More (1270)" at bounding box center [508, 424] width 118 height 18
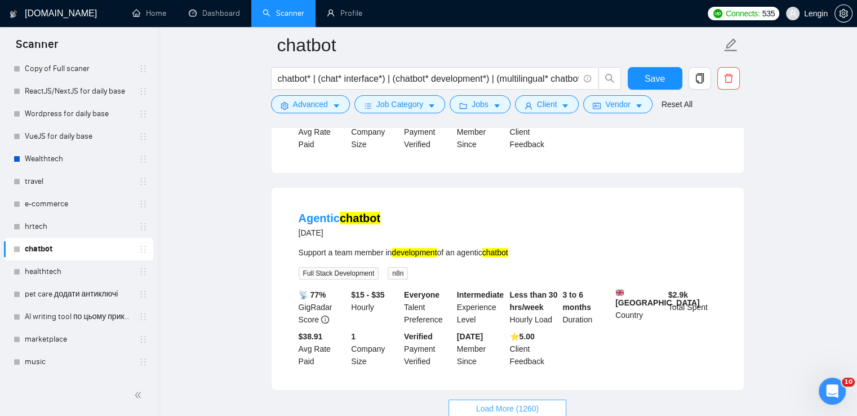
scroll to position [17228, 0]
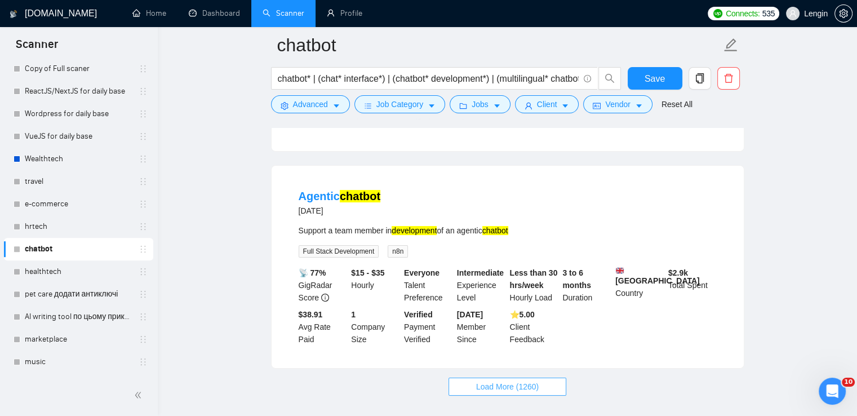
click at [549, 378] on button "Load More (1260)" at bounding box center [508, 387] width 118 height 18
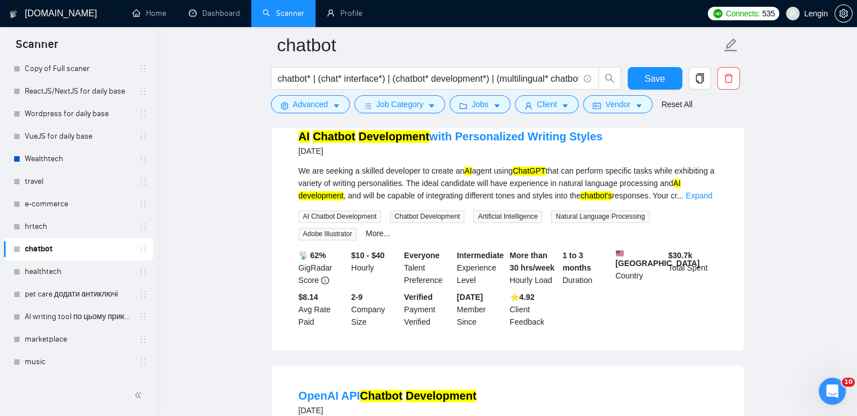
scroll to position [18811, 0]
click at [325, 79] on input "chatbot* | (chat* interface*) | (chatbot* development*) | (multilingual* chatbo…" at bounding box center [428, 79] width 301 height 14
type input "chatbot* | openai* (chat* interface*) | (chatbot* development*) | (multilingual…"
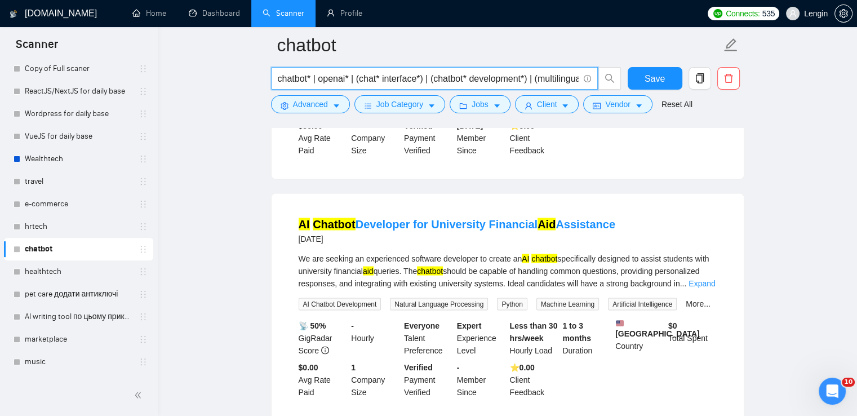
scroll to position [2030, 0]
type input "chatbot* | (chat* interface*) | (chatbot* development*) | (multilingual* chatbo…"
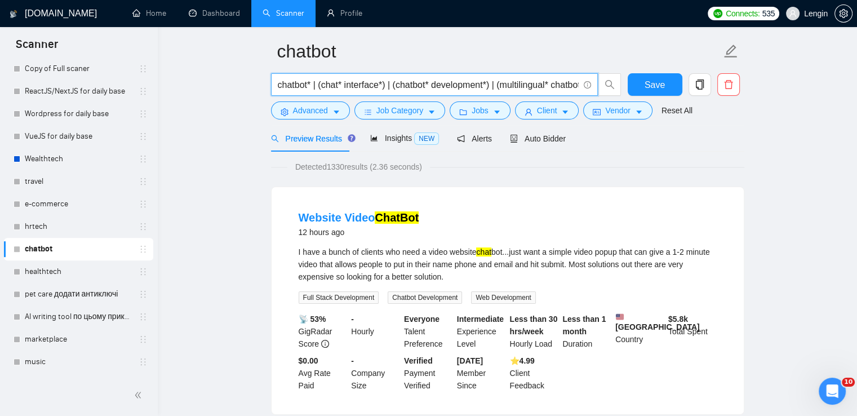
scroll to position [0, 0]
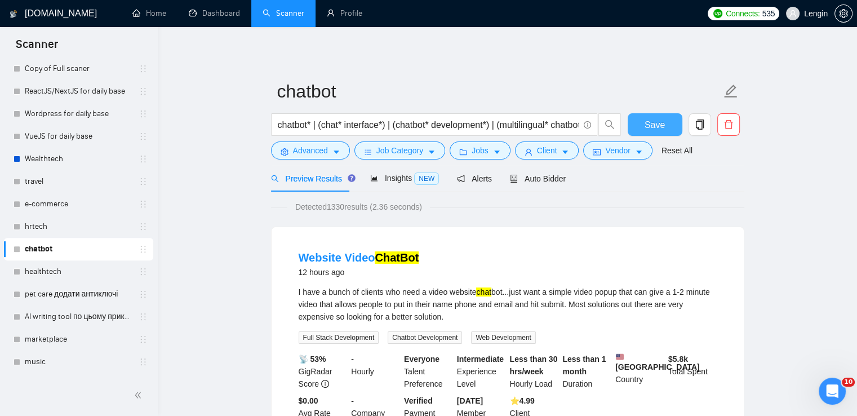
click at [659, 123] on span "Save" at bounding box center [655, 125] width 20 height 14
click at [536, 185] on div "Auto Bidder" at bounding box center [538, 178] width 56 height 26
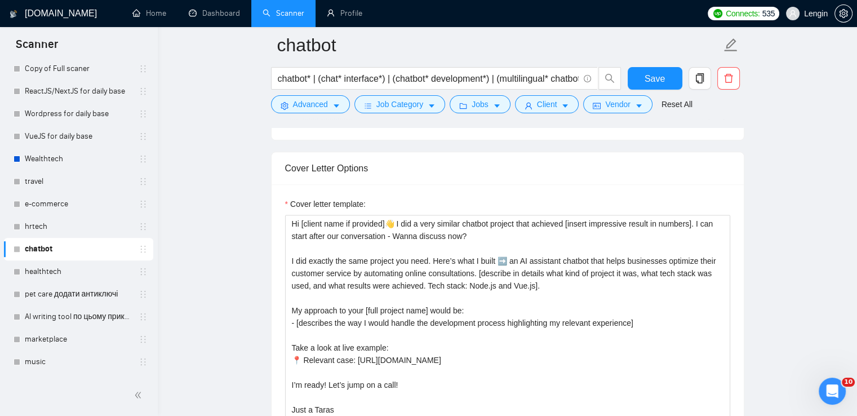
scroll to position [1429, 0]
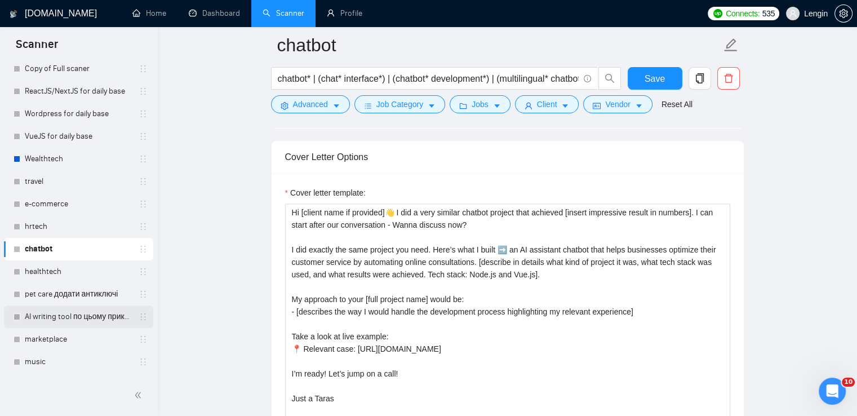
click at [70, 309] on link "AI writing tool по цьому прикладу" at bounding box center [78, 316] width 107 height 23
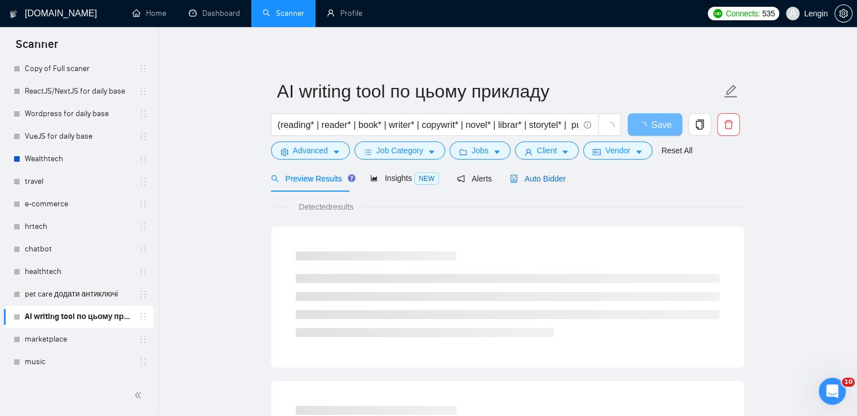
click at [529, 176] on span "Auto Bidder" at bounding box center [538, 178] width 56 height 9
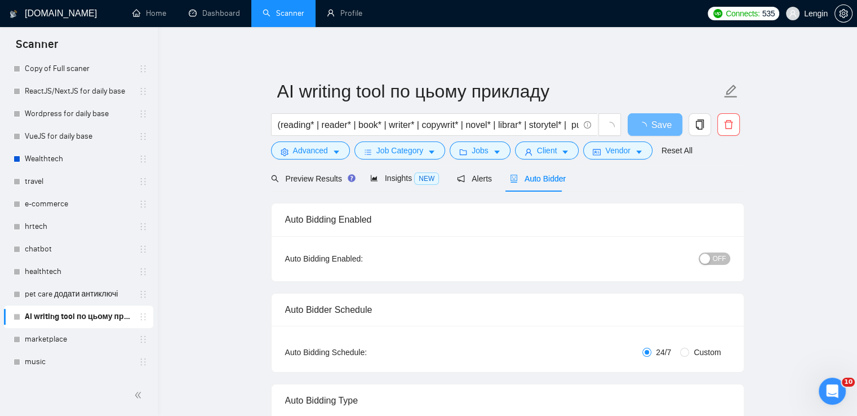
radio input "false"
radio input "true"
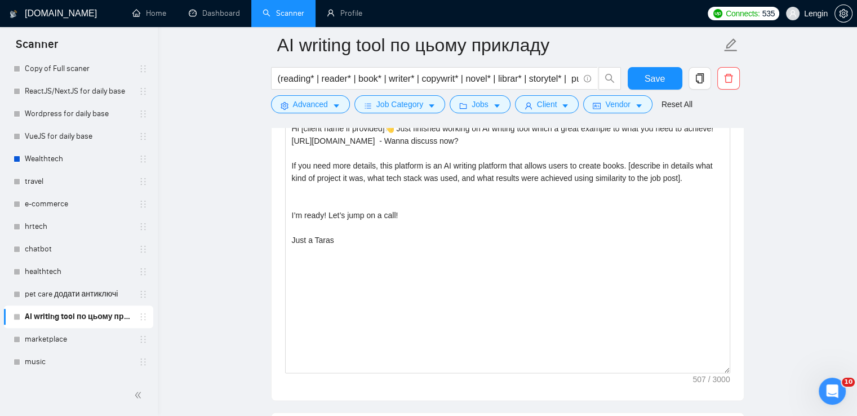
scroll to position [1481, 0]
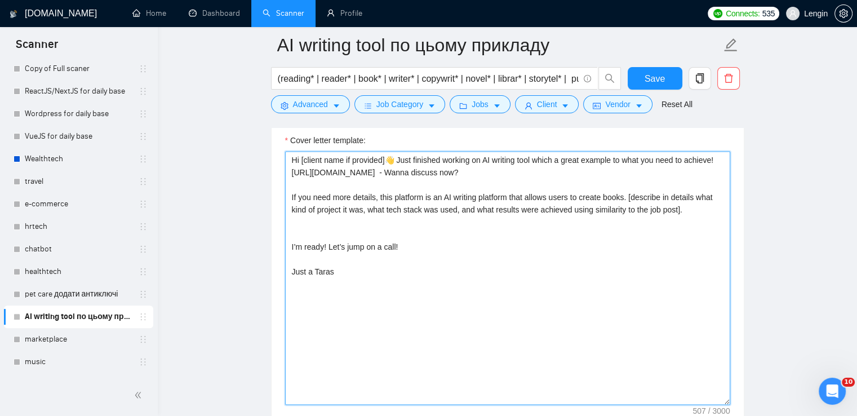
click at [374, 222] on textarea "Hi [client name if provided]👋 Just finished working on AI writing tool which a …" at bounding box center [507, 278] width 445 height 254
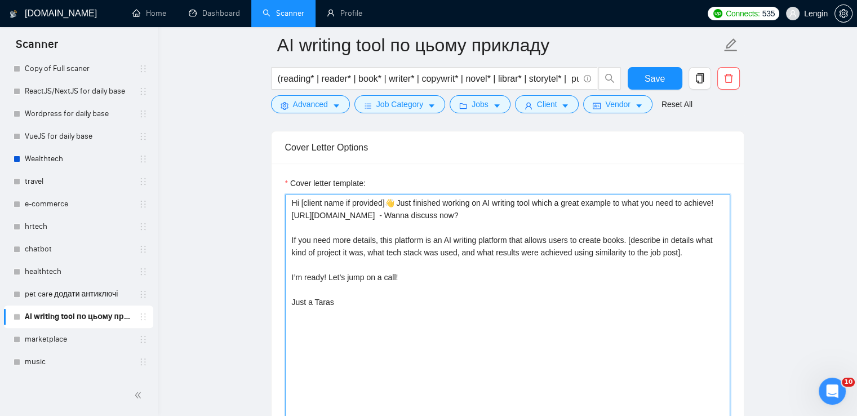
click at [349, 232] on textarea "Hi [client name if provided]👋 Just finished working on AI writing tool which a …" at bounding box center [507, 321] width 445 height 254
click at [535, 265] on textarea "Hi [client name if provided]👋 Just finished working on AI writing tool which a …" at bounding box center [507, 321] width 445 height 254
type textarea "Hi [client name if provided]👋 Just finished working on AI writing tool which a …"
click at [657, 82] on span "Save" at bounding box center [655, 79] width 20 height 14
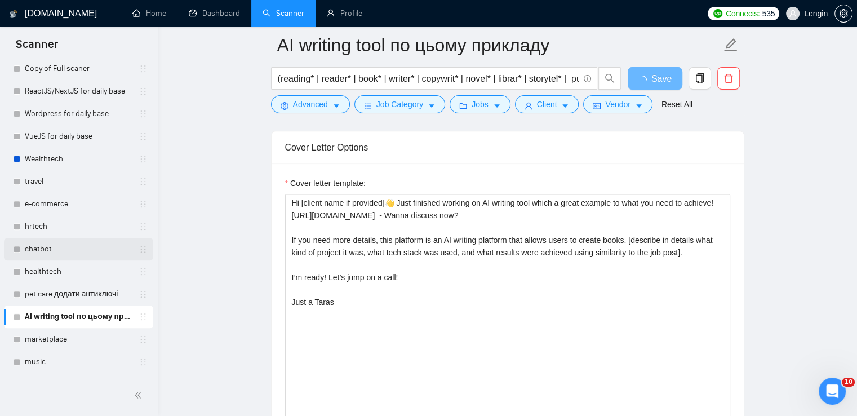
click at [52, 249] on link "chatbot" at bounding box center [78, 249] width 107 height 23
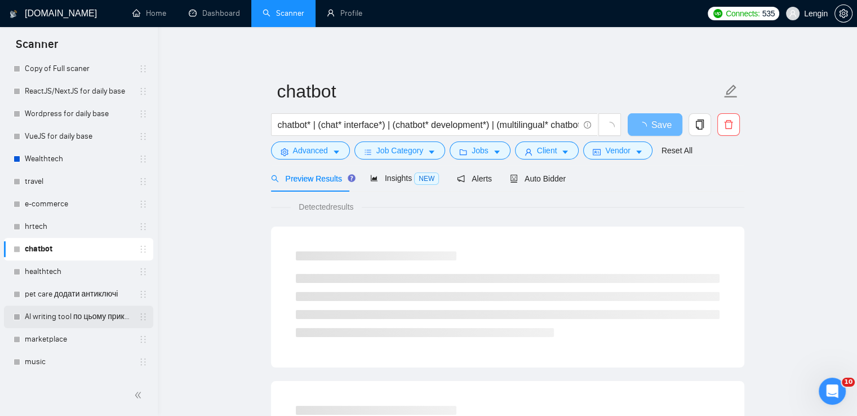
click at [52, 324] on link "AI writing tool по цьому прикладу" at bounding box center [78, 316] width 107 height 23
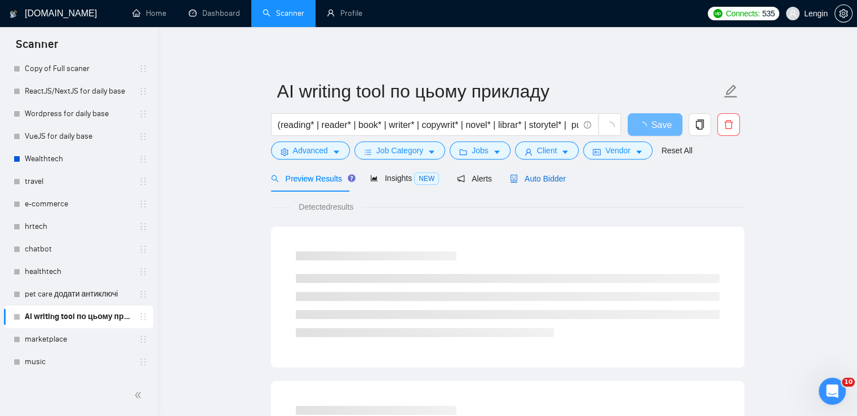
click at [546, 181] on span "Auto Bidder" at bounding box center [538, 178] width 56 height 9
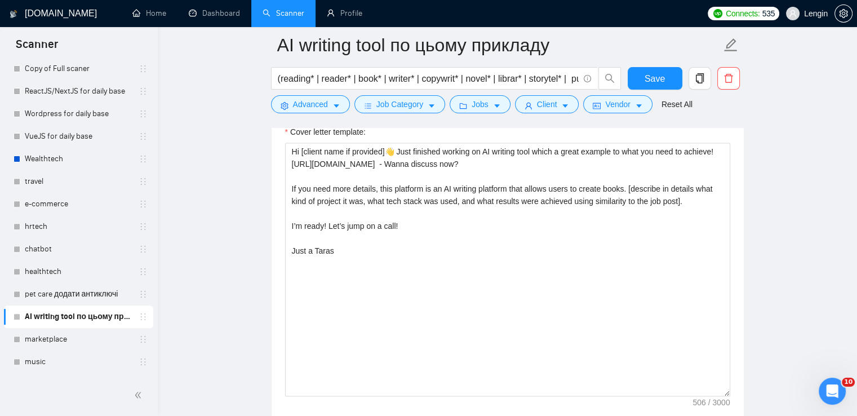
scroll to position [1458, 0]
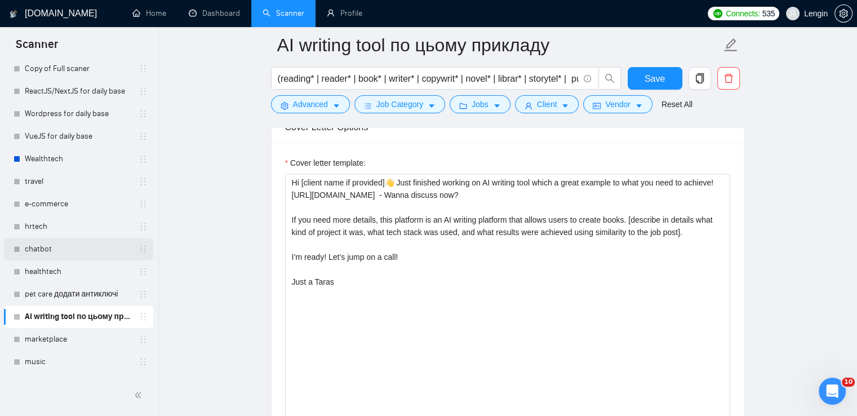
click at [55, 251] on link "chatbot" at bounding box center [78, 249] width 107 height 23
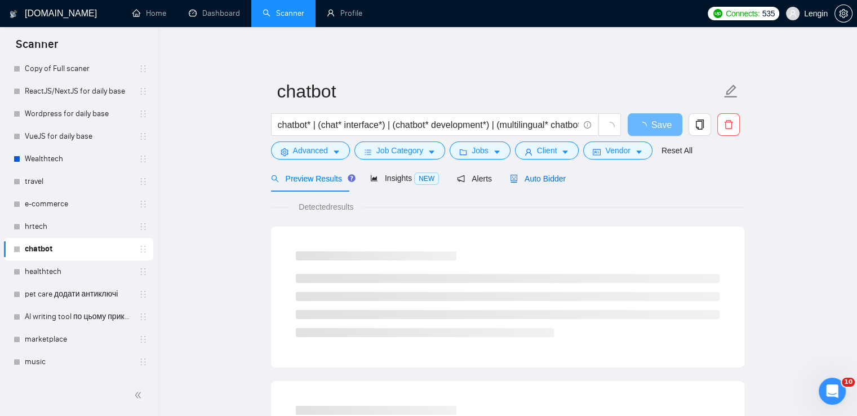
click at [547, 184] on div "Auto Bidder" at bounding box center [538, 178] width 56 height 12
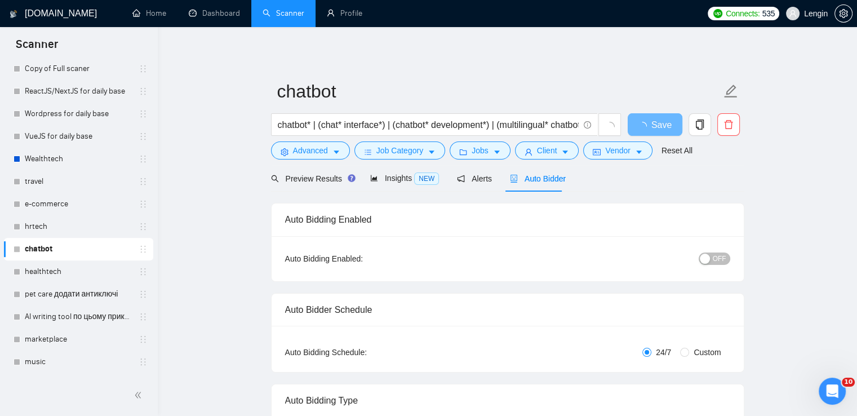
radio input "false"
radio input "true"
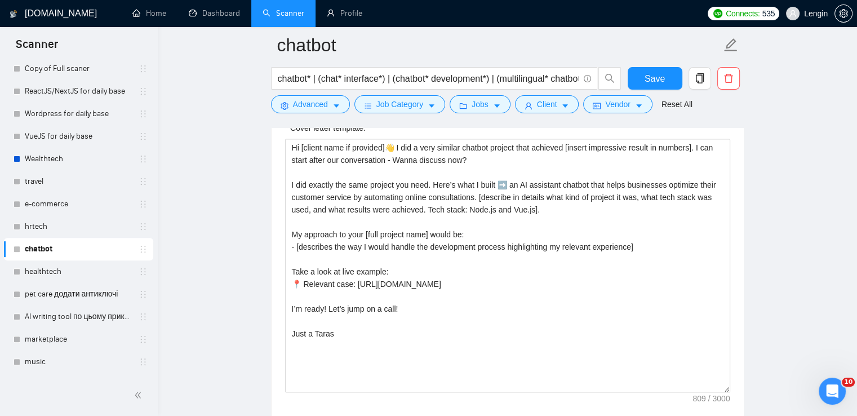
scroll to position [1494, 0]
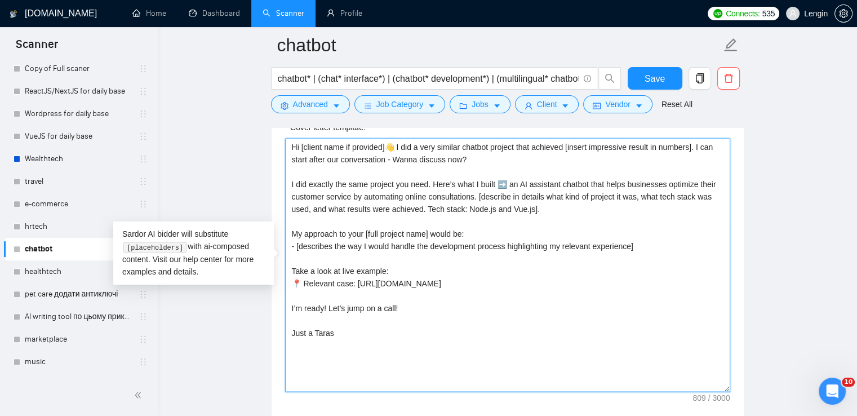
click at [293, 140] on textarea "Hi [client name if provided]👋 I did a very similar chatbot project that achieve…" at bounding box center [507, 265] width 445 height 254
paste textarea "Hi [client name if provided]👋 Just finished working on AI writing tool which a …"
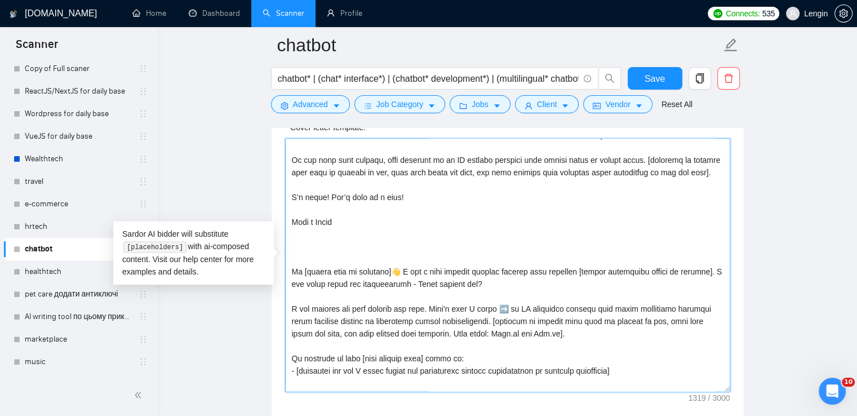
scroll to position [0, 0]
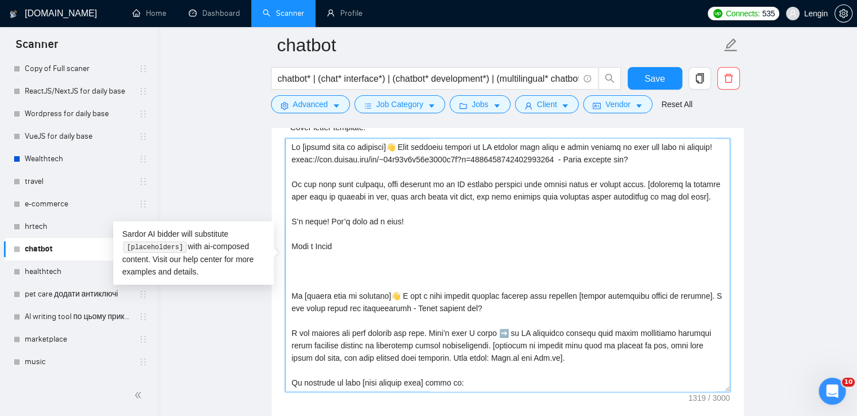
click at [534, 142] on textarea "Cover letter template:" at bounding box center [507, 265] width 445 height 254
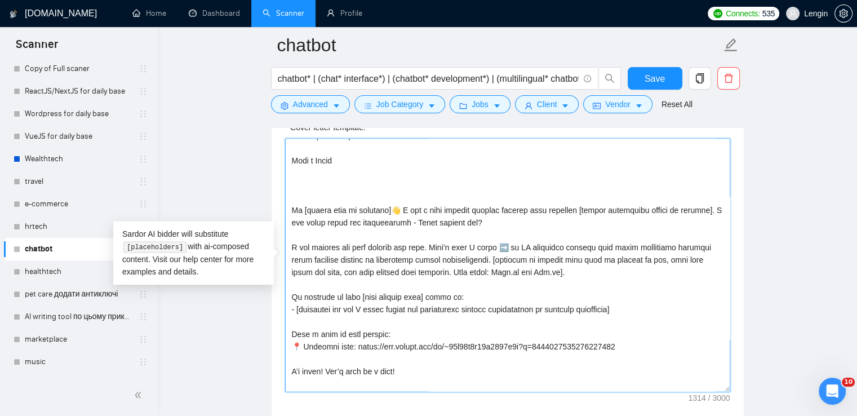
scroll to position [87, 0]
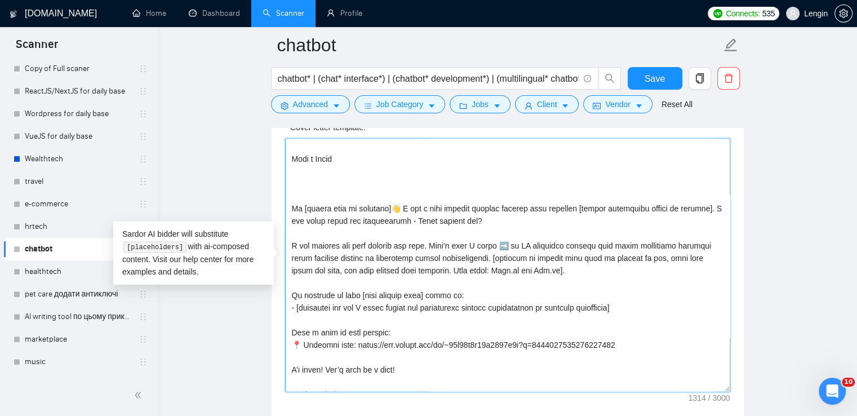
drag, startPoint x: 626, startPoint y: 344, endPoint x: 351, endPoint y: 336, distance: 275.1
click at [351, 336] on textarea "Cover letter template:" at bounding box center [507, 265] width 445 height 254
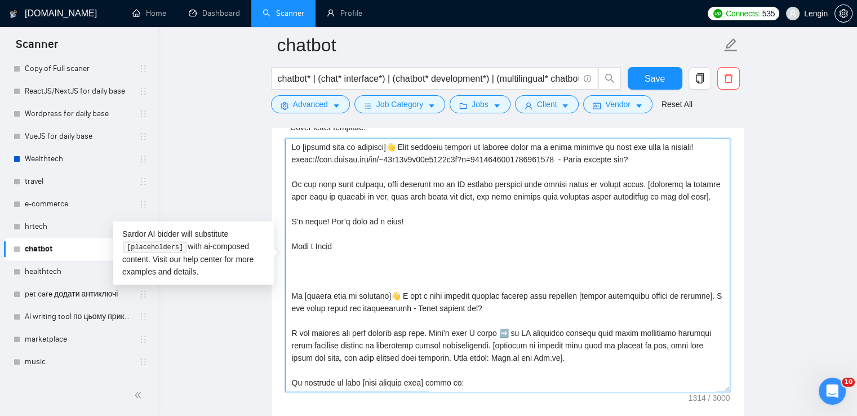
drag, startPoint x: 292, startPoint y: 156, endPoint x: 564, endPoint y: 153, distance: 271.6
click at [564, 153] on textarea "Cover letter template:" at bounding box center [507, 265] width 445 height 254
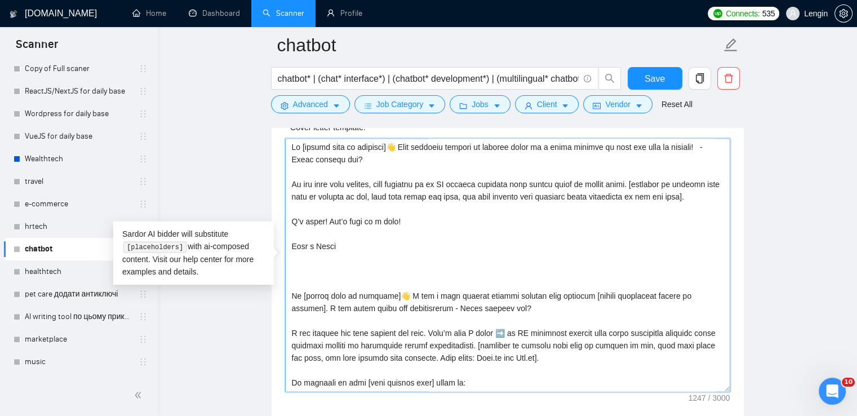
paste textarea "https://www.upwork.com/fl/~01f49d8a78b8953e9b?p=1710278756562042880"
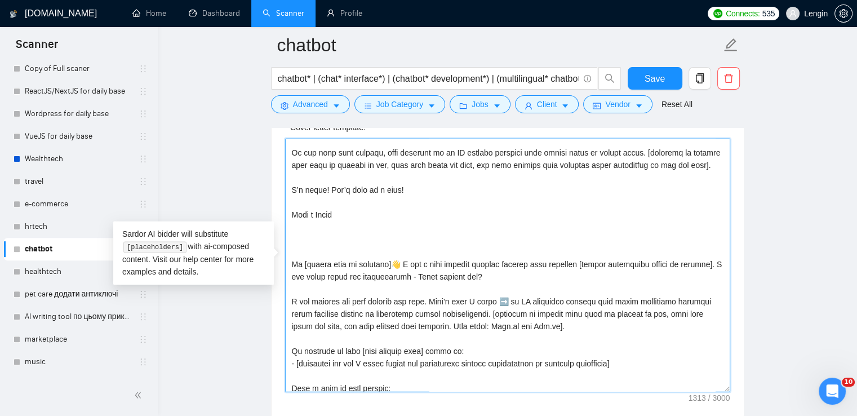
scroll to position [38, 0]
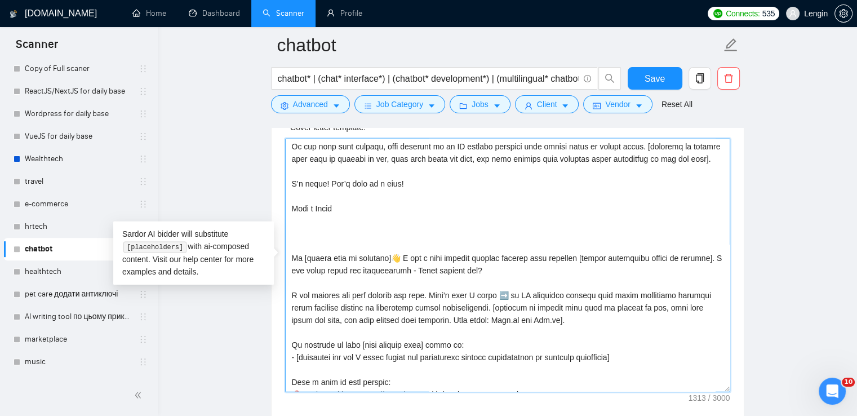
drag, startPoint x: 511, startPoint y: 291, endPoint x: 473, endPoint y: 305, distance: 39.6
click at [473, 305] on textarea "Cover letter template:" at bounding box center [507, 265] width 445 height 254
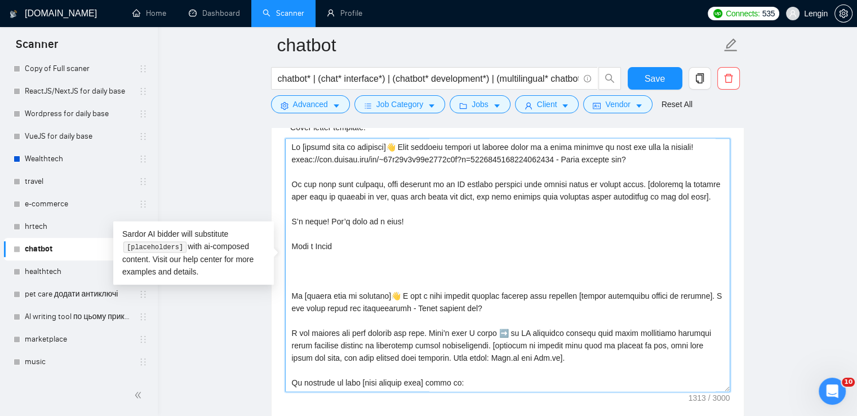
drag, startPoint x: 444, startPoint y: 181, endPoint x: 624, endPoint y: 180, distance: 180.3
click at [624, 180] on textarea "Cover letter template:" at bounding box center [507, 265] width 445 height 254
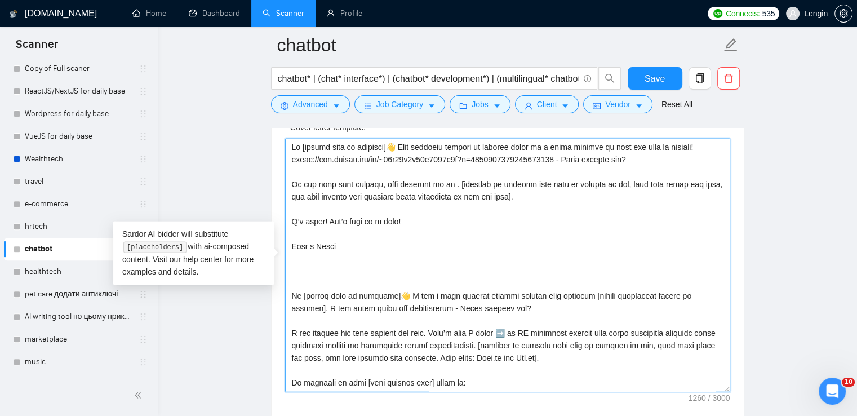
paste textarea "an AI assistant chatbot that helps businesses optimize their customer service b…"
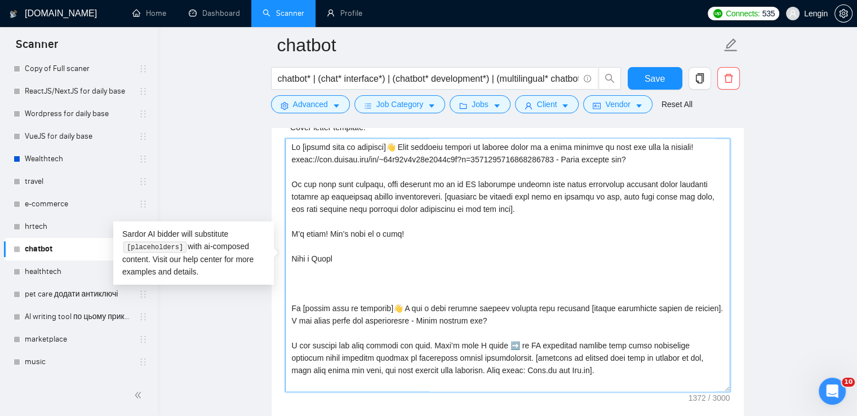
click at [451, 183] on textarea "Cover letter template:" at bounding box center [507, 265] width 445 height 254
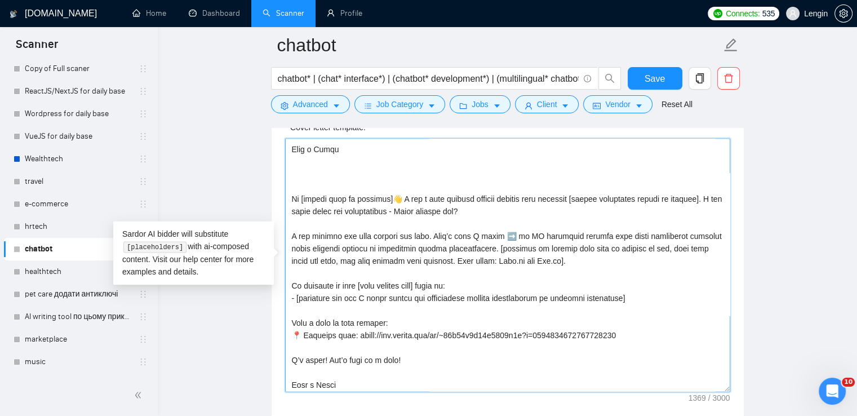
scroll to position [112, 0]
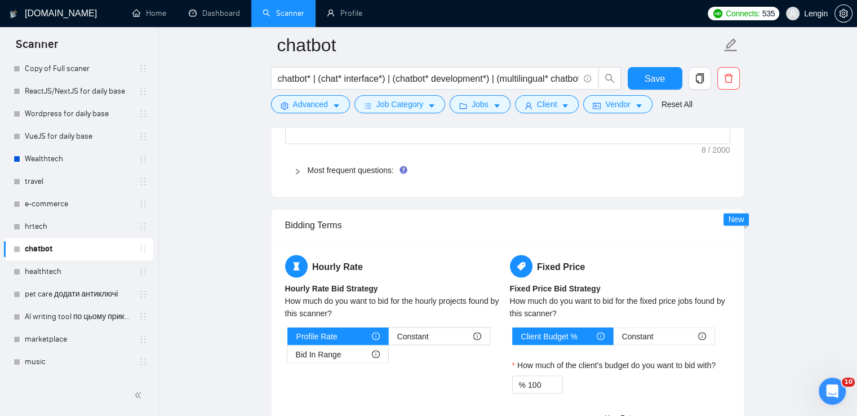
drag, startPoint x: 291, startPoint y: 191, endPoint x: 383, endPoint y: 237, distance: 102.6
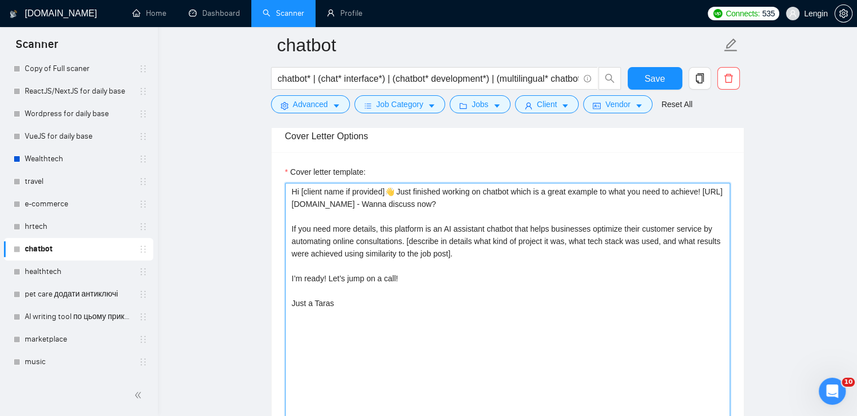
scroll to position [1449, 0]
type textarea "Hi [client name if provided]👋 Just finished working on chatbot which is a great…"
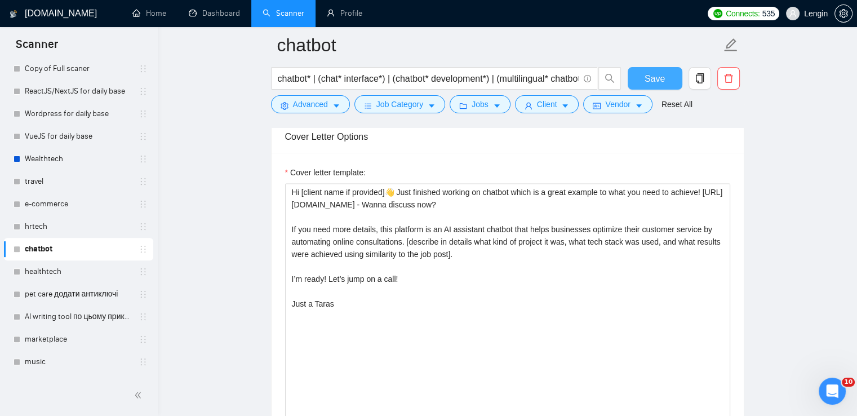
click at [653, 78] on span "Save" at bounding box center [655, 79] width 20 height 14
click at [99, 315] on link "AI writing tool по цьому прикладу" at bounding box center [78, 316] width 107 height 23
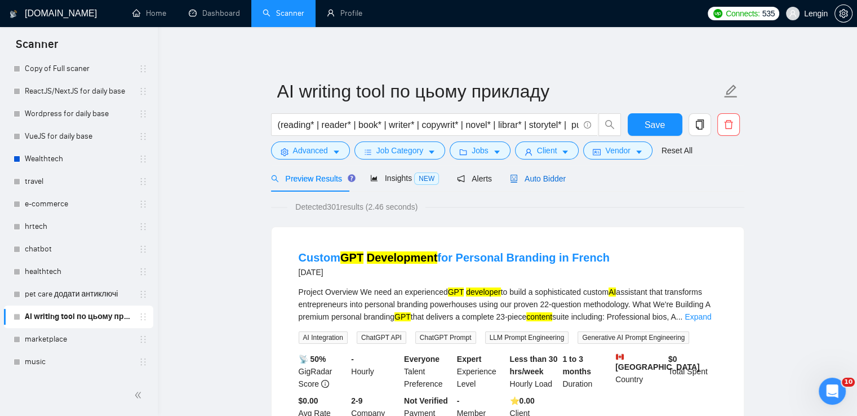
click at [533, 174] on span "Auto Bidder" at bounding box center [538, 178] width 56 height 9
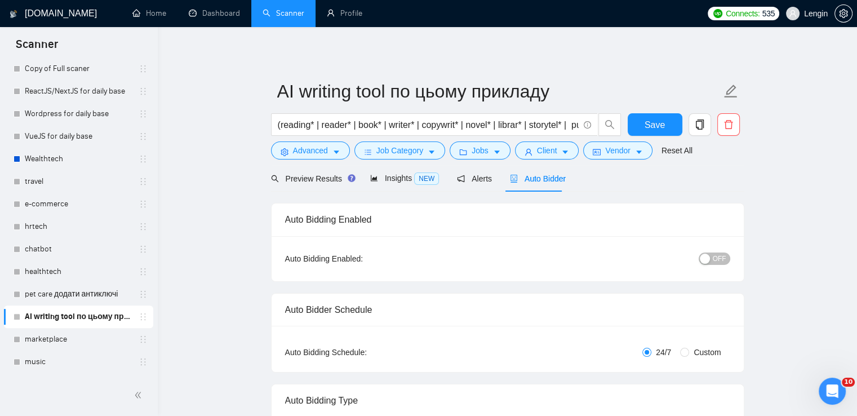
radio input "false"
radio input "true"
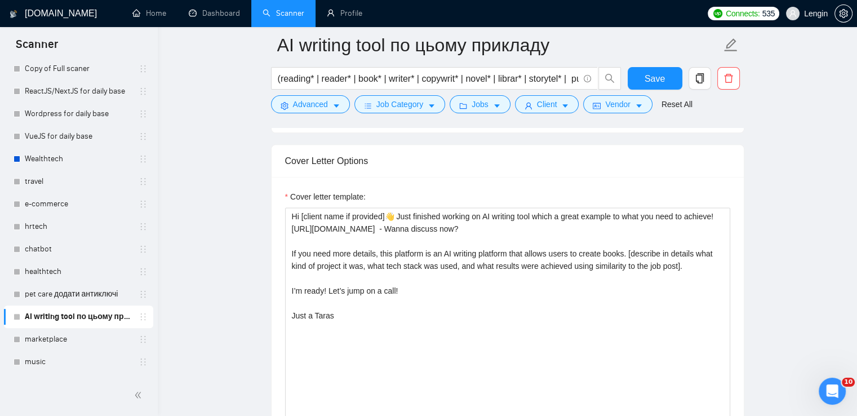
scroll to position [1423, 0]
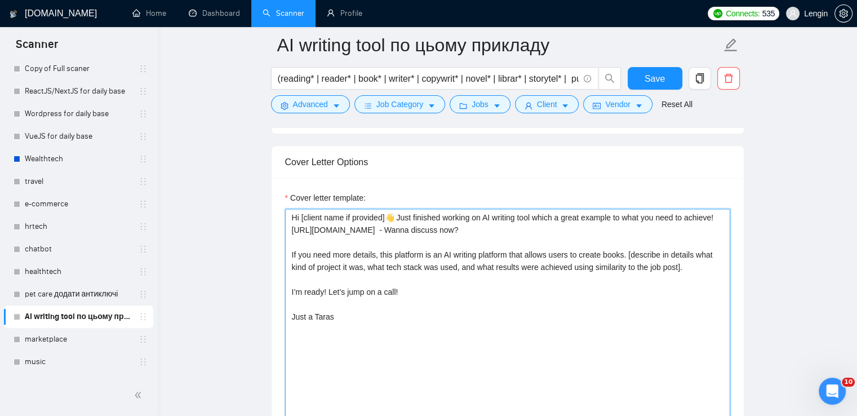
click at [561, 213] on textarea "Hi [client name if provided]👋 Just finished working on AI writing tool which a …" at bounding box center [507, 336] width 445 height 254
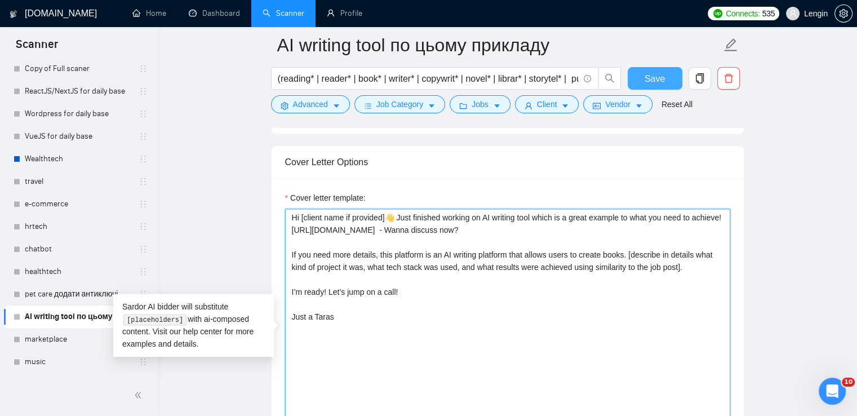
type textarea "Hi [client name if provided]👋 Just finished working on AI writing tool which is…"
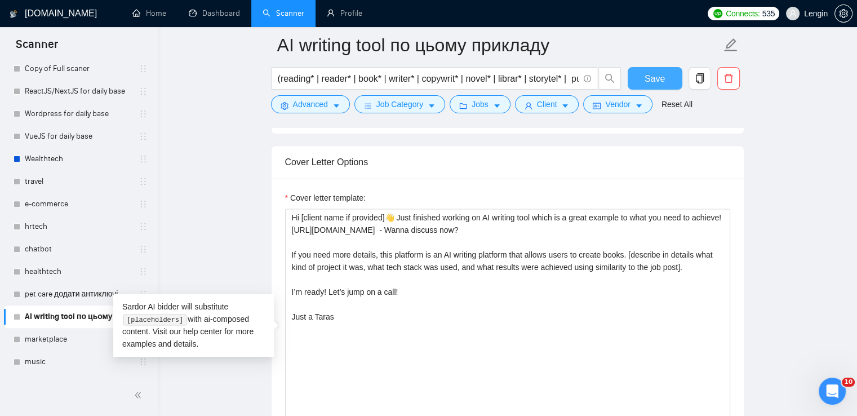
click at [664, 80] on button "Save" at bounding box center [655, 78] width 55 height 23
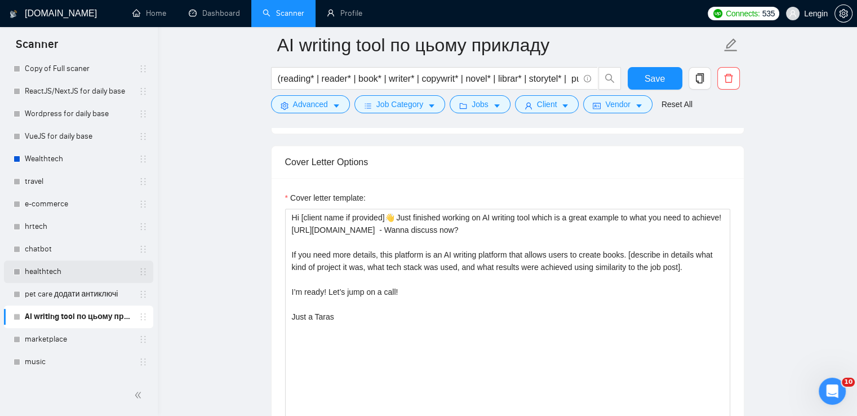
click at [38, 271] on link "healthtech" at bounding box center [78, 271] width 107 height 23
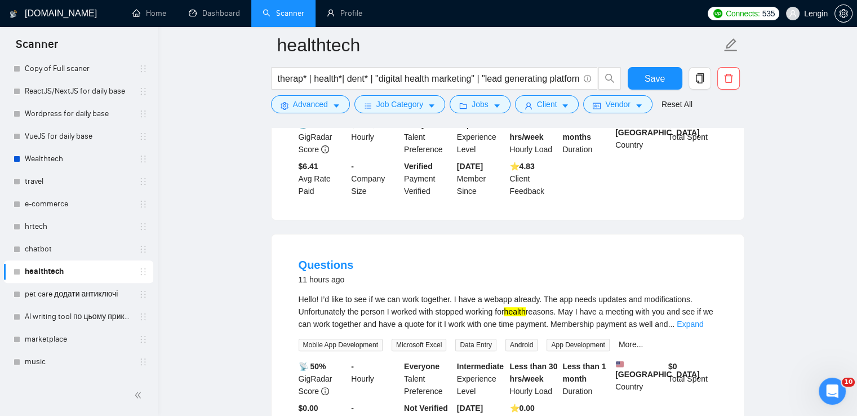
scroll to position [297, 0]
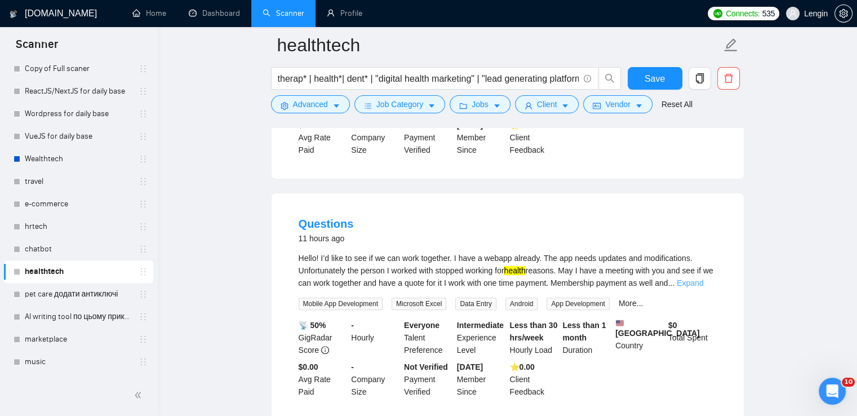
click at [703, 278] on link "Expand" at bounding box center [690, 282] width 26 height 9
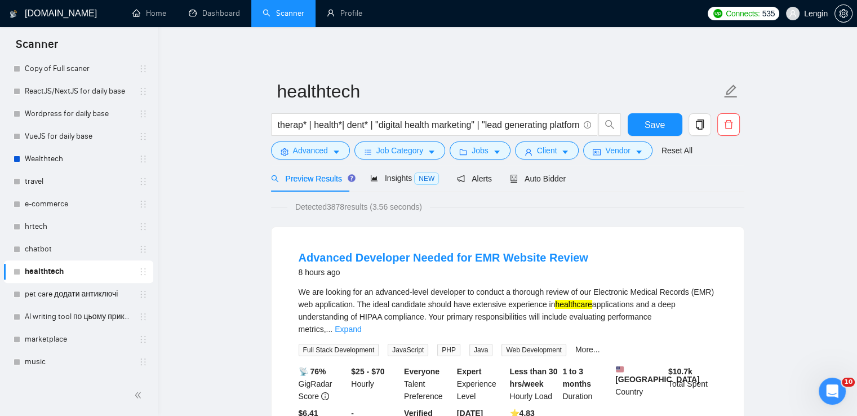
scroll to position [0, 0]
click at [530, 184] on div "Auto Bidder" at bounding box center [538, 178] width 56 height 12
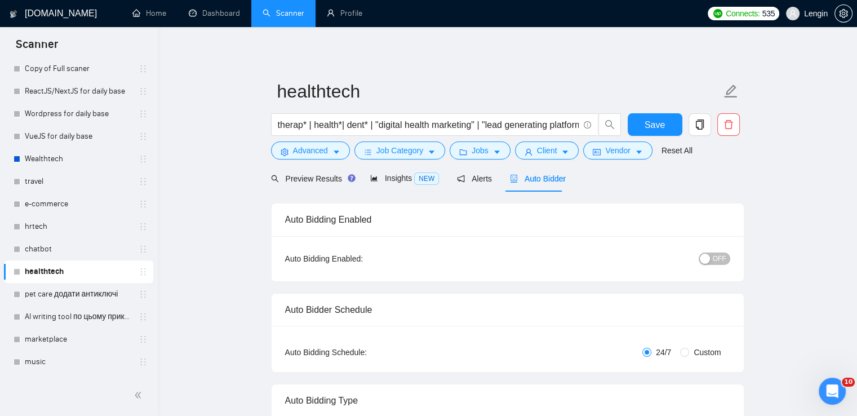
radio input "false"
radio input "true"
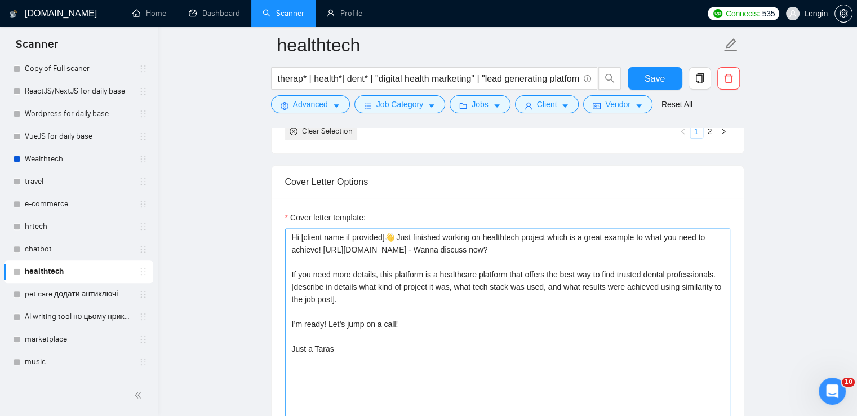
scroll to position [1396, 0]
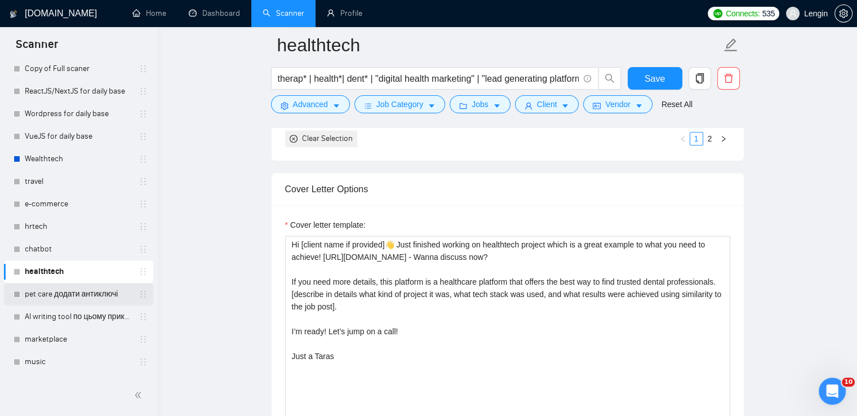
click at [45, 285] on link "pet care додати антиключі" at bounding box center [78, 294] width 107 height 23
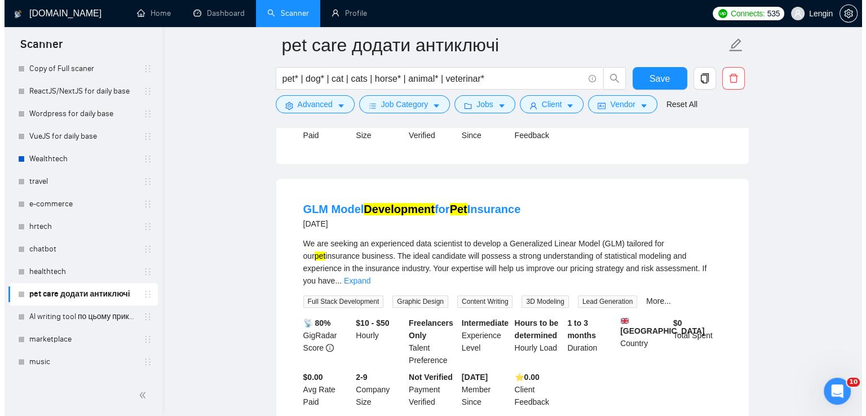
scroll to position [746, 0]
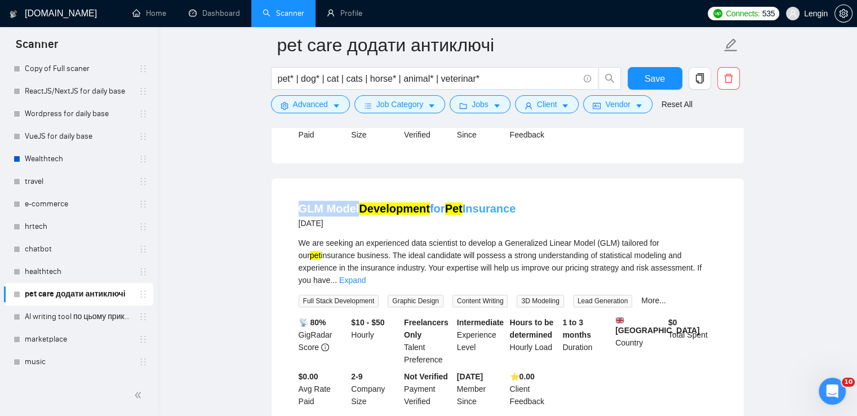
drag, startPoint x: 294, startPoint y: 212, endPoint x: 358, endPoint y: 218, distance: 65.0
click at [358, 218] on li "GLM Model Development for Pet Insurance 2 months ago We are seeking an experien…" at bounding box center [507, 304] width 445 height 225
copy link "GLM Model"
click at [311, 113] on button "Advanced" at bounding box center [310, 104] width 79 height 18
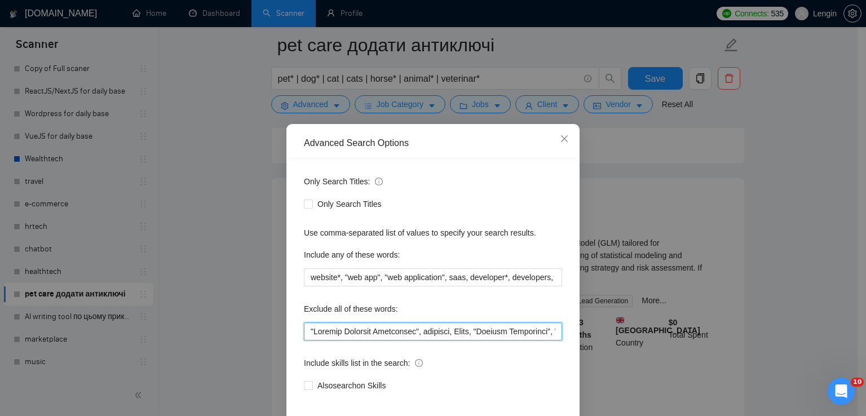
click at [307, 329] on input "text" at bounding box center [433, 331] width 258 height 18
paste input "GLM Model"
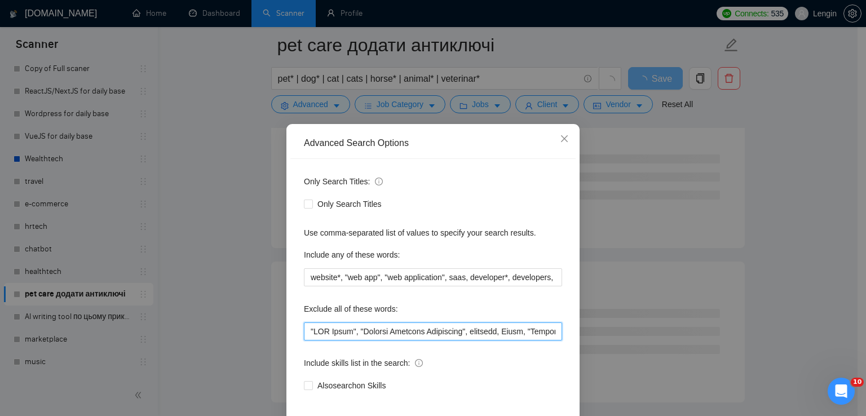
scroll to position [53, 0]
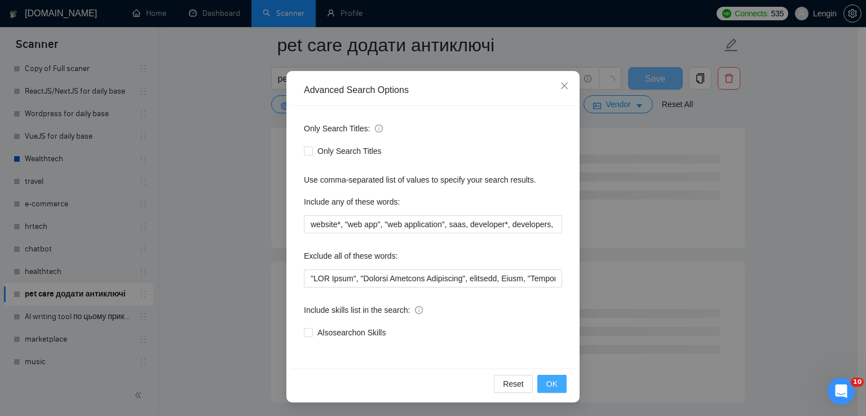
click at [542, 386] on button "OK" at bounding box center [551, 384] width 29 height 18
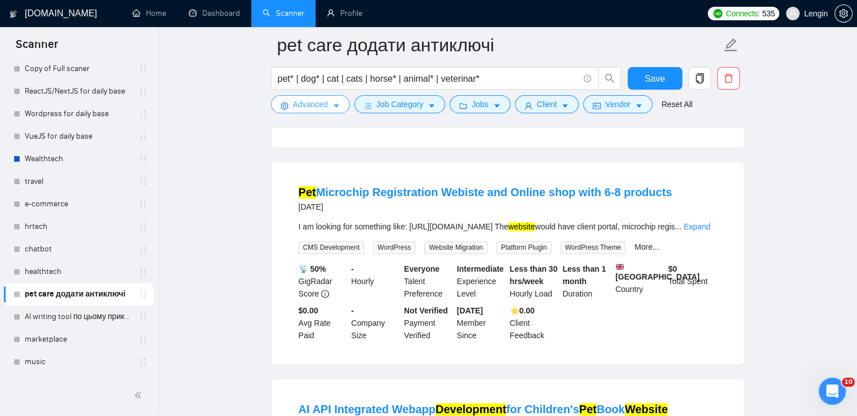
scroll to position [1505, 0]
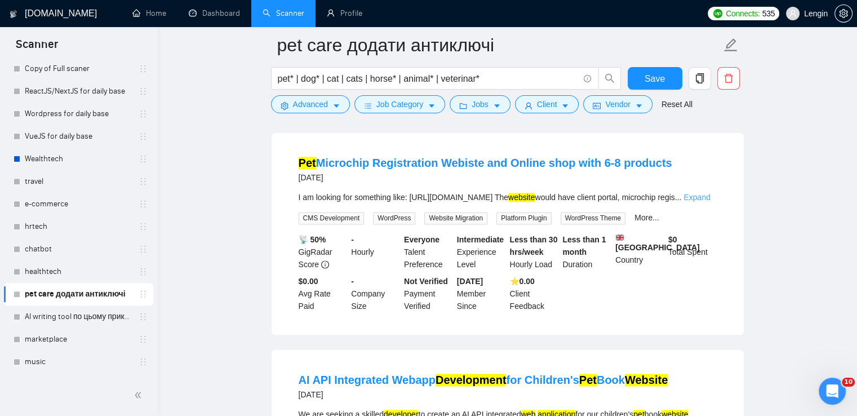
click at [700, 202] on link "Expand" at bounding box center [697, 197] width 26 height 9
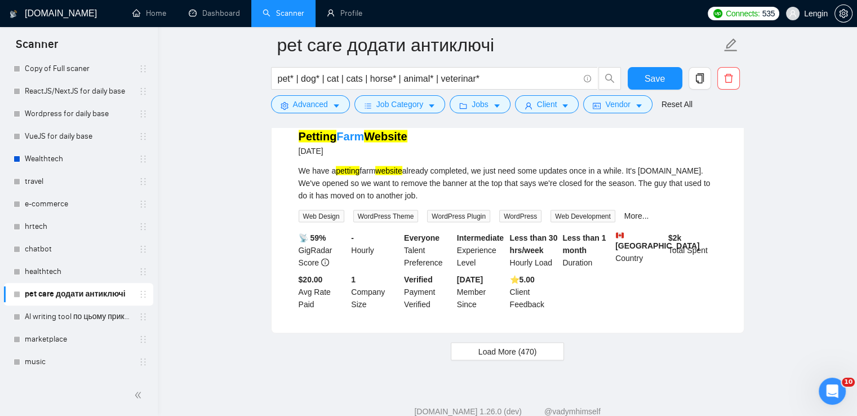
scroll to position [2355, 0]
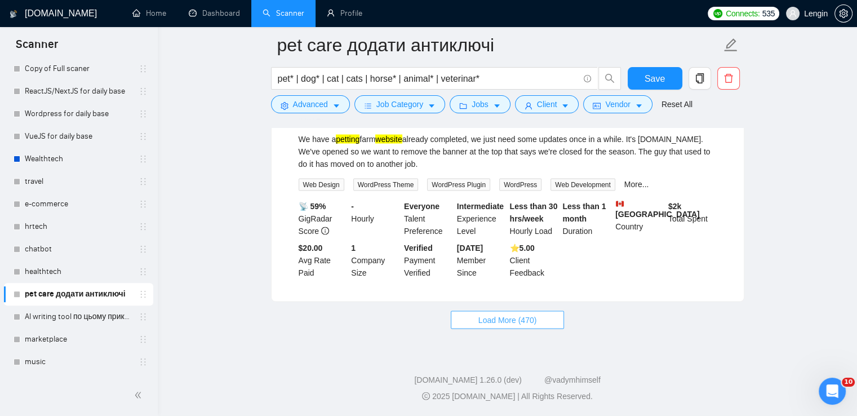
click at [533, 320] on span "Load More (470)" at bounding box center [507, 320] width 59 height 12
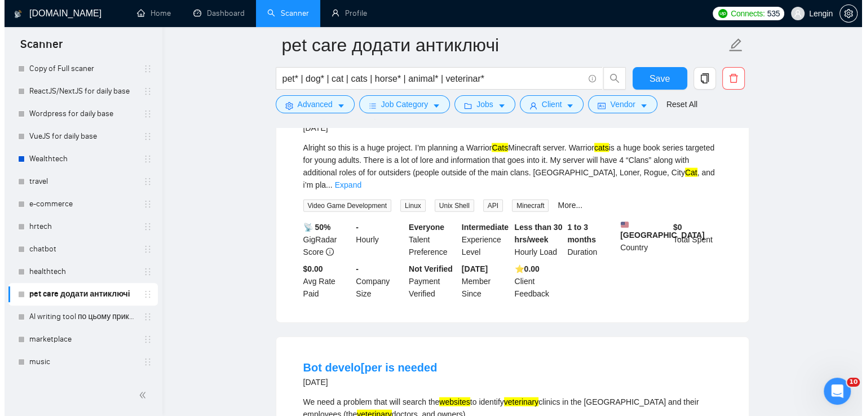
scroll to position [2522, 0]
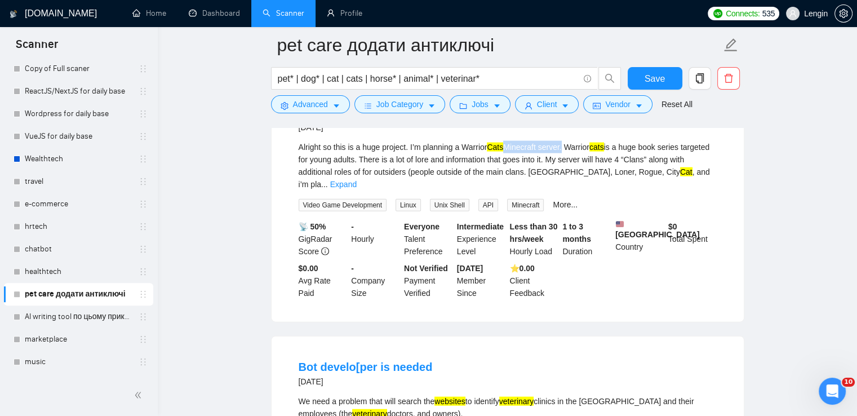
drag, startPoint x: 505, startPoint y: 212, endPoint x: 563, endPoint y: 212, distance: 57.5
click at [563, 190] on div "Alright so this is a huge project. I’m planning a Warrior Cats Minecraft server…" at bounding box center [508, 166] width 418 height 50
copy div "Minecraft server"
click at [303, 104] on span "Advanced" at bounding box center [310, 104] width 35 height 12
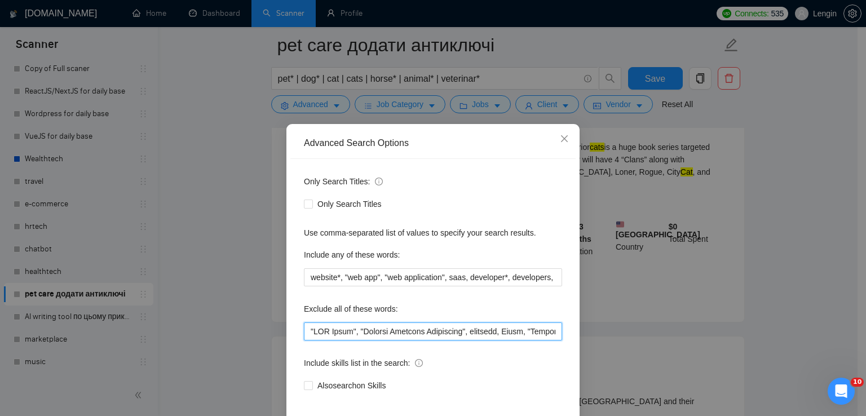
click at [304, 332] on input "text" at bounding box center [433, 331] width 258 height 18
paste input "Minecraft server"
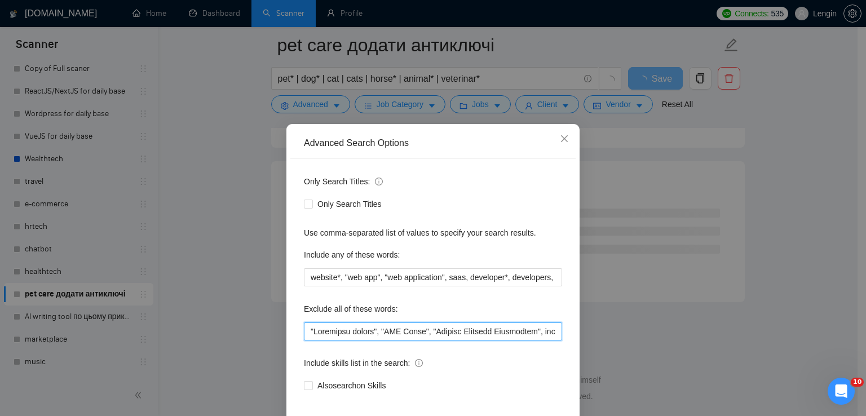
scroll to position [53, 0]
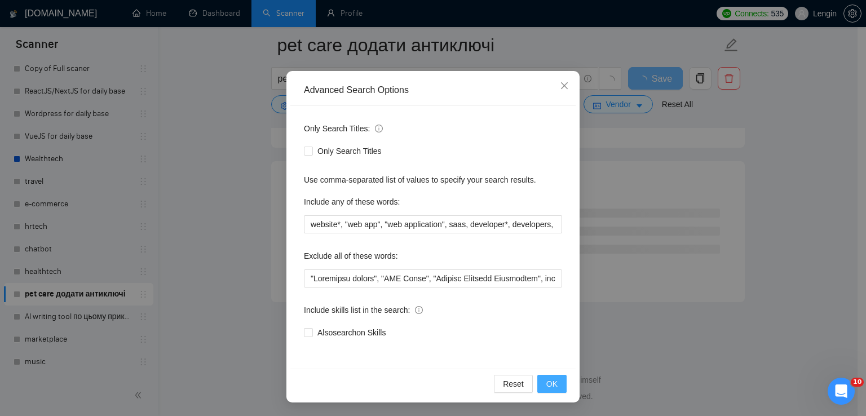
click at [554, 384] on button "OK" at bounding box center [551, 384] width 29 height 18
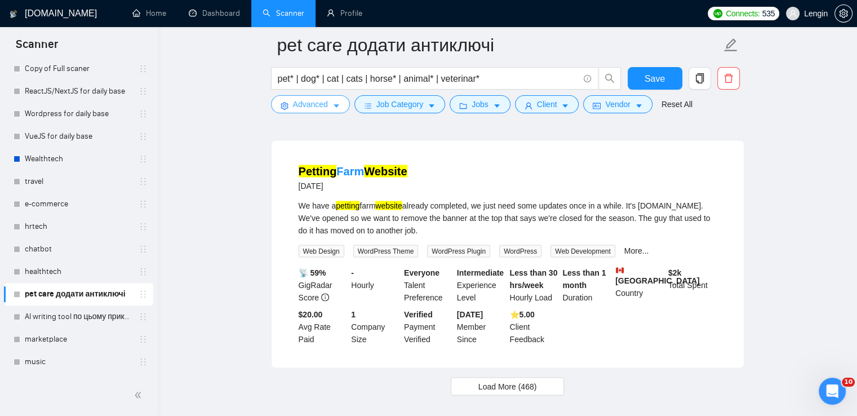
scroll to position [2342, 0]
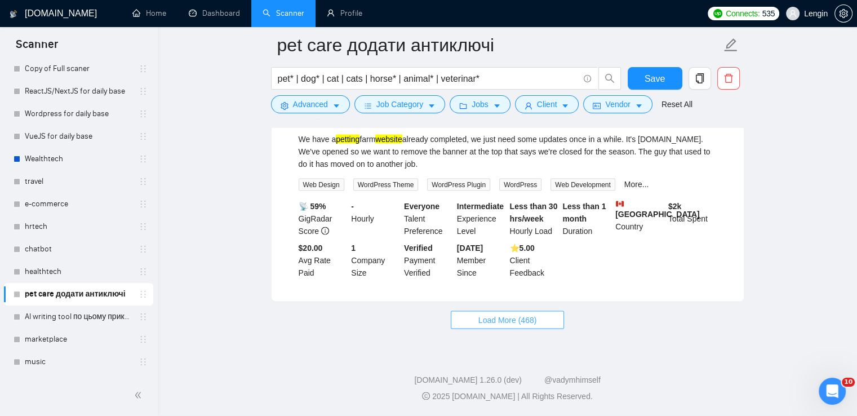
click at [490, 324] on span "Load More (468)" at bounding box center [507, 320] width 59 height 12
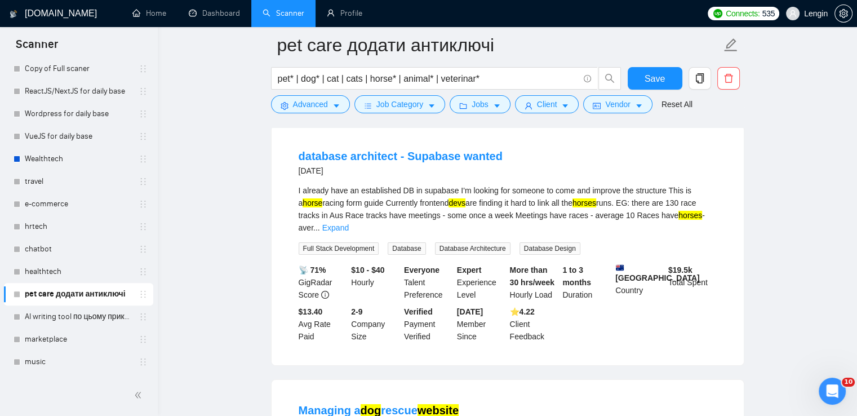
scroll to position [3928, 0]
drag, startPoint x: 293, startPoint y: 219, endPoint x: 392, endPoint y: 212, distance: 98.8
click at [392, 212] on li "database architect - Supabase wanted 6 months ago I already have an established…" at bounding box center [507, 246] width 445 height 212
copy link "database architect"
click at [310, 111] on button "Advanced" at bounding box center [310, 104] width 79 height 18
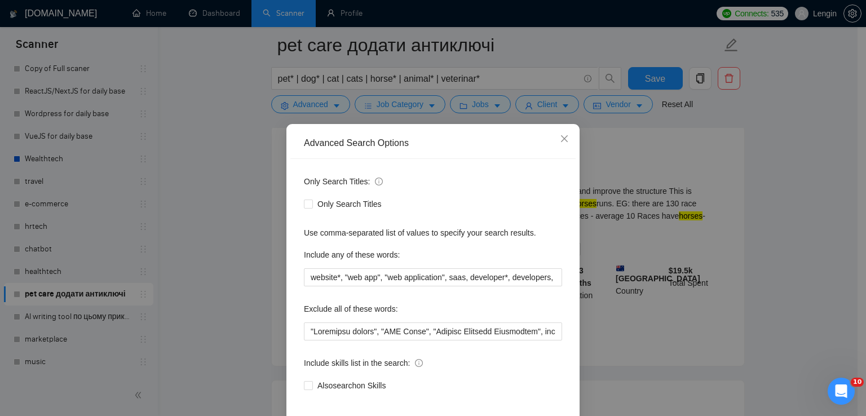
click at [237, 263] on div "Advanced Search Options Only Search Titles: Only Search Titles Use comma-separa…" at bounding box center [433, 208] width 866 height 416
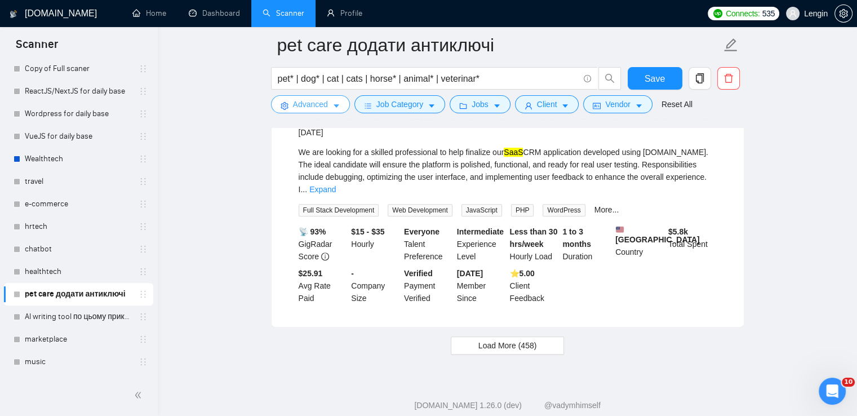
scroll to position [4761, 0]
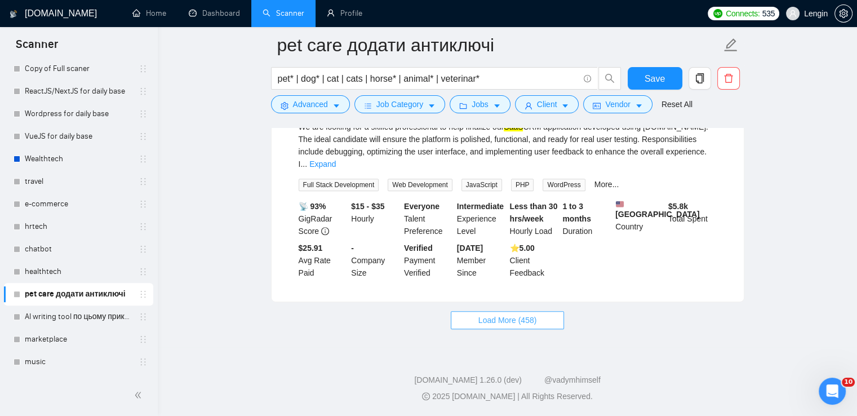
click at [527, 323] on span "Load More (458)" at bounding box center [507, 320] width 59 height 12
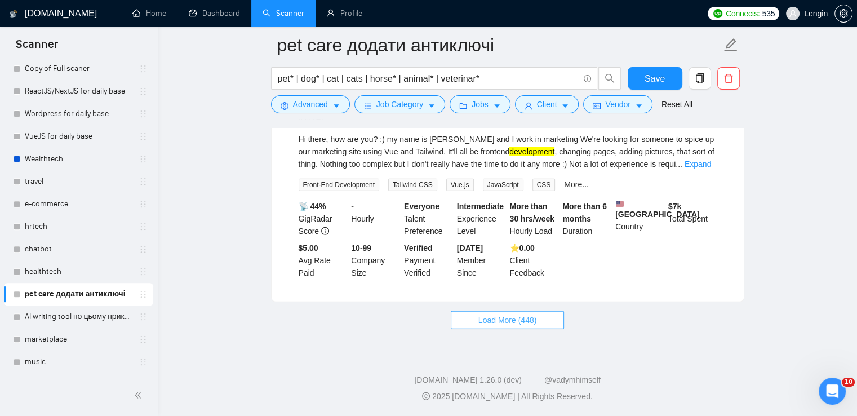
scroll to position [7166, 0]
click at [704, 168] on link "Expand" at bounding box center [698, 163] width 26 height 9
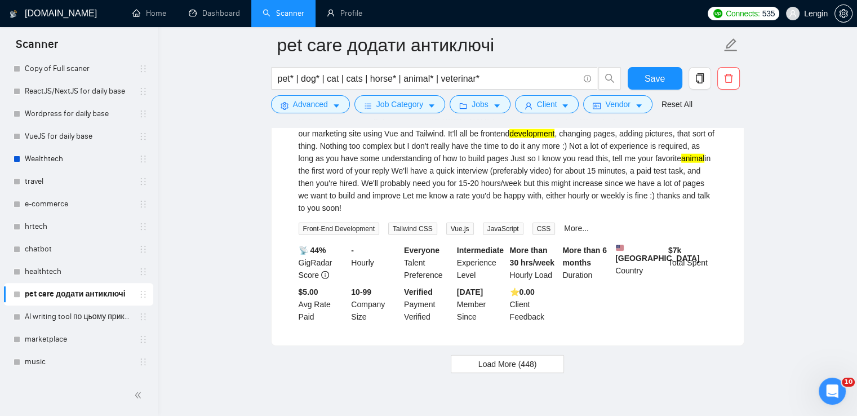
scroll to position [7267, 0]
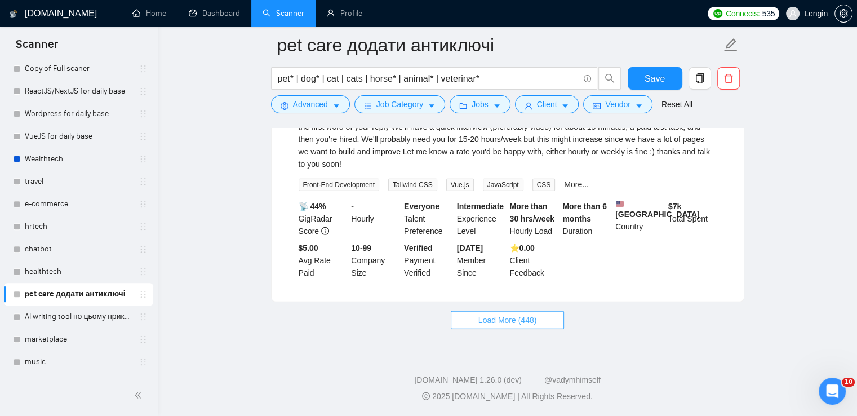
click at [507, 327] on button "Load More (448)" at bounding box center [508, 320] width 114 height 18
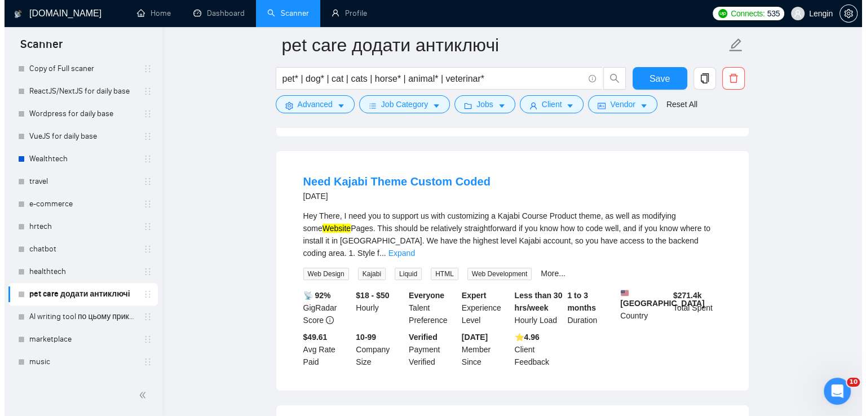
scroll to position [7920, 0]
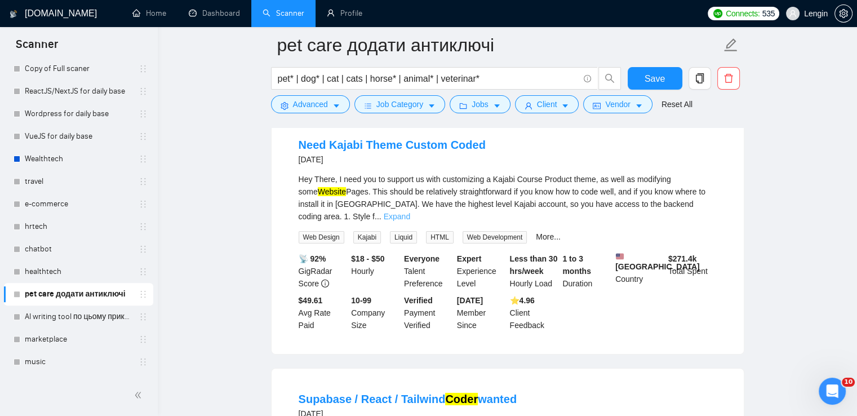
click at [410, 221] on link "Expand" at bounding box center [397, 216] width 26 height 9
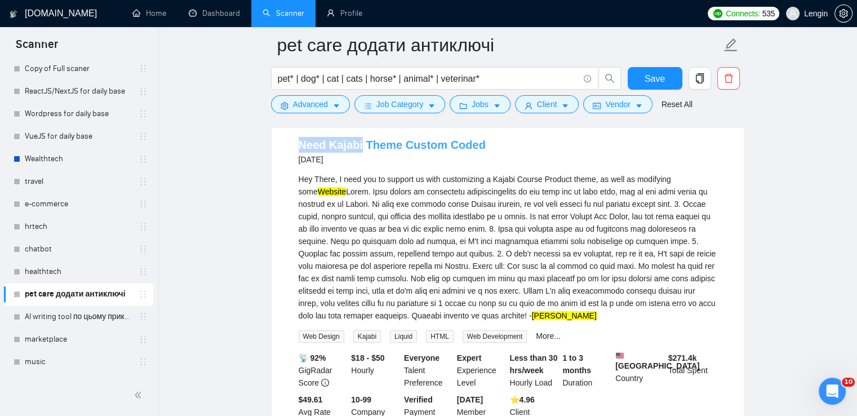
drag, startPoint x: 291, startPoint y: 188, endPoint x: 358, endPoint y: 188, distance: 67.6
click at [358, 188] on li "Need Kajabi Theme Custom Coded 8 months ago Hey There, I need you to support us…" at bounding box center [507, 284] width 445 height 312
copy link "Need Kajab"
click at [320, 113] on button "Advanced" at bounding box center [310, 104] width 79 height 18
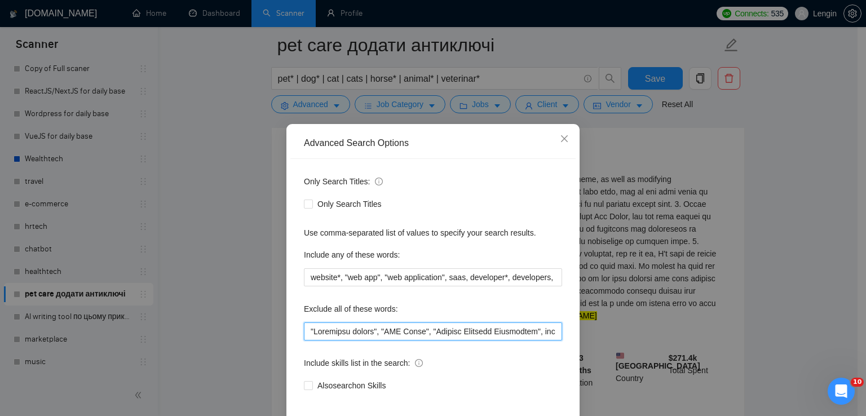
click at [310, 330] on input "text" at bounding box center [433, 331] width 258 height 18
paste input "Kajabi"
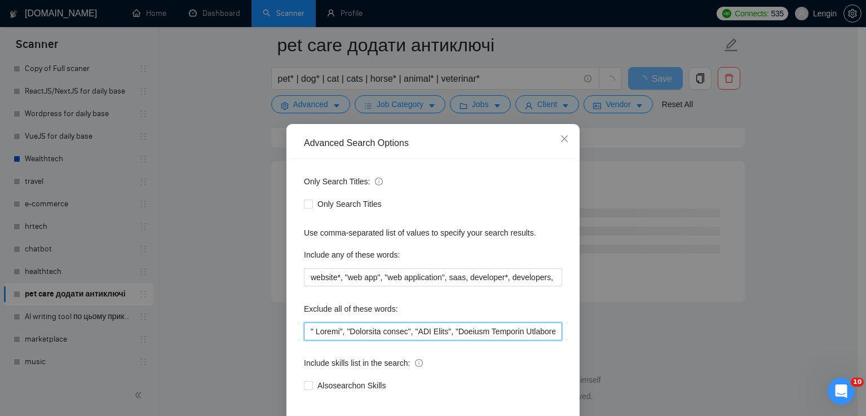
scroll to position [53, 0]
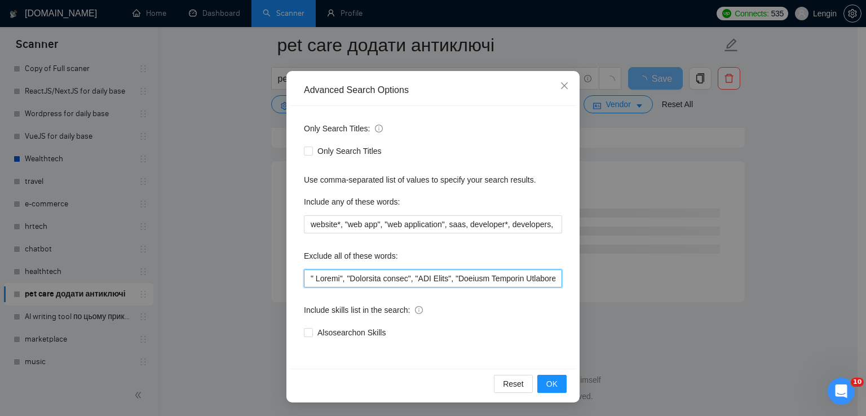
click at [316, 281] on input "text" at bounding box center [433, 278] width 258 height 18
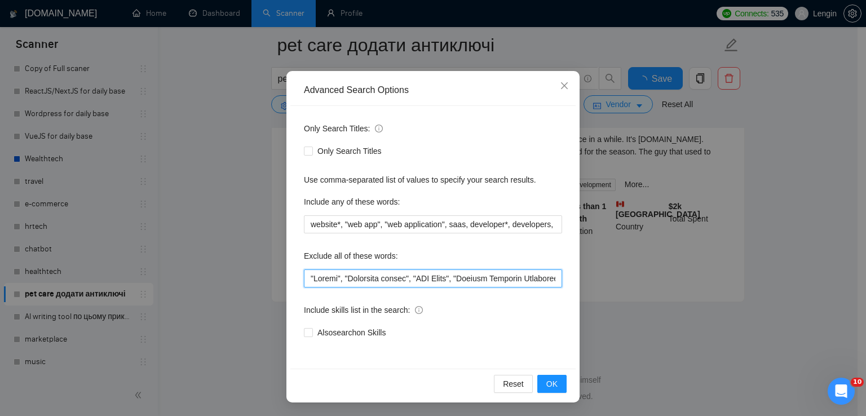
scroll to position [2342, 0]
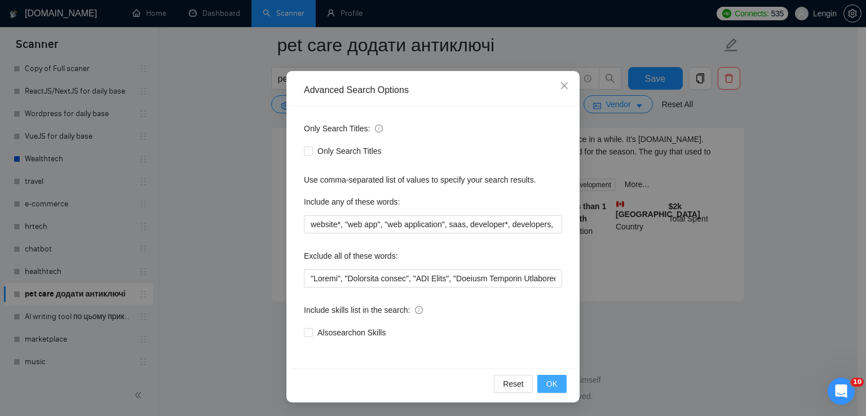
click at [552, 388] on span "OK" at bounding box center [551, 384] width 11 height 12
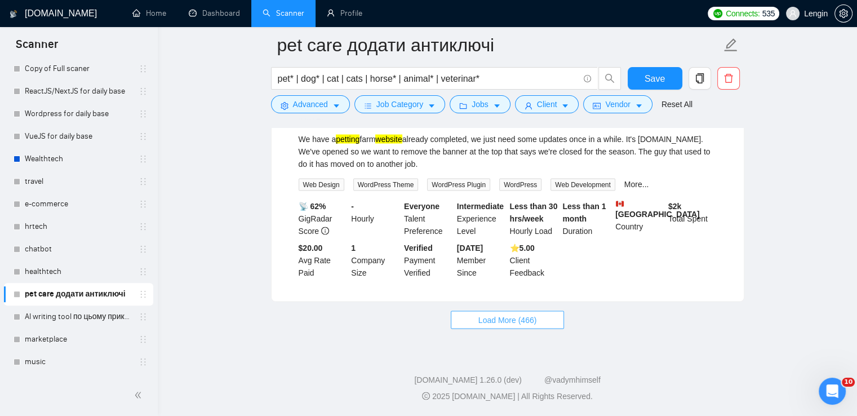
click at [499, 322] on span "Load More (466)" at bounding box center [507, 320] width 59 height 12
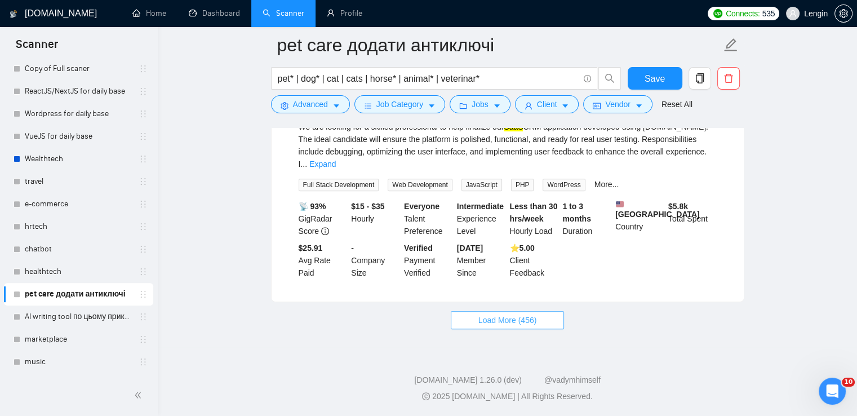
scroll to position [4761, 0]
click at [479, 325] on span "Load More (456)" at bounding box center [507, 320] width 59 height 12
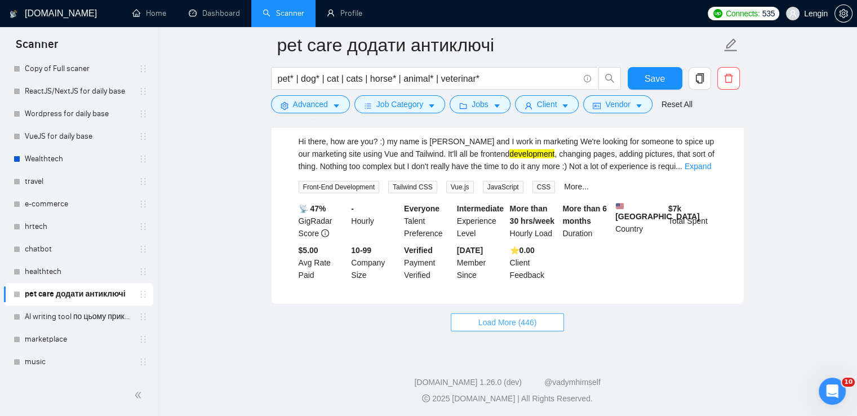
scroll to position [7204, 0]
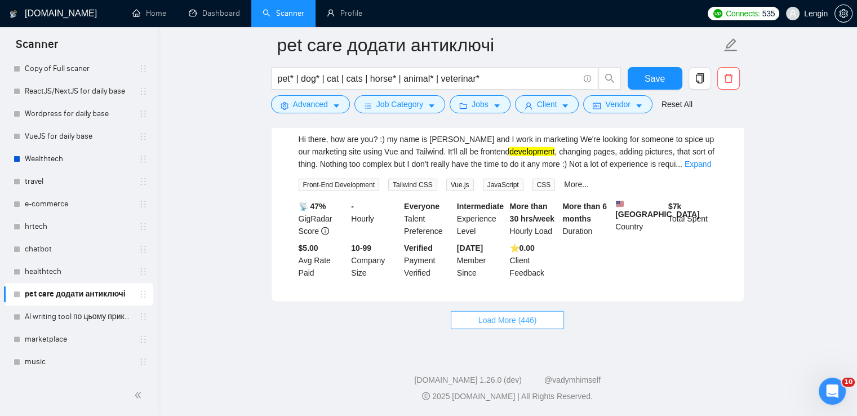
click at [494, 325] on span "Load More (446)" at bounding box center [507, 320] width 59 height 12
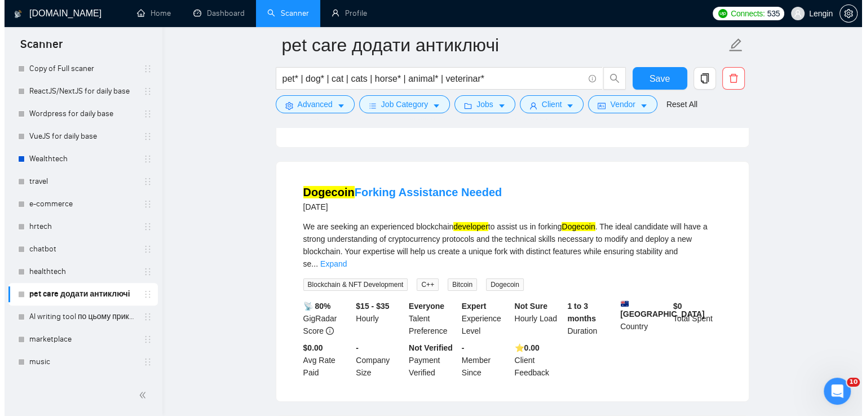
scroll to position [8053, 0]
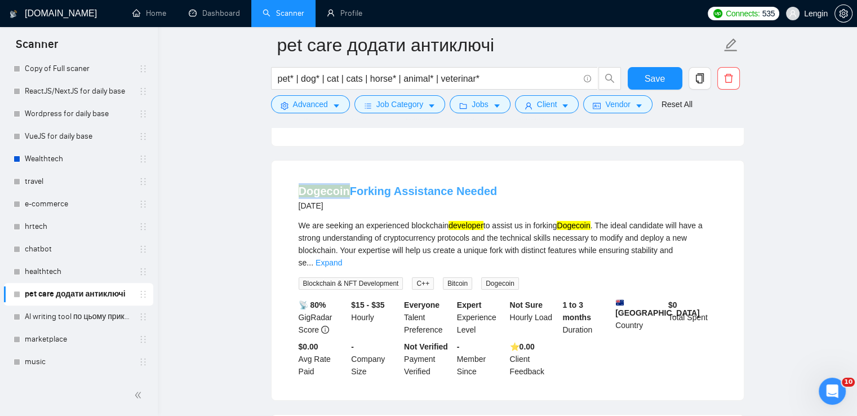
drag, startPoint x: 280, startPoint y: 224, endPoint x: 348, endPoint y: 228, distance: 68.3
click at [348, 228] on div "Dogecoin Forking Assistance Needed 8 months ago We are seeking an experienced b…" at bounding box center [508, 281] width 472 height 240
copy mark "Dogecoin"
click at [311, 107] on span "Advanced" at bounding box center [310, 104] width 35 height 12
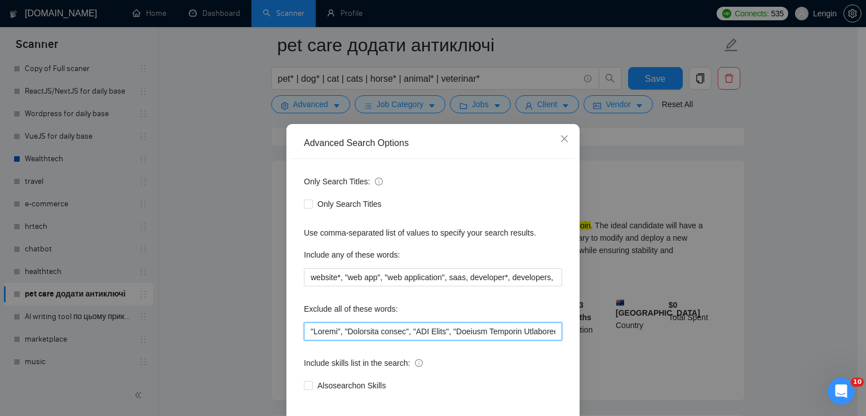
click at [304, 332] on input "text" at bounding box center [433, 331] width 258 height 18
paste input "Dogecoin"
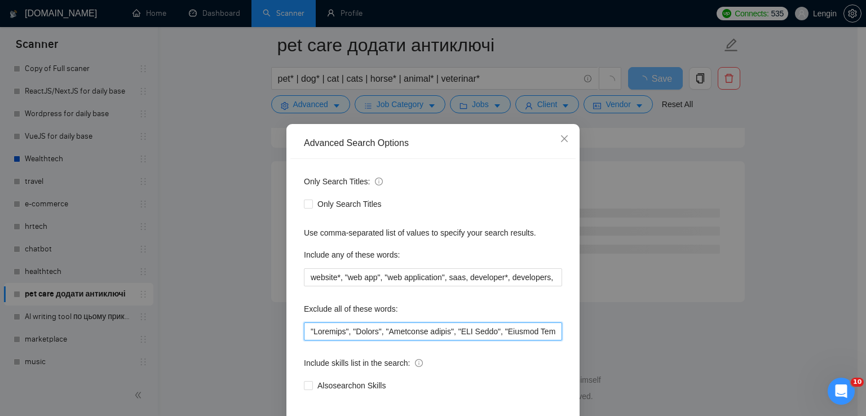
scroll to position [53, 0]
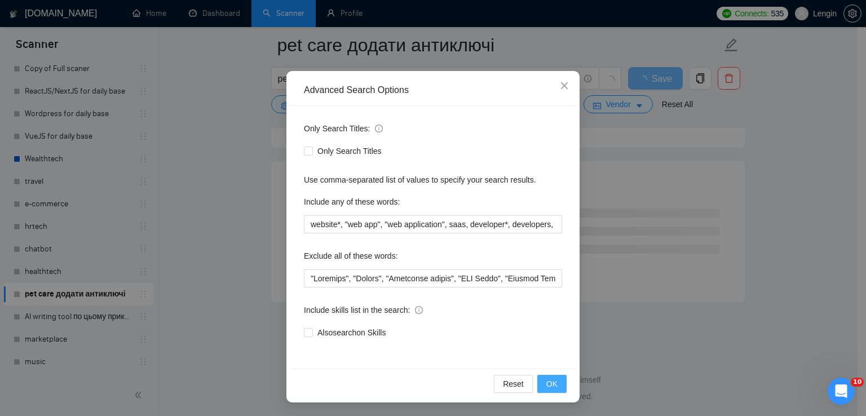
click at [552, 384] on span "OK" at bounding box center [551, 384] width 11 height 12
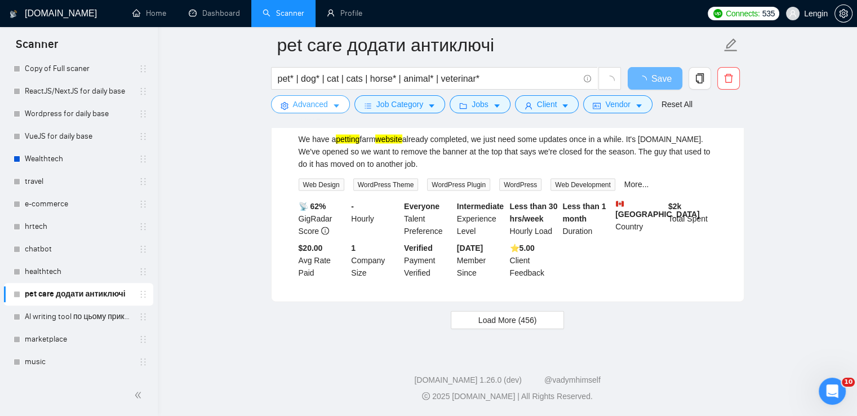
scroll to position [2342, 0]
click at [511, 318] on span "Load More (456)" at bounding box center [507, 320] width 59 height 12
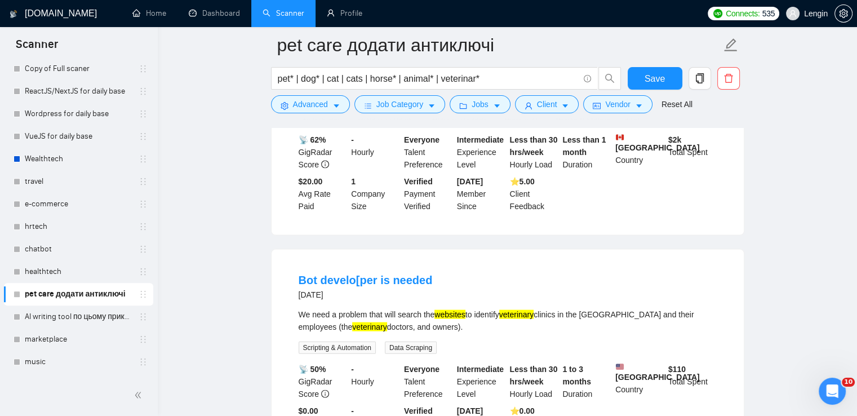
click at [242, 255] on main "pet care додати антиключі pet* | dog* | cat | cats | horse* | animal* | veterin…" at bounding box center [507, 198] width 663 height 4990
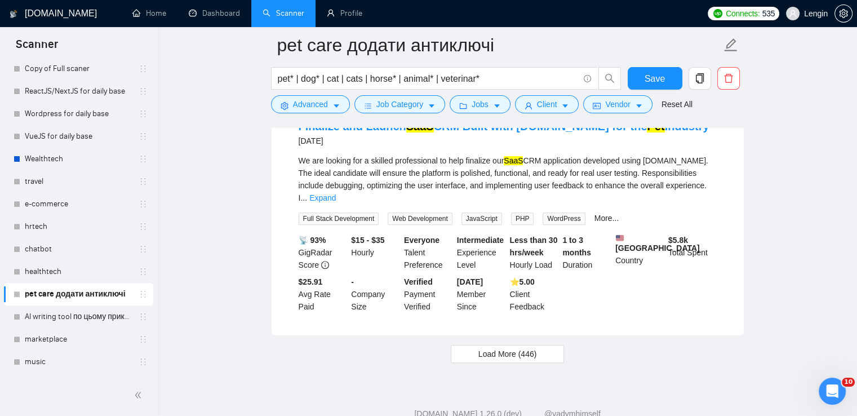
scroll to position [4761, 0]
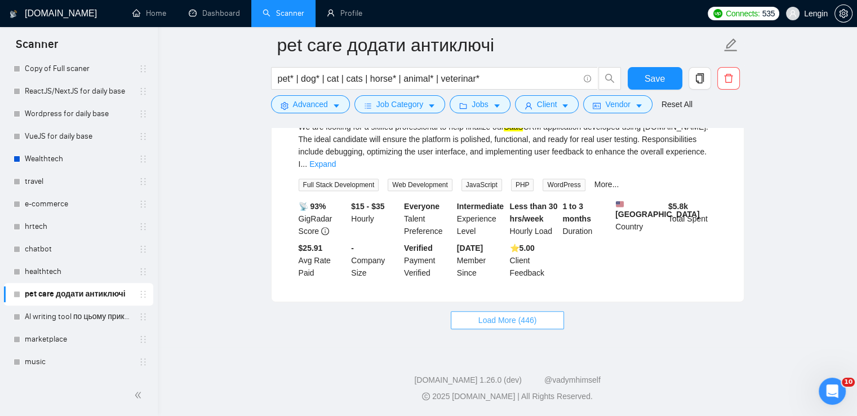
click at [500, 324] on span "Load More (446)" at bounding box center [507, 320] width 59 height 12
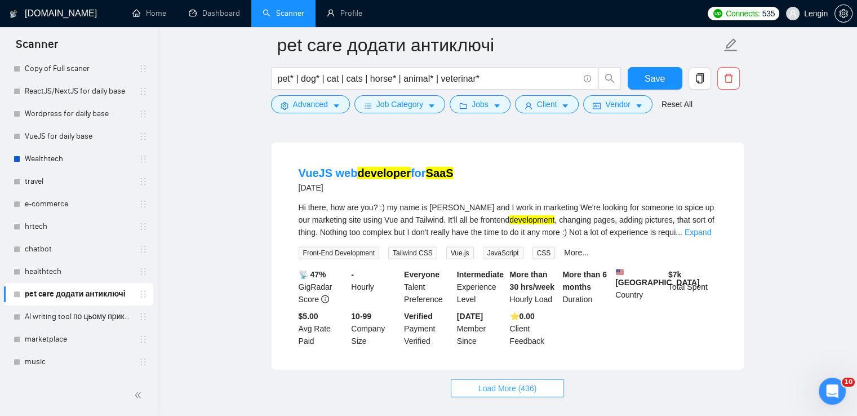
scroll to position [7204, 0]
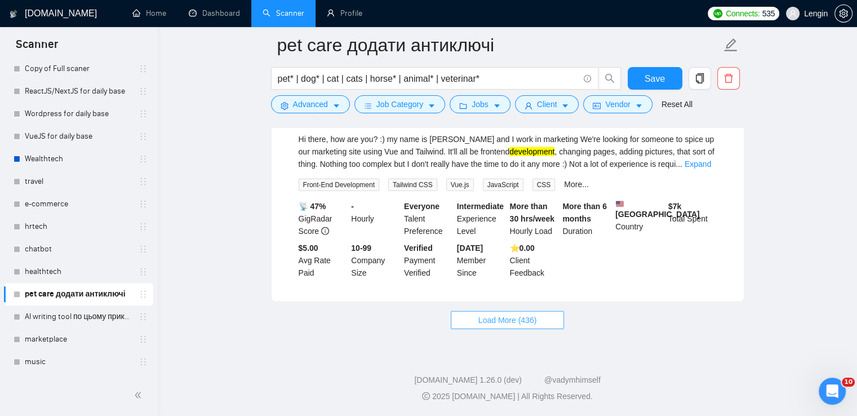
click at [509, 320] on span "Load More (436)" at bounding box center [507, 320] width 59 height 12
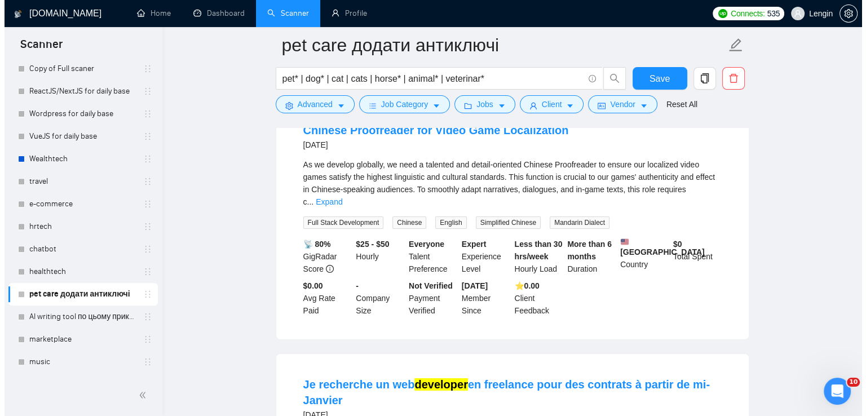
scroll to position [8115, 0]
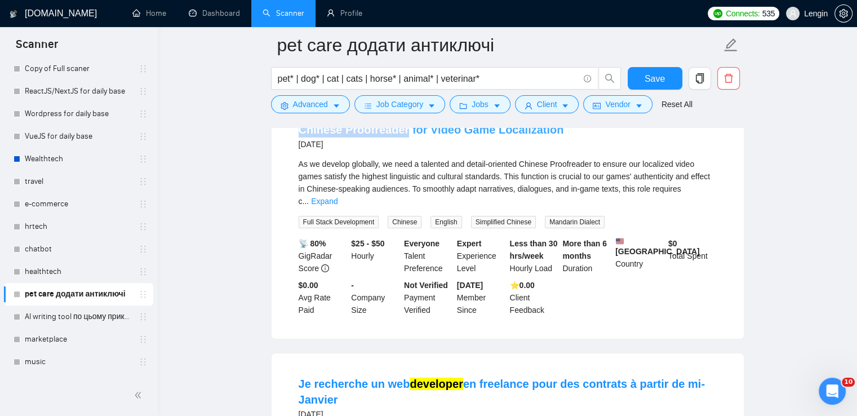
drag, startPoint x: 293, startPoint y: 164, endPoint x: 402, endPoint y: 163, distance: 108.8
click at [402, 163] on li "Chinese Proofreader for Video Game Localization 9 months ago As we develop glob…" at bounding box center [507, 219] width 445 height 212
copy link "Chinese Proofreader"
click at [325, 103] on span "Advanced" at bounding box center [310, 104] width 35 height 12
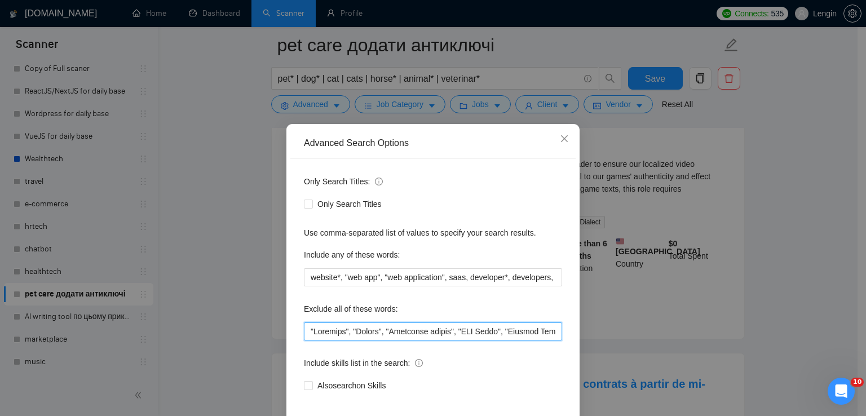
click at [305, 330] on input "text" at bounding box center [433, 331] width 258 height 18
paste input "Chinese Proofreader"
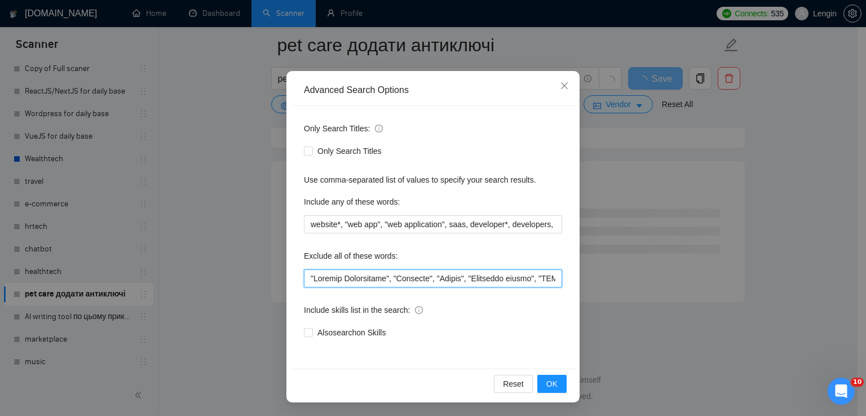
scroll to position [1465, 0]
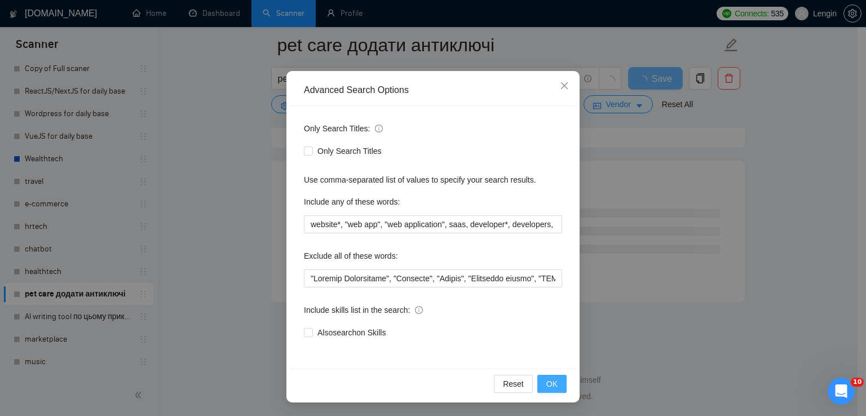
click at [552, 389] on button "OK" at bounding box center [551, 384] width 29 height 18
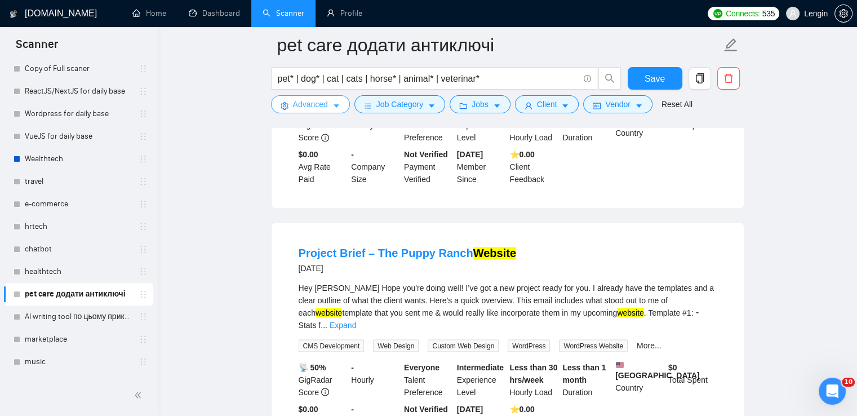
scroll to position [2342, 0]
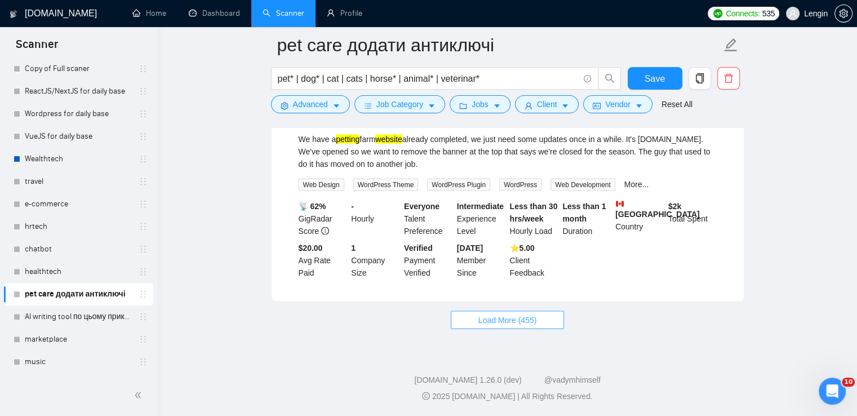
click at [480, 316] on span "Load More (455)" at bounding box center [507, 320] width 59 height 12
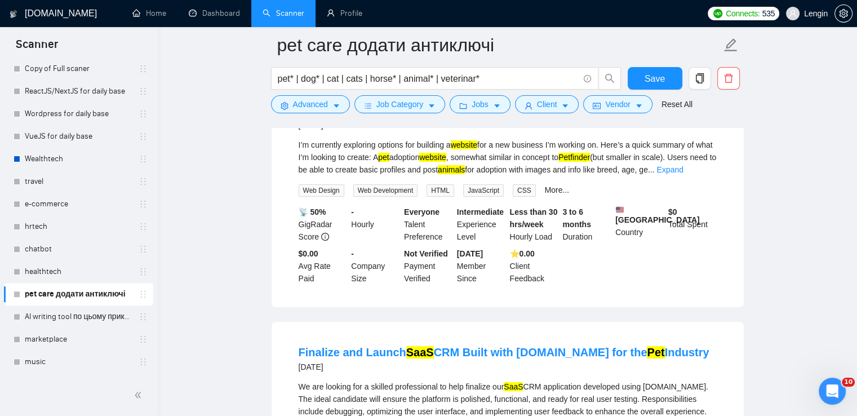
scroll to position [4761, 0]
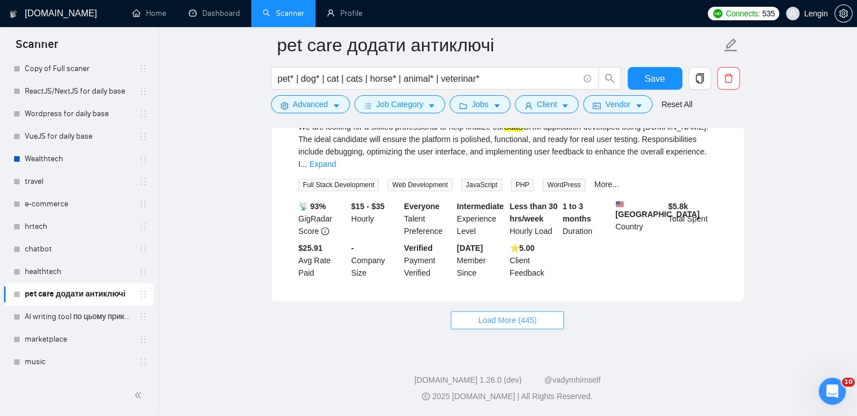
click at [499, 322] on span "Load More (445)" at bounding box center [507, 320] width 59 height 12
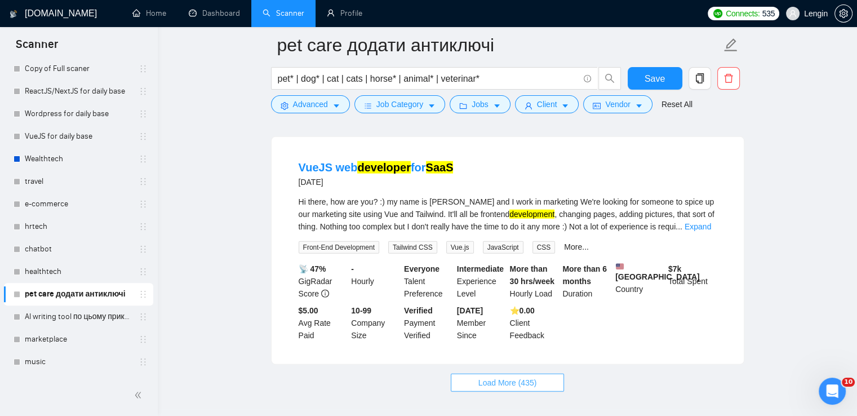
scroll to position [7204, 0]
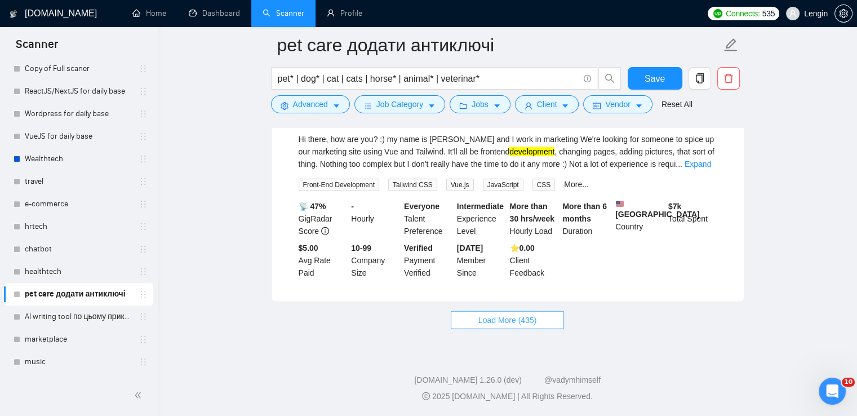
click at [484, 314] on span "Load More (435)" at bounding box center [507, 320] width 59 height 12
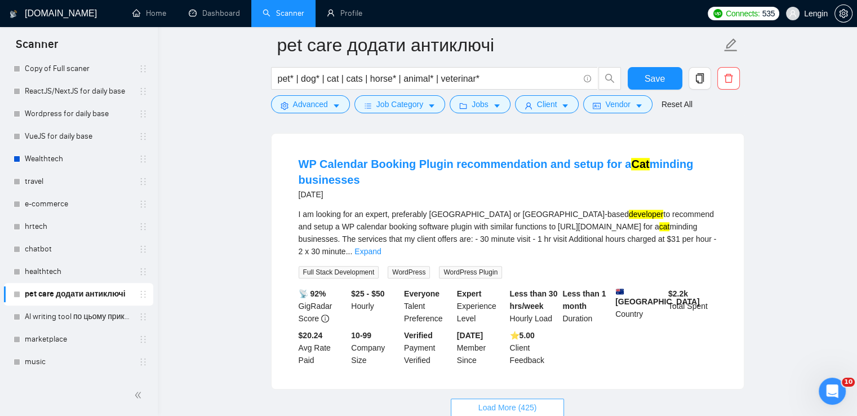
scroll to position [9700, 0]
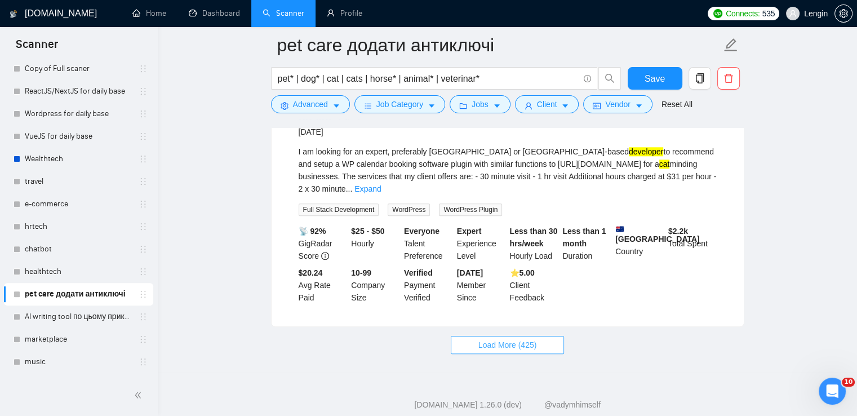
click at [535, 339] on span "Load More (425)" at bounding box center [507, 345] width 59 height 12
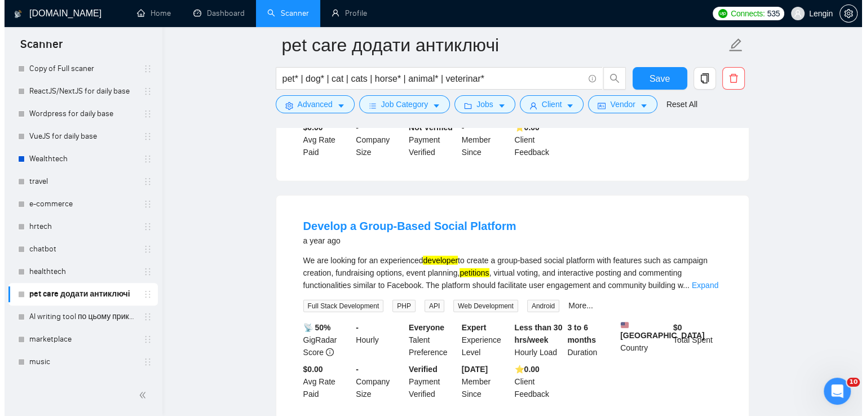
scroll to position [11309, 0]
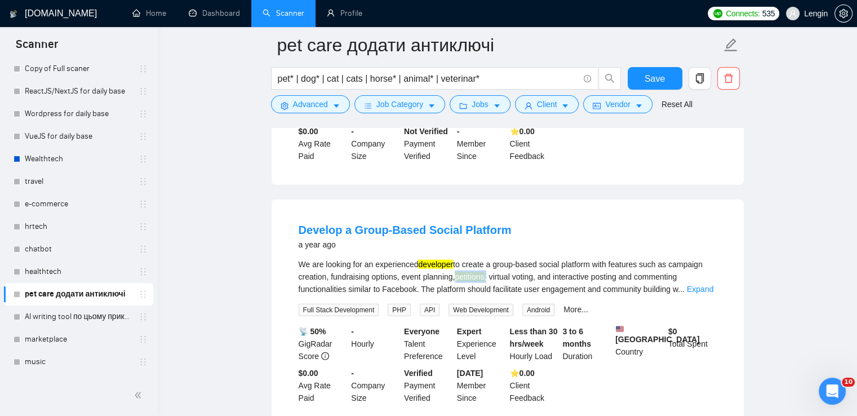
drag, startPoint x: 489, startPoint y: 267, endPoint x: 457, endPoint y: 266, distance: 31.6
click at [457, 266] on div "We are looking for an experienced developer to create a group-based social plat…" at bounding box center [508, 276] width 418 height 37
copy div "petitions ,"
click at [336, 103] on icon "caret-down" at bounding box center [336, 106] width 8 height 8
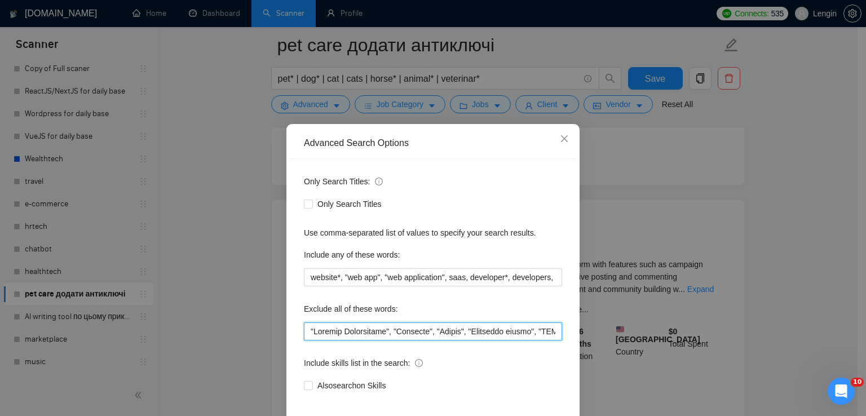
click at [304, 329] on input "text" at bounding box center [433, 331] width 258 height 18
paste input "petitions,"
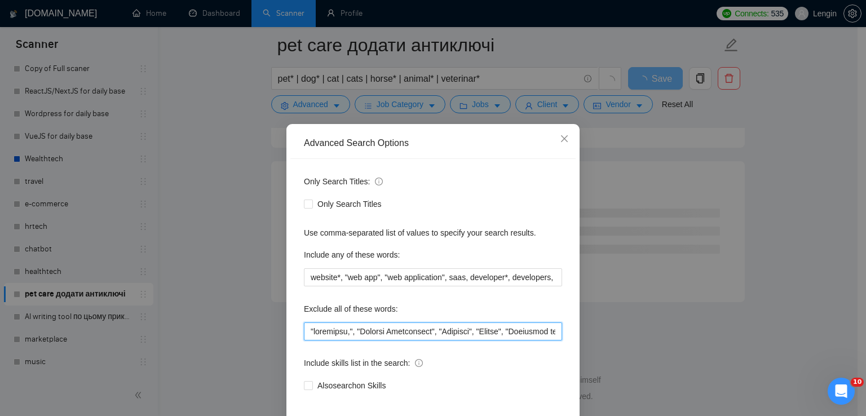
scroll to position [53, 0]
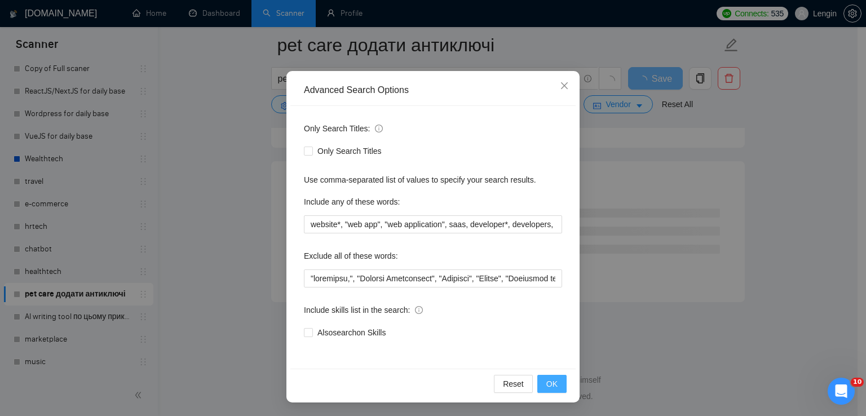
click at [546, 384] on span "OK" at bounding box center [551, 384] width 11 height 12
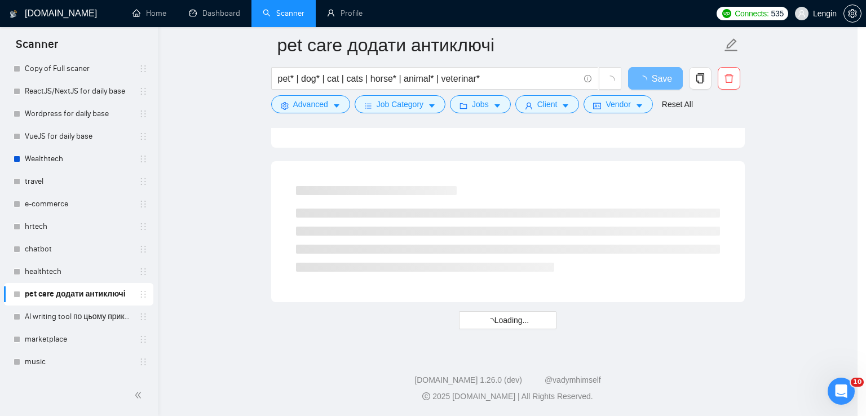
scroll to position [0, 0]
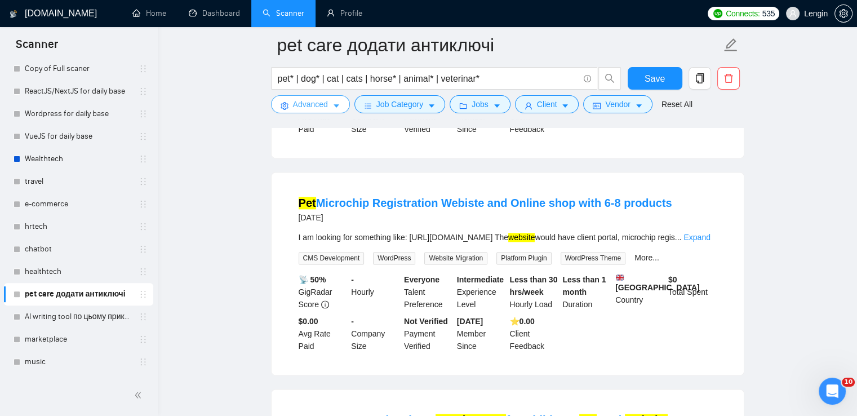
click at [329, 102] on button "Advanced" at bounding box center [310, 104] width 79 height 18
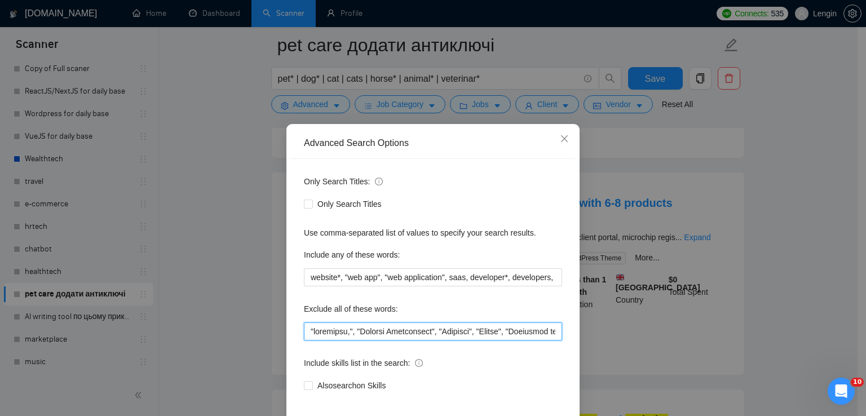
click at [322, 332] on input "text" at bounding box center [433, 331] width 258 height 18
paste input "petitions"
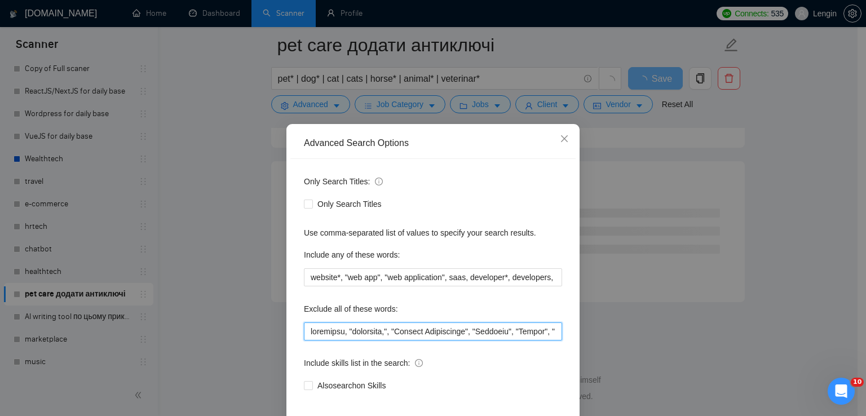
scroll to position [53, 0]
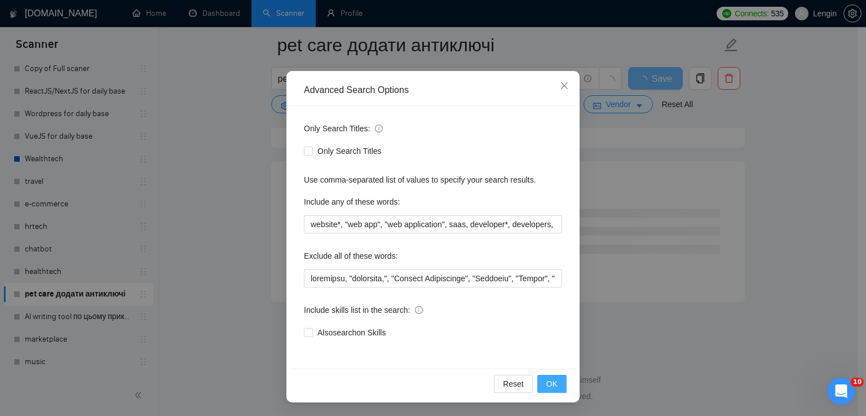
click at [539, 383] on button "OK" at bounding box center [551, 384] width 29 height 18
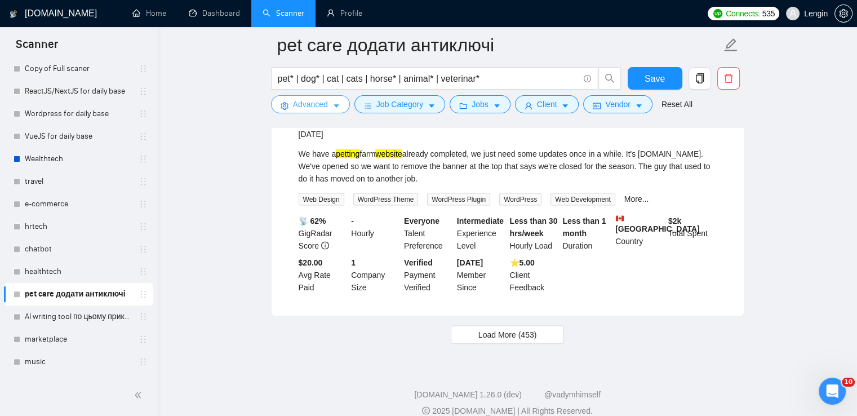
scroll to position [2342, 0]
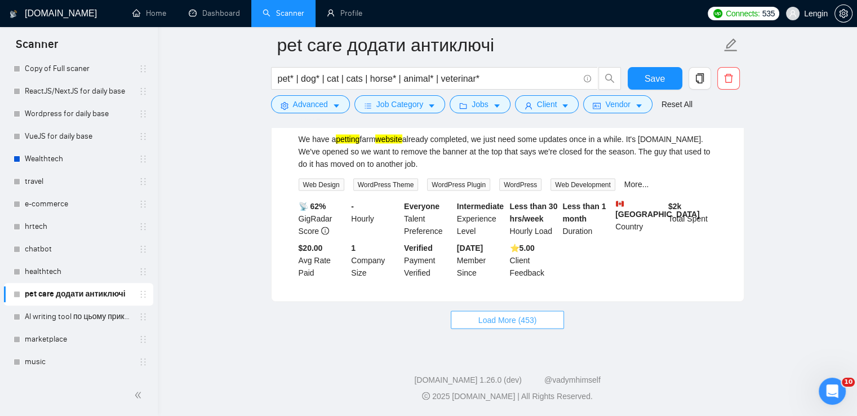
click at [507, 321] on span "Load More (453)" at bounding box center [507, 320] width 59 height 12
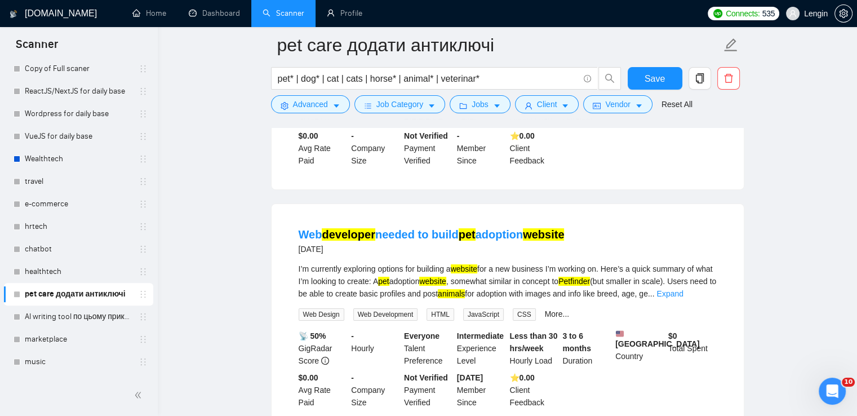
scroll to position [4761, 0]
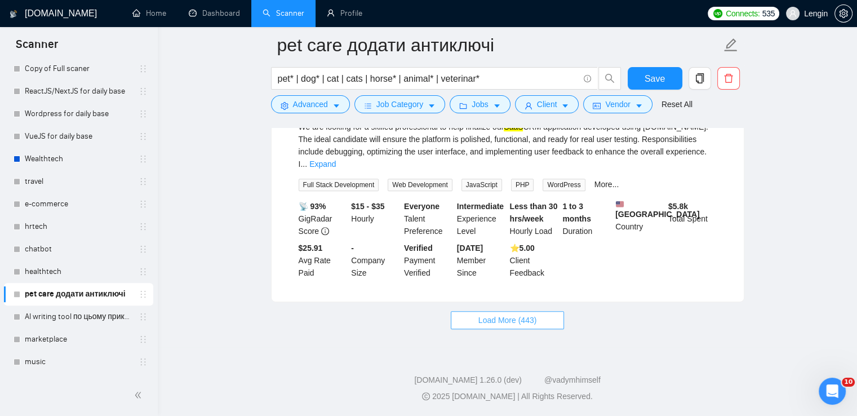
click at [495, 325] on span "Load More (443)" at bounding box center [507, 320] width 59 height 12
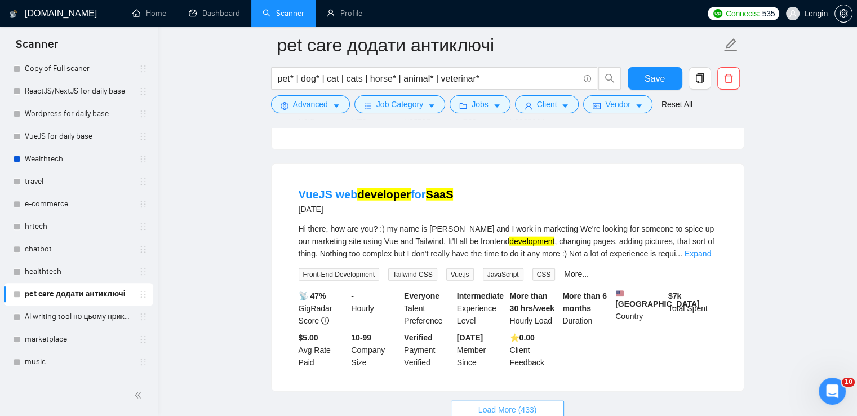
scroll to position [7204, 0]
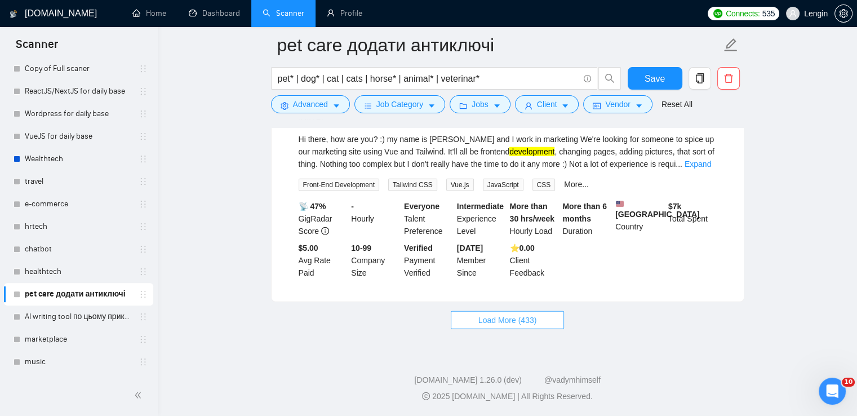
click at [512, 320] on span "Load More (433)" at bounding box center [507, 320] width 59 height 12
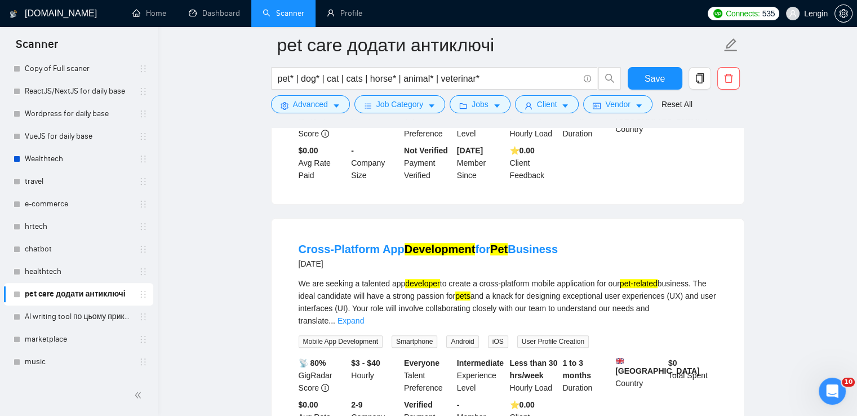
scroll to position [9700, 0]
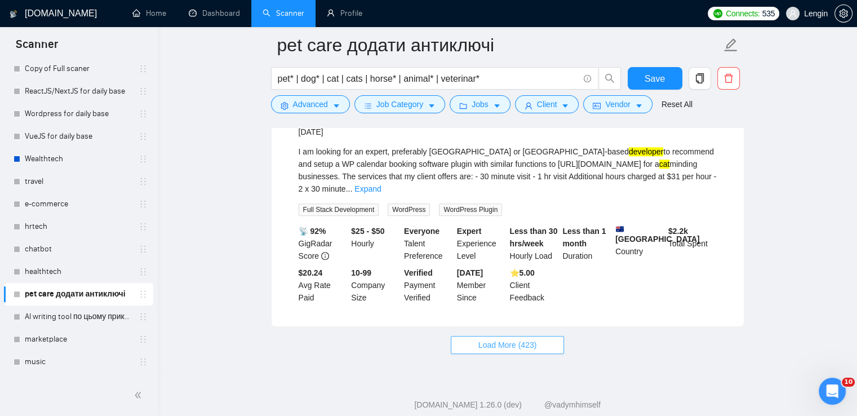
click at [503, 339] on span "Load More (423)" at bounding box center [507, 345] width 59 height 12
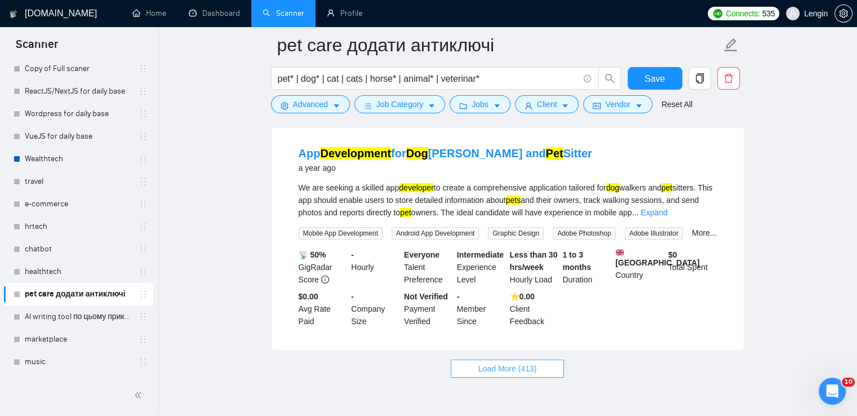
scroll to position [12178, 0]
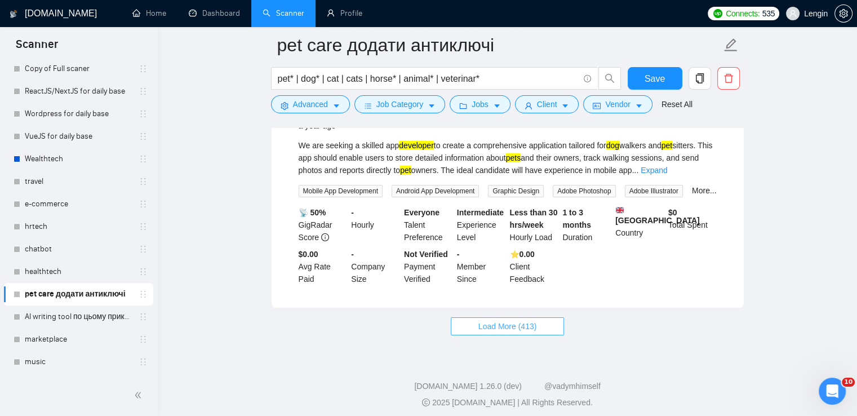
click at [489, 320] on span "Load More (413)" at bounding box center [507, 326] width 59 height 12
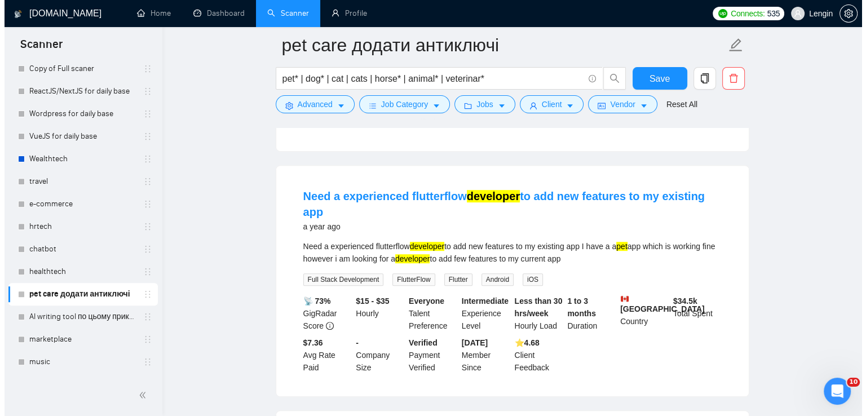
scroll to position [13290, 0]
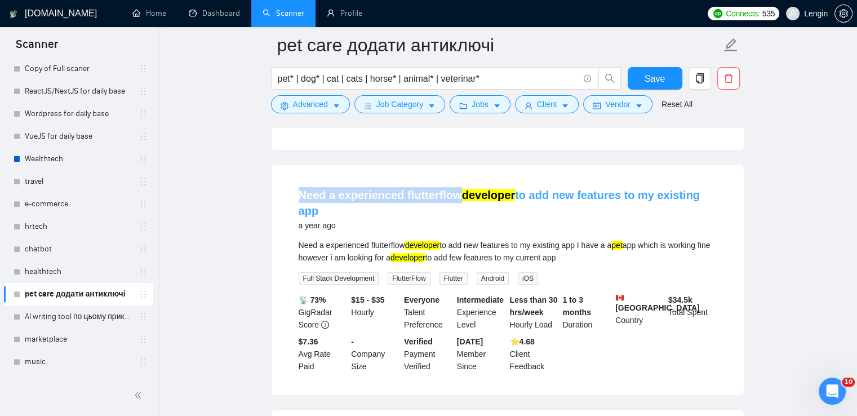
drag, startPoint x: 287, startPoint y: 202, endPoint x: 458, endPoint y: 210, distance: 170.9
click at [458, 210] on li "Need a experienced flutterflow developer to add new features to my existing app…" at bounding box center [507, 279] width 445 height 203
copy link "Need a experienced flutterflow"
click at [309, 100] on span "Advanced" at bounding box center [310, 104] width 35 height 12
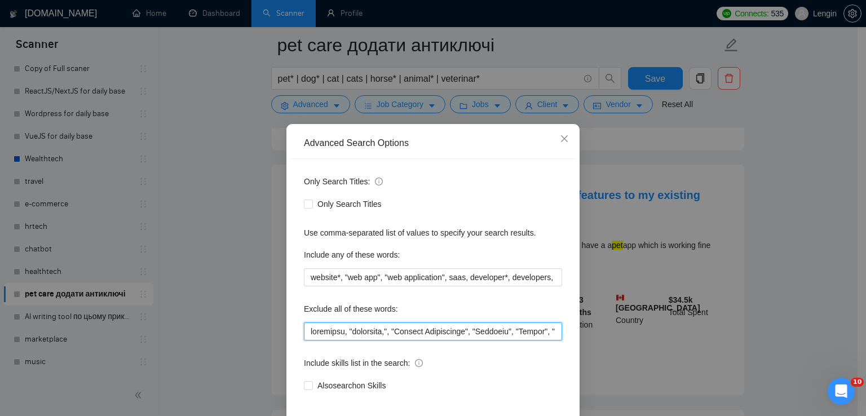
click at [307, 336] on input "text" at bounding box center [433, 331] width 258 height 18
paste input "flutterflow"
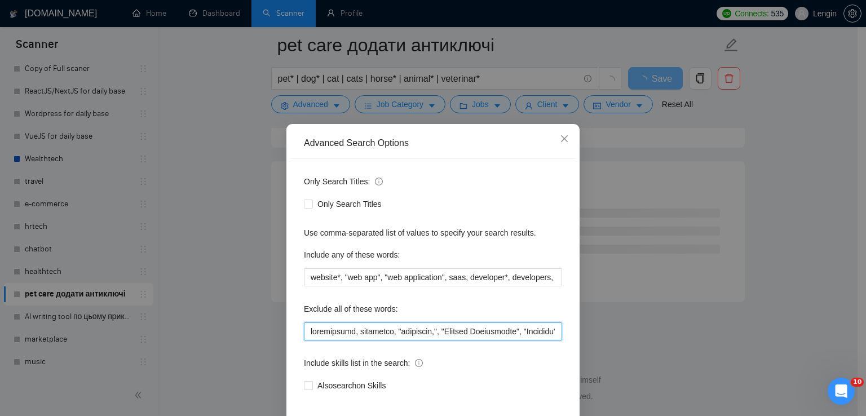
scroll to position [53, 0]
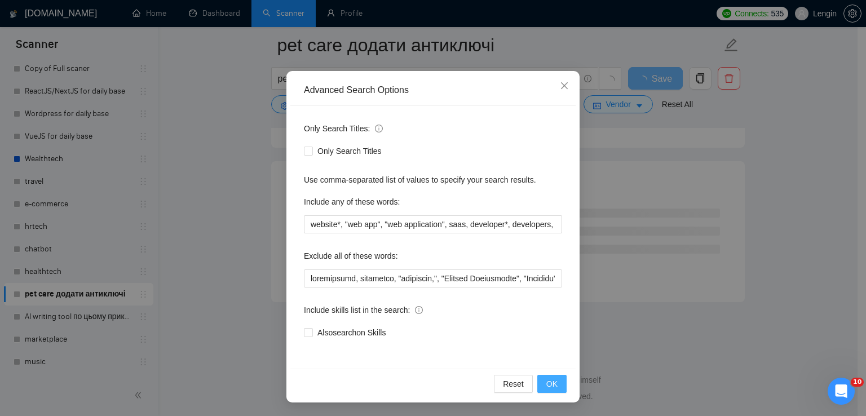
click at [546, 378] on span "OK" at bounding box center [551, 384] width 11 height 12
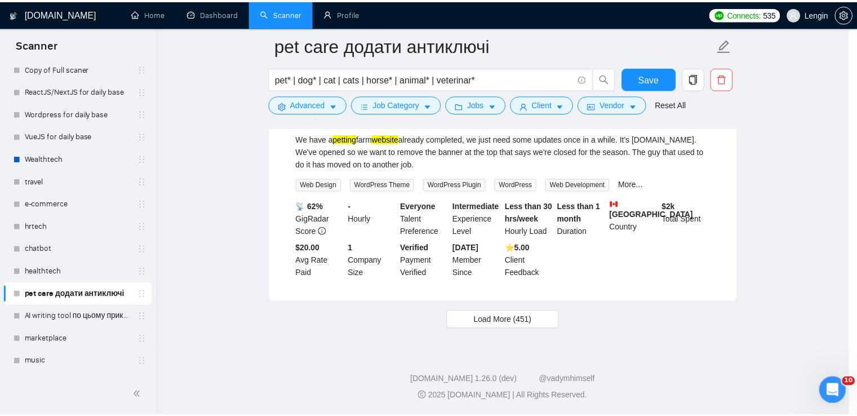
scroll to position [0, 0]
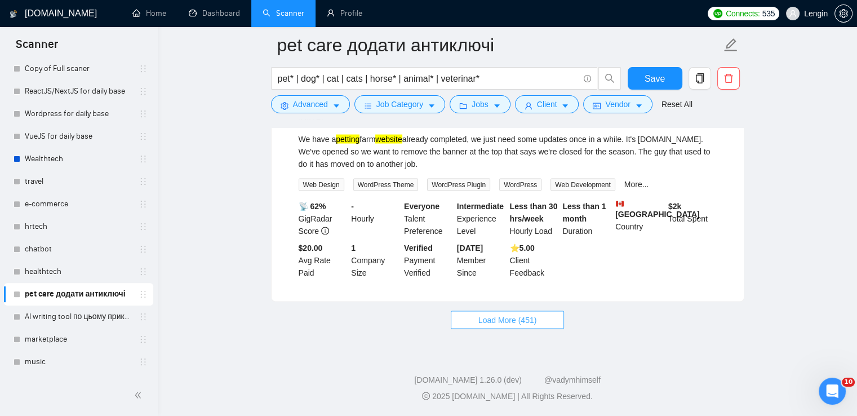
click at [506, 325] on span "Load More (451)" at bounding box center [507, 320] width 59 height 12
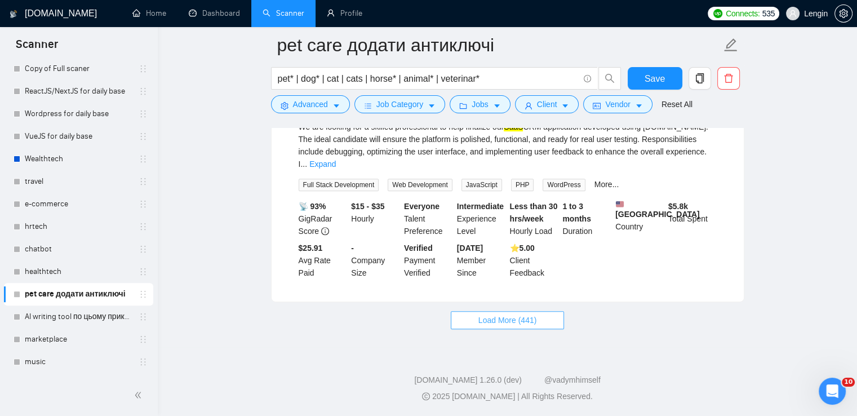
scroll to position [4761, 0]
click at [482, 317] on span "Load More (441)" at bounding box center [507, 320] width 59 height 12
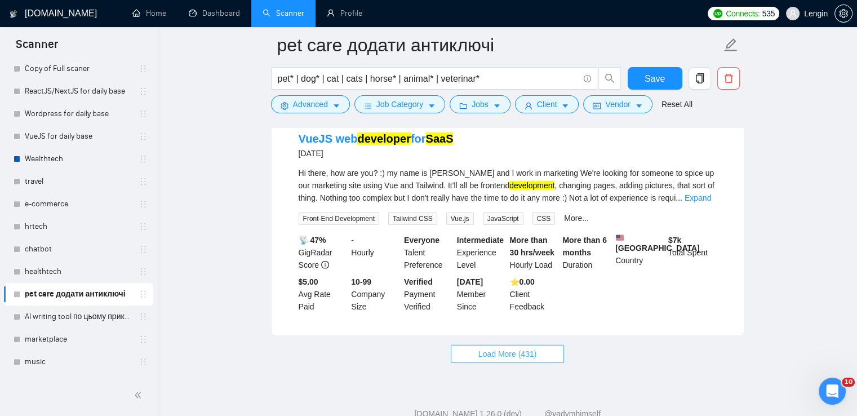
scroll to position [7204, 0]
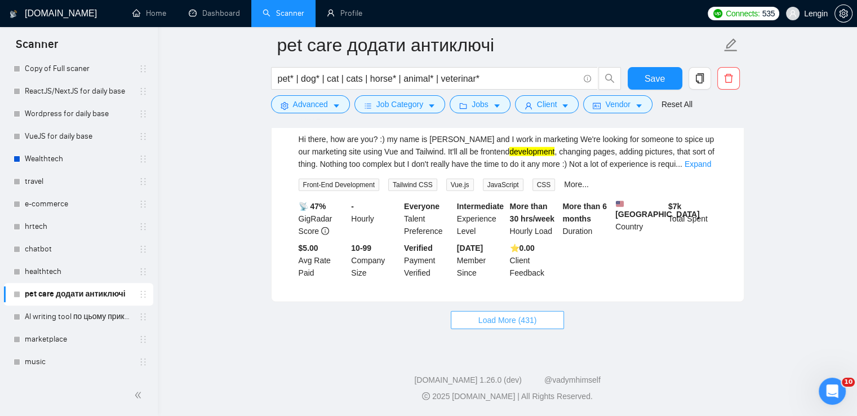
click at [480, 327] on button "Load More (431)" at bounding box center [508, 320] width 114 height 18
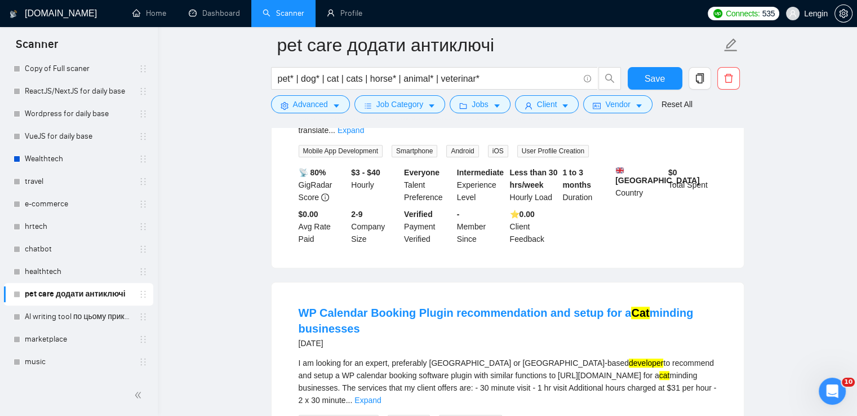
scroll to position [9700, 0]
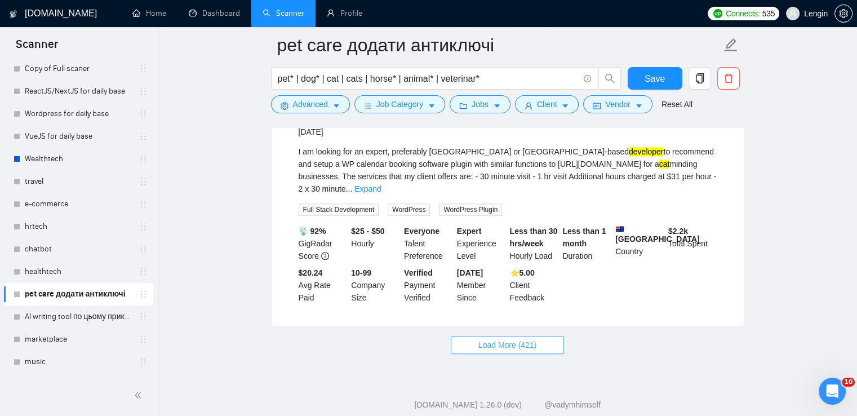
click at [477, 336] on button "Load More (421)" at bounding box center [508, 345] width 114 height 18
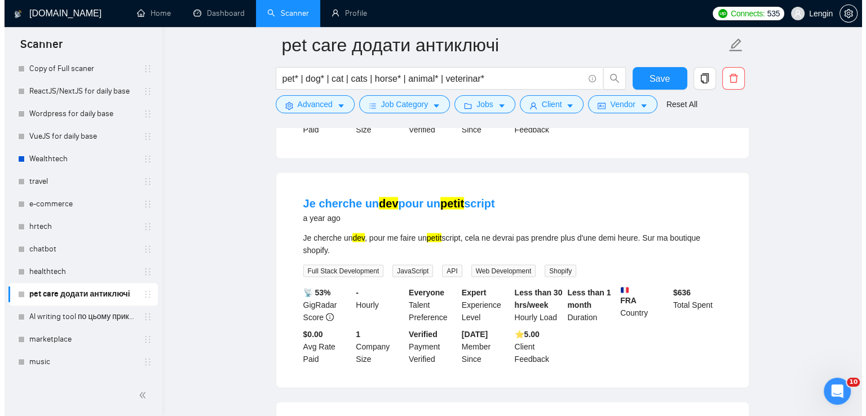
scroll to position [10606, 0]
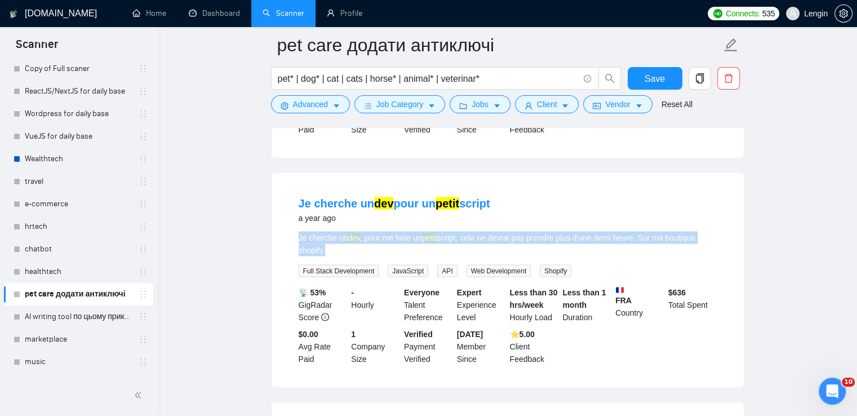
drag, startPoint x: 322, startPoint y: 227, endPoint x: 293, endPoint y: 210, distance: 33.6
click at [293, 210] on li "Je cherche un dev pour un petit script a year ago Je cherche un dev , pour me f…" at bounding box center [507, 280] width 445 height 188
copy div "Je cherche un dev , pour me faire un petit script, cela ne devrai pas prendre p…"
click at [293, 106] on span "Advanced" at bounding box center [310, 104] width 35 height 12
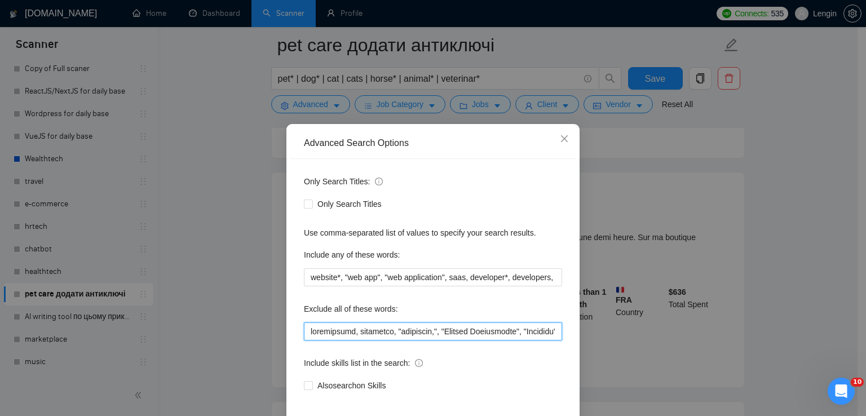
click at [304, 332] on input "text" at bounding box center [433, 331] width 258 height 18
paste input "petit"
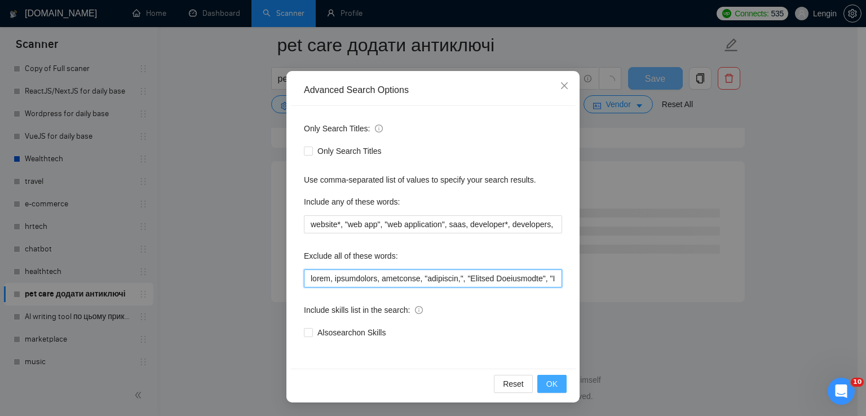
scroll to position [7641, 0]
click at [547, 383] on span "OK" at bounding box center [551, 384] width 11 height 12
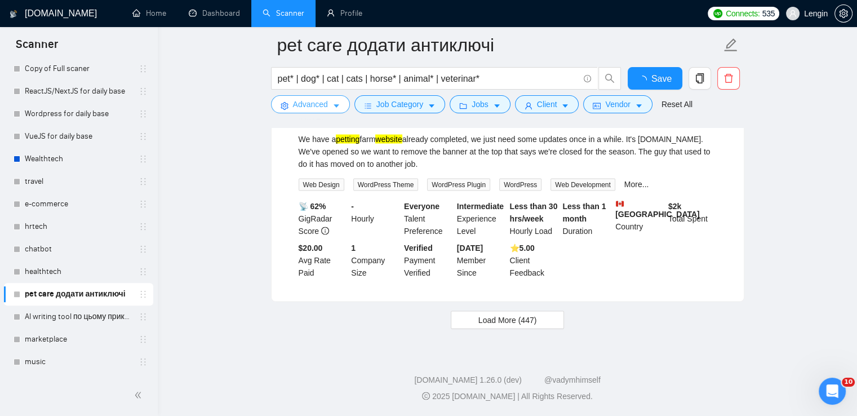
scroll to position [2342, 0]
click at [536, 328] on button "Load More (447)" at bounding box center [508, 320] width 114 height 18
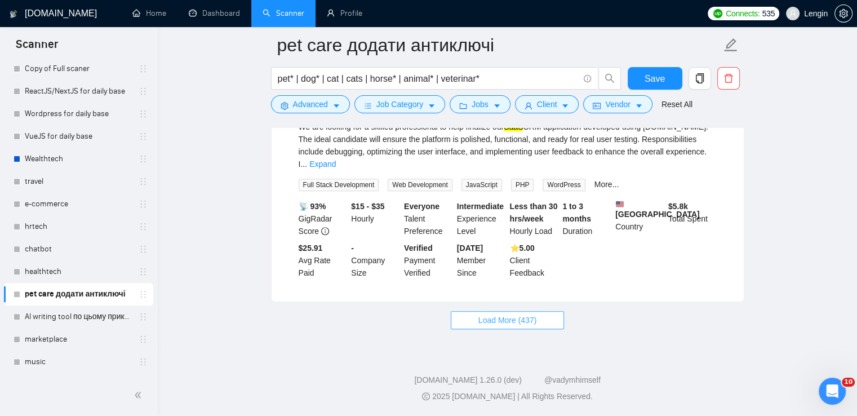
scroll to position [4761, 0]
click at [514, 311] on button "Load More (437)" at bounding box center [508, 320] width 114 height 18
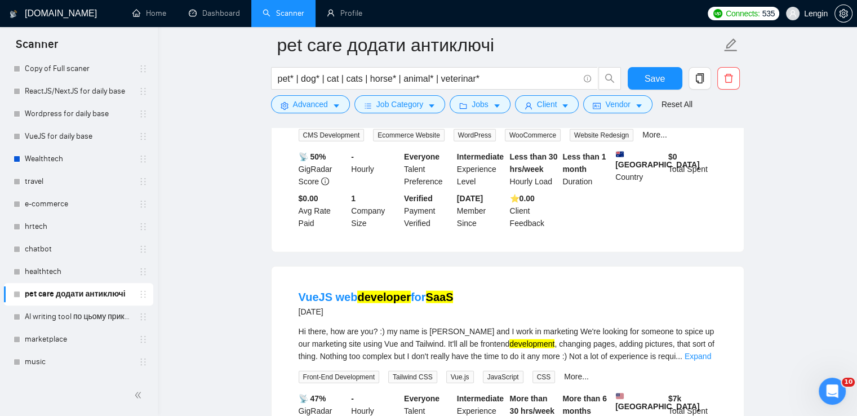
scroll to position [7204, 0]
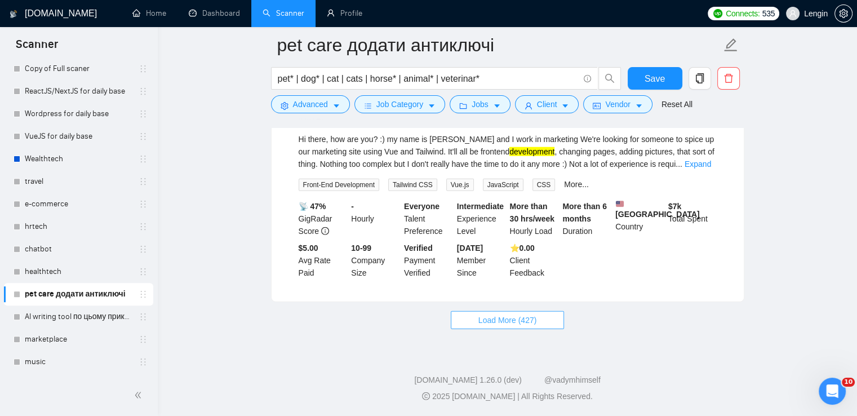
click at [483, 323] on span "Load More (427)" at bounding box center [507, 320] width 59 height 12
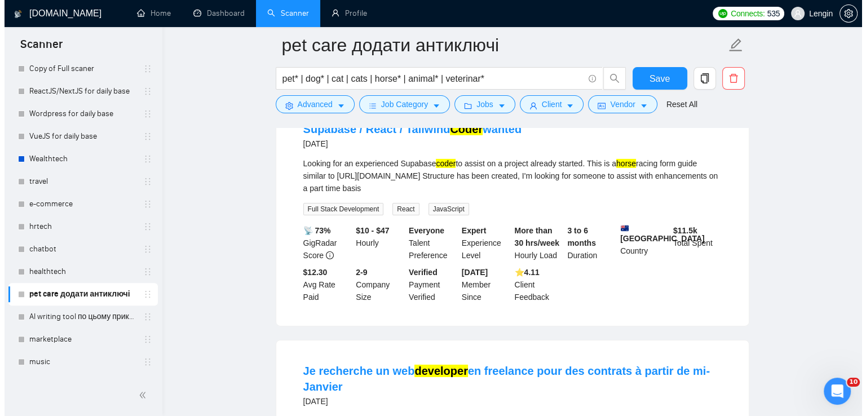
scroll to position [8094, 0]
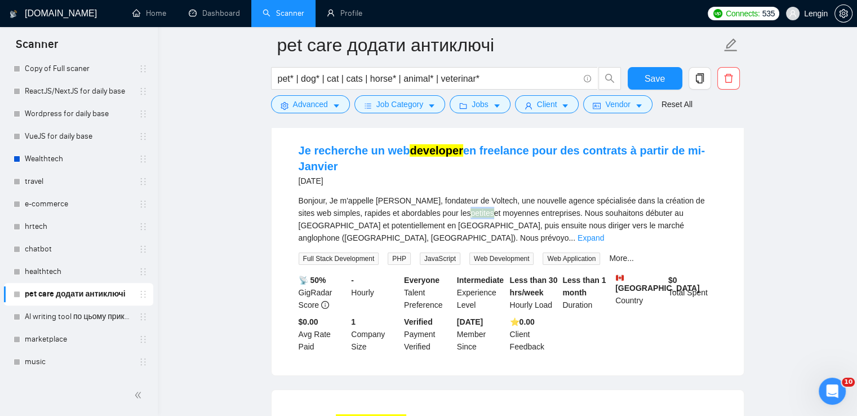
drag, startPoint x: 458, startPoint y: 252, endPoint x: 437, endPoint y: 253, distance: 20.9
click at [471, 218] on mark "petites" at bounding box center [482, 213] width 23 height 9
click at [299, 104] on span "Advanced" at bounding box center [310, 104] width 35 height 12
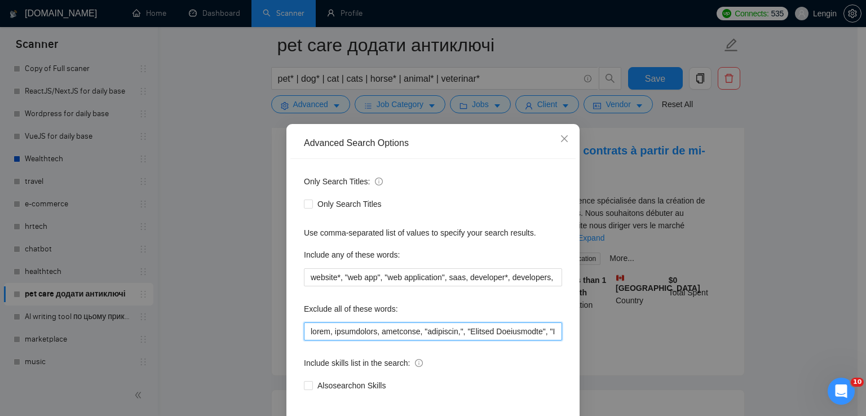
click at [308, 334] on input "text" at bounding box center [433, 331] width 258 height 18
paste input "petites"
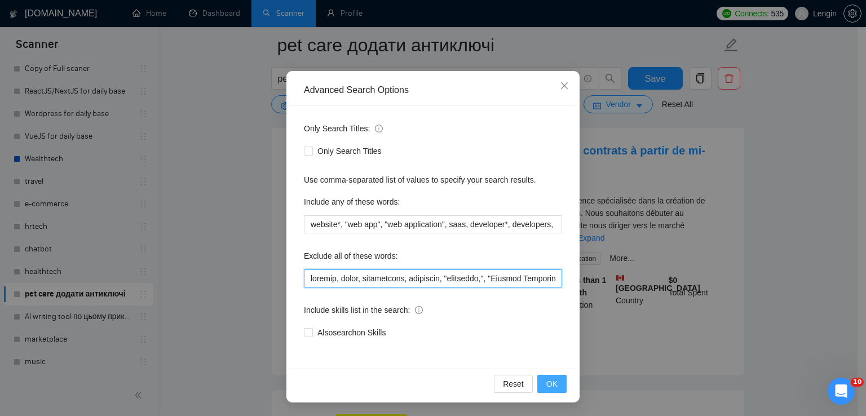
type input "petites, petit, flutterflow, petitions, "petitions,", "Chinese Proofreader", "D…"
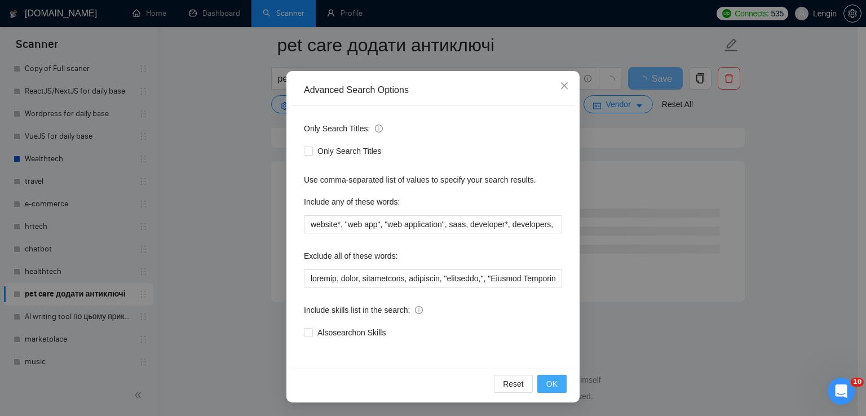
scroll to position [6097, 0]
click at [546, 379] on span "OK" at bounding box center [551, 384] width 11 height 12
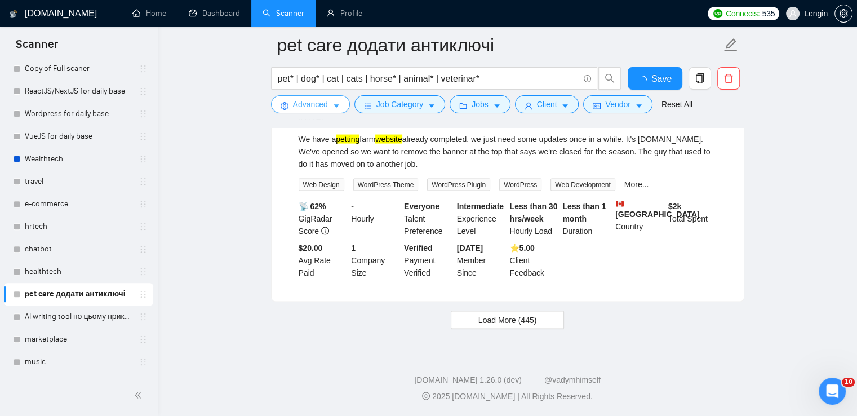
scroll to position [2342, 0]
click at [507, 322] on span "Load More (445)" at bounding box center [507, 320] width 59 height 12
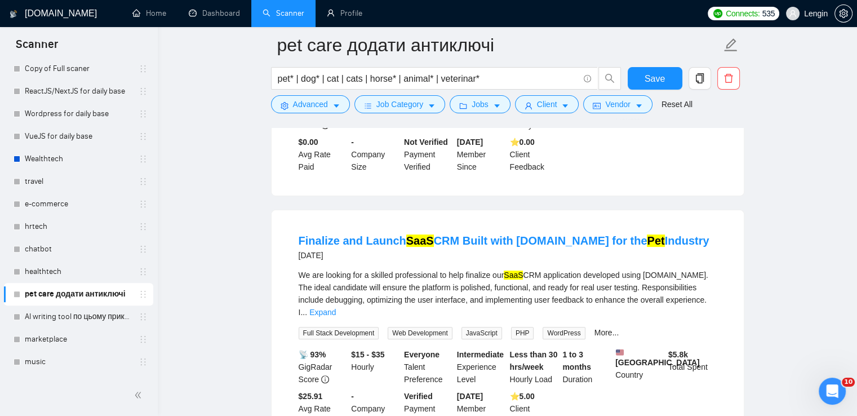
scroll to position [4761, 0]
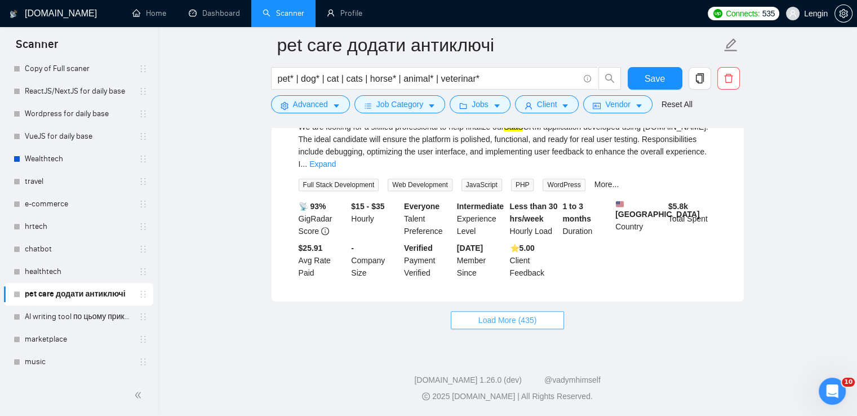
click at [486, 318] on span "Load More (435)" at bounding box center [507, 320] width 59 height 12
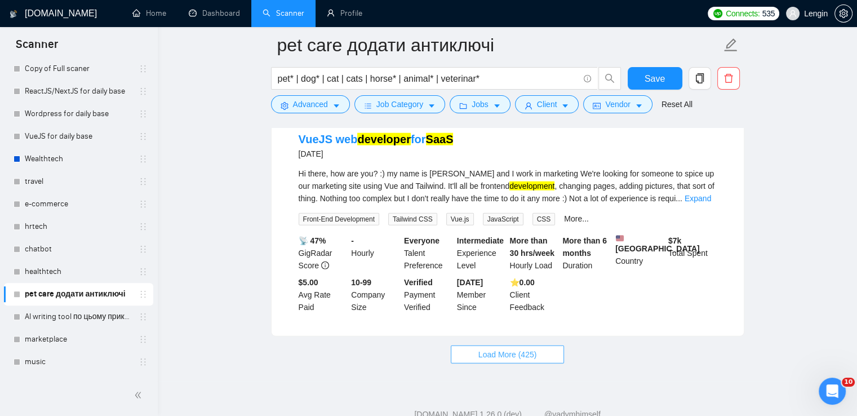
scroll to position [7204, 0]
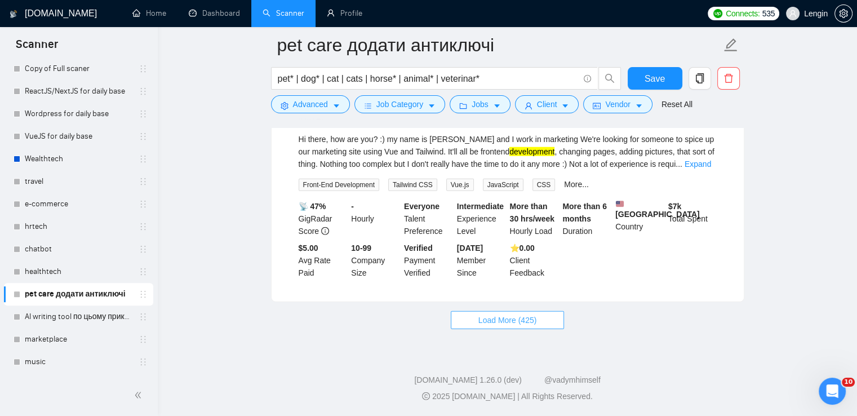
click at [530, 327] on button "Load More (425)" at bounding box center [508, 320] width 114 height 18
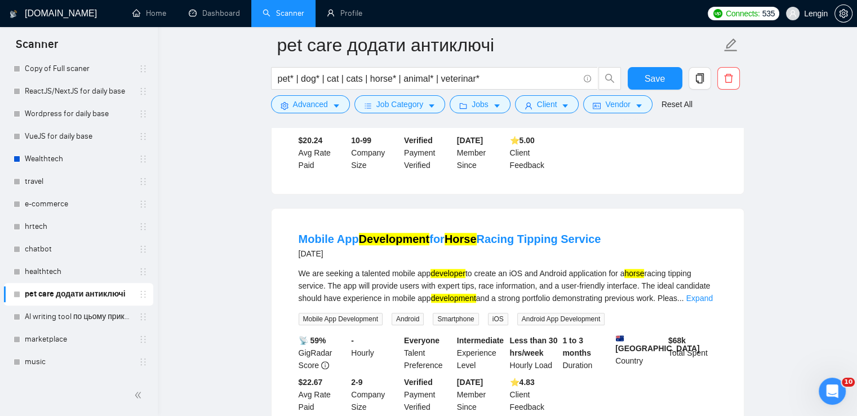
scroll to position [9684, 0]
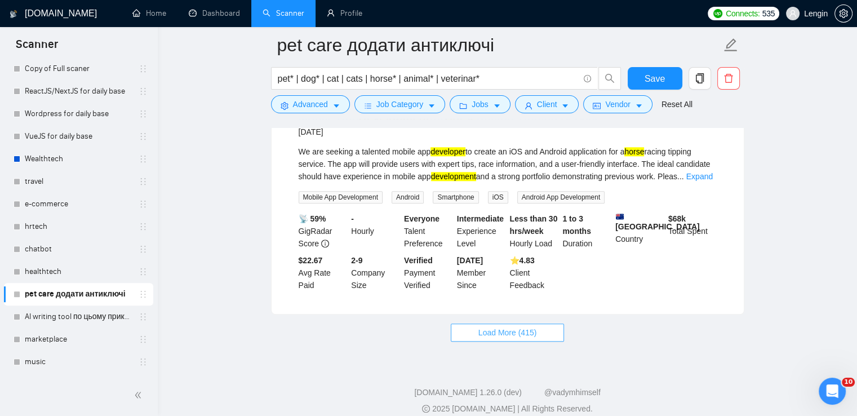
click at [507, 326] on span "Load More (415)" at bounding box center [507, 332] width 59 height 12
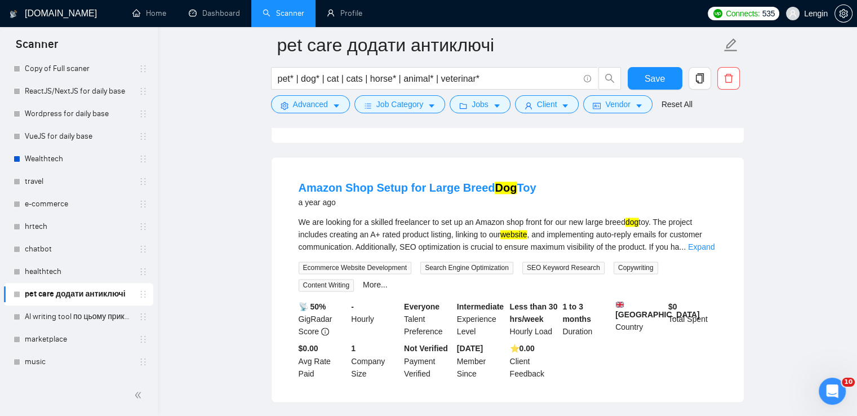
scroll to position [10354, 0]
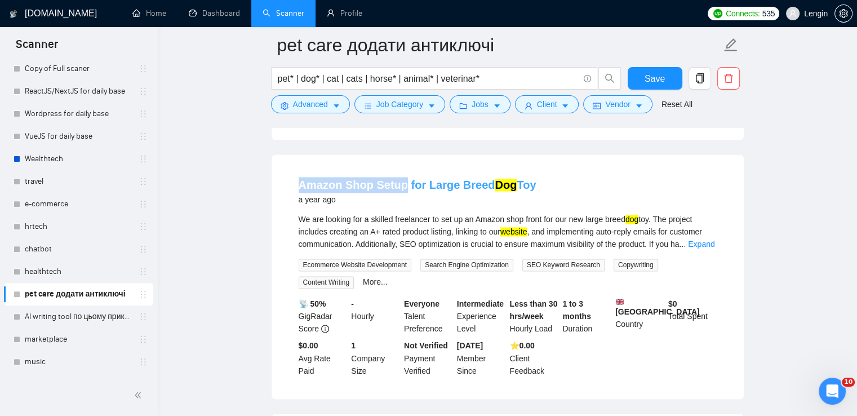
drag, startPoint x: 289, startPoint y: 163, endPoint x: 402, endPoint y: 167, distance: 113.3
click at [402, 168] on li "Amazon Shop Setup for Large Breed Dog Toy a year ago We are looking for a skill…" at bounding box center [507, 277] width 445 height 218
click at [286, 168] on li "Amazon Shop Setup for Large Breed Dog Toy a year ago We are looking for a skill…" at bounding box center [507, 277] width 445 height 218
drag, startPoint x: 295, startPoint y: 166, endPoint x: 325, endPoint y: 167, distance: 30.5
click at [325, 168] on li "Amazon Shop Setup for Large Breed Dog Toy a year ago We are looking for a skill…" at bounding box center [507, 277] width 445 height 218
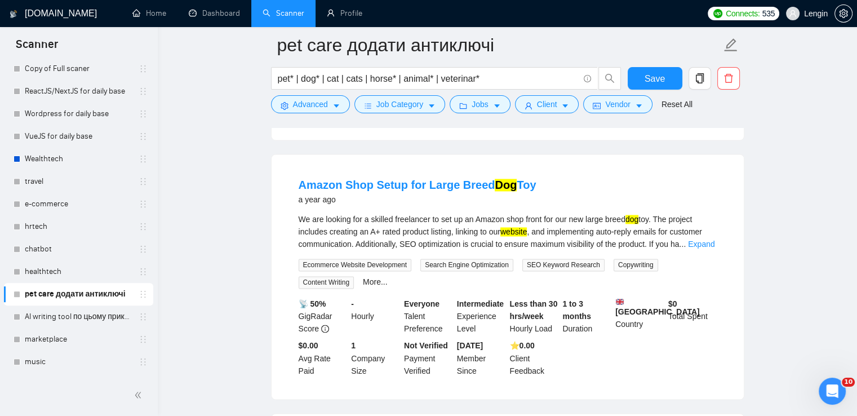
click at [272, 274] on div "Amazon Shop Setup for Large Breed Dog Toy a year ago We are looking for a skill…" at bounding box center [508, 276] width 472 height 245
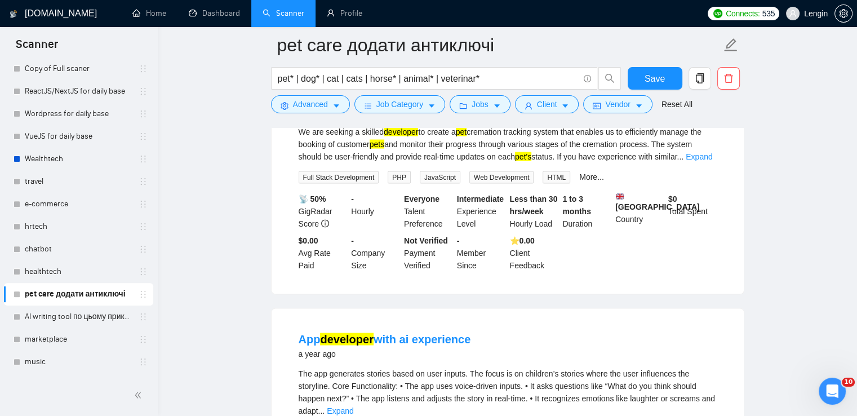
scroll to position [10858, 0]
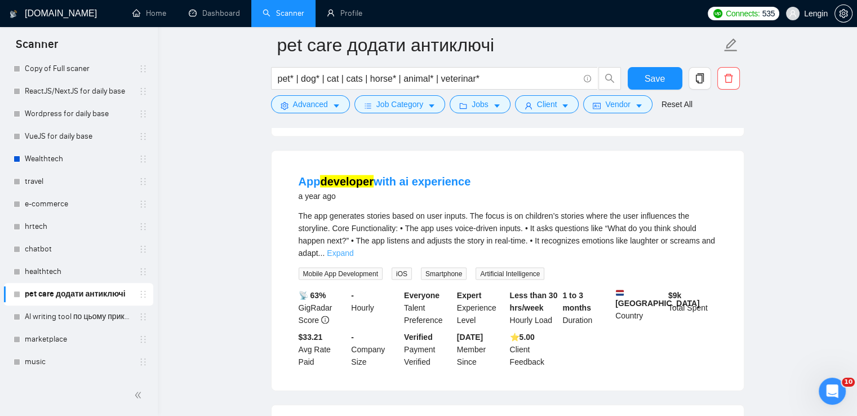
click at [353, 249] on link "Expand" at bounding box center [340, 253] width 26 height 9
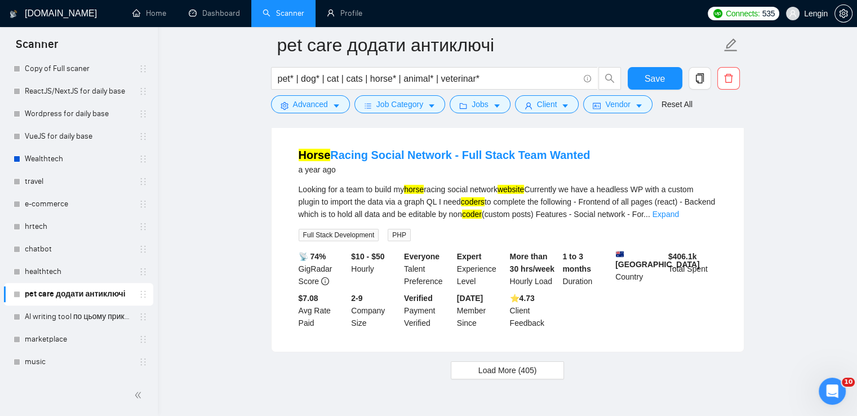
scroll to position [12269, 0]
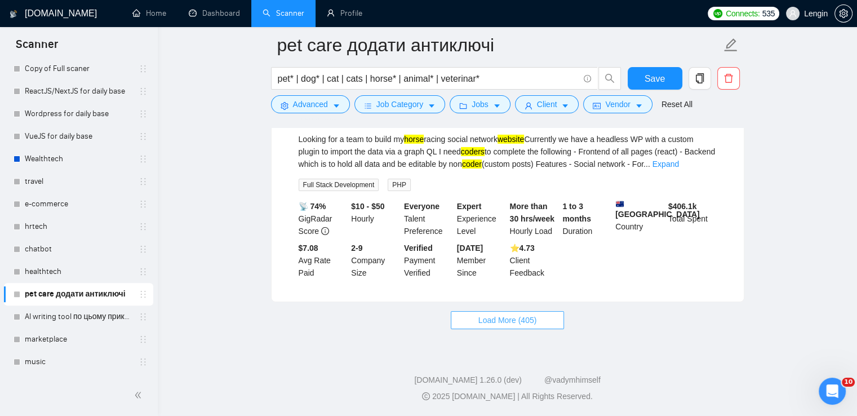
click at [527, 326] on span "Load More (405)" at bounding box center [507, 320] width 59 height 12
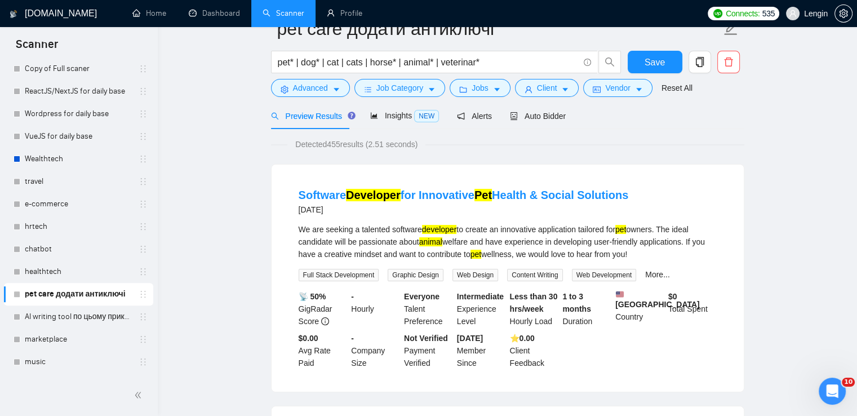
scroll to position [0, 0]
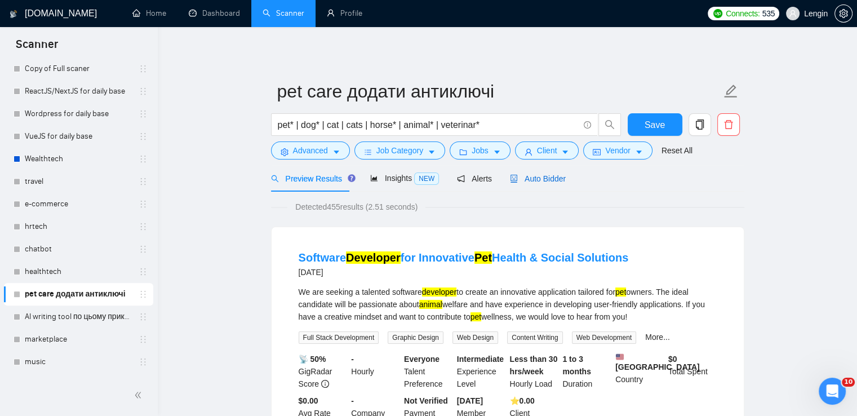
click at [553, 181] on span "Auto Bidder" at bounding box center [538, 178] width 56 height 9
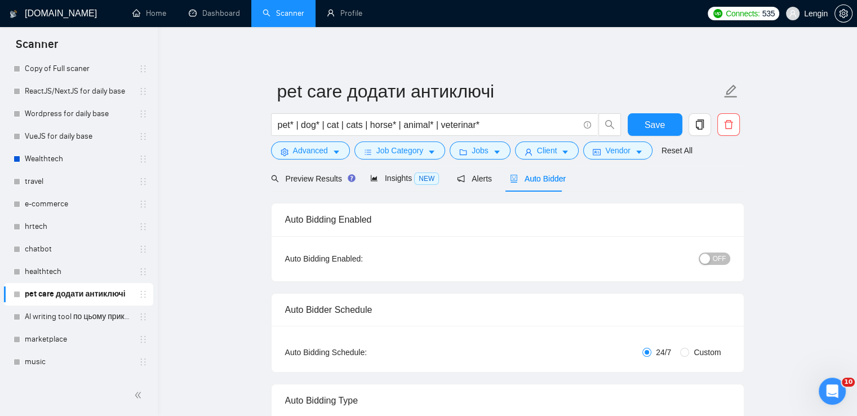
radio input "false"
radio input "true"
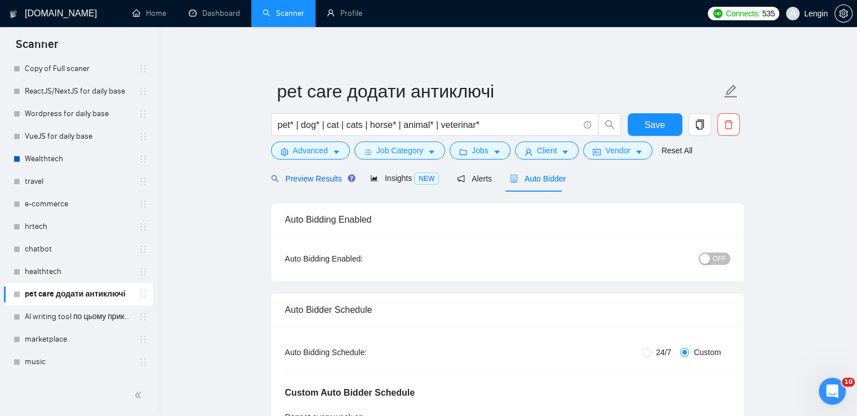
click at [318, 174] on span "Preview Results" at bounding box center [311, 178] width 81 height 9
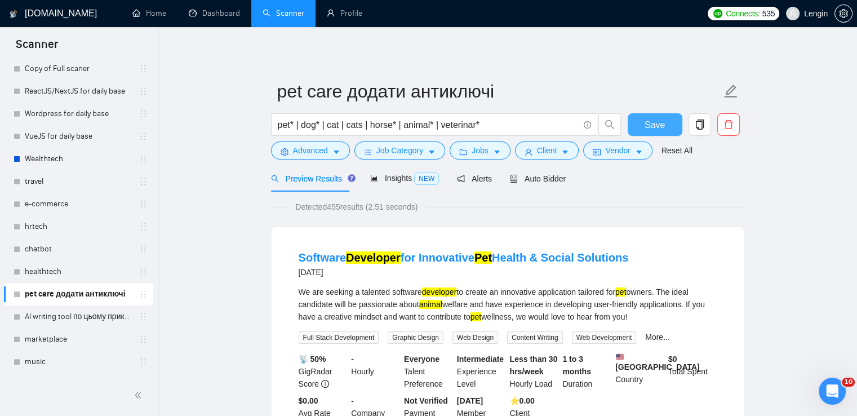
click at [667, 128] on button "Save" at bounding box center [655, 124] width 55 height 23
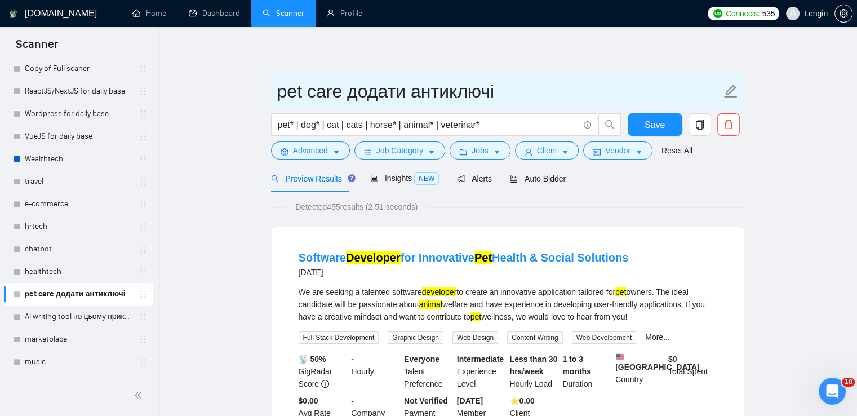
click at [523, 91] on input "pet care додати антиключі" at bounding box center [499, 91] width 444 height 28
click at [523, 91] on input "pet car" at bounding box center [499, 91] width 444 height 28
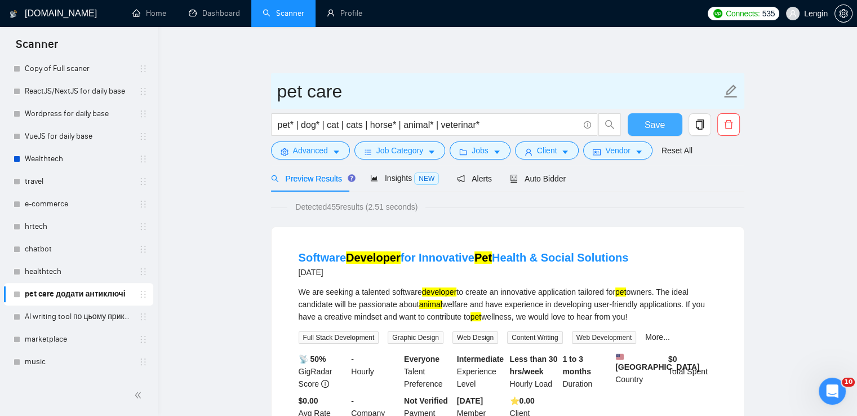
type input "pet care"
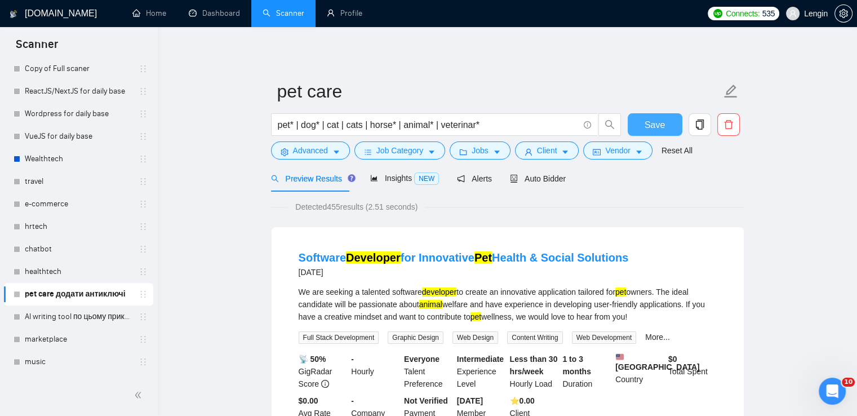
click at [637, 129] on button "Save" at bounding box center [655, 124] width 55 height 23
click at [81, 322] on link "AI writing tool по цьому прикладу" at bounding box center [78, 316] width 107 height 23
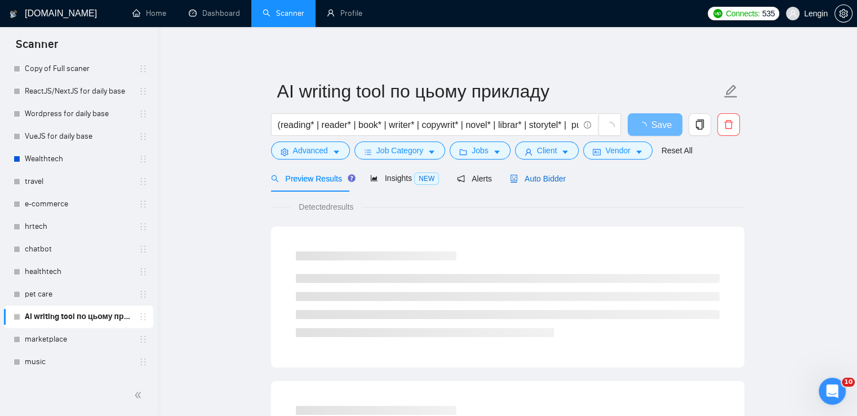
click at [546, 179] on span "Auto Bidder" at bounding box center [538, 178] width 56 height 9
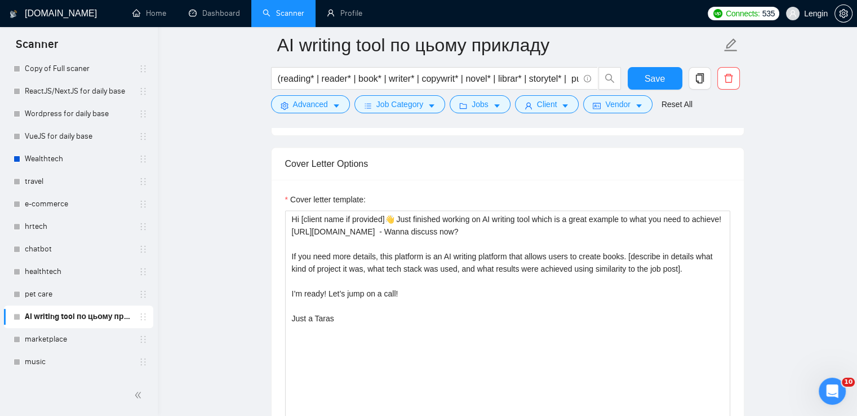
scroll to position [1442, 0]
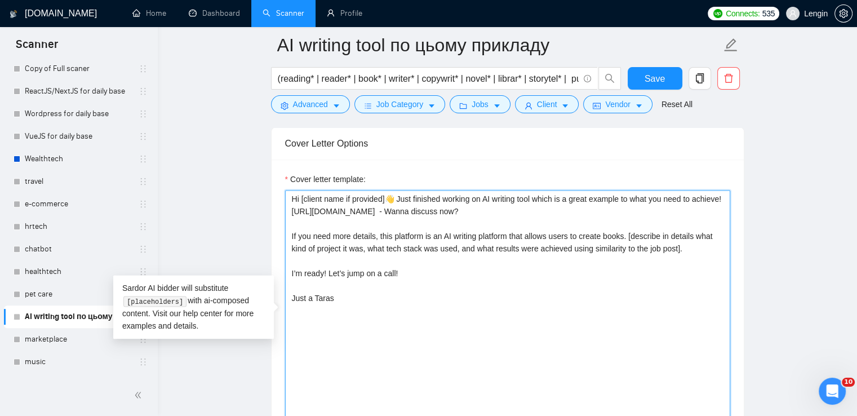
click at [416, 278] on textarea "Hi [client name if provided]👋 Just finished working on AI writing tool which is…" at bounding box center [507, 317] width 445 height 254
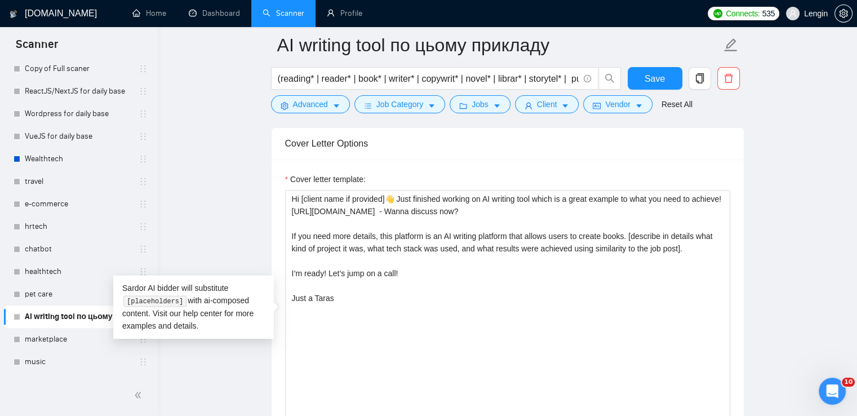
click at [258, 229] on main "AI writing tool по цьому прикладу (reading* | reader* | book* | writer* | copyw…" at bounding box center [507, 205] width 663 height 3204
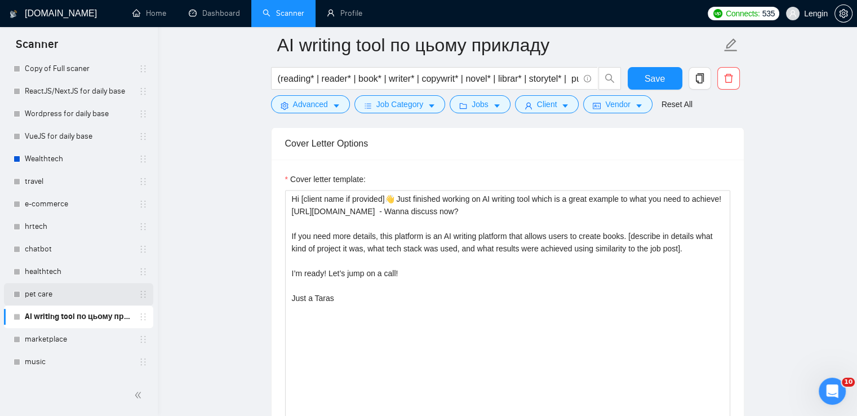
click at [51, 290] on link "pet care" at bounding box center [78, 294] width 107 height 23
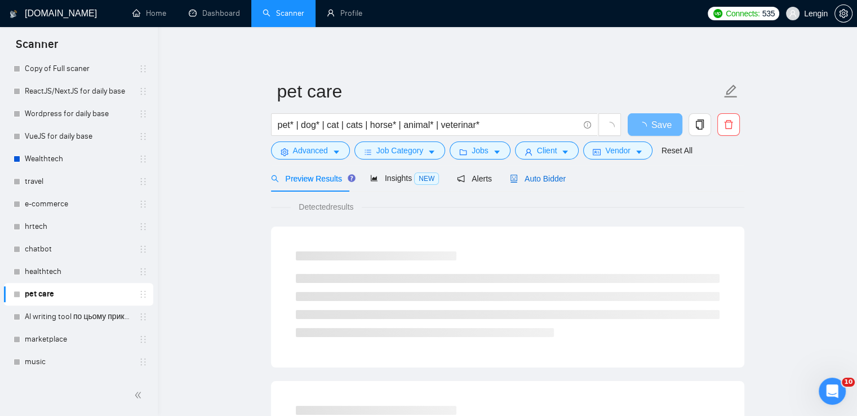
click at [511, 181] on icon "robot" at bounding box center [514, 179] width 8 height 8
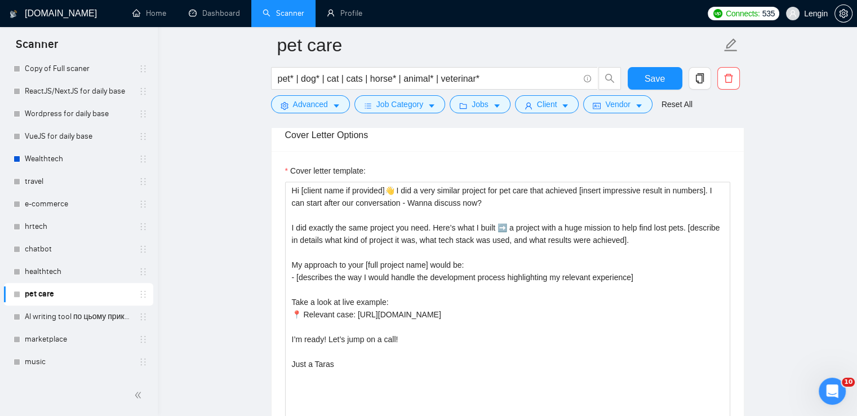
scroll to position [1447, 0]
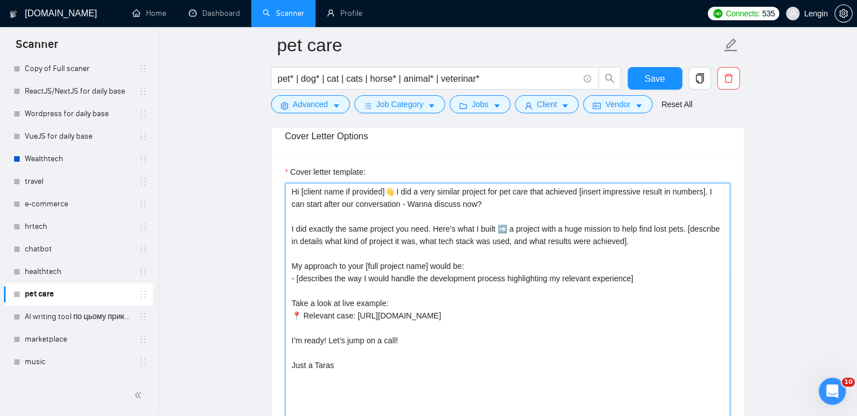
click at [293, 190] on textarea "Hi [client name if provided]👋 I did a very similar project for pet care that ac…" at bounding box center [507, 310] width 445 height 254
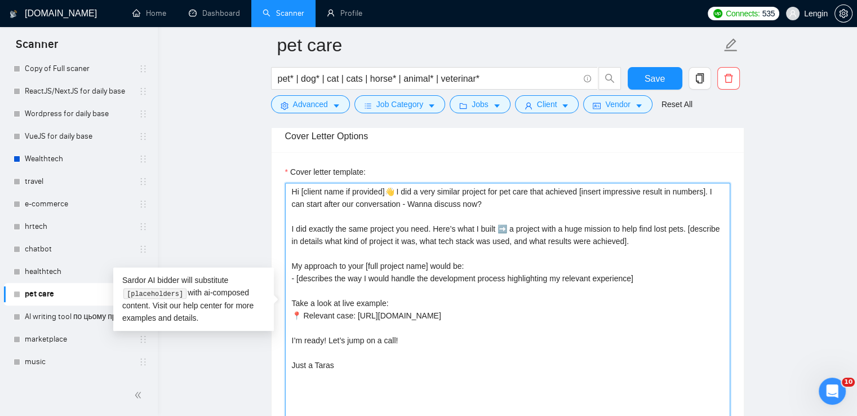
paste textarea "Hi [client name if provided]👋 Just finished working on AI writing tool which is…"
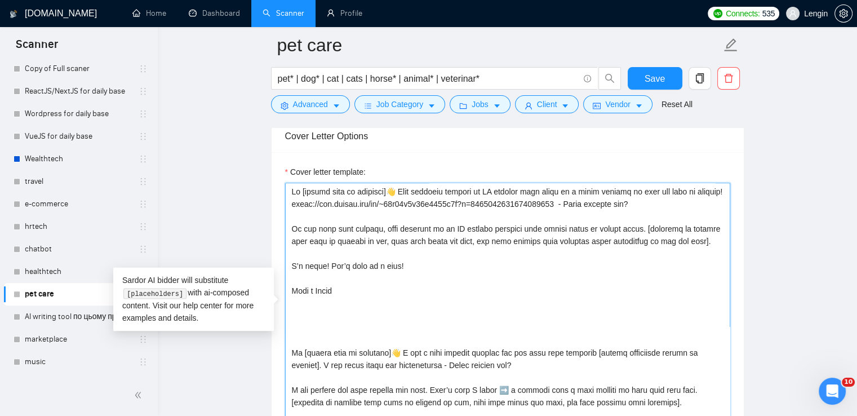
click at [534, 189] on textarea "Cover letter template:" at bounding box center [507, 310] width 445 height 254
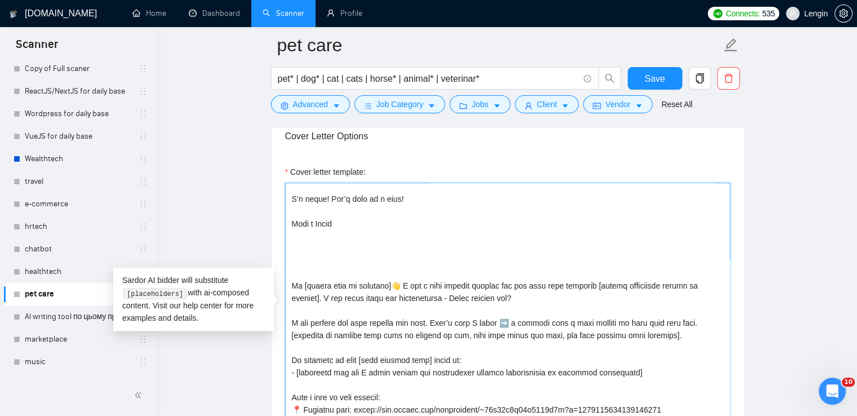
scroll to position [99, 0]
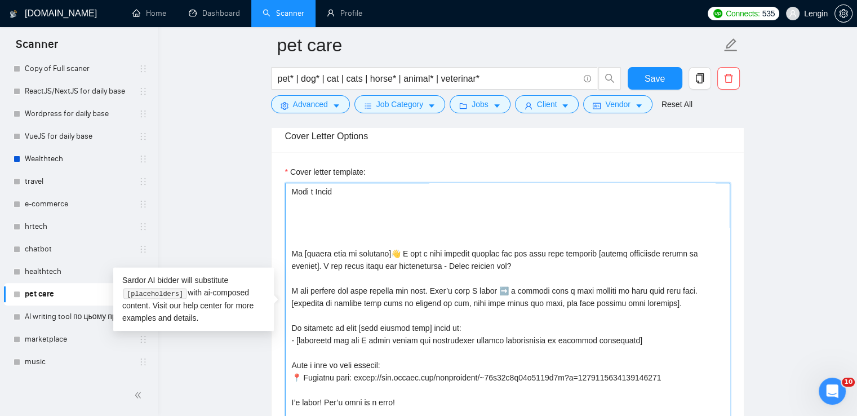
drag, startPoint x: 509, startPoint y: 287, endPoint x: 688, endPoint y: 293, distance: 179.3
click at [688, 293] on textarea "Cover letter template:" at bounding box center [507, 310] width 445 height 254
click at [589, 294] on textarea "Cover letter template:" at bounding box center [507, 310] width 445 height 254
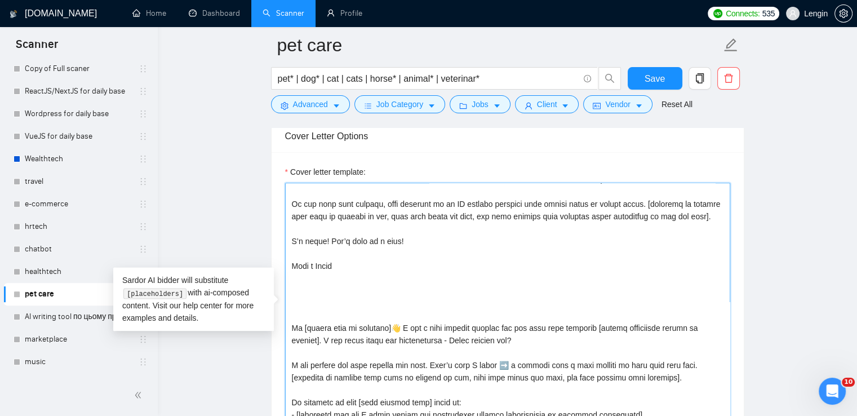
scroll to position [0, 0]
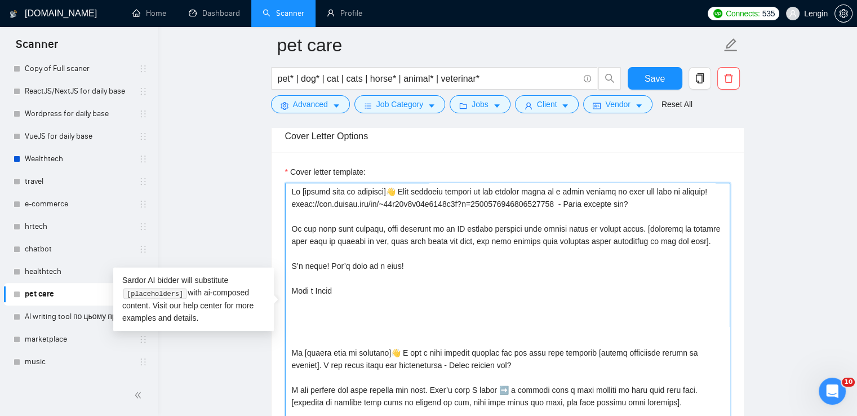
drag, startPoint x: 625, startPoint y: 226, endPoint x: 440, endPoint y: 228, distance: 184.9
click at [440, 228] on textarea "Cover letter template:" at bounding box center [507, 310] width 445 height 254
paste textarea "a project with a huge mission to help find lost pets."
click at [440, 228] on textarea "Cover letter template:" at bounding box center [507, 310] width 445 height 254
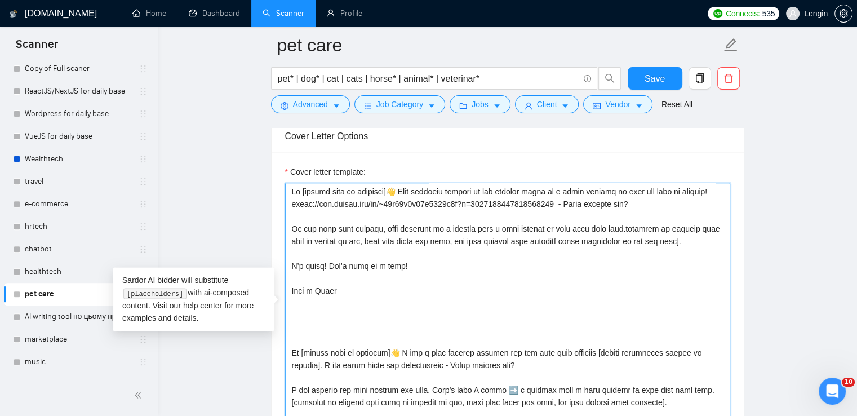
click at [611, 228] on textarea "Cover letter template:" at bounding box center [507, 310] width 445 height 254
click at [514, 273] on textarea "Cover letter template:" at bounding box center [507, 310] width 445 height 254
click at [565, 201] on textarea "Cover letter template:" at bounding box center [507, 310] width 445 height 254
click at [543, 272] on textarea "Cover letter template:" at bounding box center [507, 310] width 445 height 254
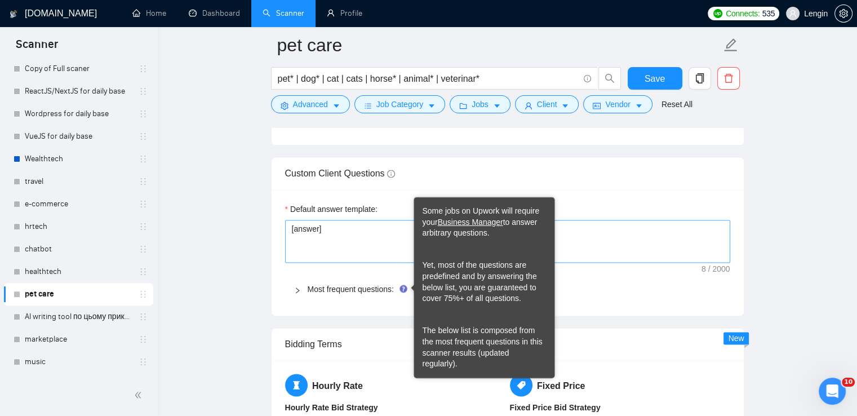
drag, startPoint x: 292, startPoint y: 242, endPoint x: 389, endPoint y: 249, distance: 97.2
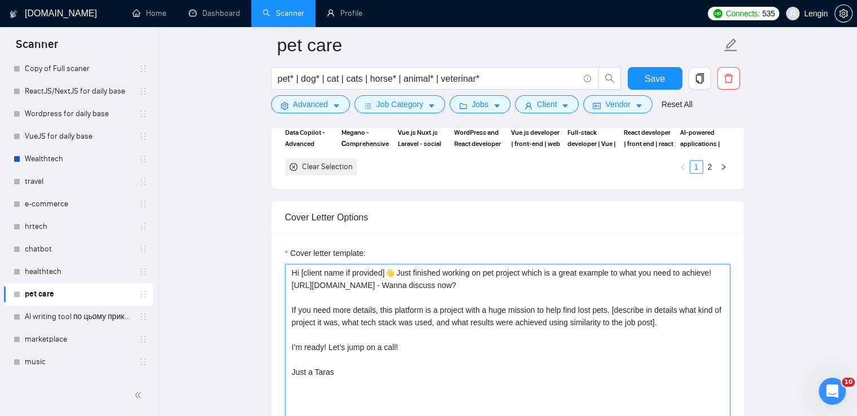
scroll to position [1365, 0]
type textarea "Hi [client name if provided]👋 Just finished working on pet project which is a g…"
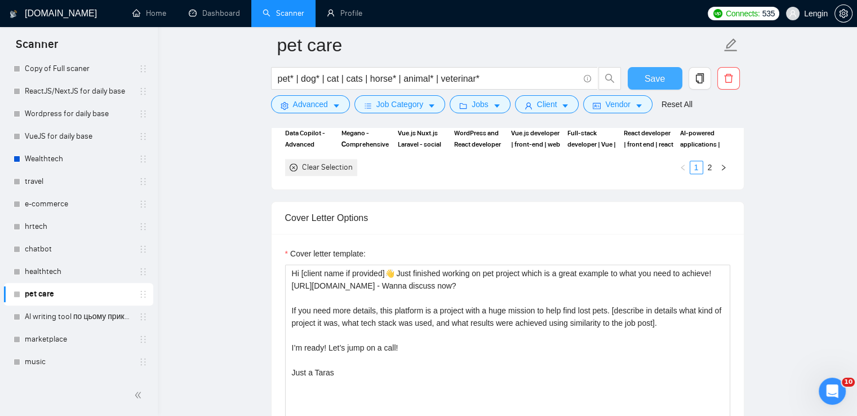
click at [635, 74] on button "Save" at bounding box center [655, 78] width 55 height 23
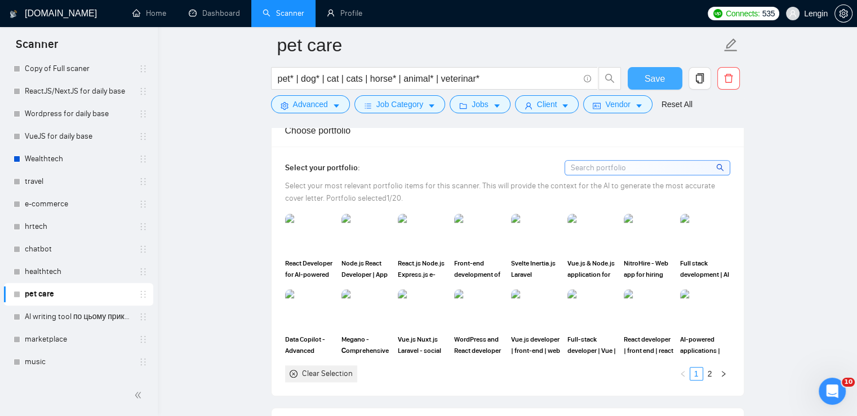
scroll to position [1156, 0]
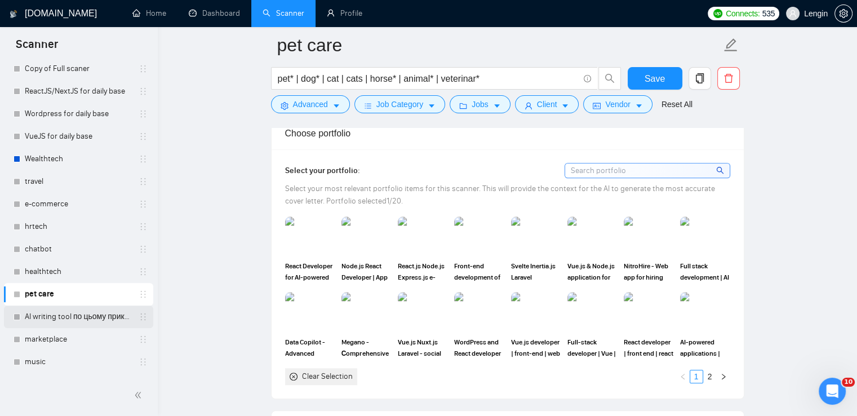
click at [57, 325] on link "AI writing tool по цьому прикладу" at bounding box center [78, 316] width 107 height 23
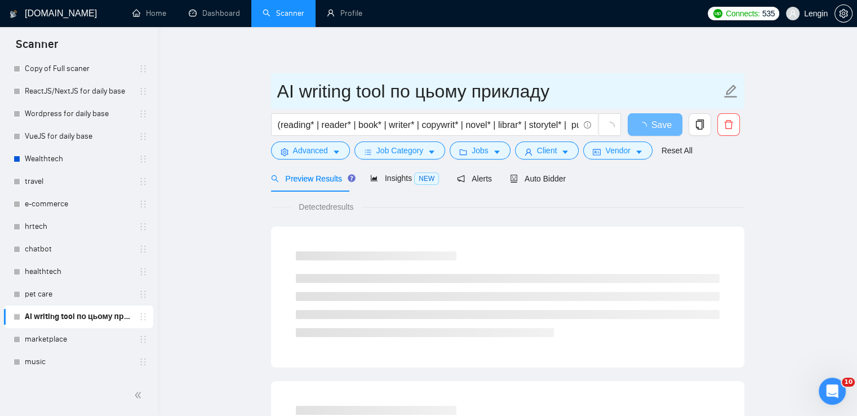
click at [573, 100] on input "AI writing tool по цьому прикладу" at bounding box center [499, 91] width 444 height 28
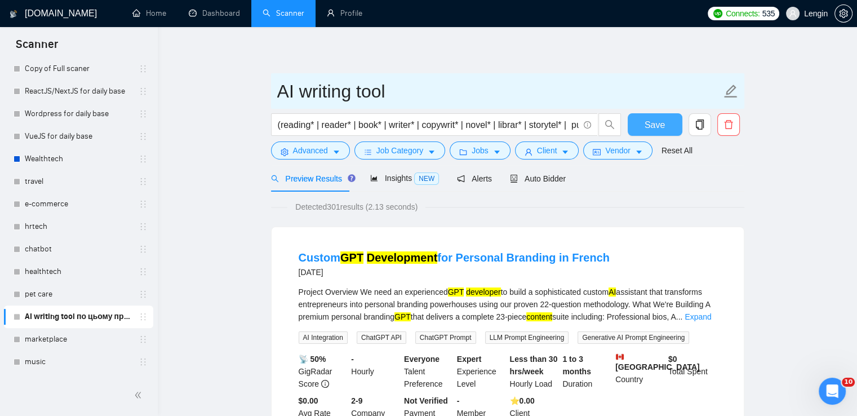
type input "AI writing tool"
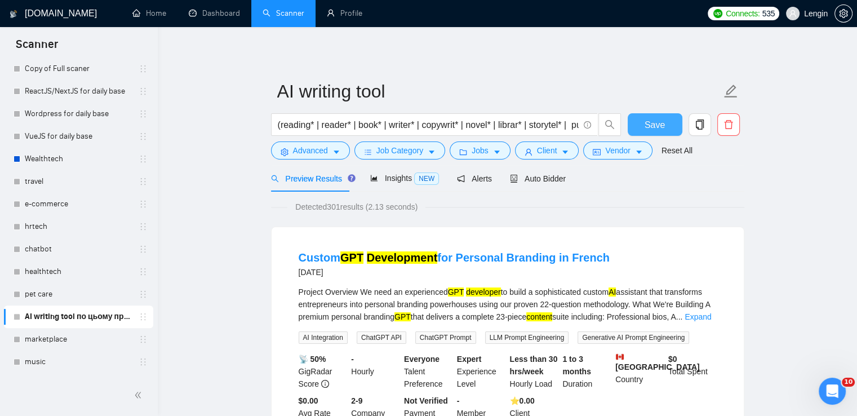
click at [640, 120] on button "Save" at bounding box center [655, 124] width 55 height 23
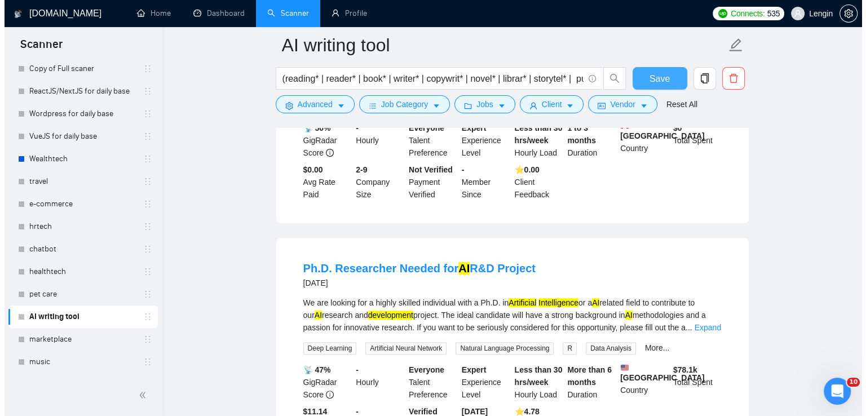
scroll to position [237, 0]
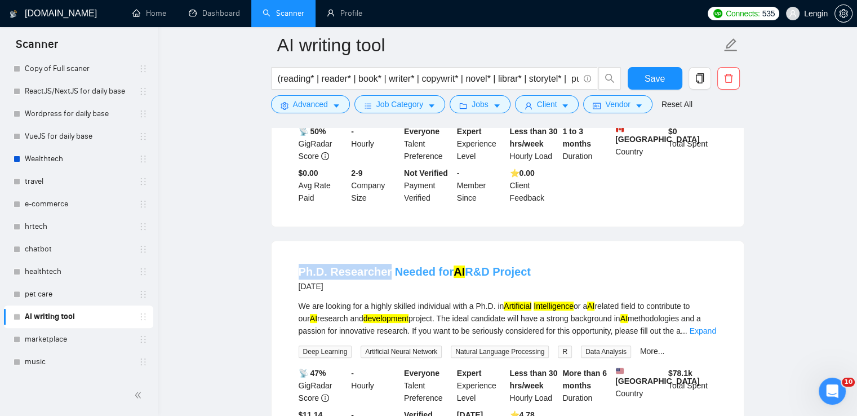
drag, startPoint x: 294, startPoint y: 270, endPoint x: 382, endPoint y: 271, distance: 87.4
click at [382, 271] on li "Ph.D. Researcher Needed for AI R&D Project 4 days ago We are looking for a high…" at bounding box center [507, 355] width 445 height 200
click at [313, 110] on span "Advanced" at bounding box center [310, 104] width 35 height 12
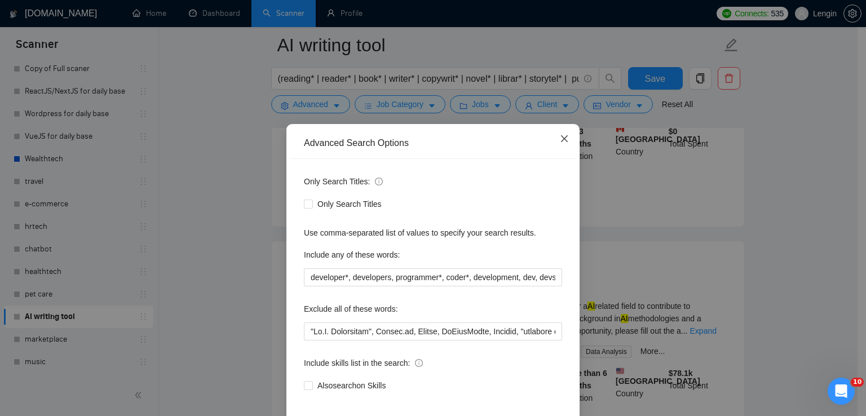
click at [561, 134] on span "Close" at bounding box center [564, 139] width 30 height 30
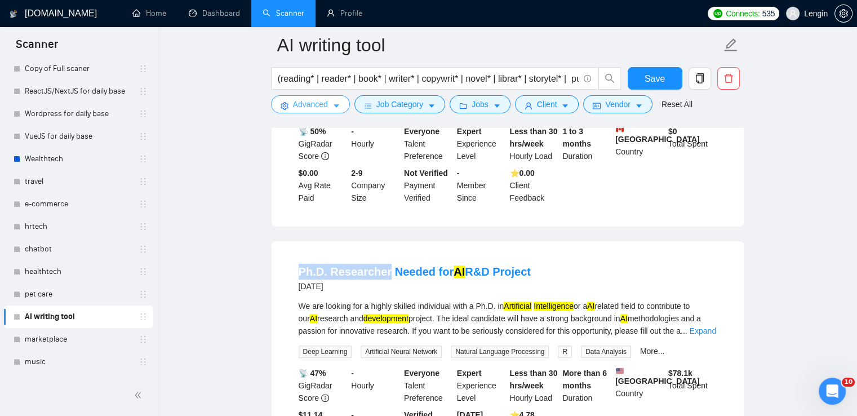
click at [313, 99] on span "Advanced" at bounding box center [310, 104] width 35 height 12
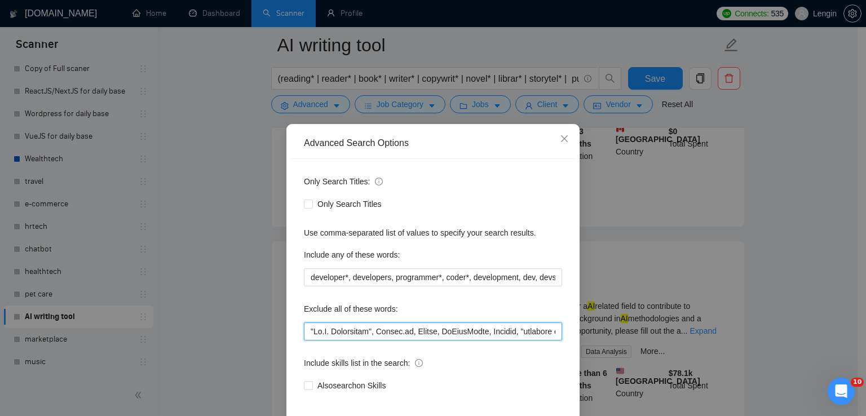
click at [304, 331] on input "text" at bounding box center [433, 331] width 258 height 18
paste input "Ph.D. Researcher"
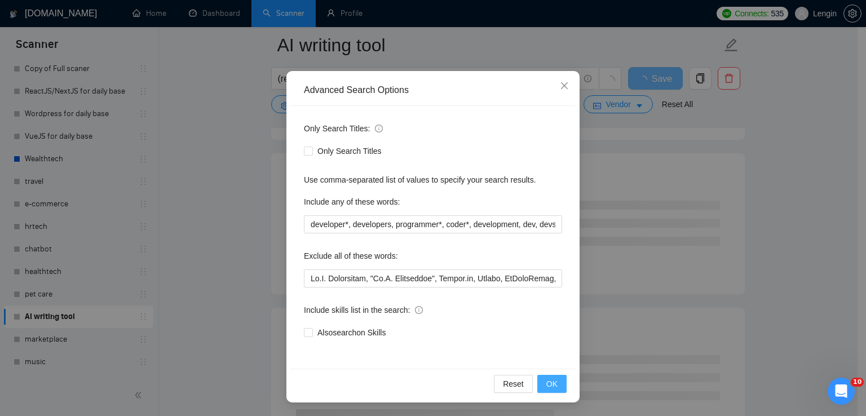
click at [552, 380] on span "OK" at bounding box center [551, 384] width 11 height 12
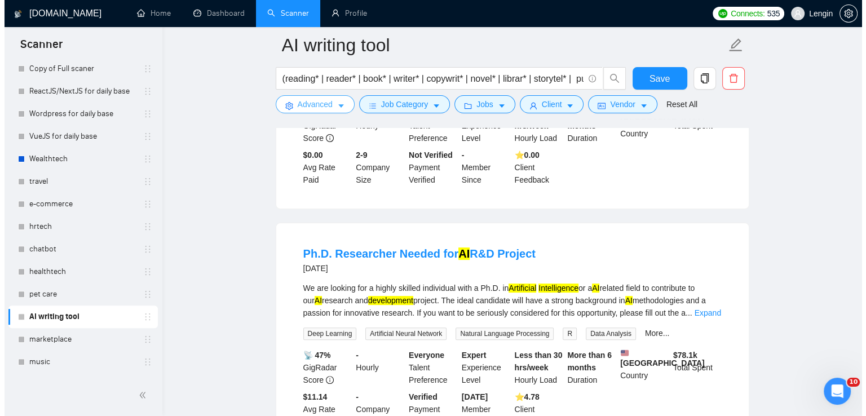
scroll to position [257, 0]
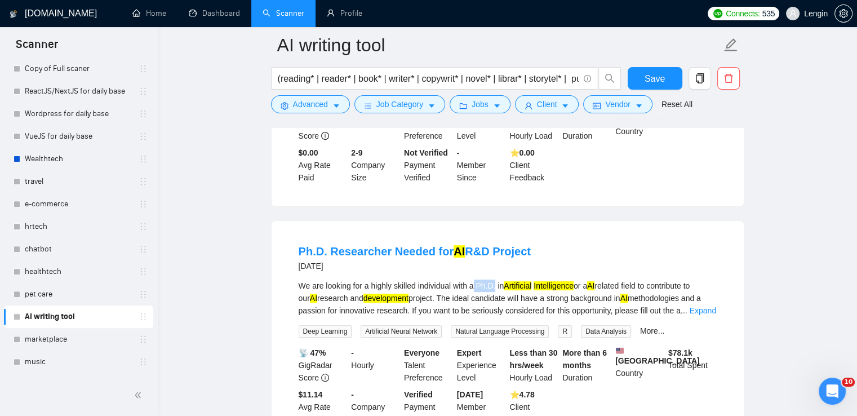
drag, startPoint x: 495, startPoint y: 285, endPoint x: 476, endPoint y: 285, distance: 19.2
click at [476, 285] on div "We are looking for a highly skilled individual with a Ph.D. in Artificial Intel…" at bounding box center [508, 298] width 418 height 37
click at [313, 97] on button "Advanced" at bounding box center [310, 104] width 79 height 18
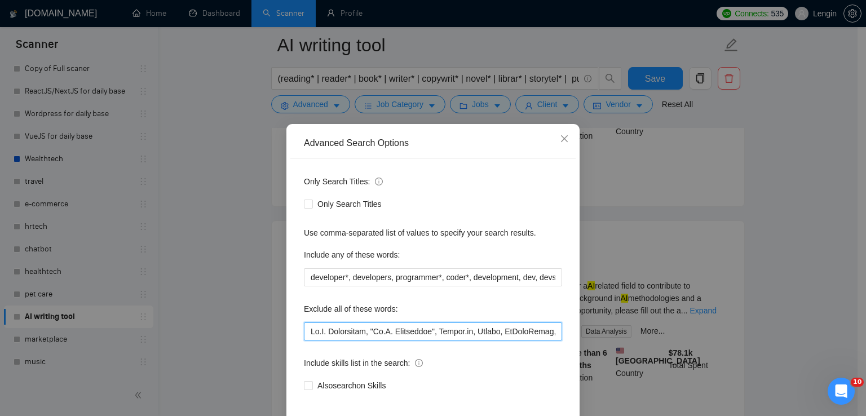
click at [307, 331] on input "text" at bounding box center [433, 331] width 258 height 18
paste input "Ph.D."
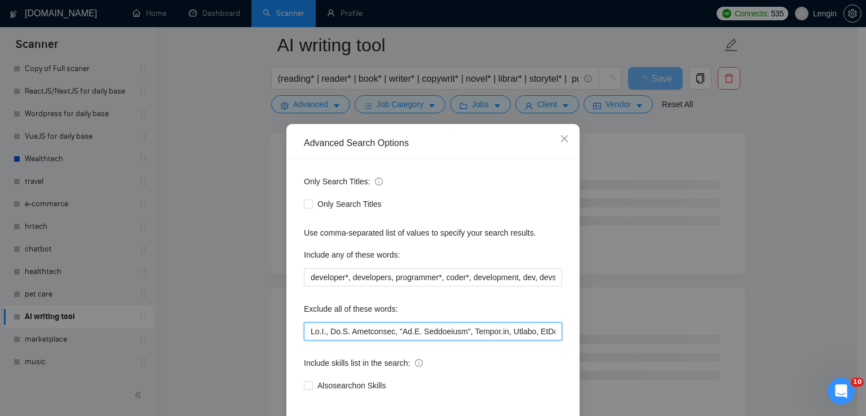
click at [307, 331] on input "text" at bounding box center [433, 331] width 258 height 18
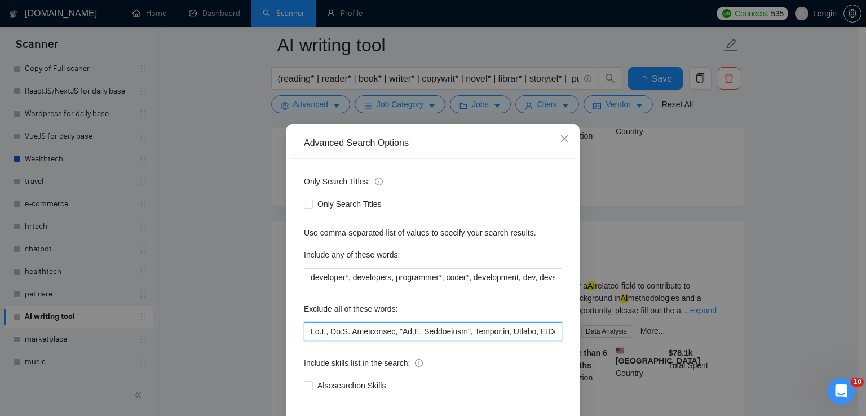
scroll to position [53, 0]
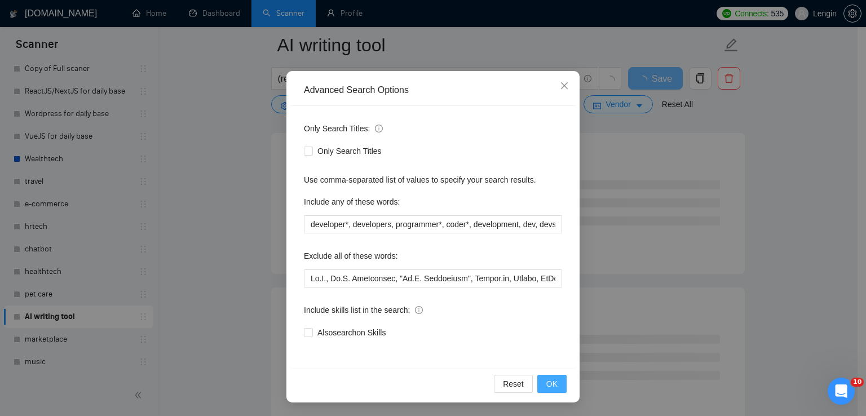
click at [541, 386] on button "OK" at bounding box center [551, 384] width 29 height 18
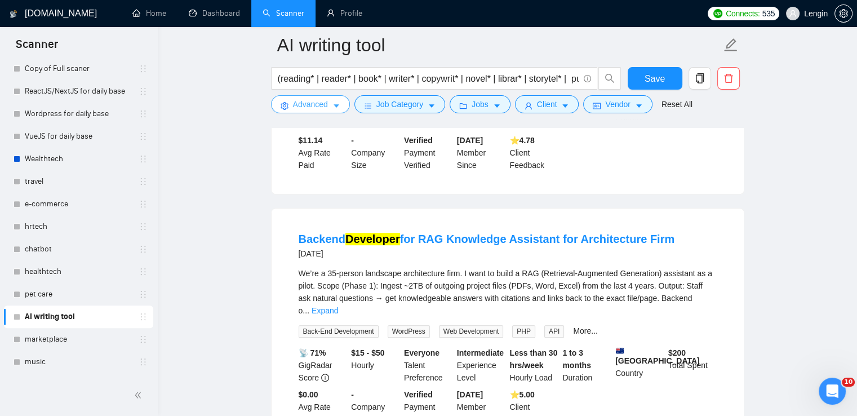
scroll to position [503, 0]
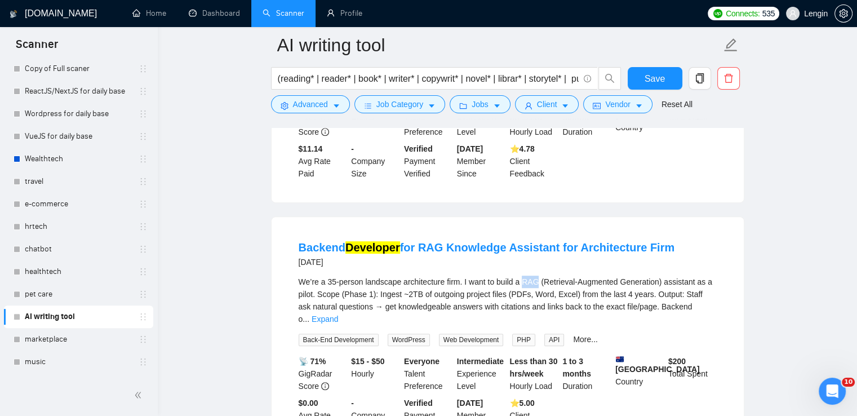
drag, startPoint x: 521, startPoint y: 290, endPoint x: 536, endPoint y: 289, distance: 15.8
click at [536, 289] on div "We’re a 35-person landscape architecture firm. I want to build a RAG (Retrieval…" at bounding box center [508, 301] width 418 height 50
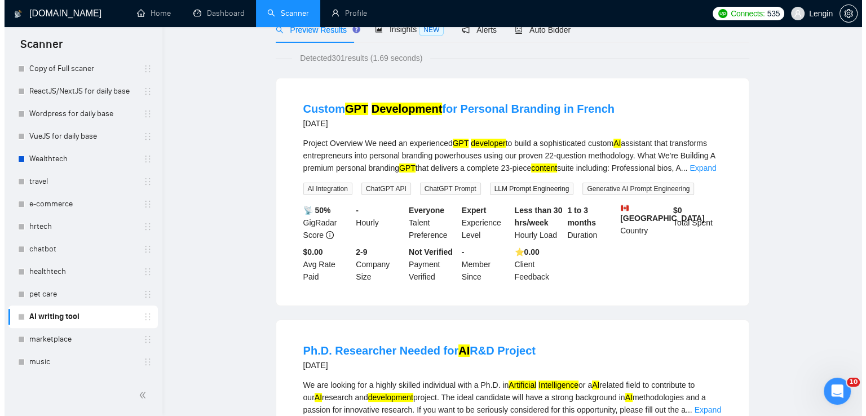
scroll to position [0, 0]
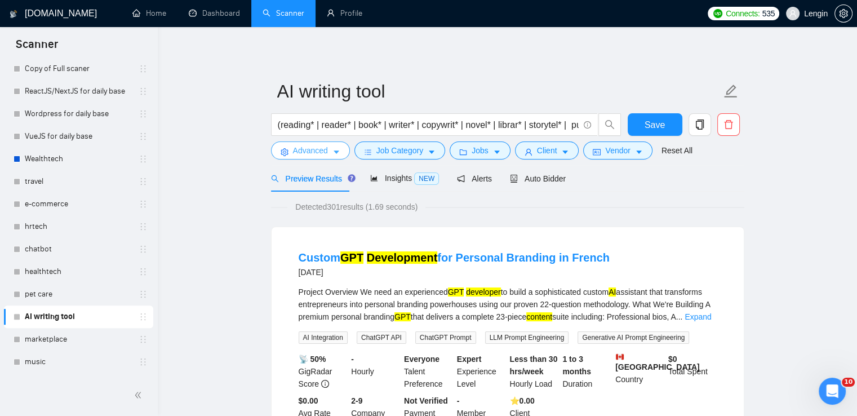
click at [329, 153] on button "Advanced" at bounding box center [310, 150] width 79 height 18
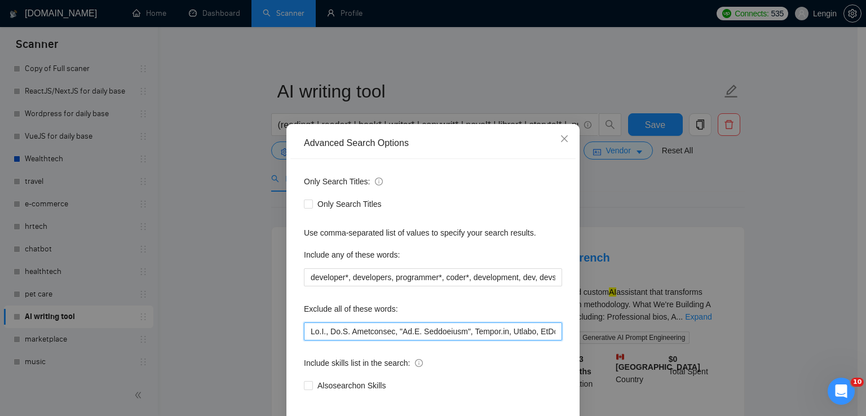
click at [304, 330] on input "text" at bounding box center [433, 331] width 258 height 18
paste input "RAG"
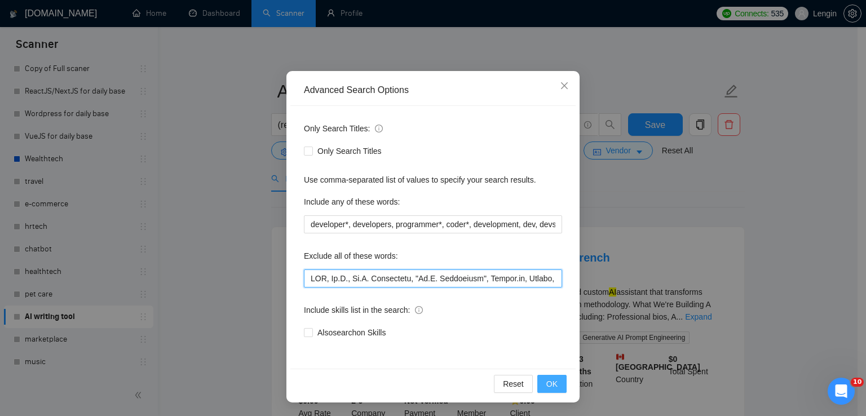
type input "RAG, Ph.D., Ph.D. Researcher, "Ph.D. Researcher", Bubble.io, Python, GoHighLeve…"
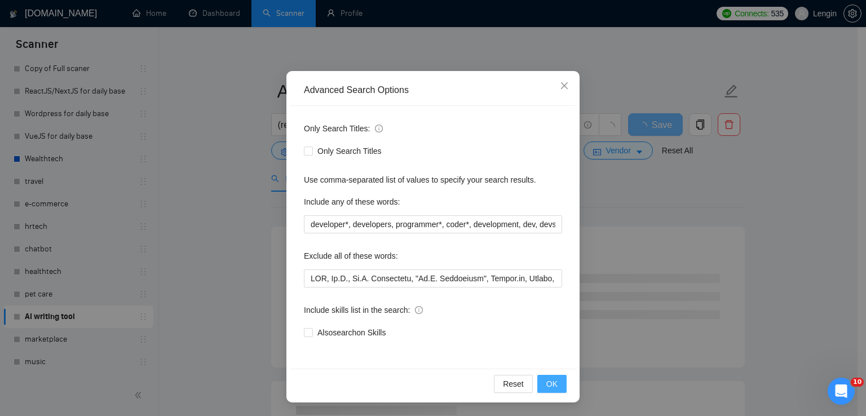
click at [553, 385] on button "OK" at bounding box center [551, 384] width 29 height 18
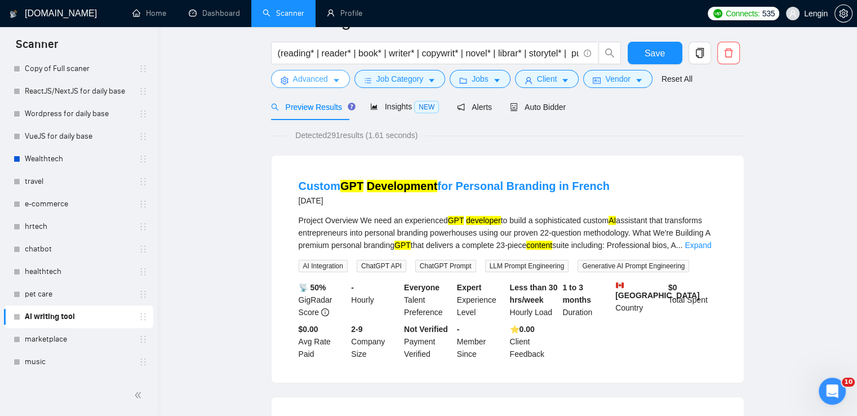
scroll to position [9, 0]
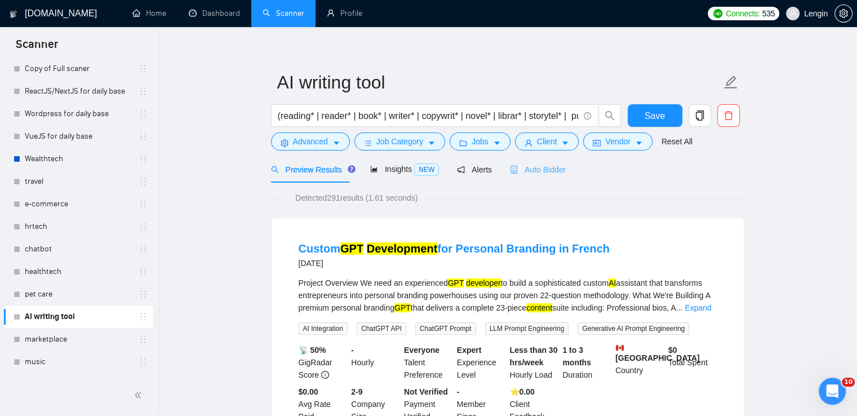
click at [547, 179] on div "Auto Bidder" at bounding box center [538, 169] width 56 height 26
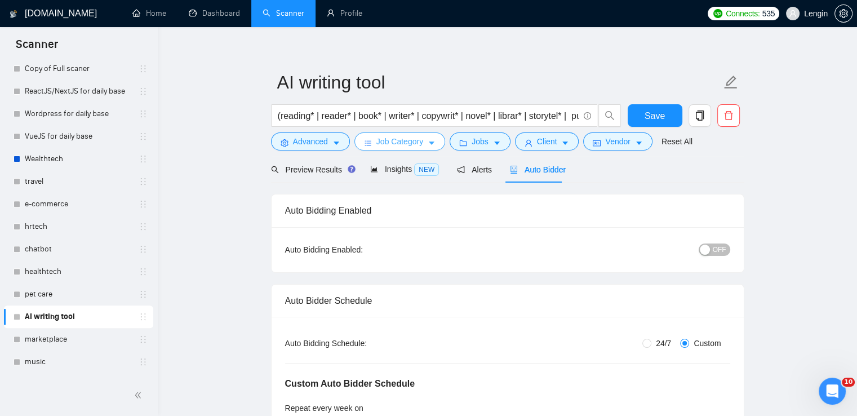
click at [434, 147] on button "Job Category" at bounding box center [399, 141] width 91 height 18
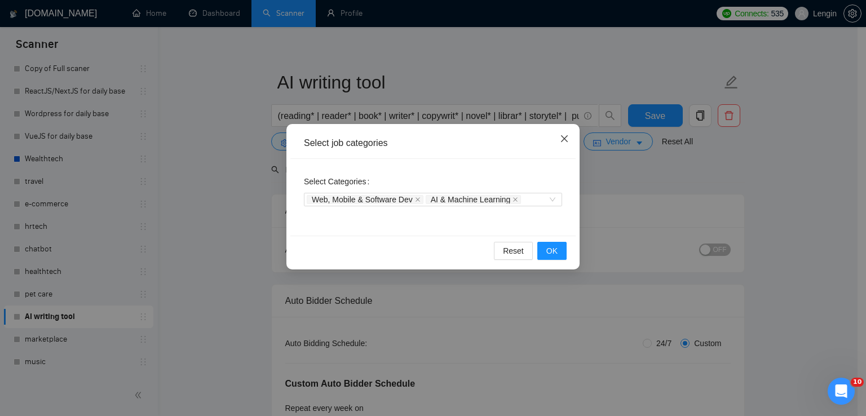
click at [566, 141] on icon "close" at bounding box center [564, 138] width 7 height 7
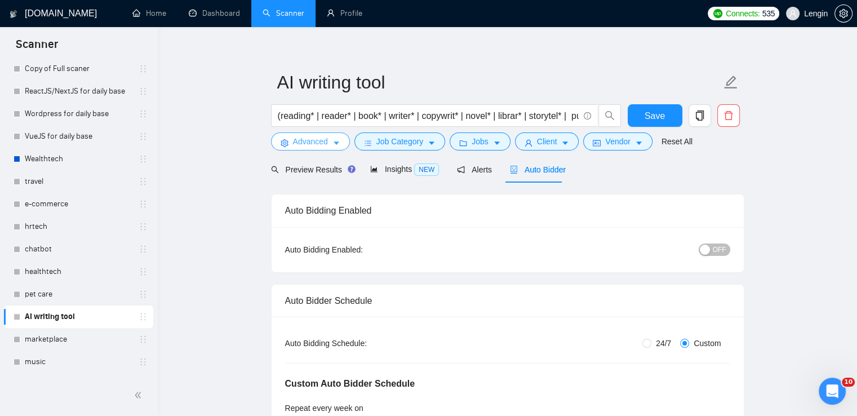
click at [330, 139] on button "Advanced" at bounding box center [310, 141] width 79 height 18
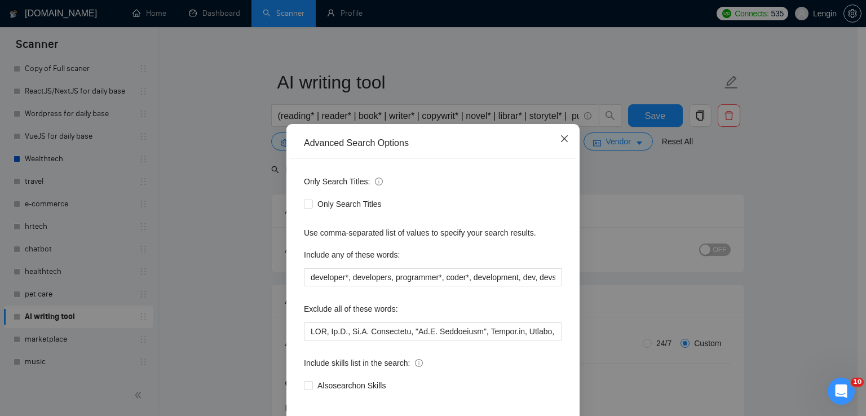
click at [561, 138] on icon "close" at bounding box center [564, 138] width 7 height 7
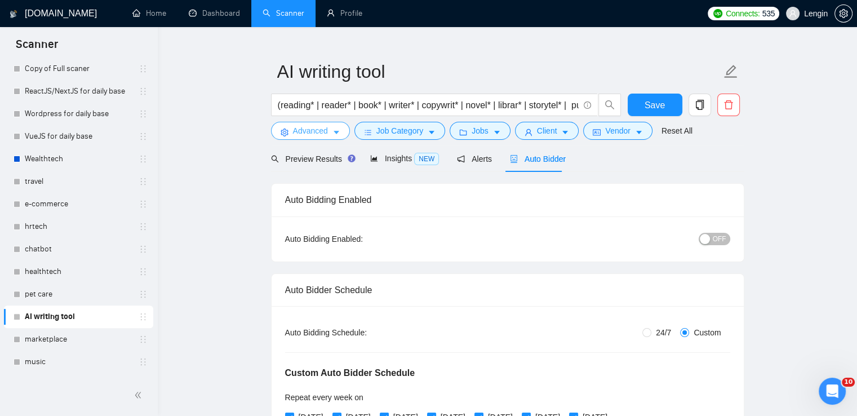
scroll to position [19, 0]
click at [309, 158] on span "Preview Results" at bounding box center [311, 159] width 81 height 9
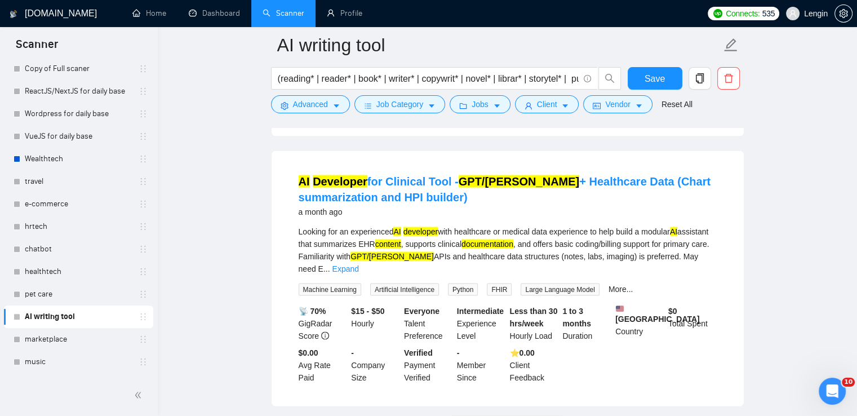
scroll to position [2407, 0]
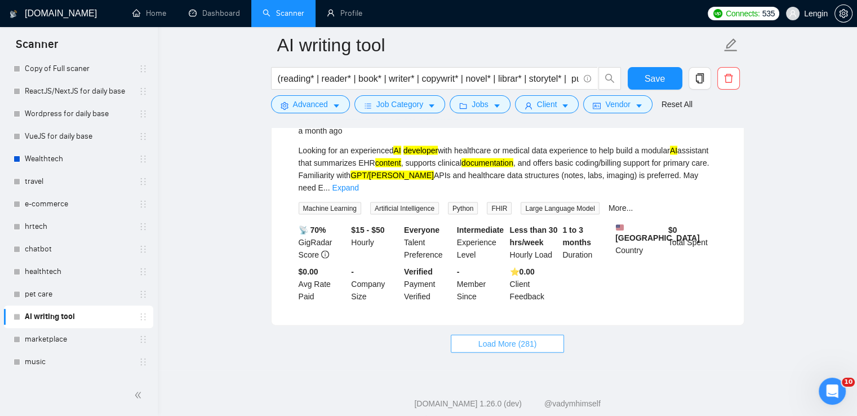
click at [491, 335] on button "Load More (281)" at bounding box center [508, 344] width 114 height 18
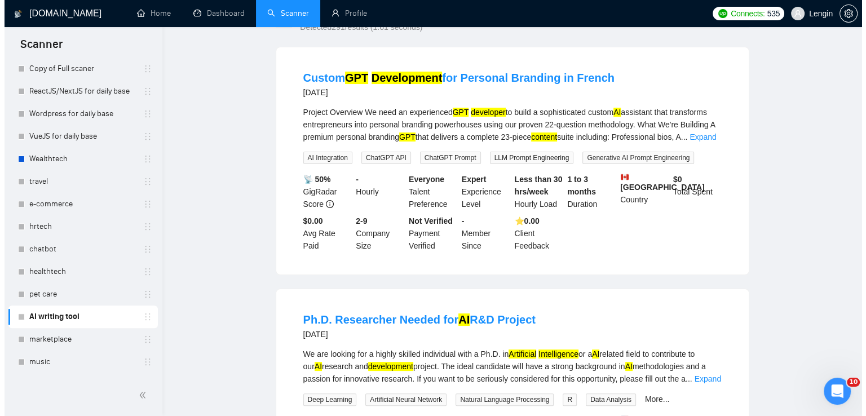
scroll to position [0, 0]
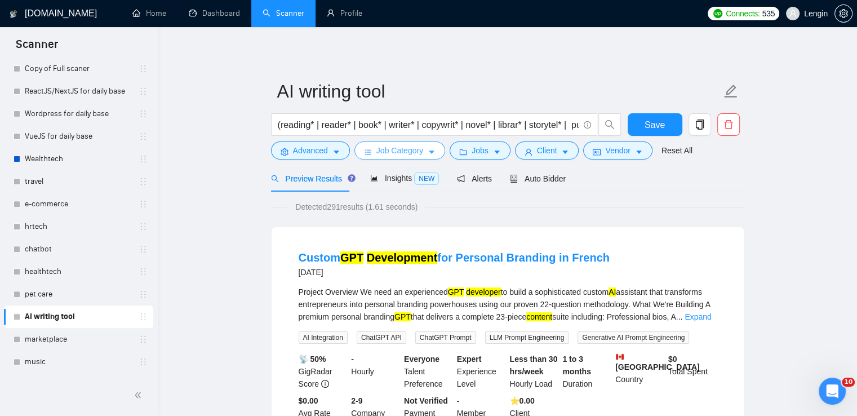
click at [420, 153] on span "Job Category" at bounding box center [399, 150] width 47 height 12
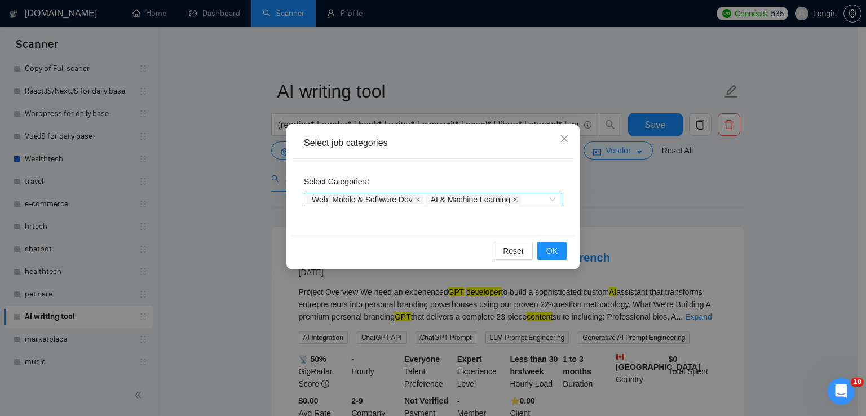
click at [517, 201] on icon "close" at bounding box center [515, 200] width 6 height 6
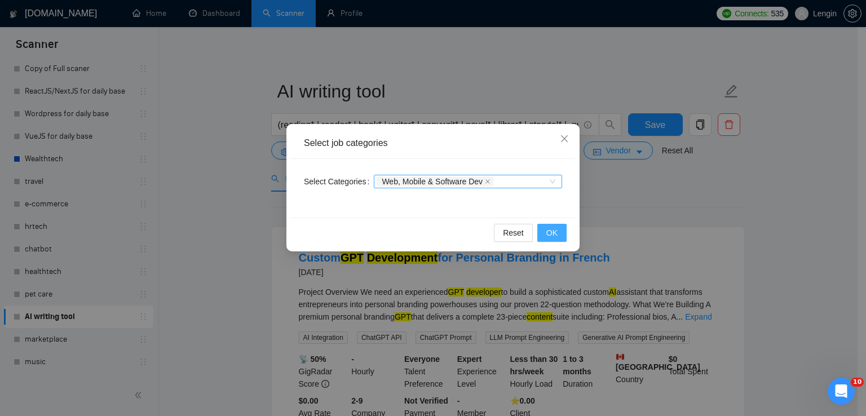
click at [555, 236] on span "OK" at bounding box center [551, 233] width 11 height 12
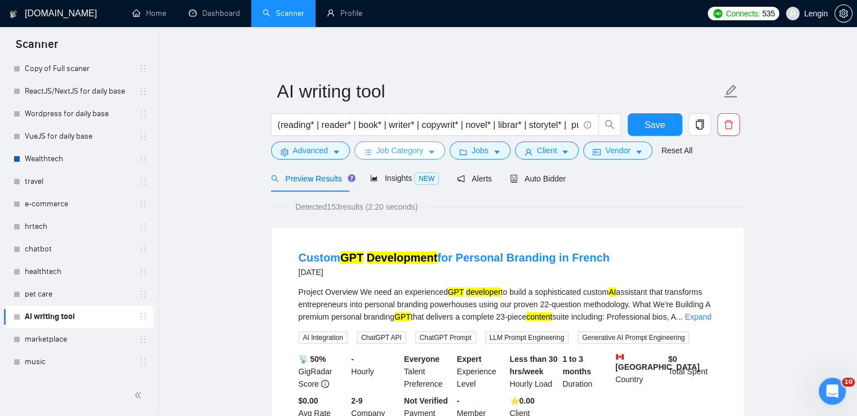
click at [414, 156] on span "Job Category" at bounding box center [399, 150] width 47 height 12
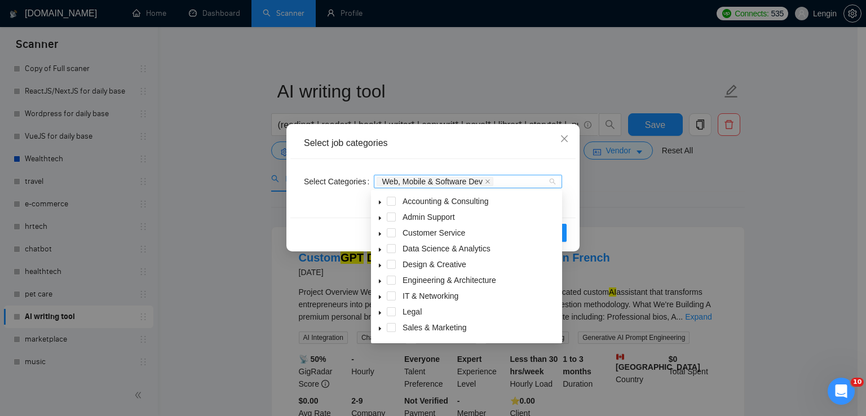
click at [518, 186] on div "Web, Mobile & Software Dev" at bounding box center [461, 181] width 171 height 11
click at [524, 154] on div "Select job categories" at bounding box center [432, 143] width 285 height 31
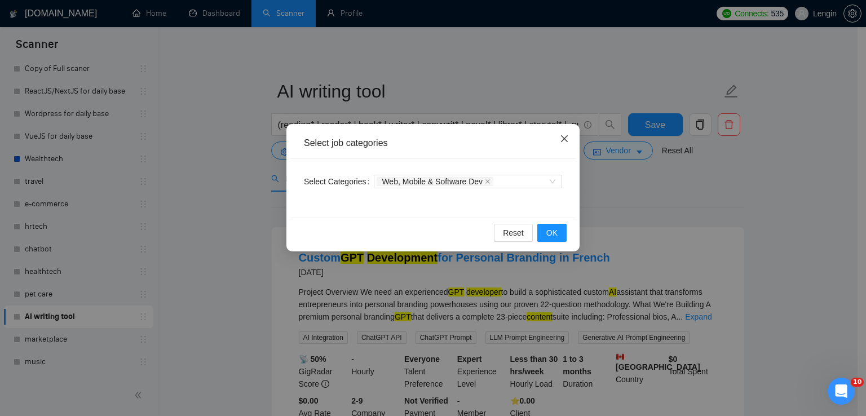
click at [562, 140] on icon "close" at bounding box center [564, 138] width 9 height 9
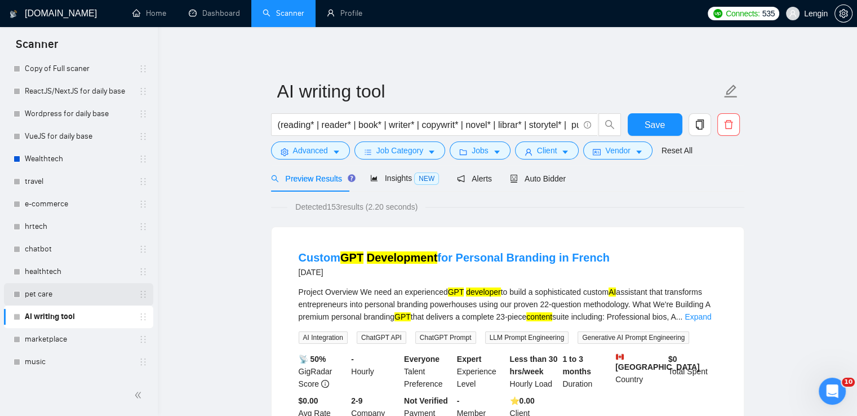
click at [55, 287] on link "pet care" at bounding box center [78, 294] width 107 height 23
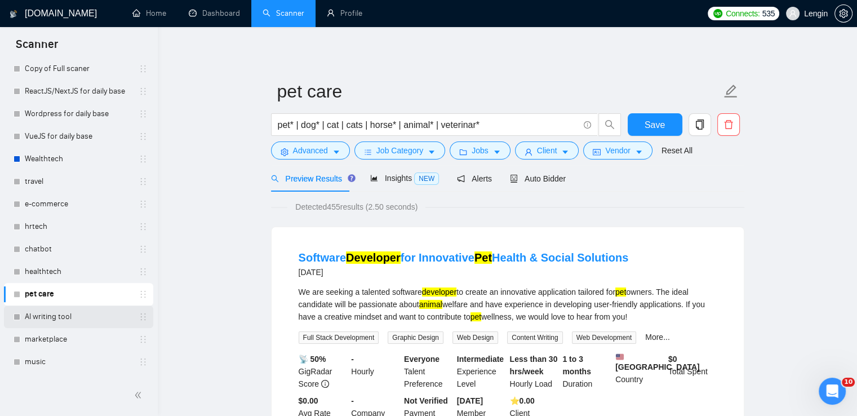
click at [61, 311] on link "AI writing tool" at bounding box center [78, 316] width 107 height 23
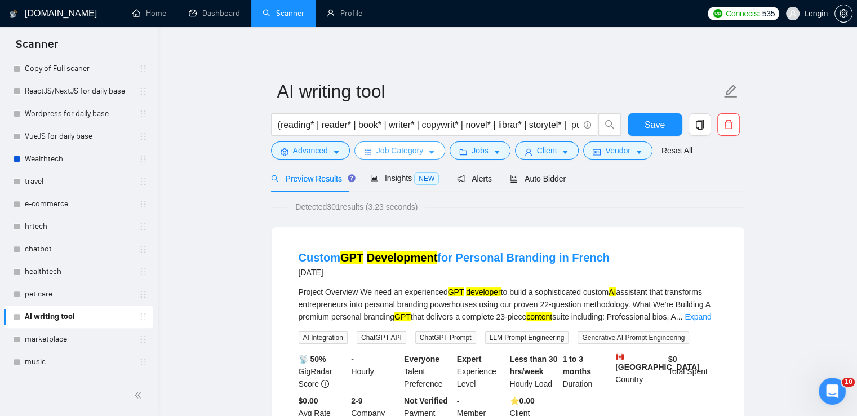
click at [403, 150] on span "Job Category" at bounding box center [399, 150] width 47 height 12
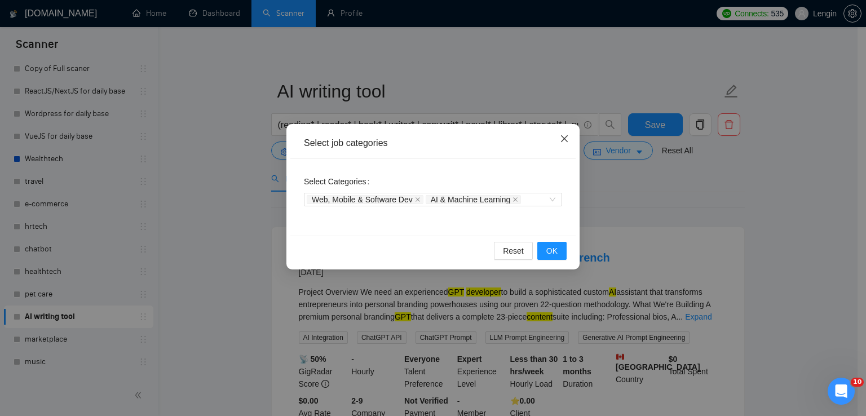
click at [561, 137] on icon "close" at bounding box center [564, 138] width 7 height 7
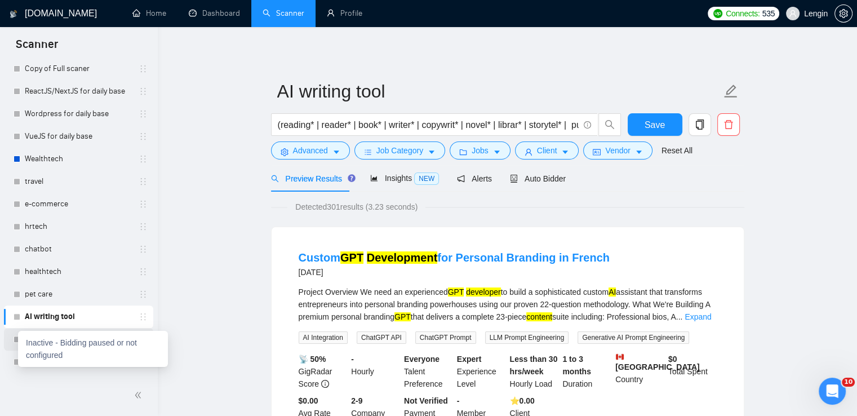
click at [15, 338] on div at bounding box center [17, 339] width 7 height 7
click at [70, 348] on link "marketplace" at bounding box center [78, 339] width 107 height 23
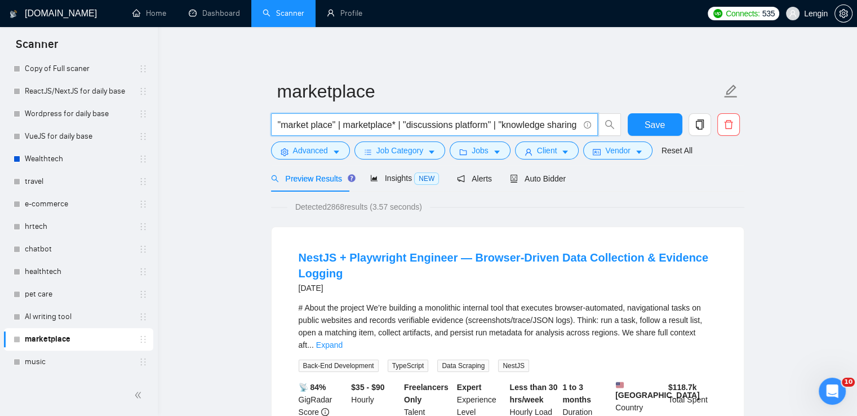
click at [278, 119] on input ""market place" | marketplace* | "discussions platform" | "knowledge sharing pla…" at bounding box center [428, 125] width 301 height 14
type input "marketplace* | "market place" | marketplace* | "discussions platform" | "knowle…"
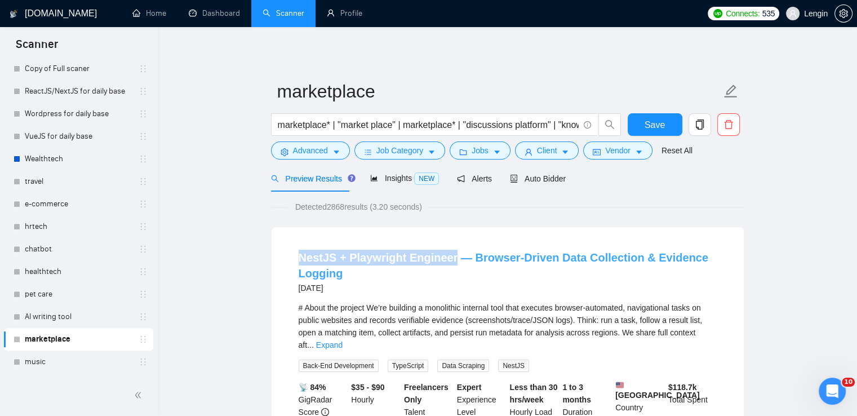
drag, startPoint x: 291, startPoint y: 257, endPoint x: 449, endPoint y: 255, distance: 157.8
click at [449, 255] on li "NestJS + Playwright Engineer — Browser-Driven Data Collection & Evidence Loggin…" at bounding box center [507, 361] width 445 height 241
click at [317, 145] on span "Advanced" at bounding box center [310, 150] width 35 height 12
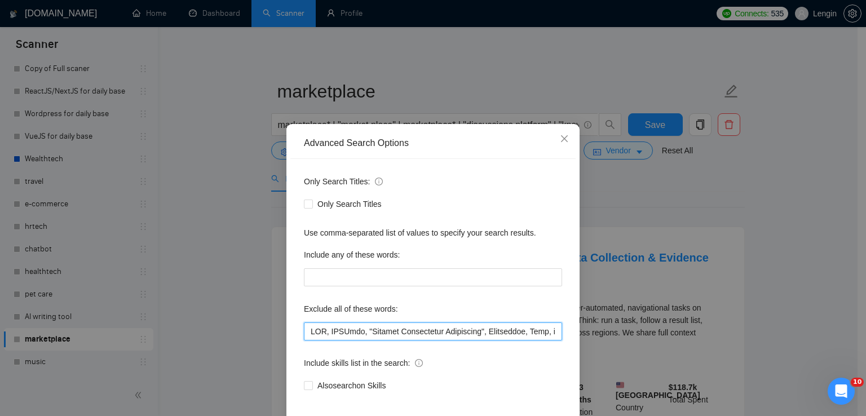
click at [304, 327] on input "text" at bounding box center [433, 331] width 258 height 18
paste input "Playwright"
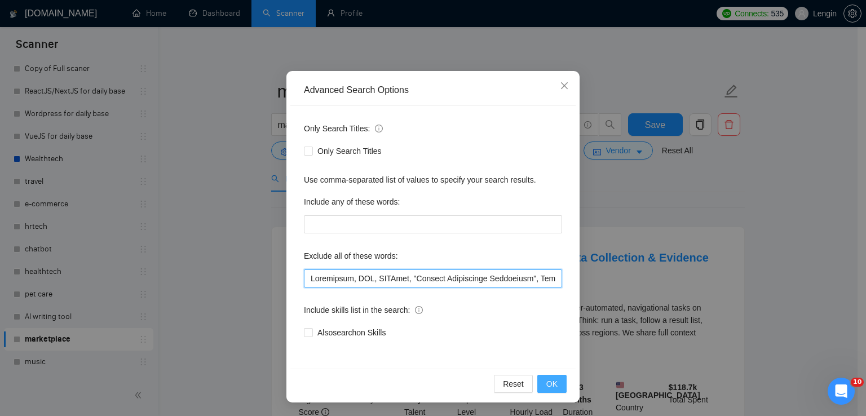
type input "Playwright, NFT, ERPNext, "Creator Acquisition Specialist", Sharetribe, Odoo, d…"
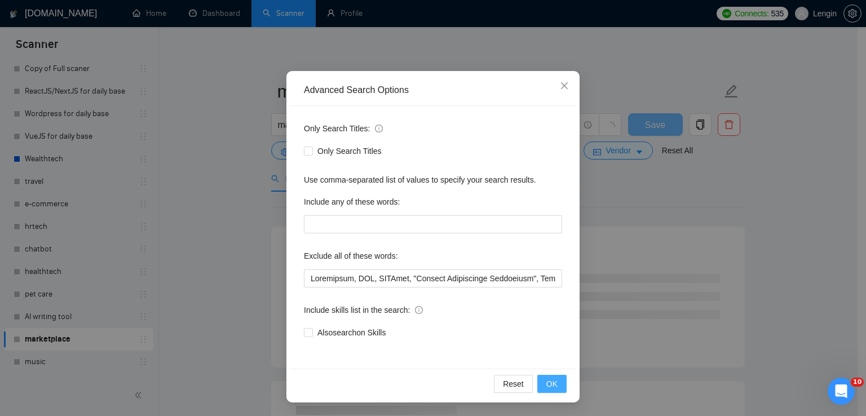
click at [542, 377] on button "OK" at bounding box center [551, 384] width 29 height 18
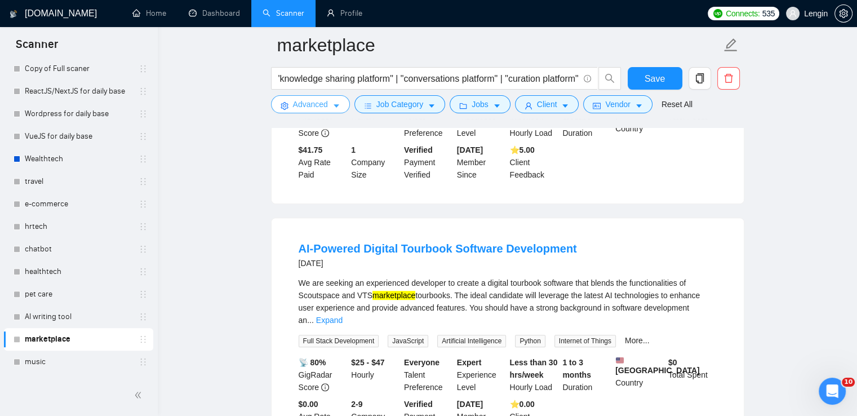
scroll to position [513, 0]
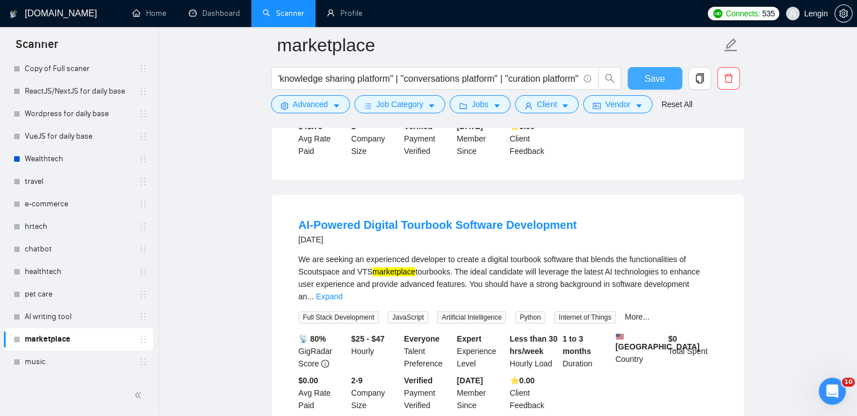
click at [654, 82] on span "Save" at bounding box center [655, 79] width 20 height 14
